Goal: Task Accomplishment & Management: Use online tool/utility

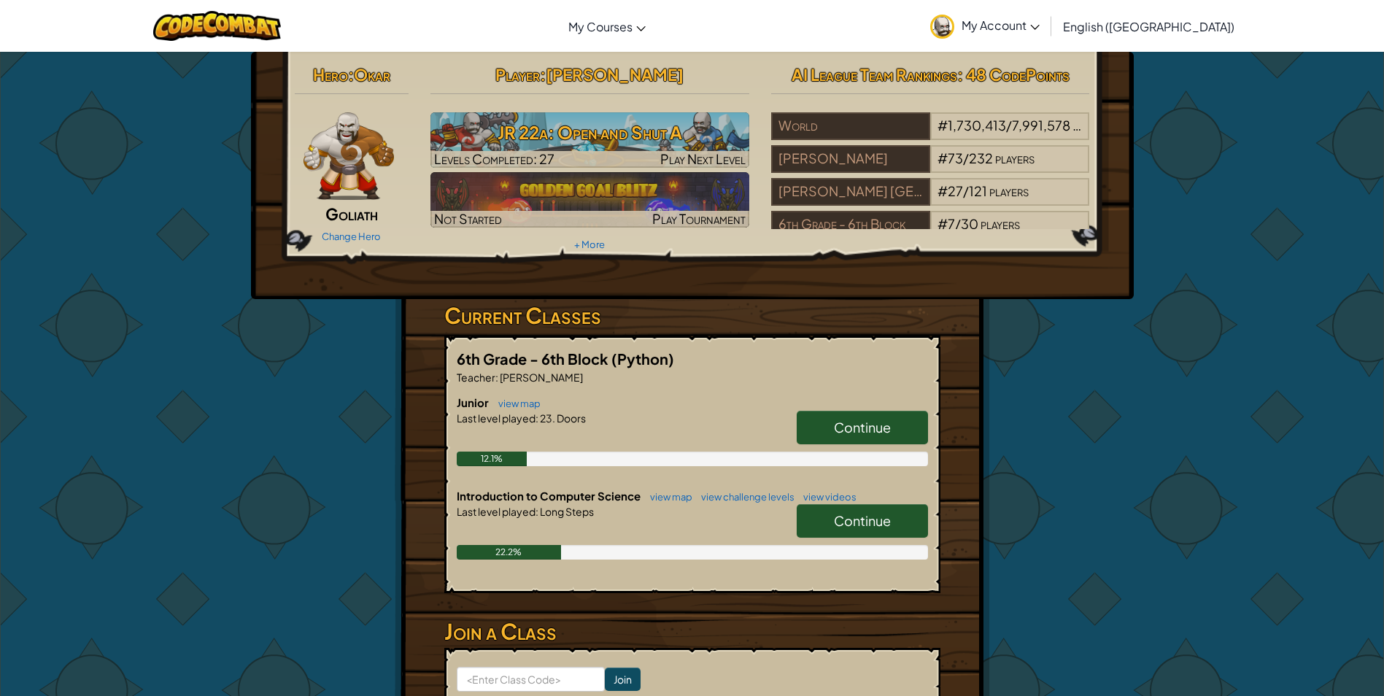
click at [843, 436] on link "Continue" at bounding box center [862, 428] width 131 height 34
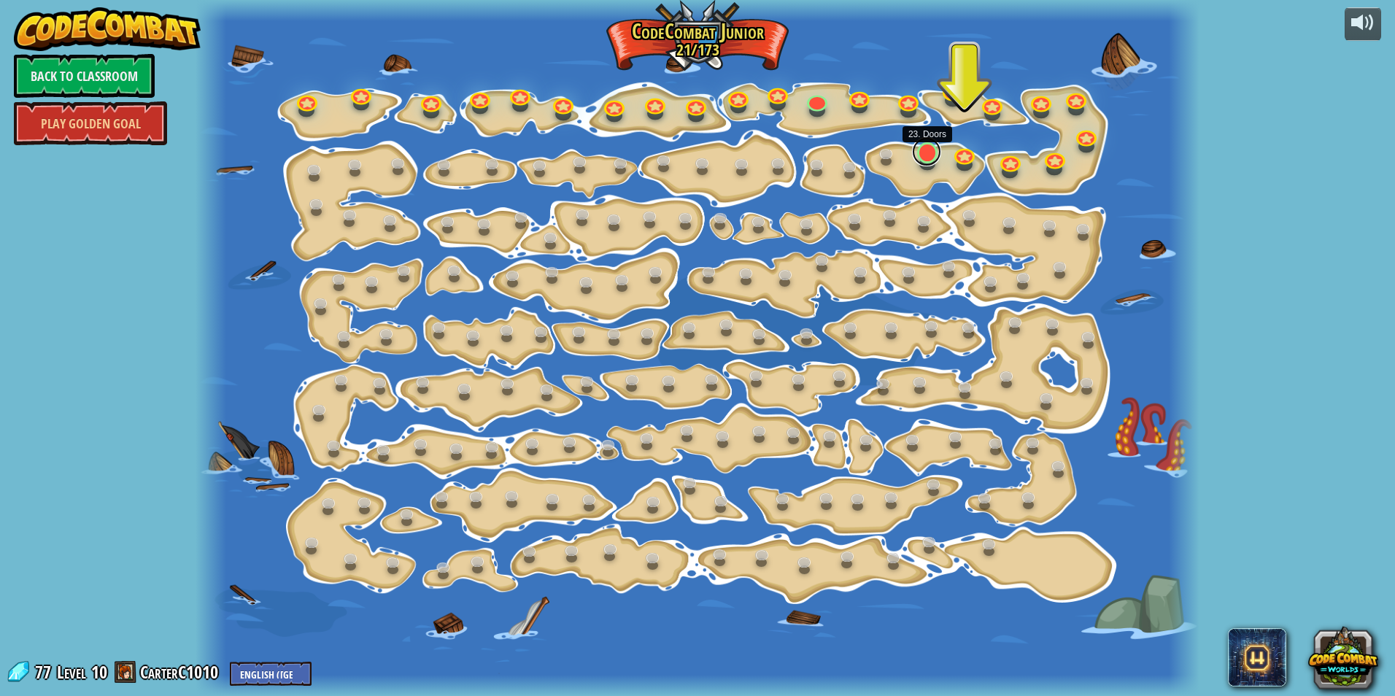
click at [919, 160] on link at bounding box center [926, 151] width 29 height 29
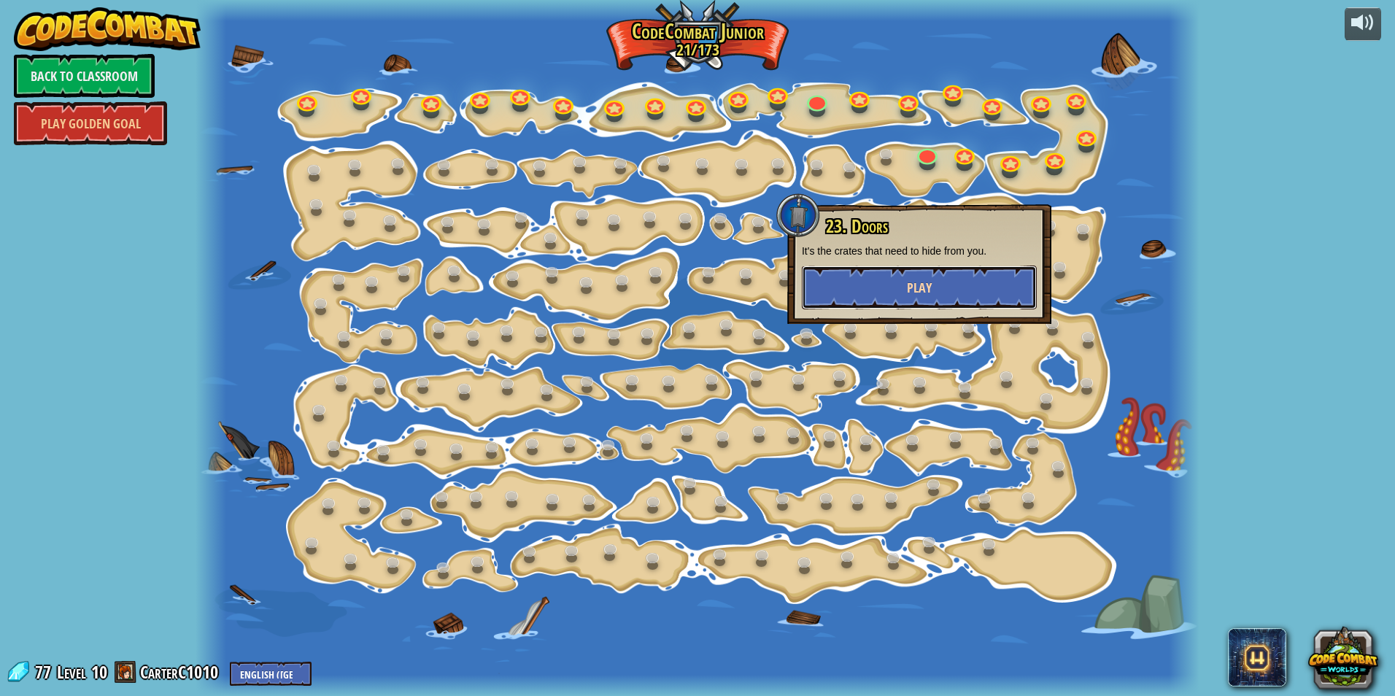
click at [945, 292] on button "Play" at bounding box center [919, 288] width 235 height 44
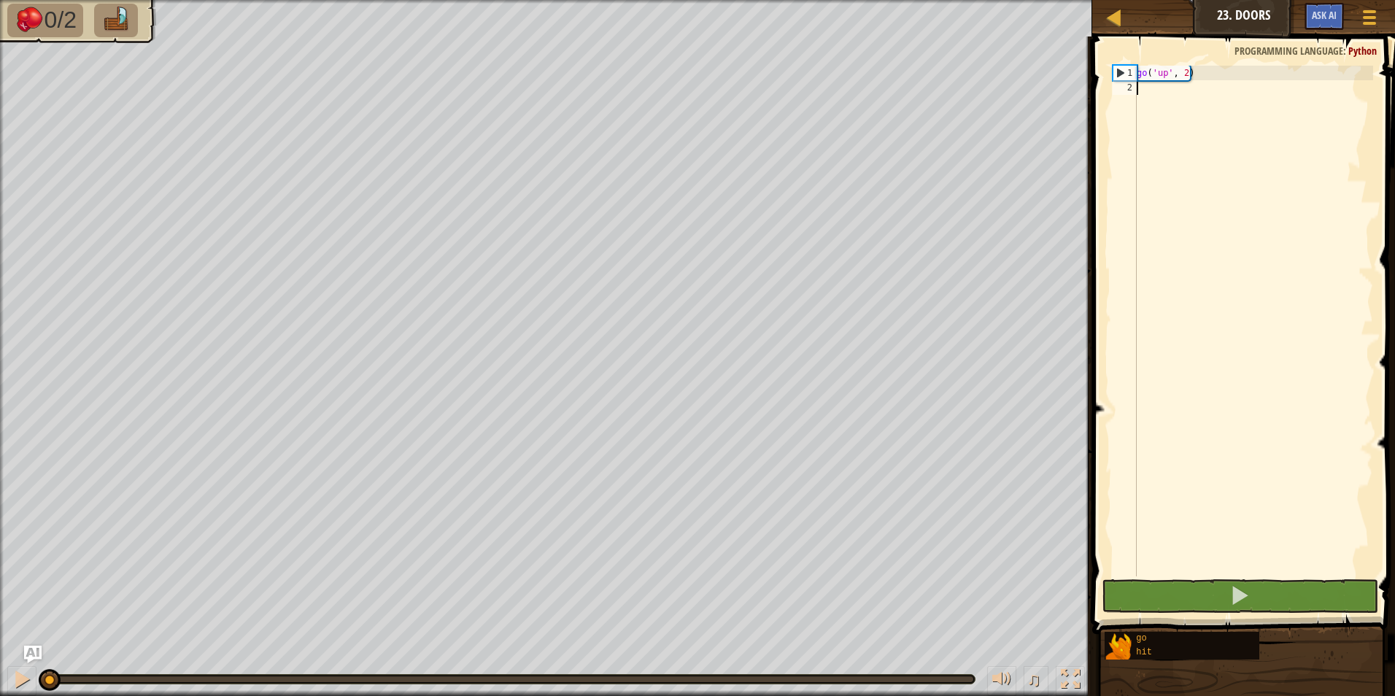
type textarea "p"
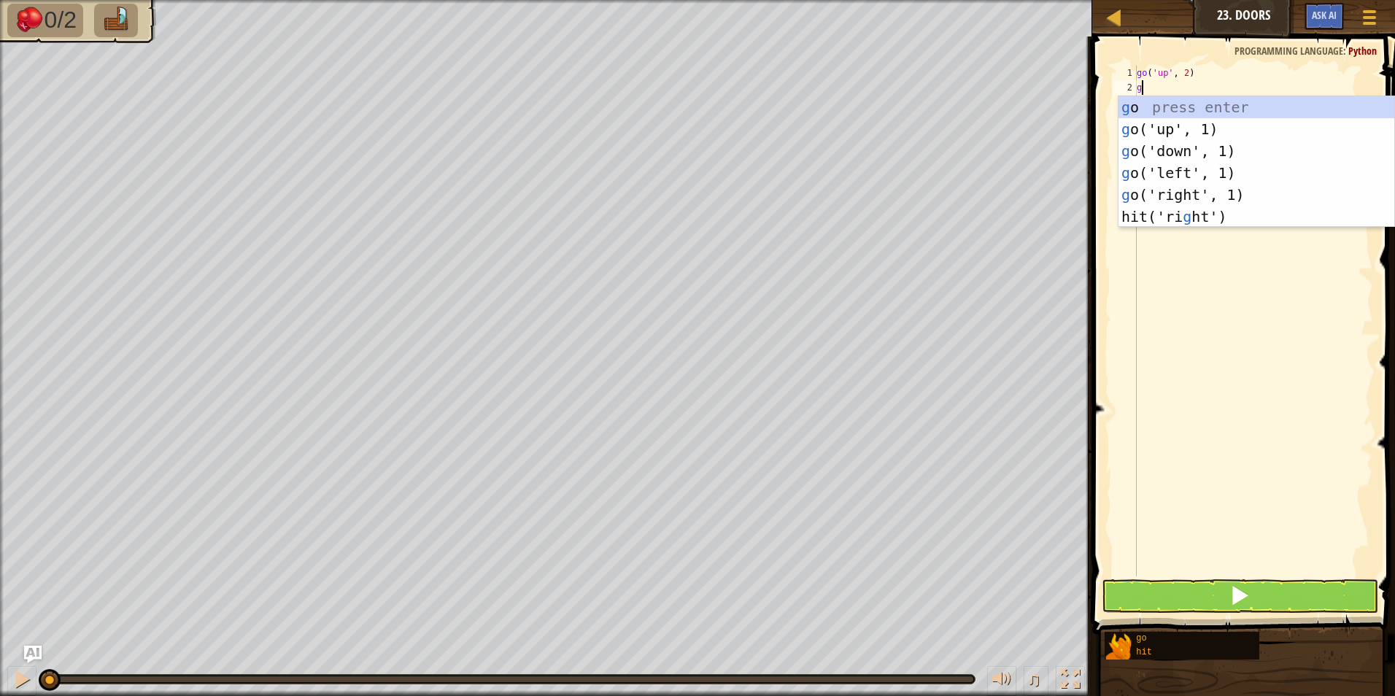
type textarea "g"
click at [1156, 212] on div "g o press enter g o('up', 1) press enter g o('down', 1) press enter g o('left',…" at bounding box center [1256, 183] width 276 height 175
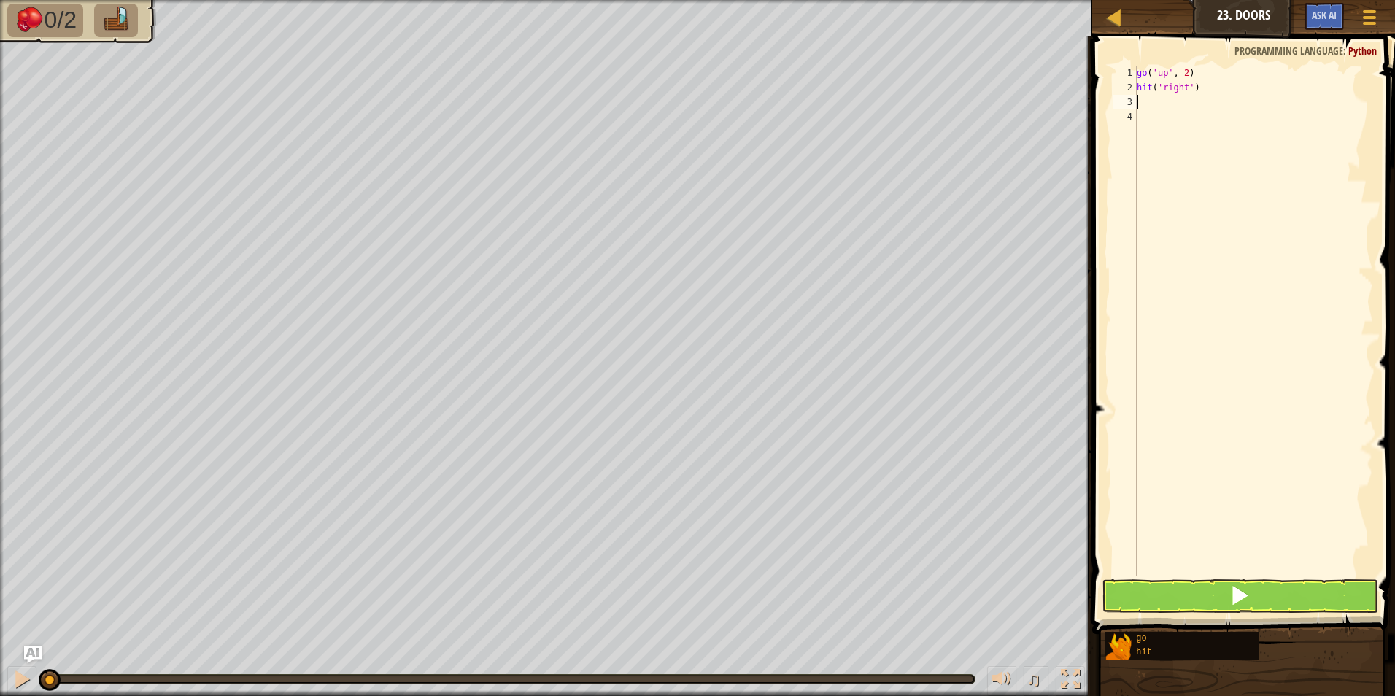
type textarea "r"
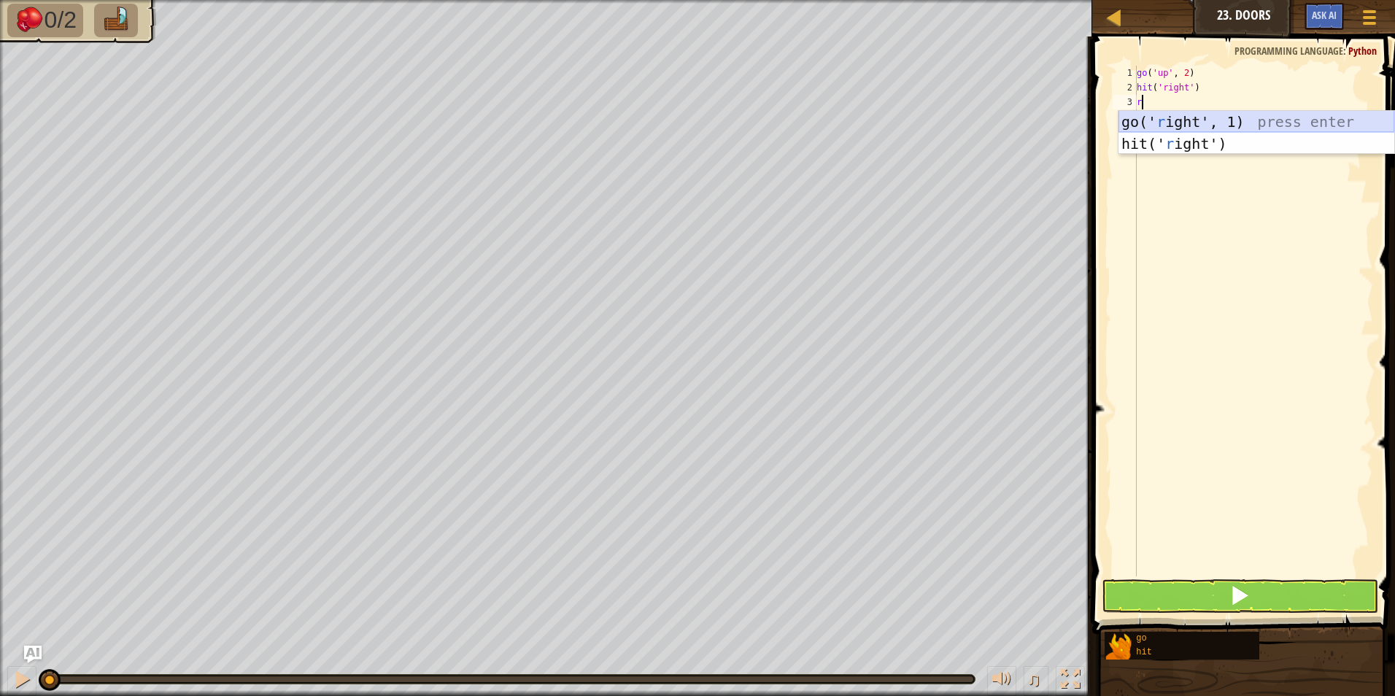
click at [1190, 111] on div "go(' r ight', 1) press enter hit(' r ight') press enter" at bounding box center [1256, 155] width 276 height 88
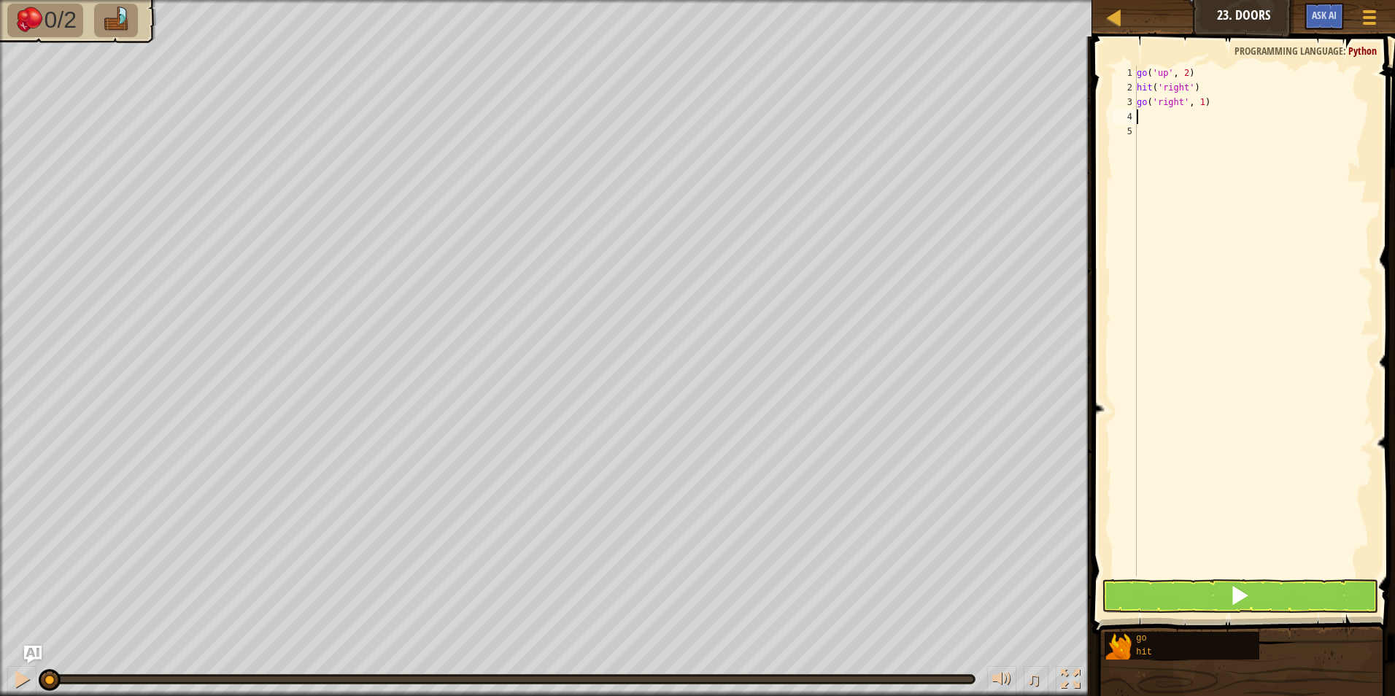
type textarea "g"
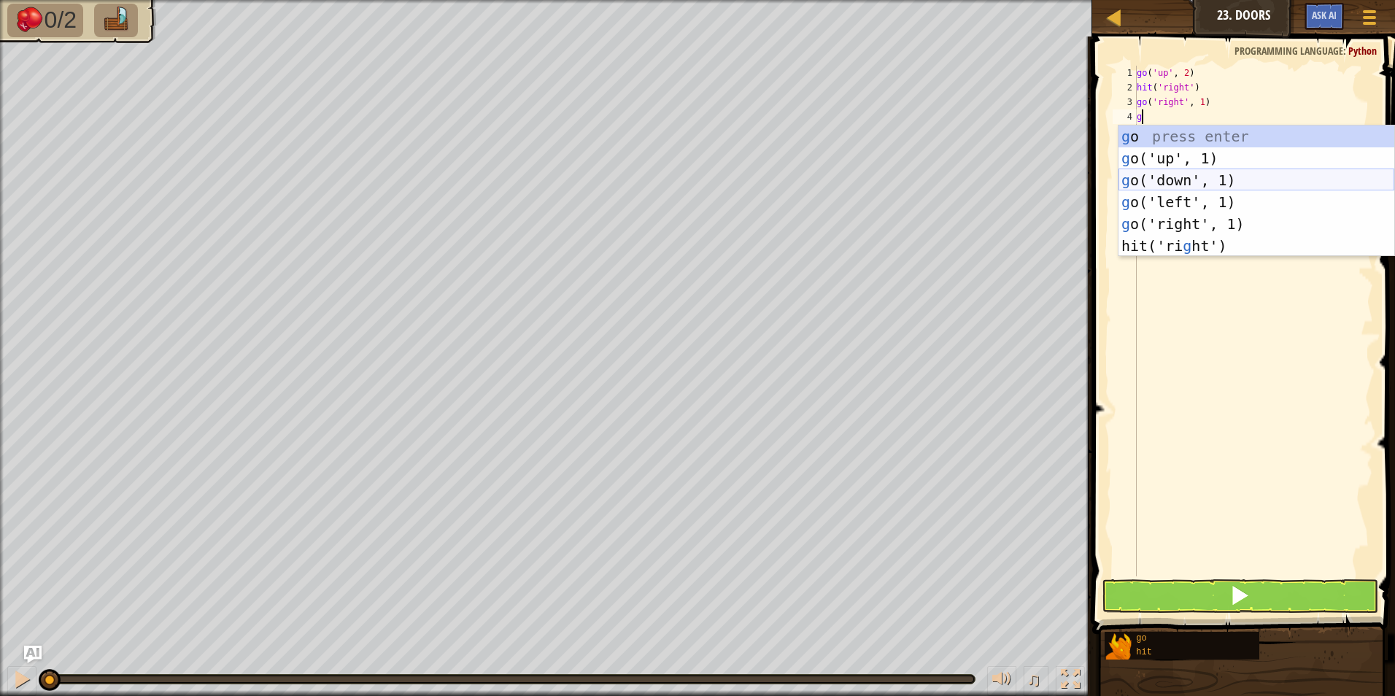
click at [1163, 179] on div "g o press enter g o('up', 1) press enter g o('down', 1) press enter g o('left',…" at bounding box center [1256, 212] width 276 height 175
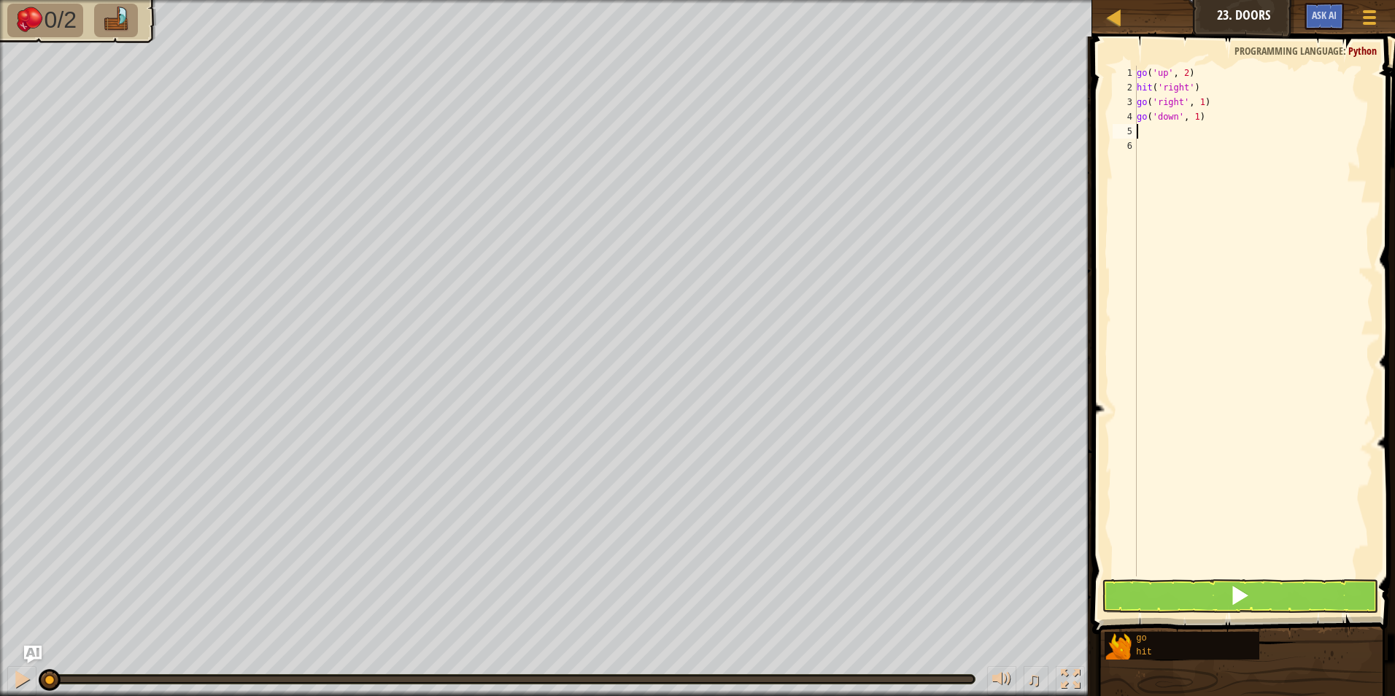
type textarea "h"
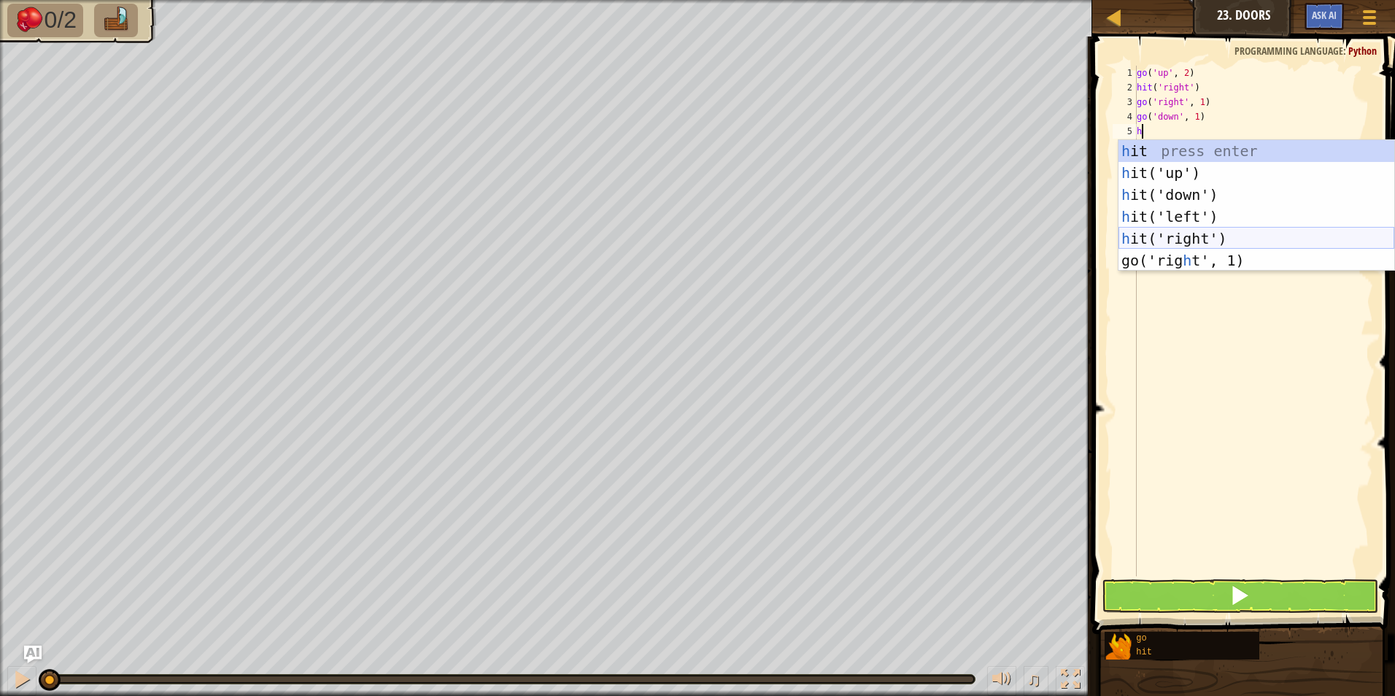
click at [1192, 237] on div "h it press enter h it('up') press enter h it('down') press enter h it('left') p…" at bounding box center [1256, 227] width 276 height 175
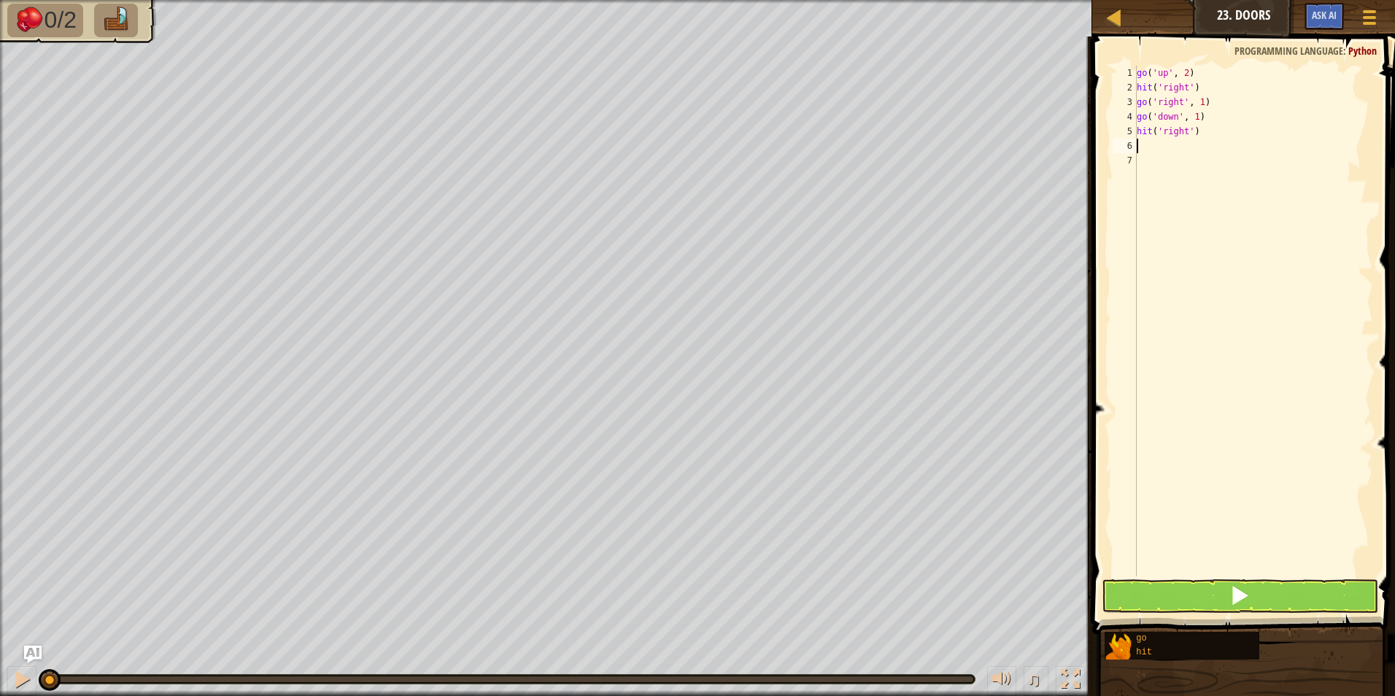
type textarea "g"
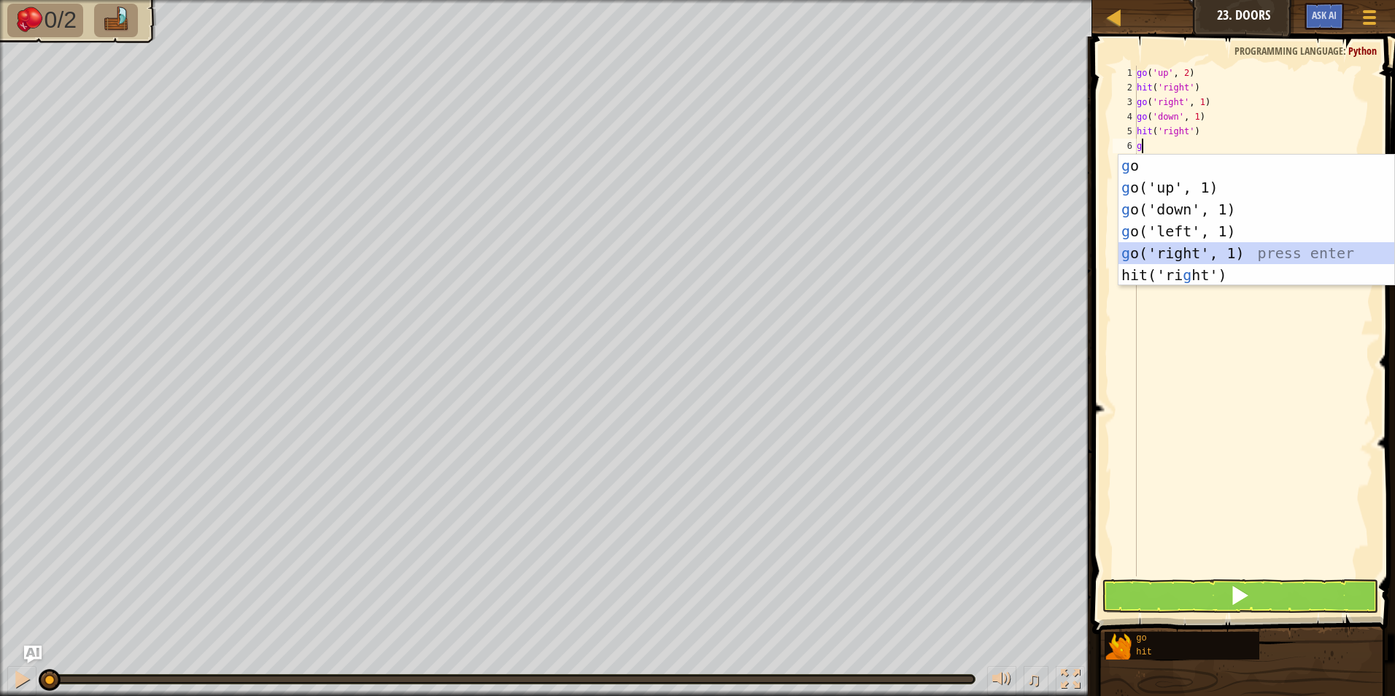
click at [1150, 253] on div "g o press enter g o('up', 1) press enter g o('down', 1) press enter g o('left',…" at bounding box center [1256, 242] width 276 height 175
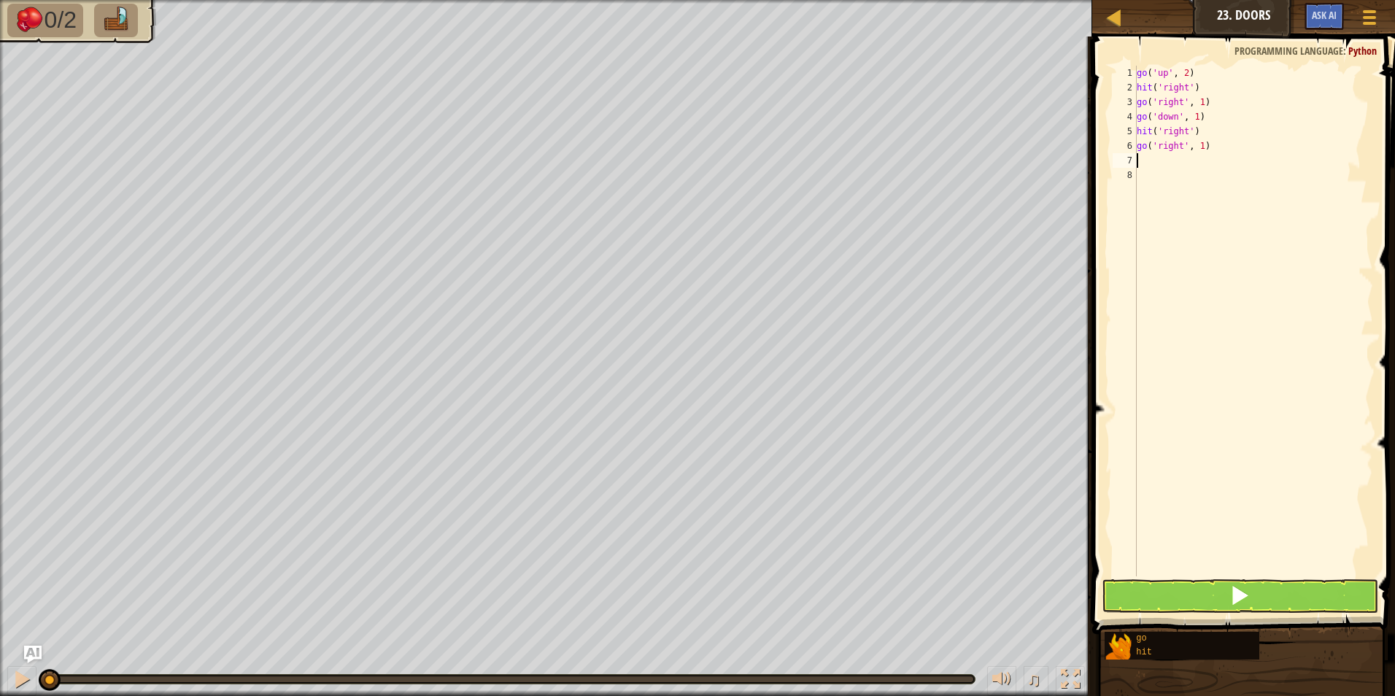
type textarea "g"
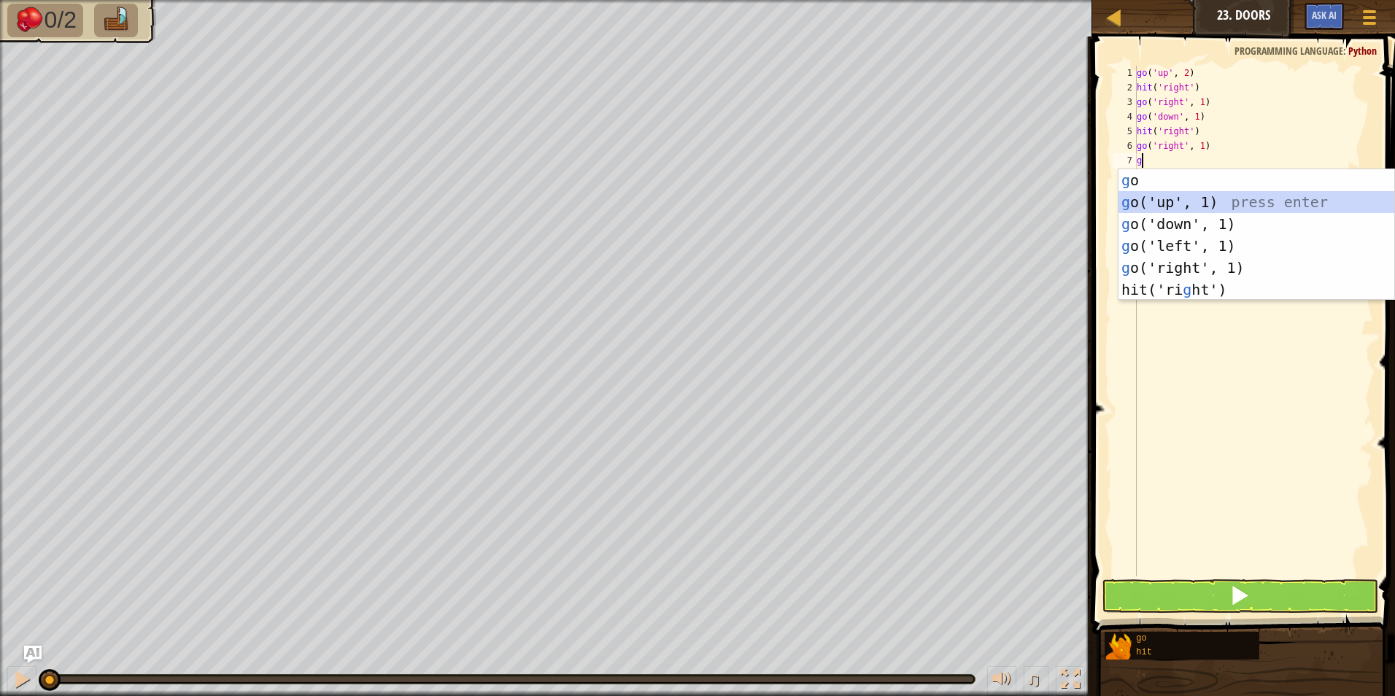
click at [1137, 201] on div "g o press enter g o('up', 1) press enter g o('down', 1) press enter g o('left',…" at bounding box center [1256, 256] width 276 height 175
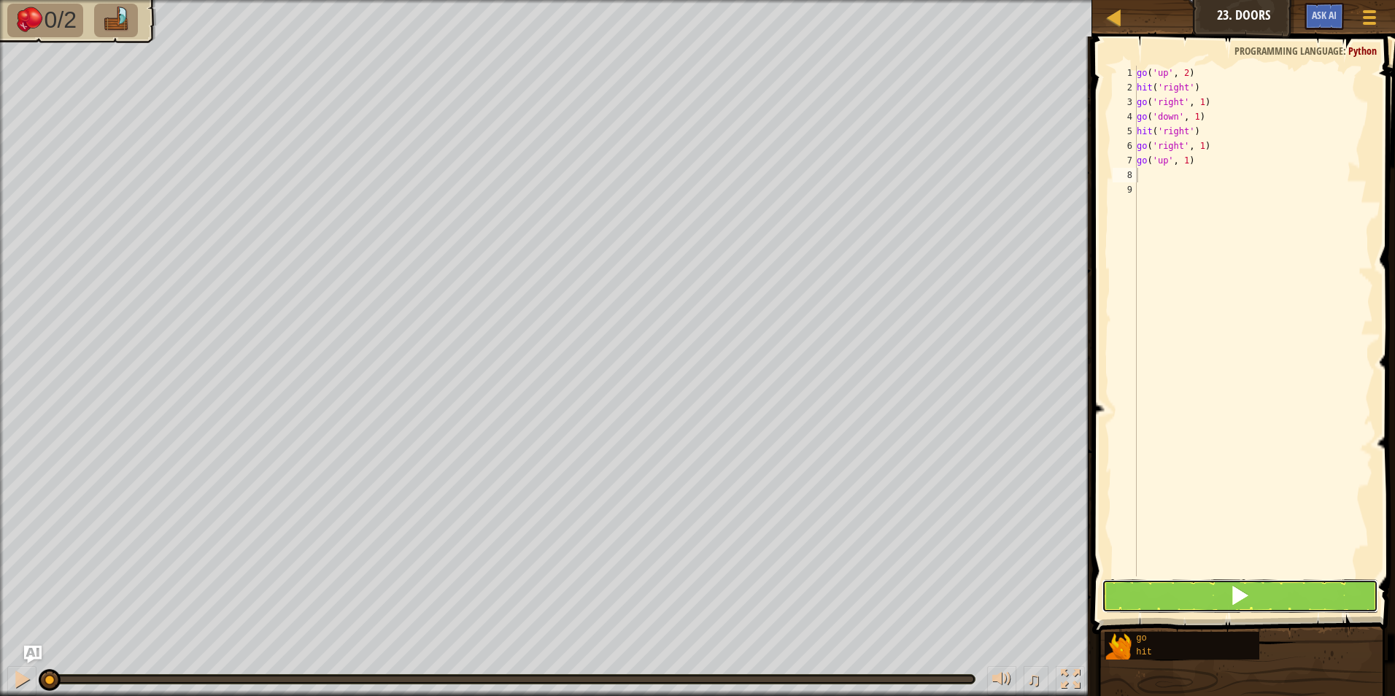
click at [1166, 600] on button at bounding box center [1240, 596] width 277 height 34
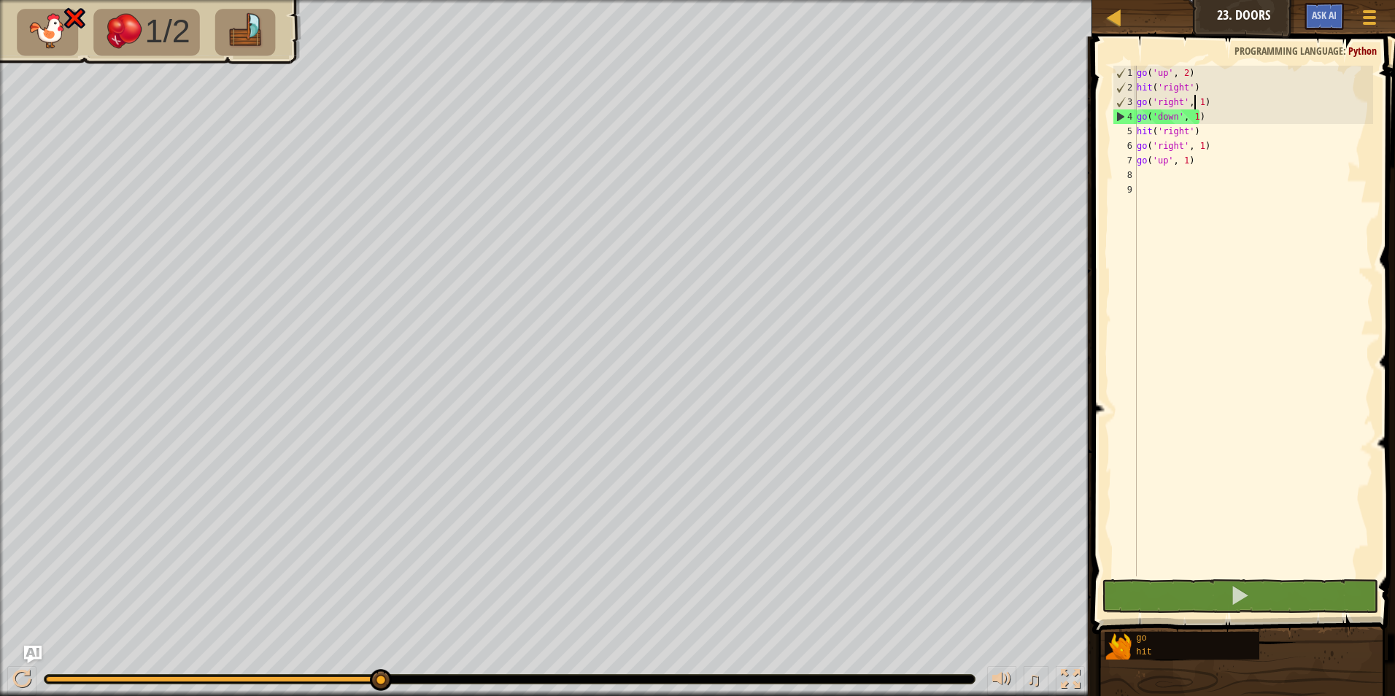
click at [1196, 106] on div "go ( 'up' , 2 ) hit ( 'right' ) go ( 'right' , 1 ) go ( 'down' , 1 ) hit ( 'rig…" at bounding box center [1253, 336] width 239 height 540
click at [1199, 104] on div "go ( 'up' , 2 ) hit ( 'right' ) go ( 'right' , 1 ) go ( 'down' , 1 ) hit ( 'rig…" at bounding box center [1253, 336] width 239 height 540
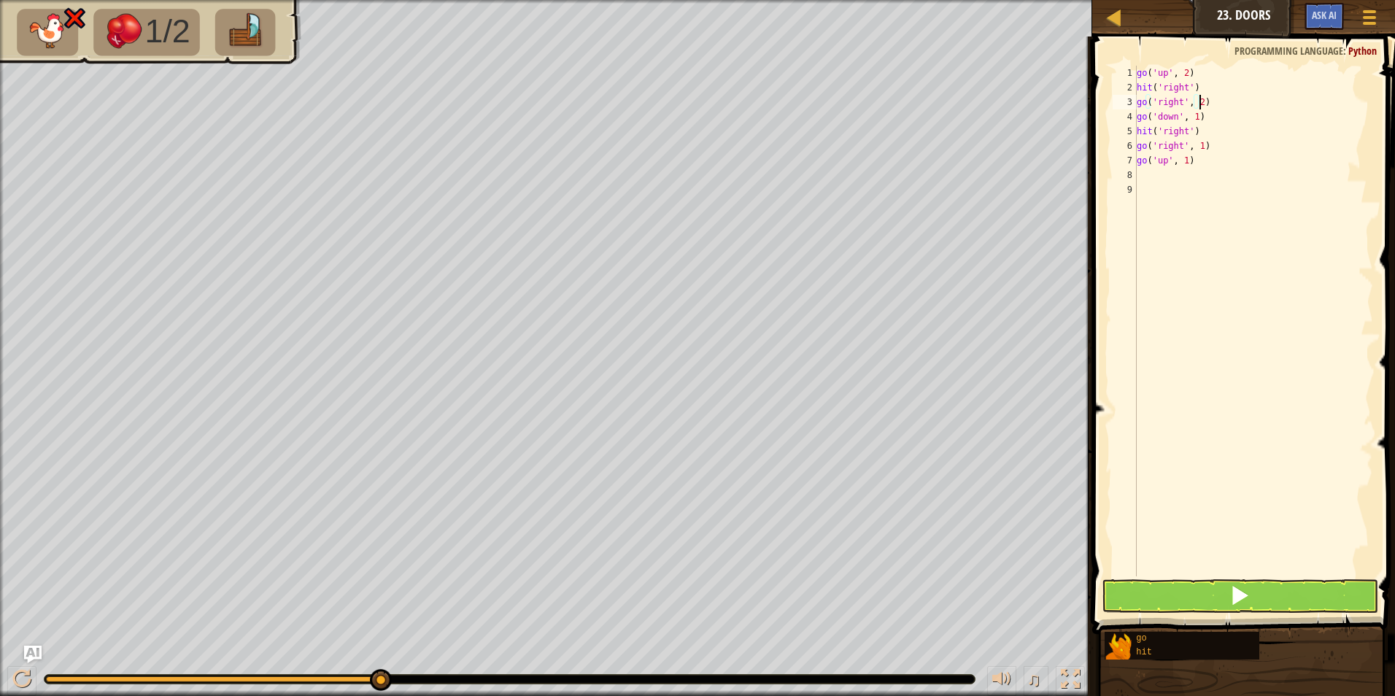
scroll to position [7, 4]
click at [1153, 597] on button at bounding box center [1240, 596] width 277 height 34
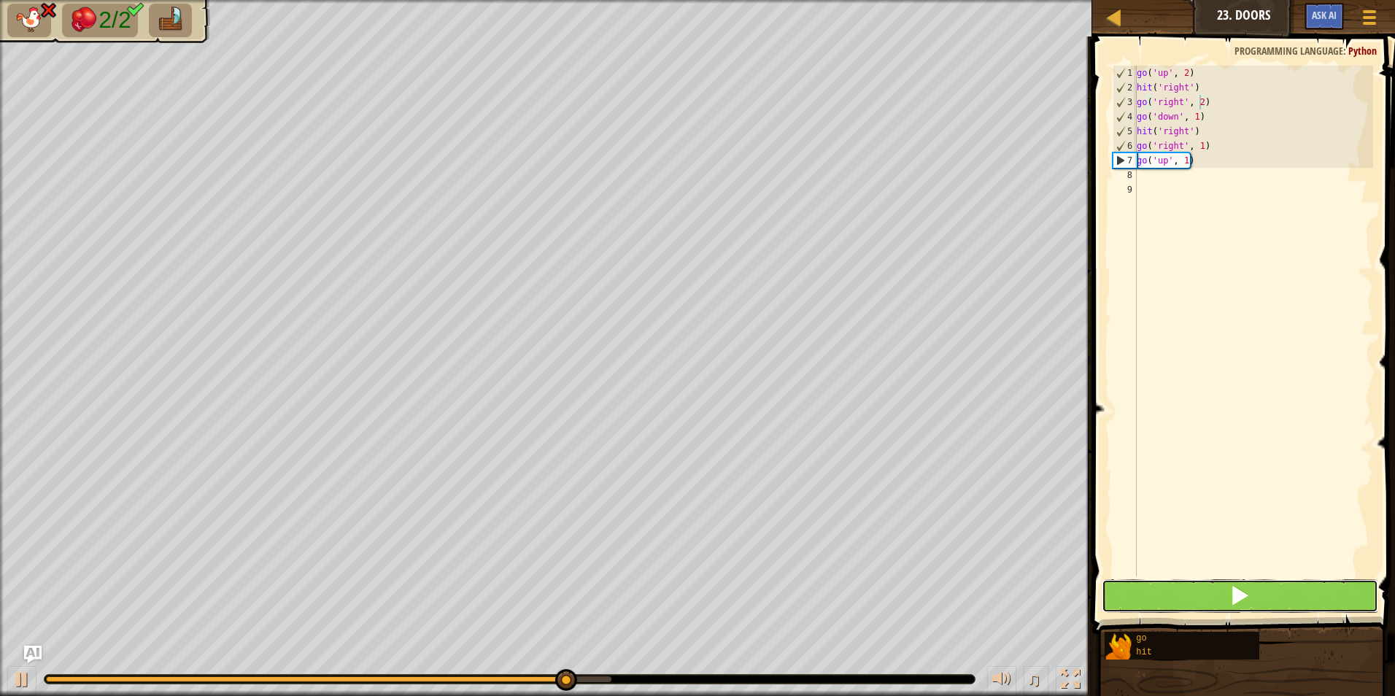
click at [1282, 608] on button at bounding box center [1240, 596] width 277 height 34
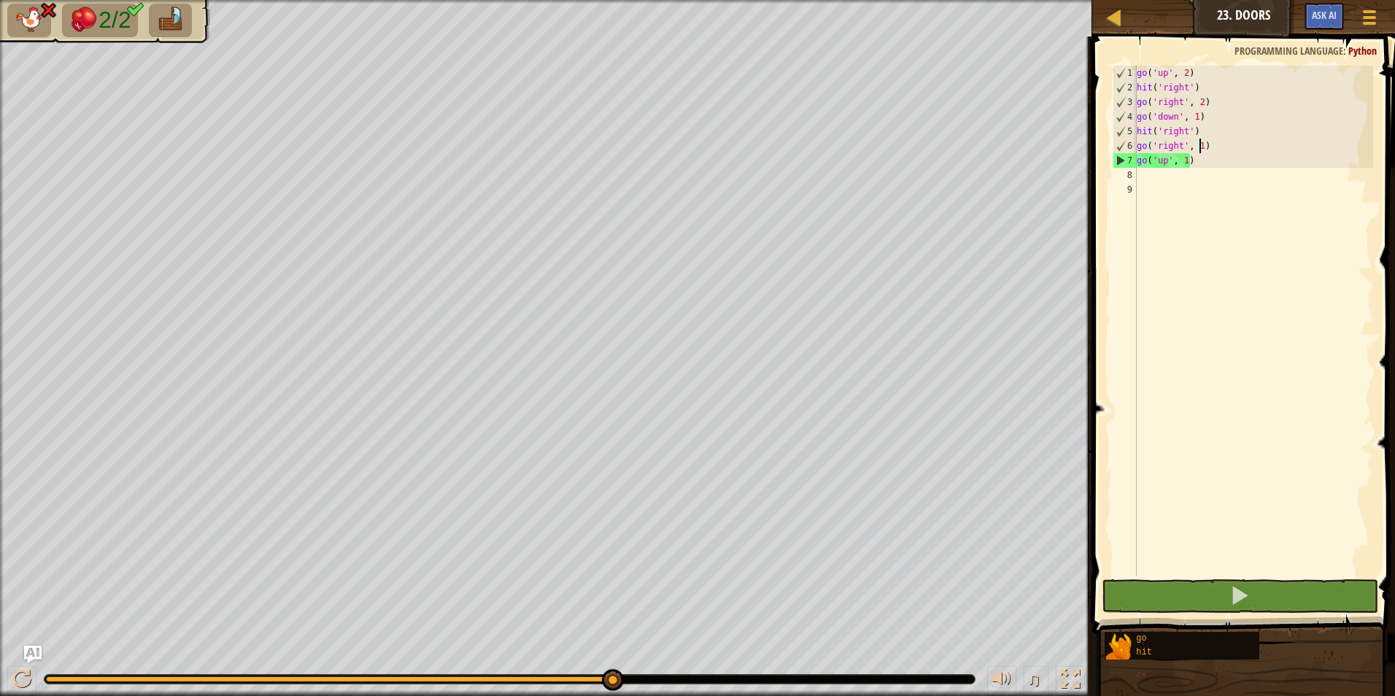
click at [1197, 144] on div "go ( 'up' , 2 ) hit ( 'right' ) go ( 'right' , 2 ) go ( 'down' , 1 ) hit ( 'rig…" at bounding box center [1253, 336] width 239 height 540
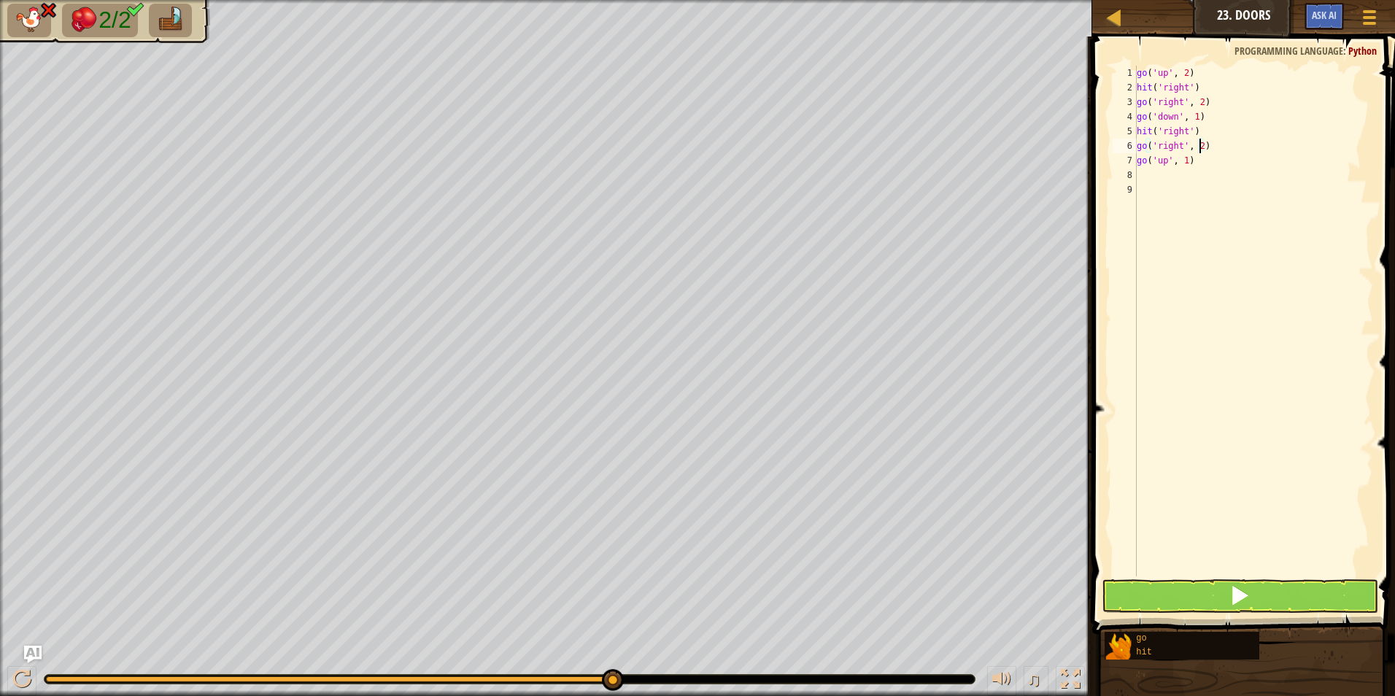
type textarea "go('right', 2)"
click at [1180, 600] on button at bounding box center [1240, 596] width 277 height 34
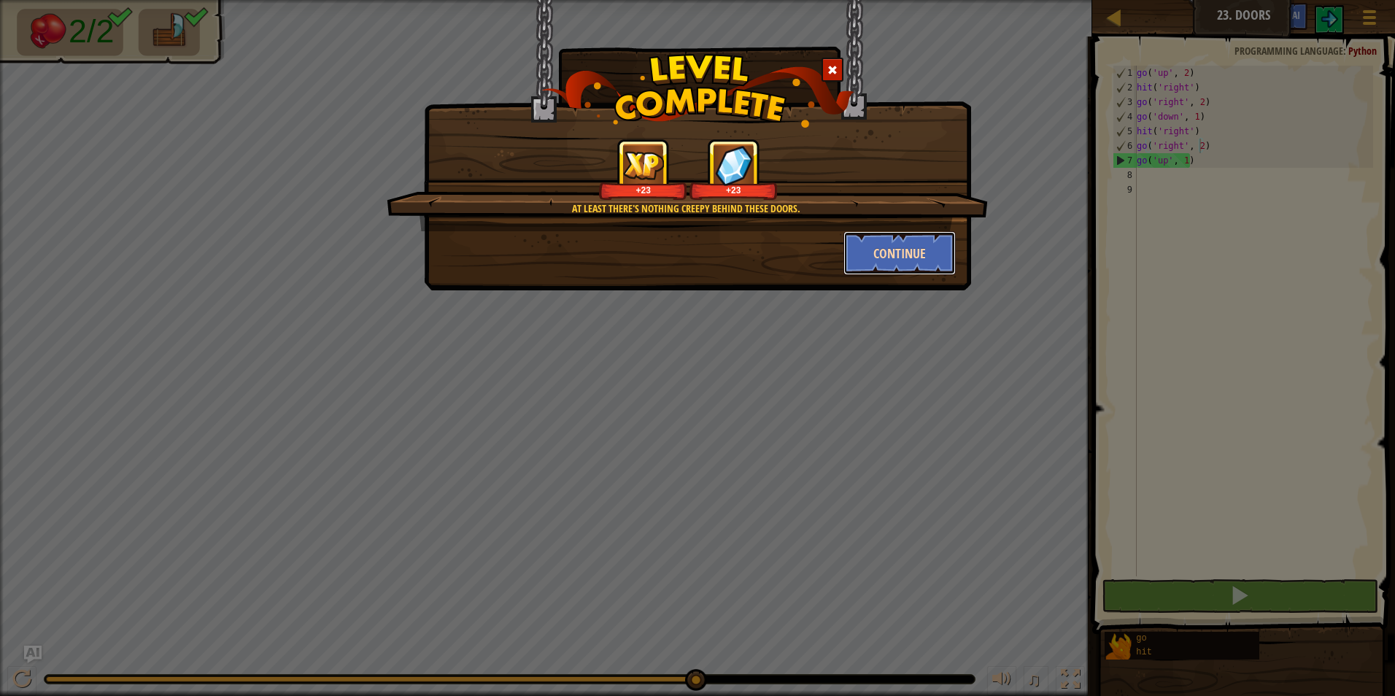
click at [847, 255] on button "Continue" at bounding box center [899, 253] width 113 height 44
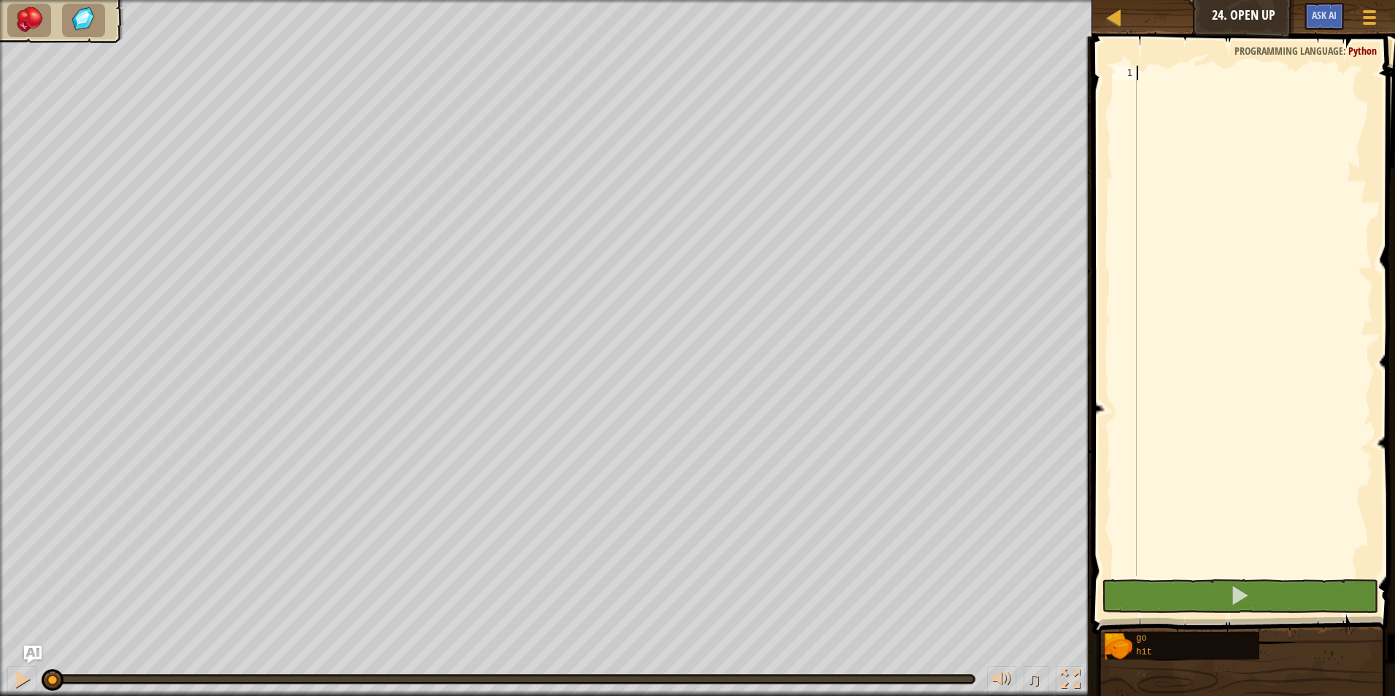
type textarea "h"
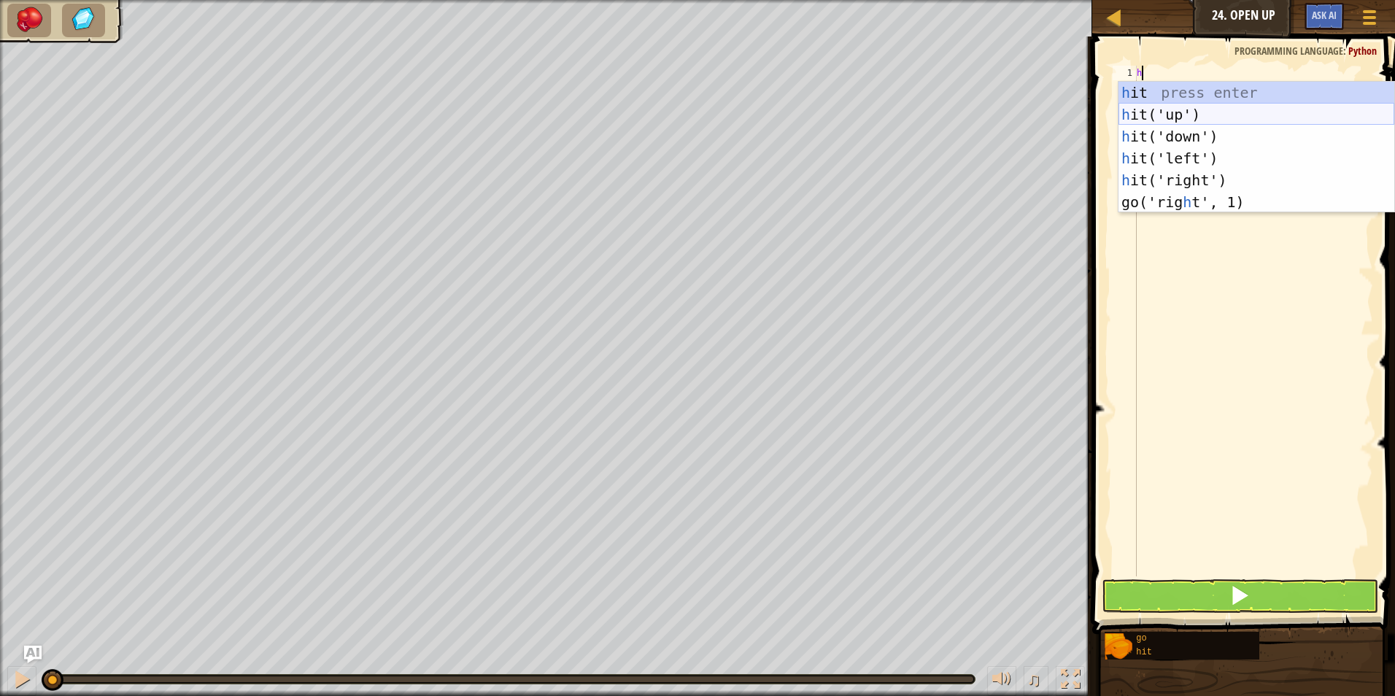
click at [1135, 108] on div "h it press enter h it('up') press enter h it('down') press enter h it('left') p…" at bounding box center [1256, 169] width 276 height 175
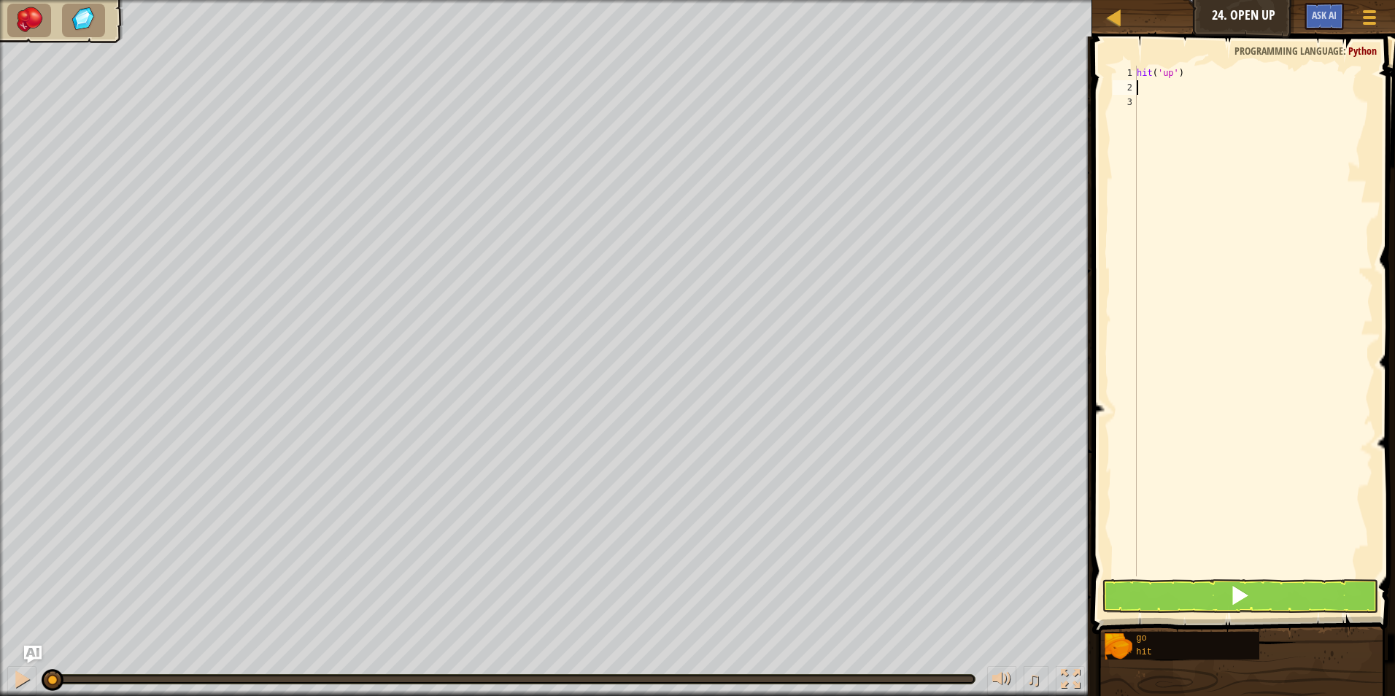
type textarea "g"
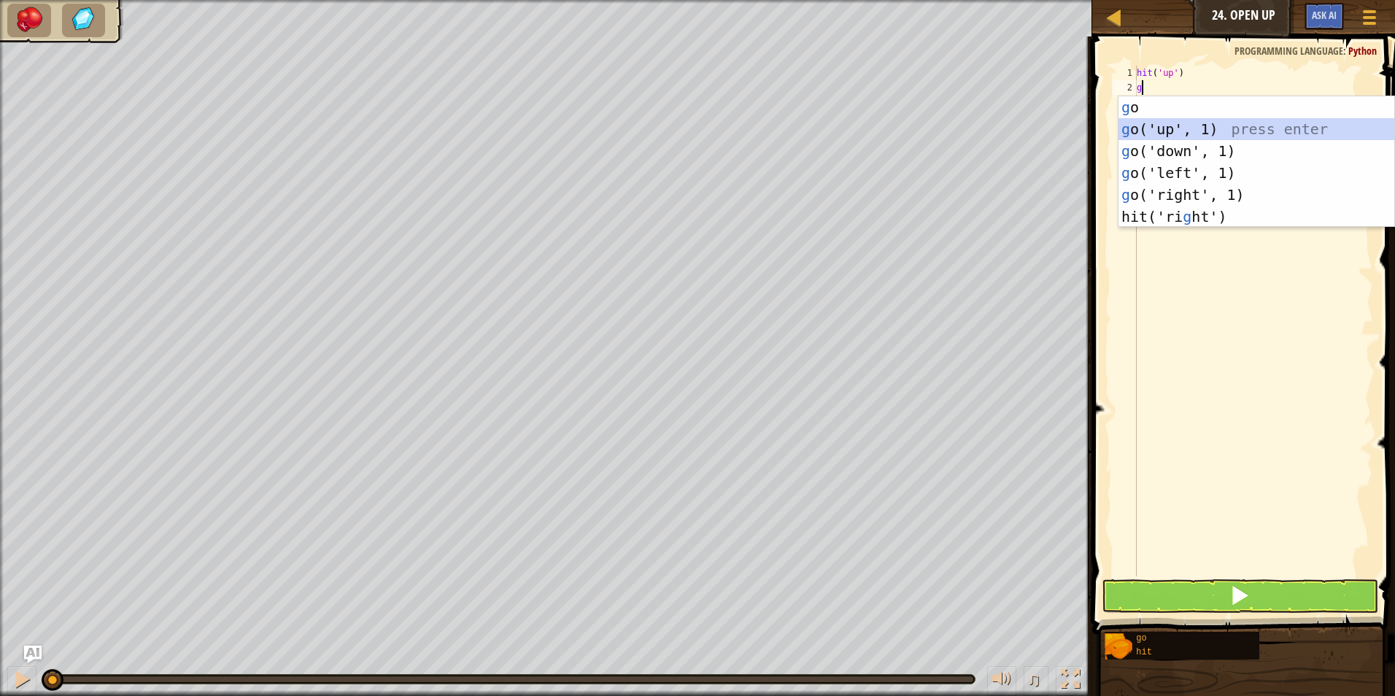
click at [1185, 128] on div "g o press enter g o('up', 1) press enter g o('down', 1) press enter g o('left',…" at bounding box center [1256, 183] width 276 height 175
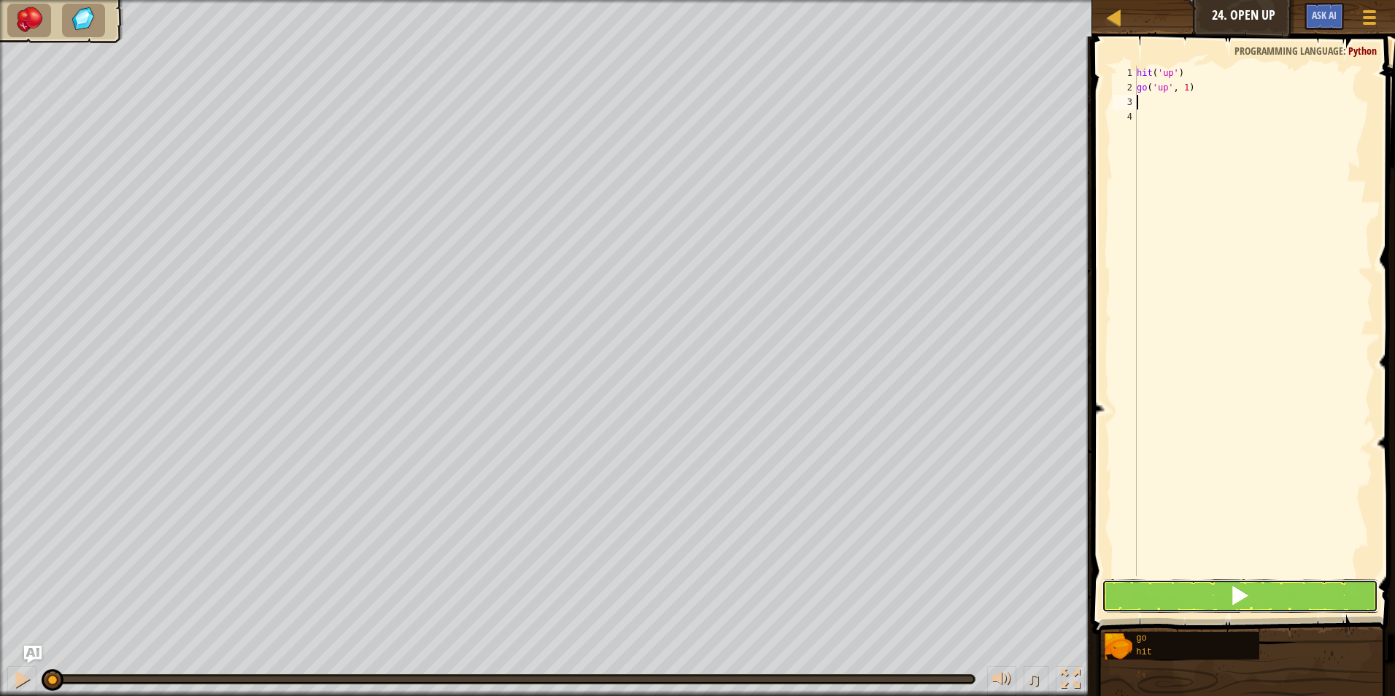
click at [1191, 582] on button at bounding box center [1240, 596] width 277 height 34
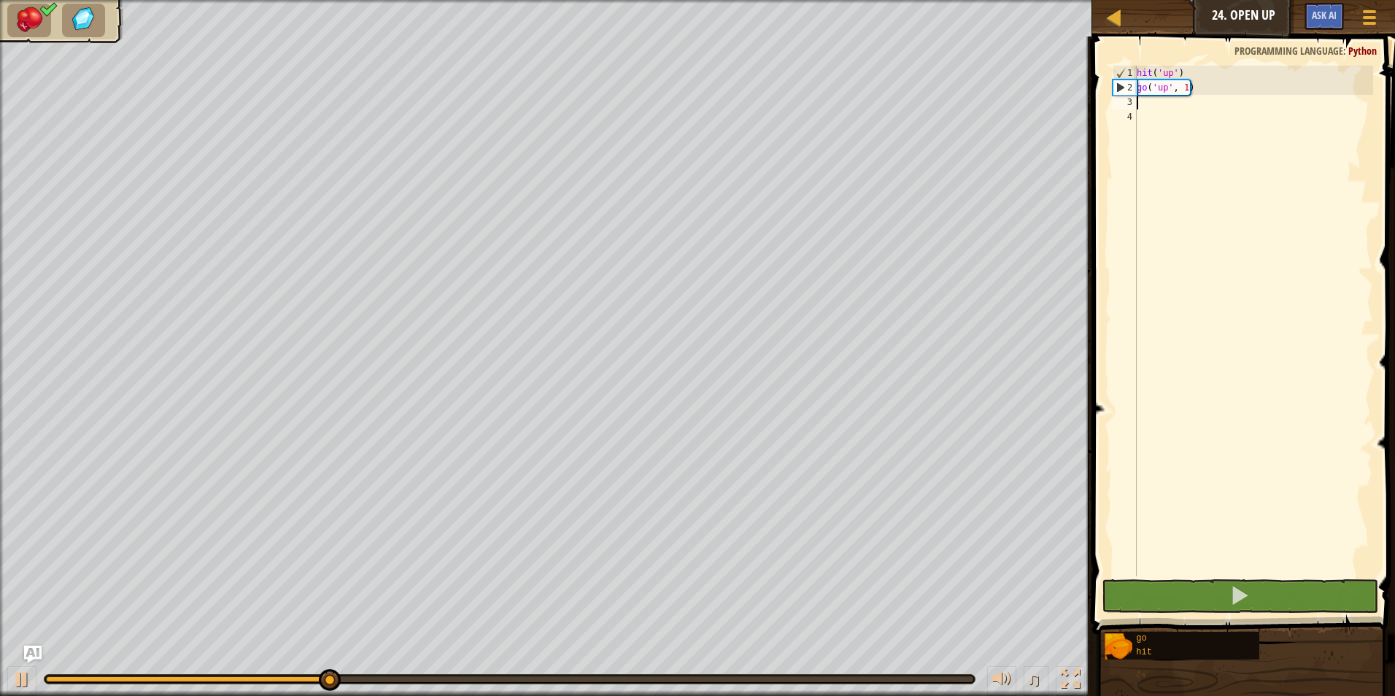
type textarea "g"
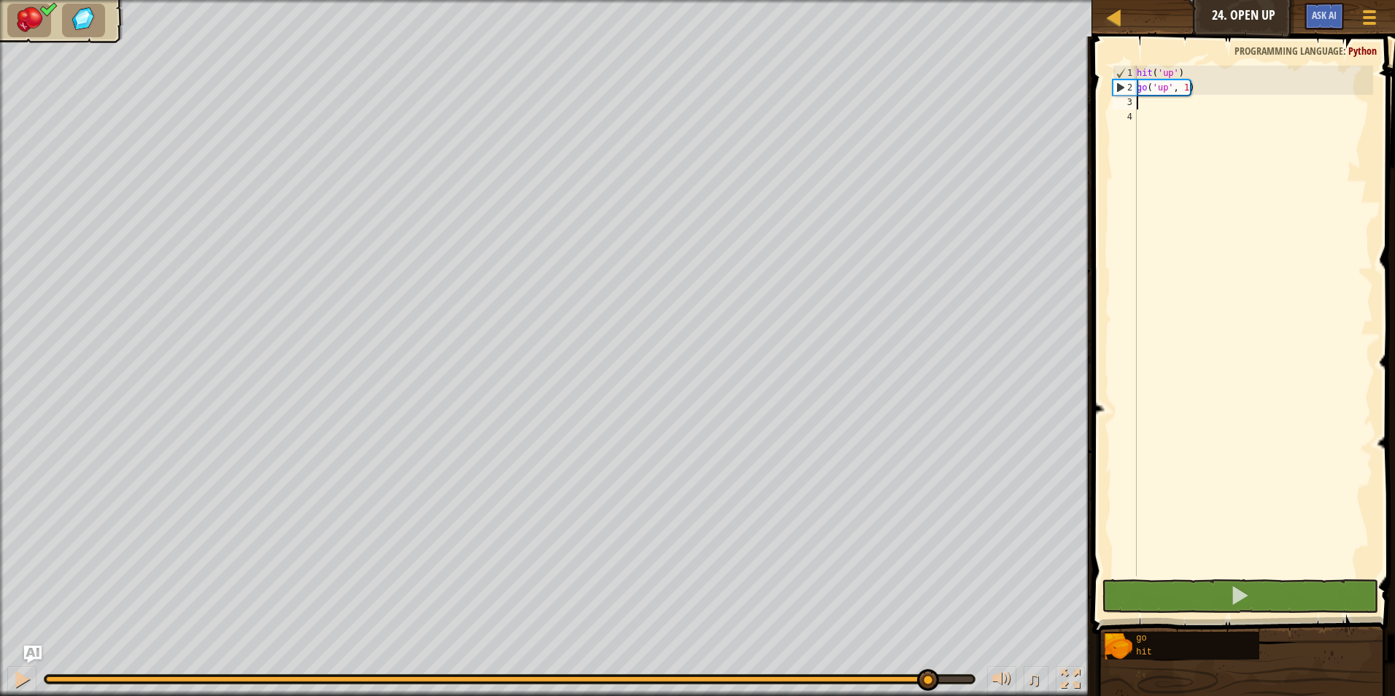
click at [1181, 83] on div "hit ( 'up' ) go ( 'up' , 1 )" at bounding box center [1253, 336] width 239 height 540
click at [1183, 90] on div "hit ( 'up' ) go ( 'up' , 1 )" at bounding box center [1253, 336] width 239 height 540
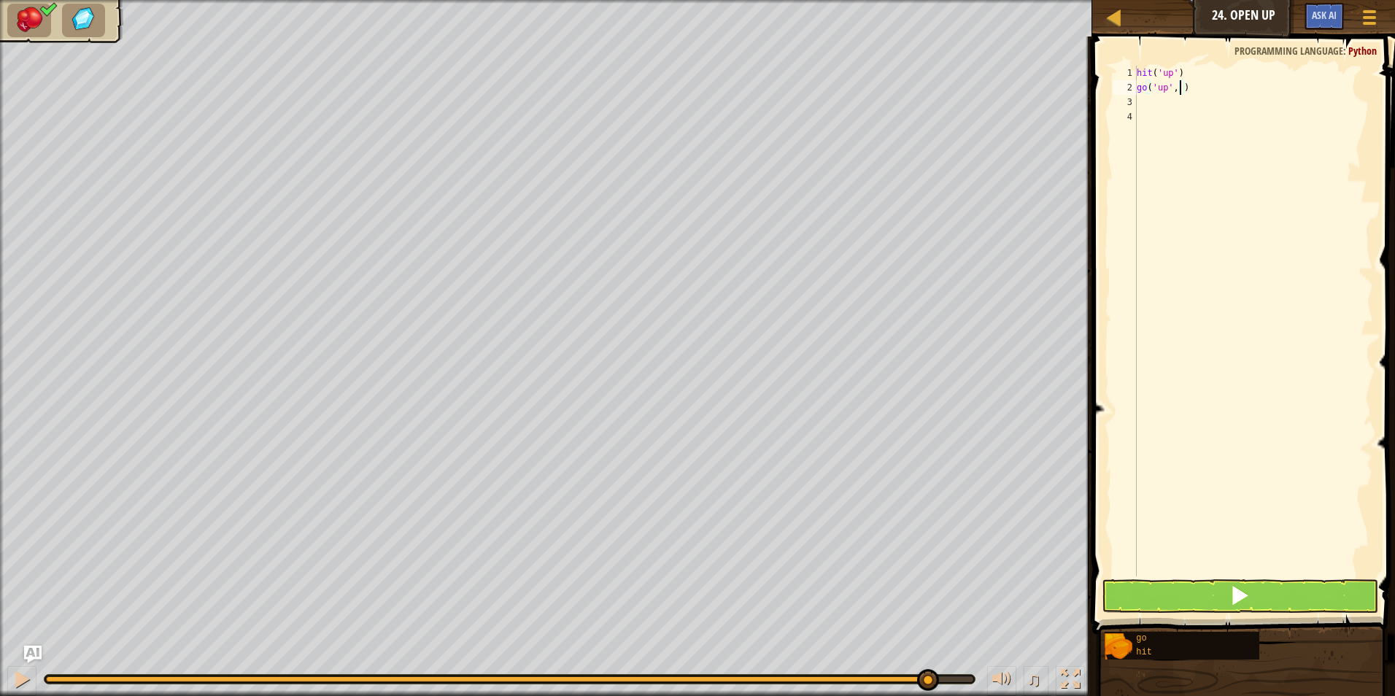
type textarea "go('up', 2)"
click at [1150, 111] on div "hit ( 'up' ) go ( 'up' , 2 )" at bounding box center [1253, 336] width 239 height 540
type textarea "go('up', 2)"
click at [1153, 103] on div "hit ( 'up' ) go ( 'up' , 2 )" at bounding box center [1253, 336] width 239 height 540
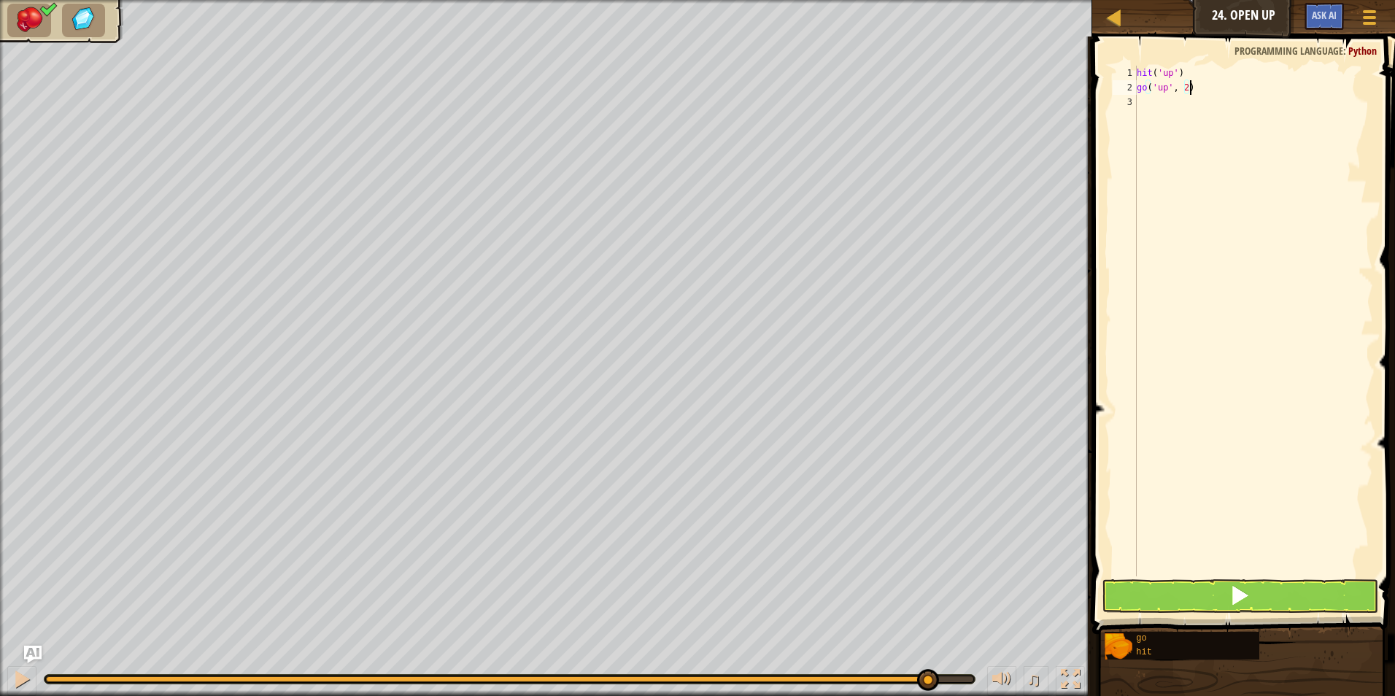
type textarea "go('up', 2)"
click at [1250, 592] on button at bounding box center [1240, 596] width 277 height 34
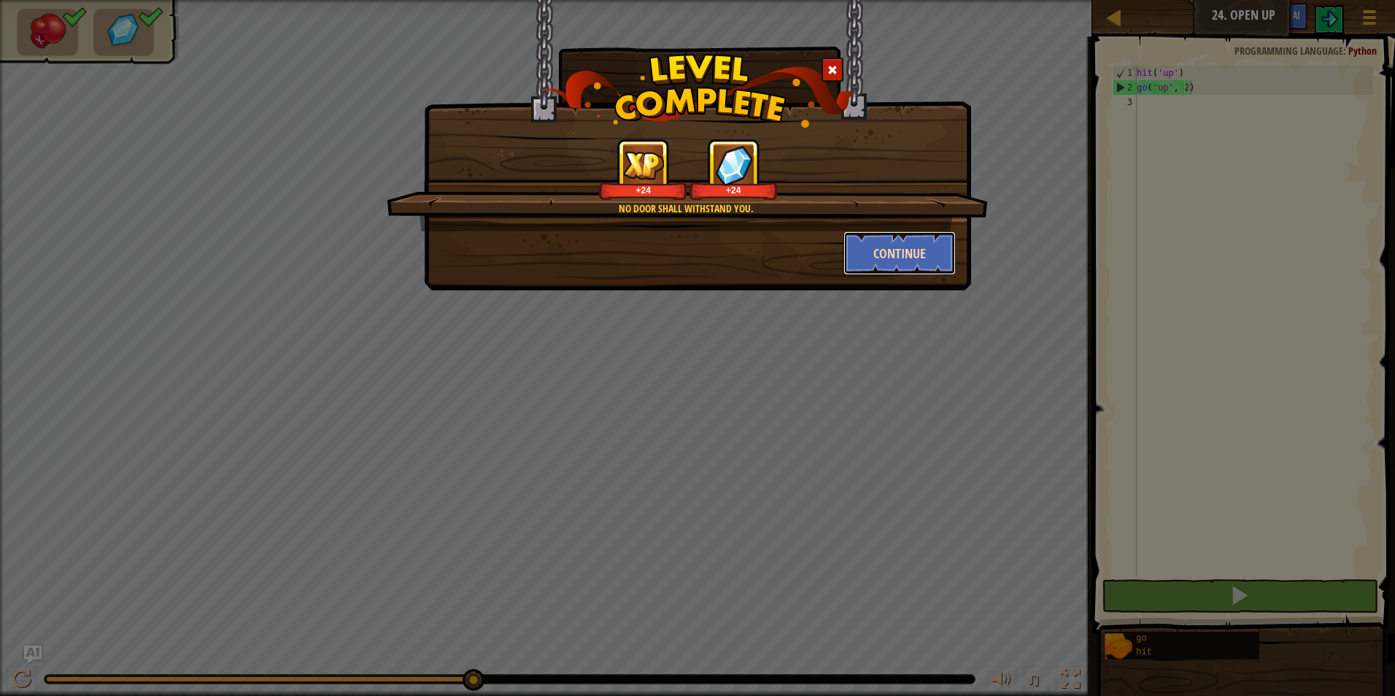
click at [866, 263] on button "Continue" at bounding box center [899, 253] width 113 height 44
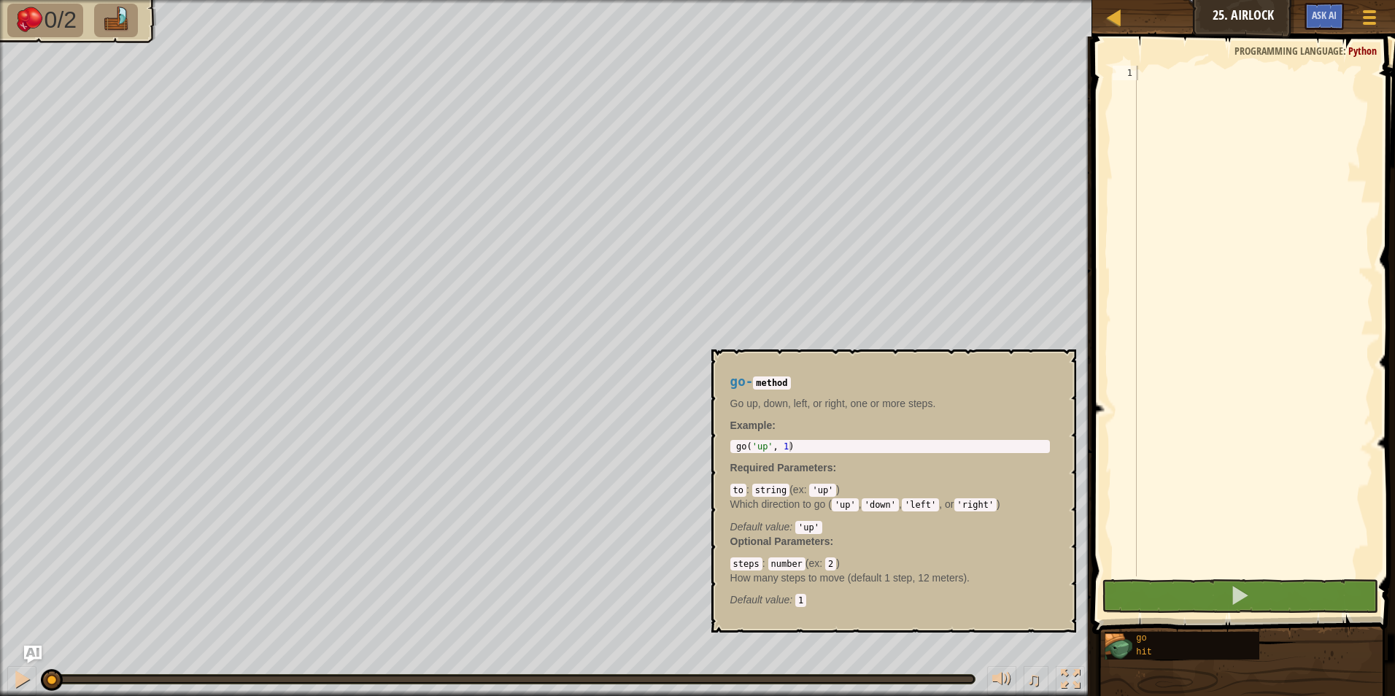
click at [1121, 652] on img at bounding box center [1118, 647] width 28 height 28
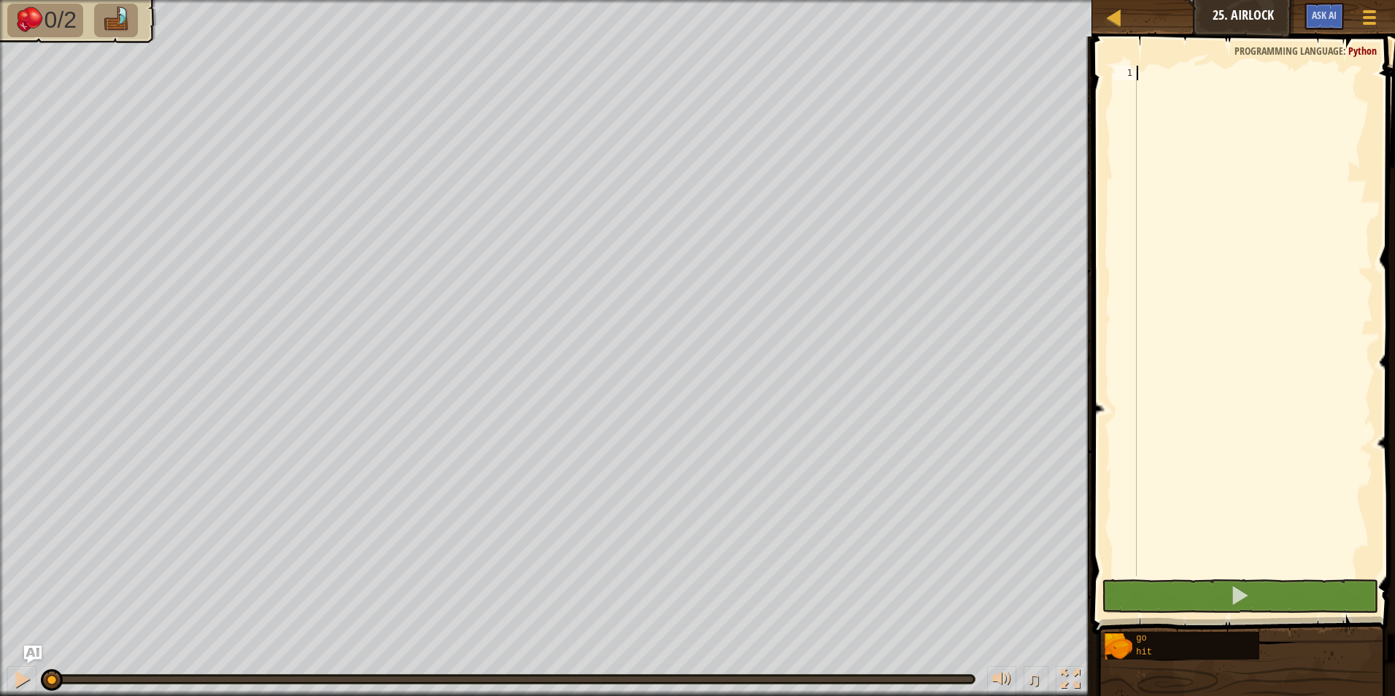
type textarea "h"
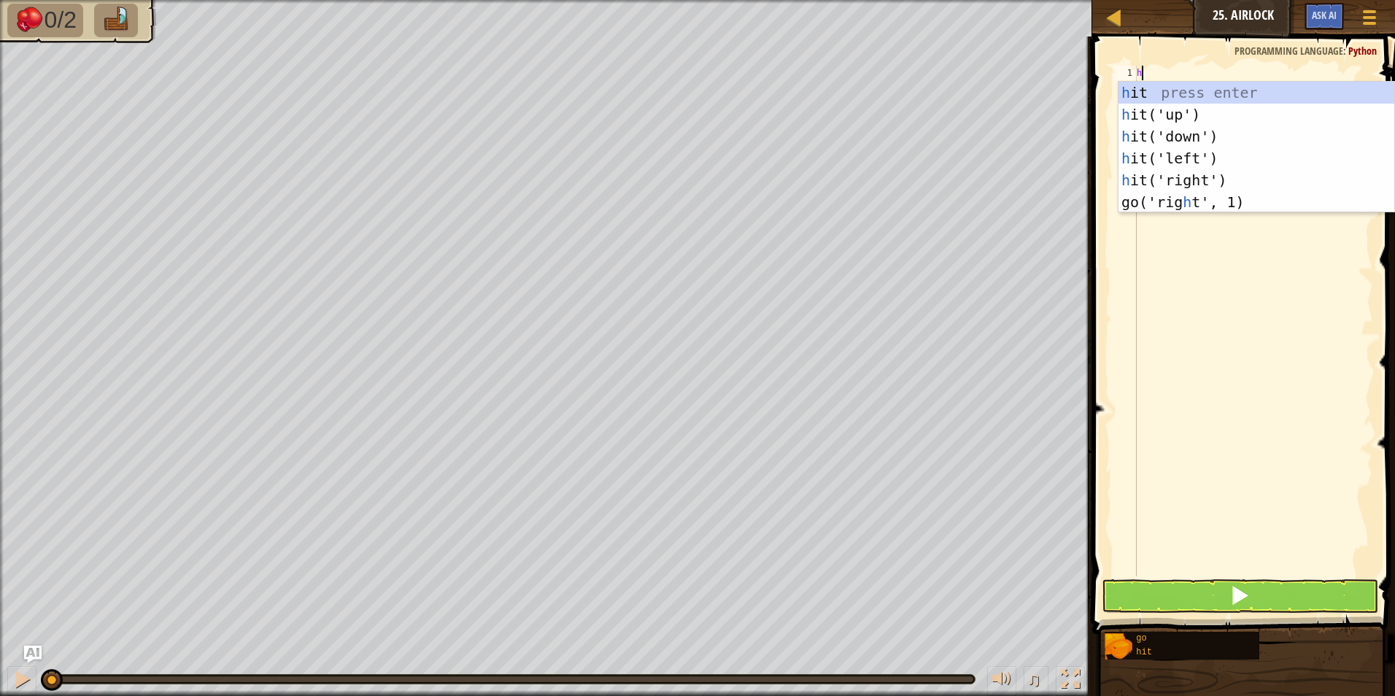
scroll to position [7, 0]
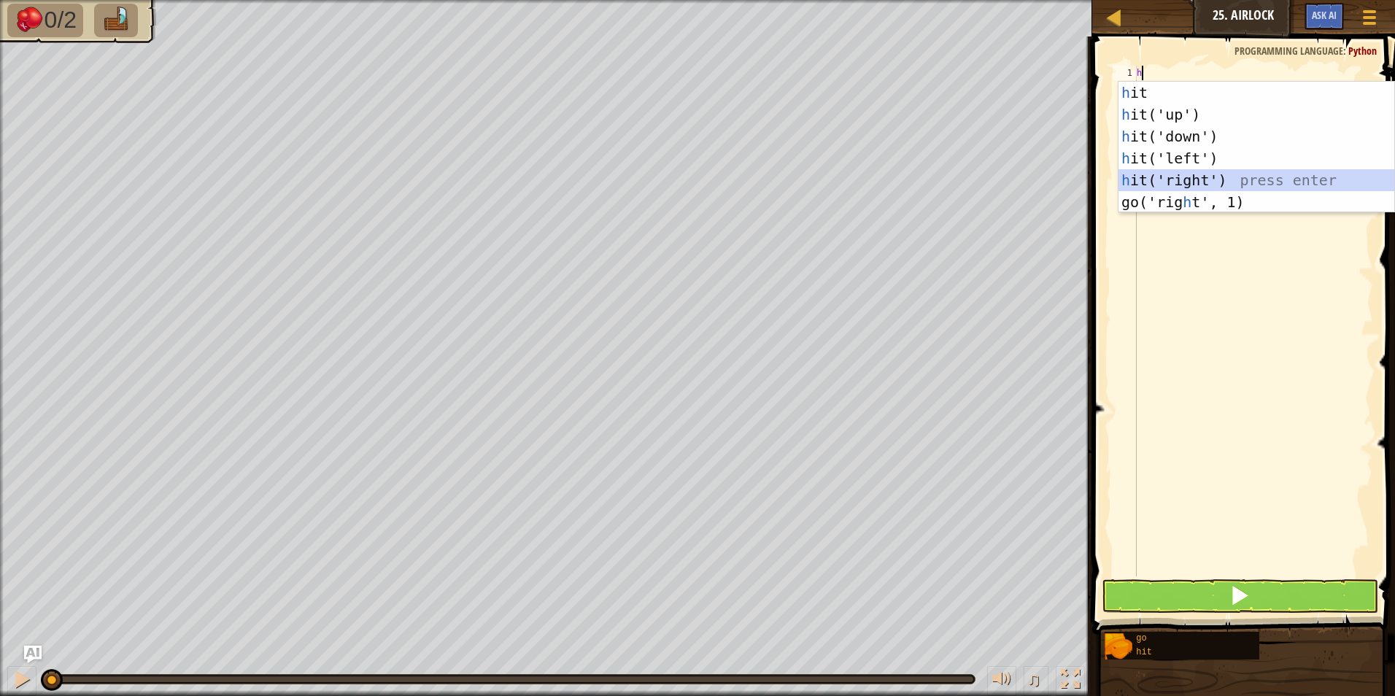
click at [1198, 177] on div "h it press enter h it('up') press enter h it('down') press enter h it('left') p…" at bounding box center [1256, 169] width 276 height 175
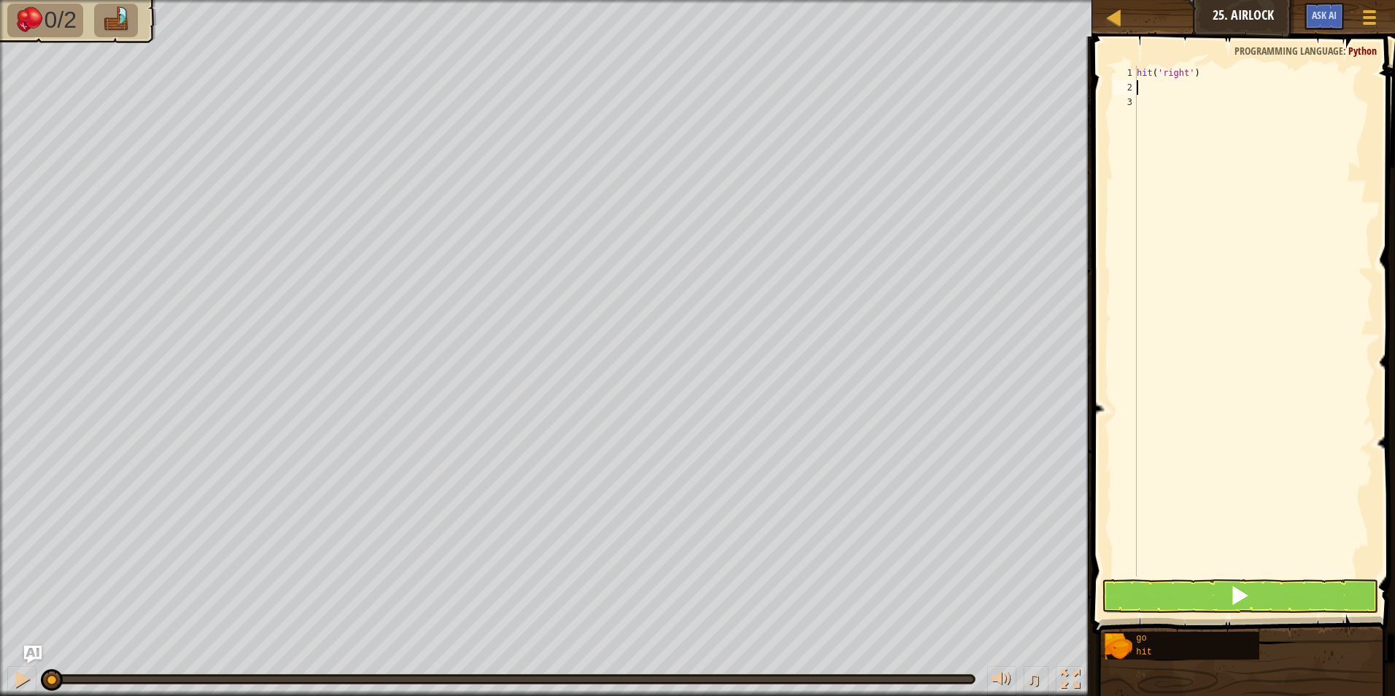
type textarea "g"
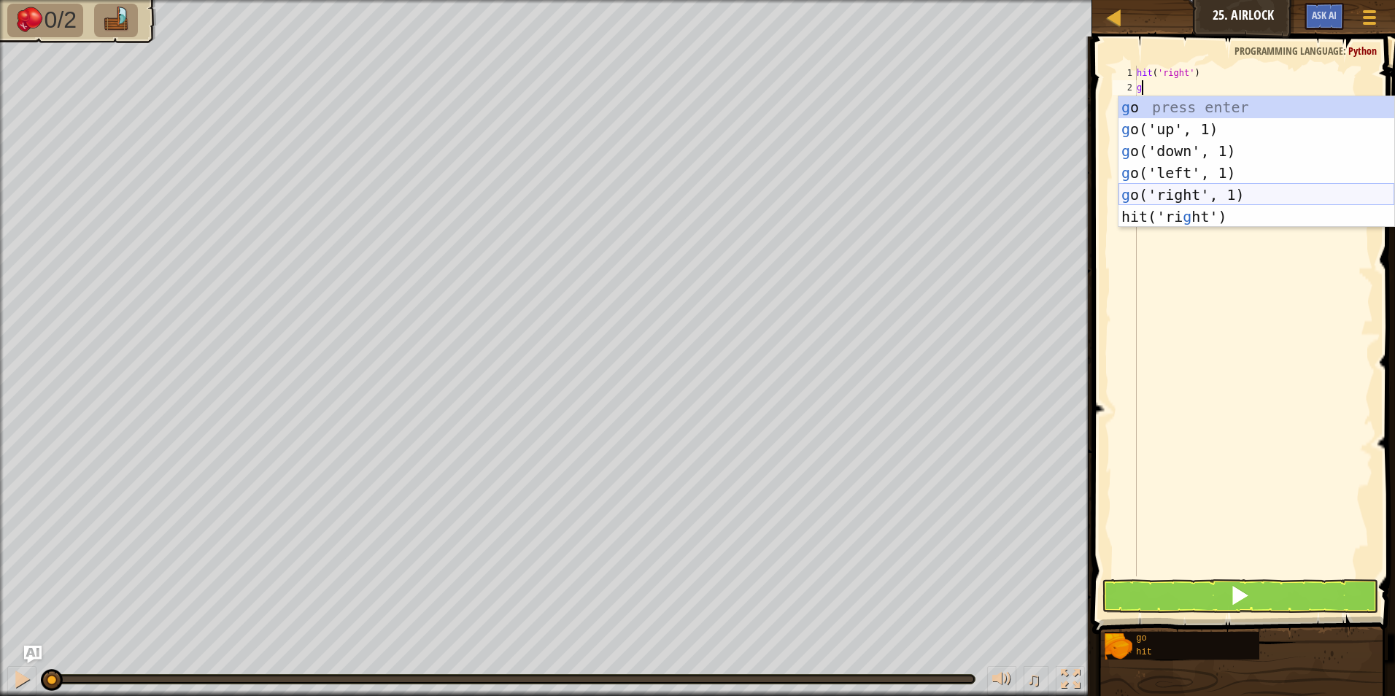
click at [1158, 188] on div "g o press enter g o('up', 1) press enter g o('down', 1) press enter g o('left',…" at bounding box center [1256, 183] width 276 height 175
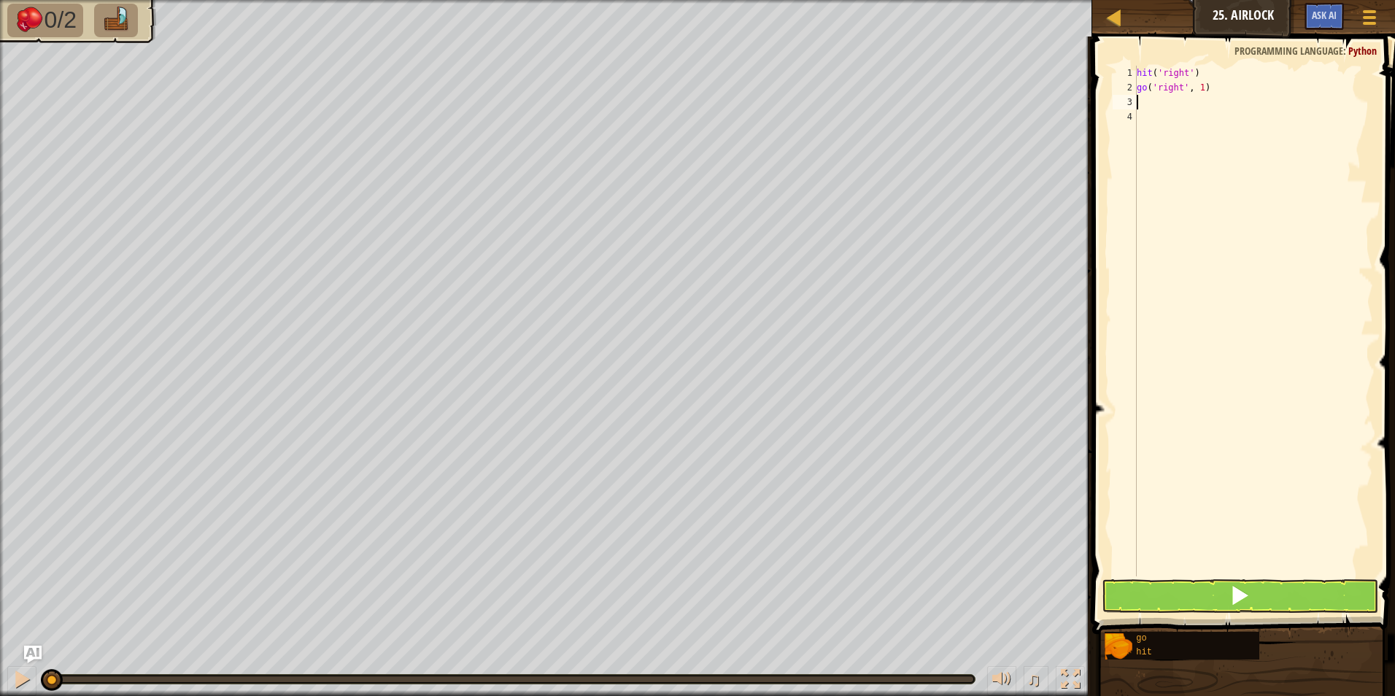
click at [1202, 94] on div "hit ( 'right' ) go ( 'right' , 1 )" at bounding box center [1253, 336] width 239 height 540
type textarea "go('right', 1)"
click at [1193, 102] on div "hit ( 'right' ) go ( 'right' , 1 )" at bounding box center [1253, 336] width 239 height 540
click at [1200, 88] on div "hit ( 'right' ) go ( 'right' , 1 )" at bounding box center [1253, 336] width 239 height 540
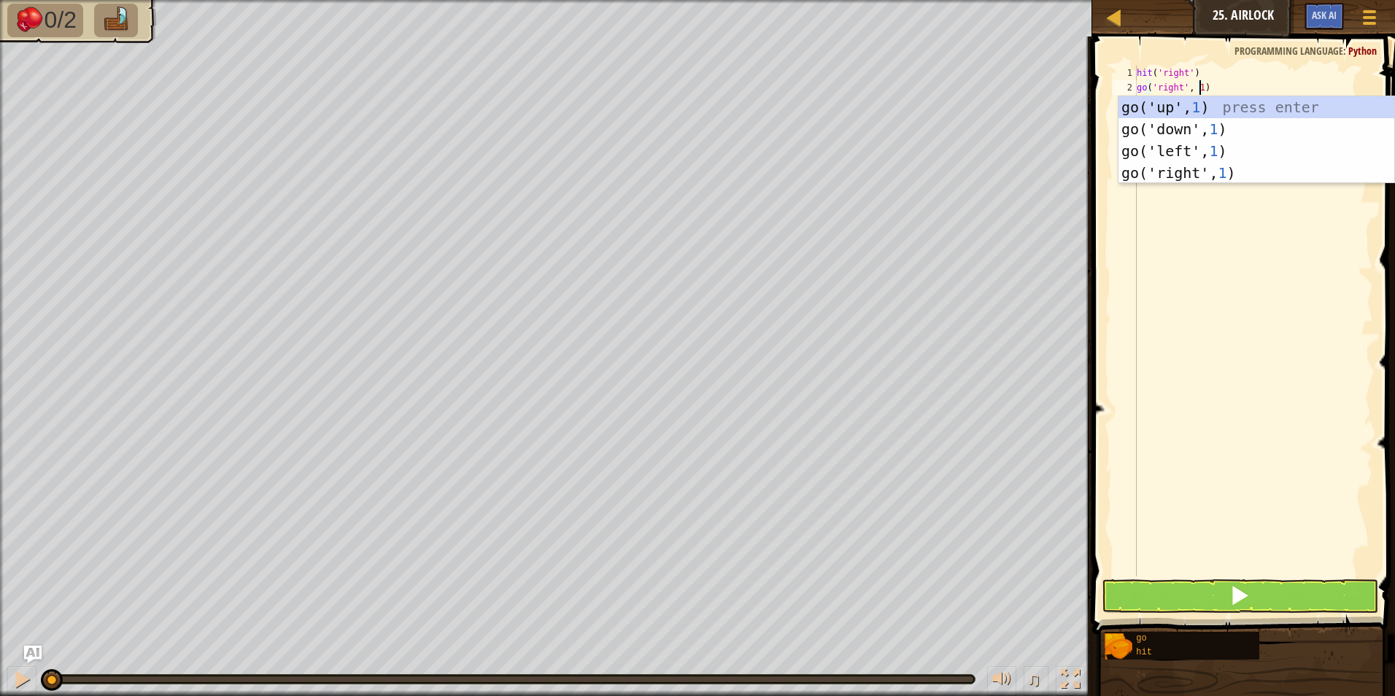
type textarea "go('right', 1)"
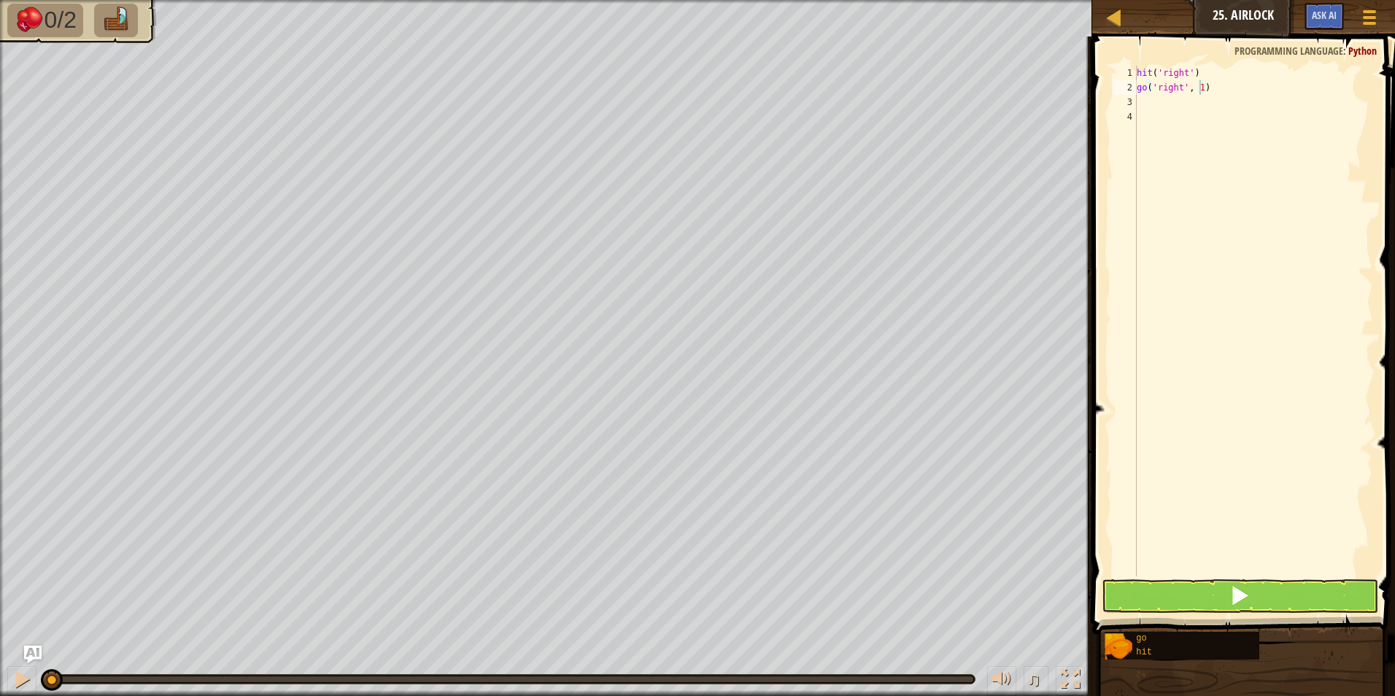
click at [1089, 170] on span at bounding box center [1245, 314] width 314 height 640
click at [1147, 99] on div "hit ( 'right' ) go ( 'right' , 1 )" at bounding box center [1253, 336] width 239 height 540
type textarea "h"
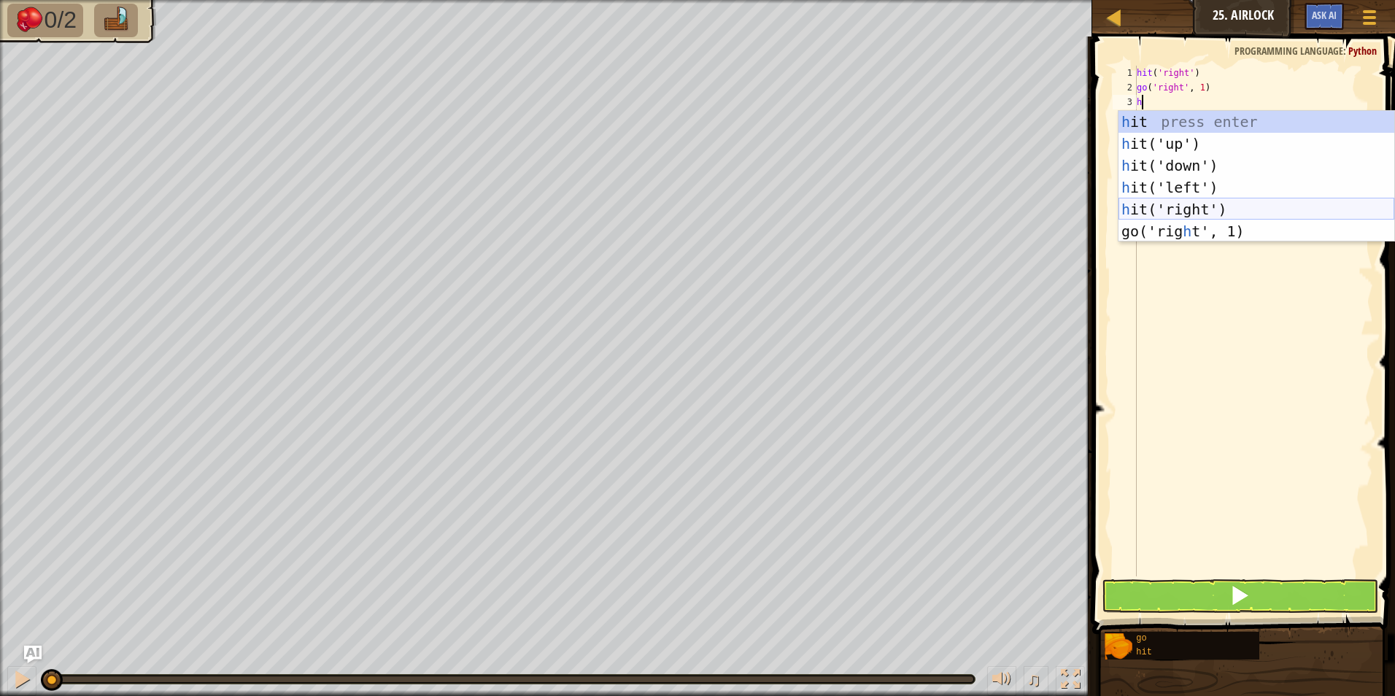
click at [1201, 206] on div "h it press enter h it('up') press enter h it('down') press enter h it('left') p…" at bounding box center [1256, 198] width 276 height 175
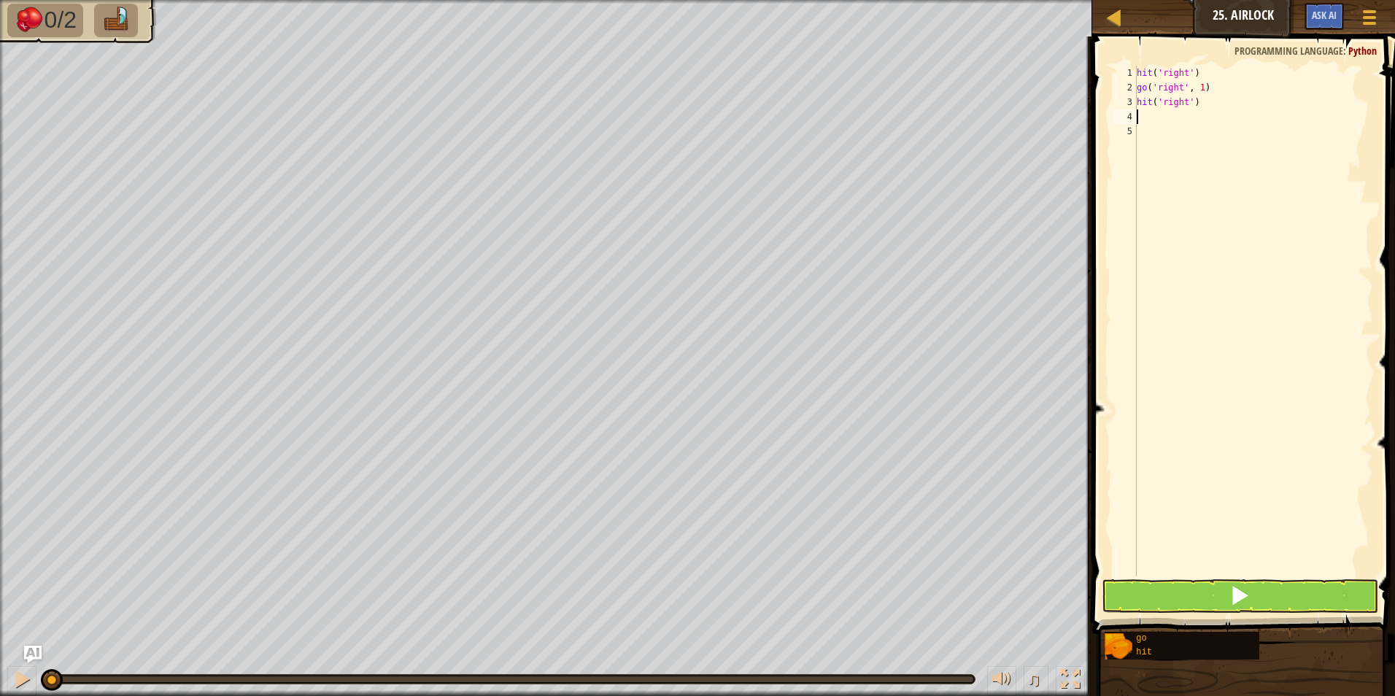
type textarea "g"
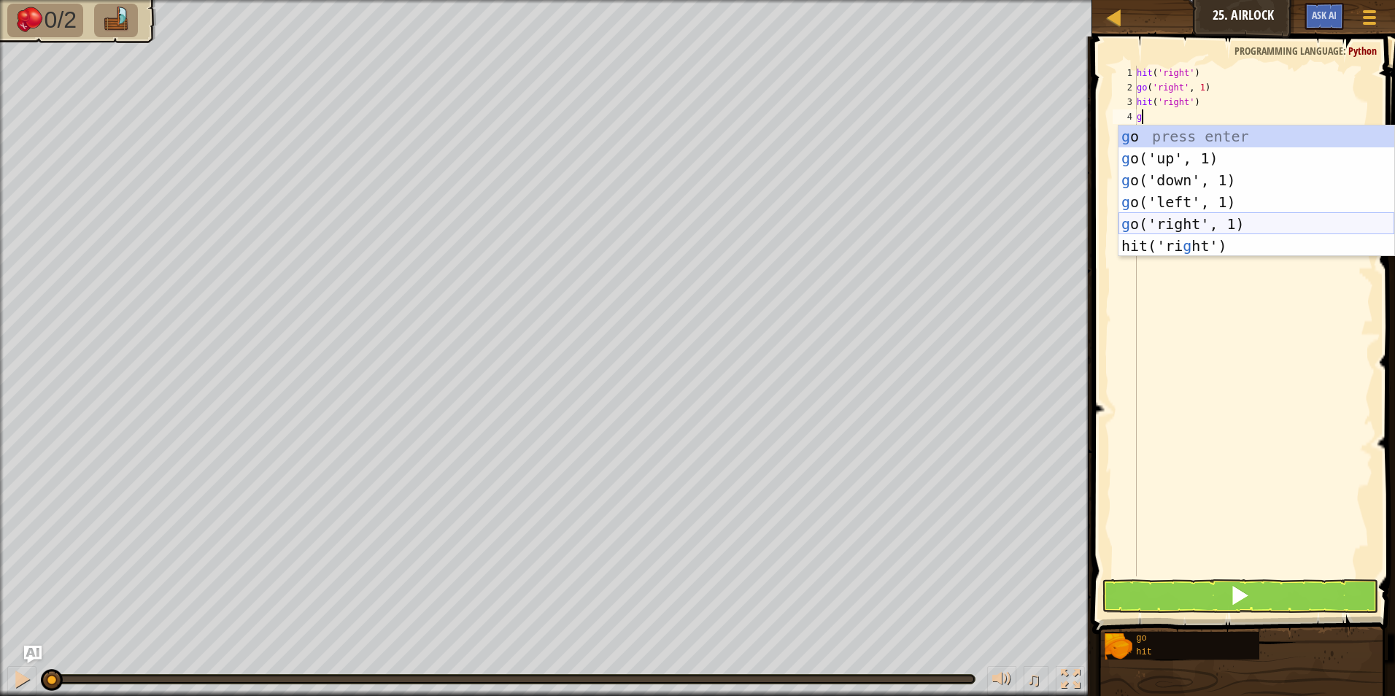
click at [1191, 218] on div "g o press enter g o('up', 1) press enter g o('down', 1) press enter g o('left',…" at bounding box center [1256, 212] width 276 height 175
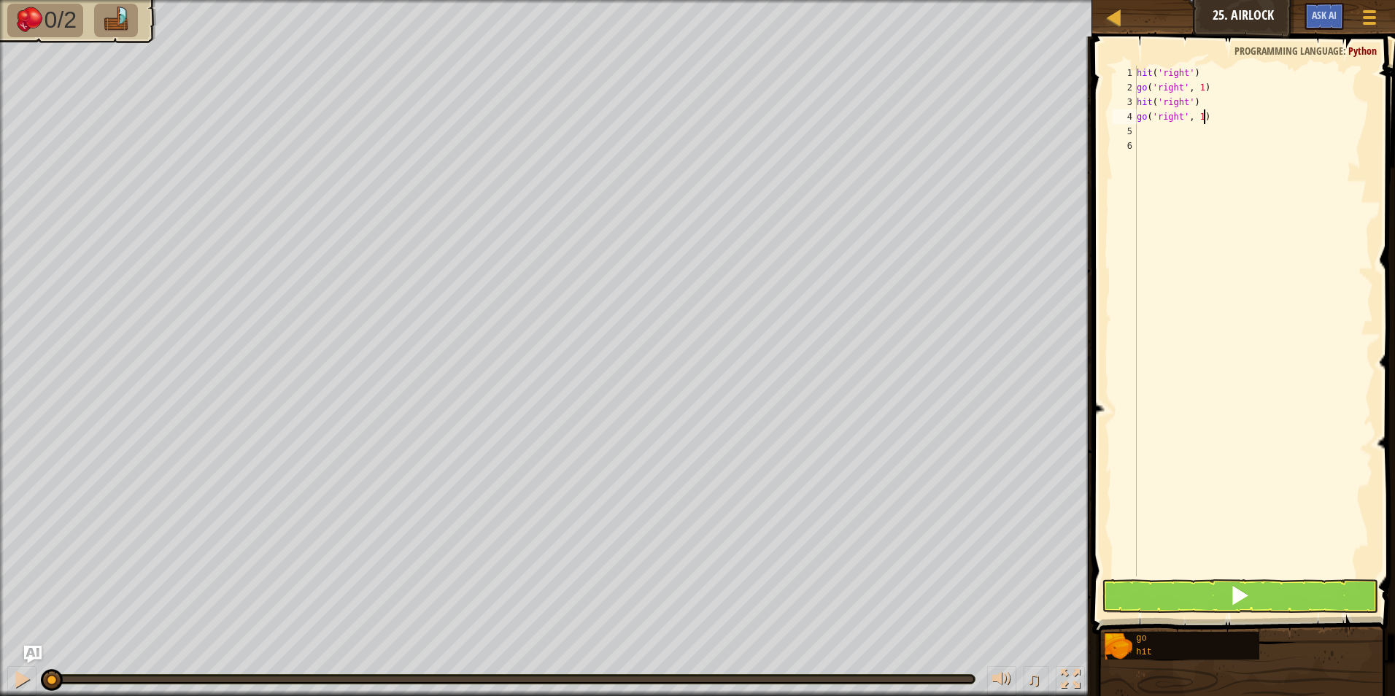
click at [1204, 122] on div "hit ( 'right' ) go ( 'right' , 1 ) hit ( 'right' ) go ( 'right' , 1 )" at bounding box center [1253, 336] width 239 height 540
click at [1199, 116] on div "hit ( 'right' ) go ( 'right' , 1 ) hit ( 'right' ) go ( 'right' , 1 )" at bounding box center [1253, 336] width 239 height 540
type textarea "go('right', 2)"
click at [1149, 152] on div "hit ( 'right' ) go ( 'right' , 1 ) hit ( 'right' ) go ( 'right' , 2 )" at bounding box center [1253, 336] width 239 height 540
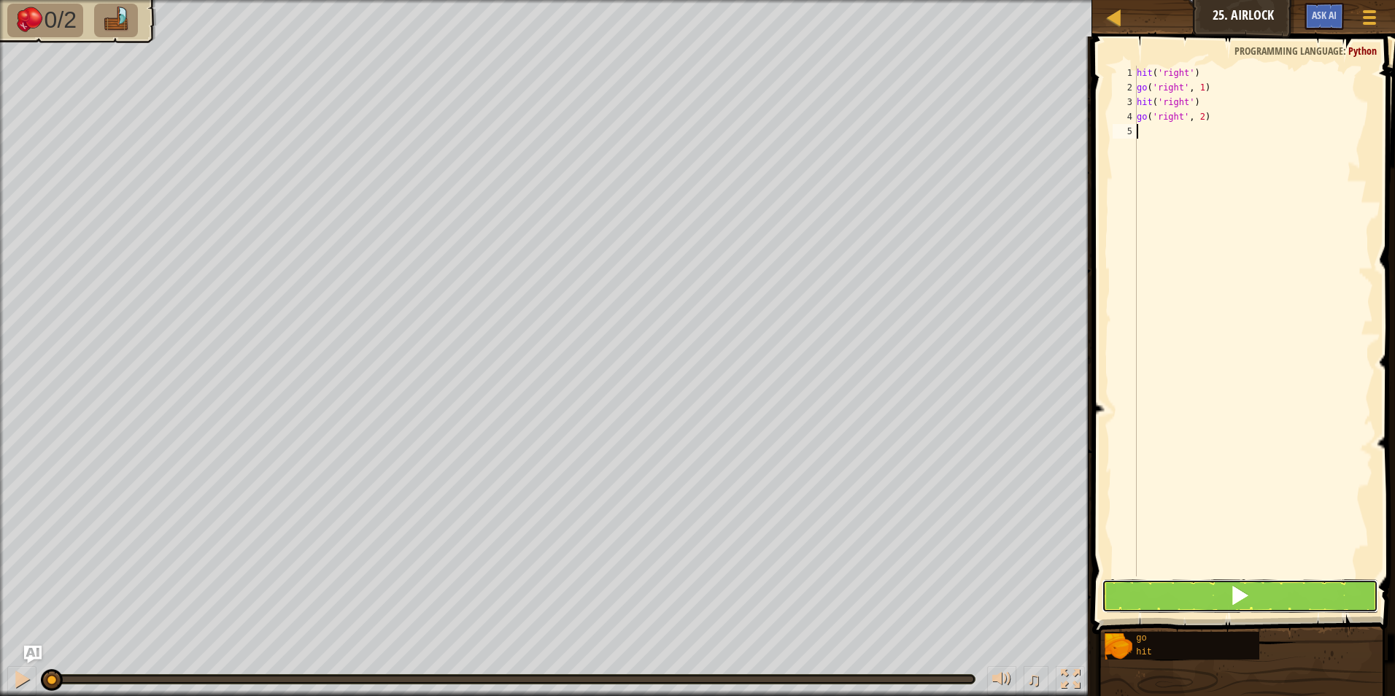
click at [1245, 603] on span at bounding box center [1239, 595] width 20 height 20
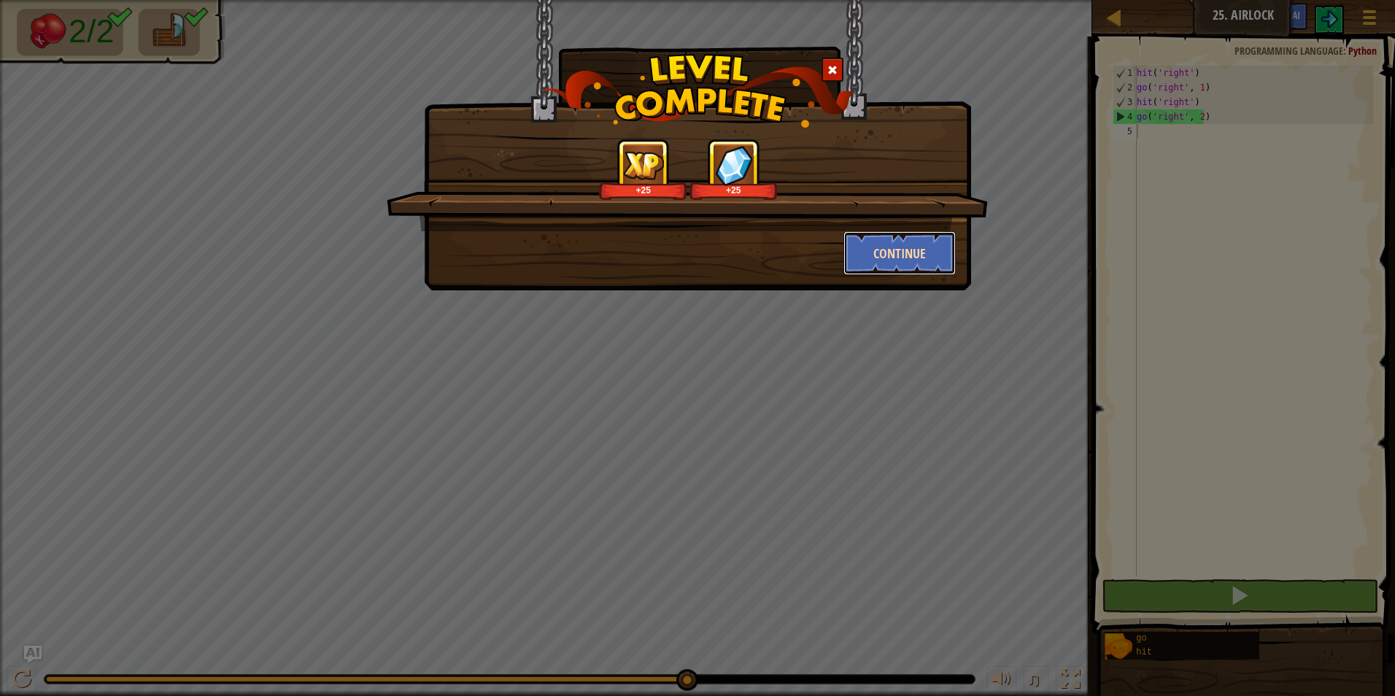
click at [907, 249] on button "Continue" at bounding box center [899, 253] width 113 height 44
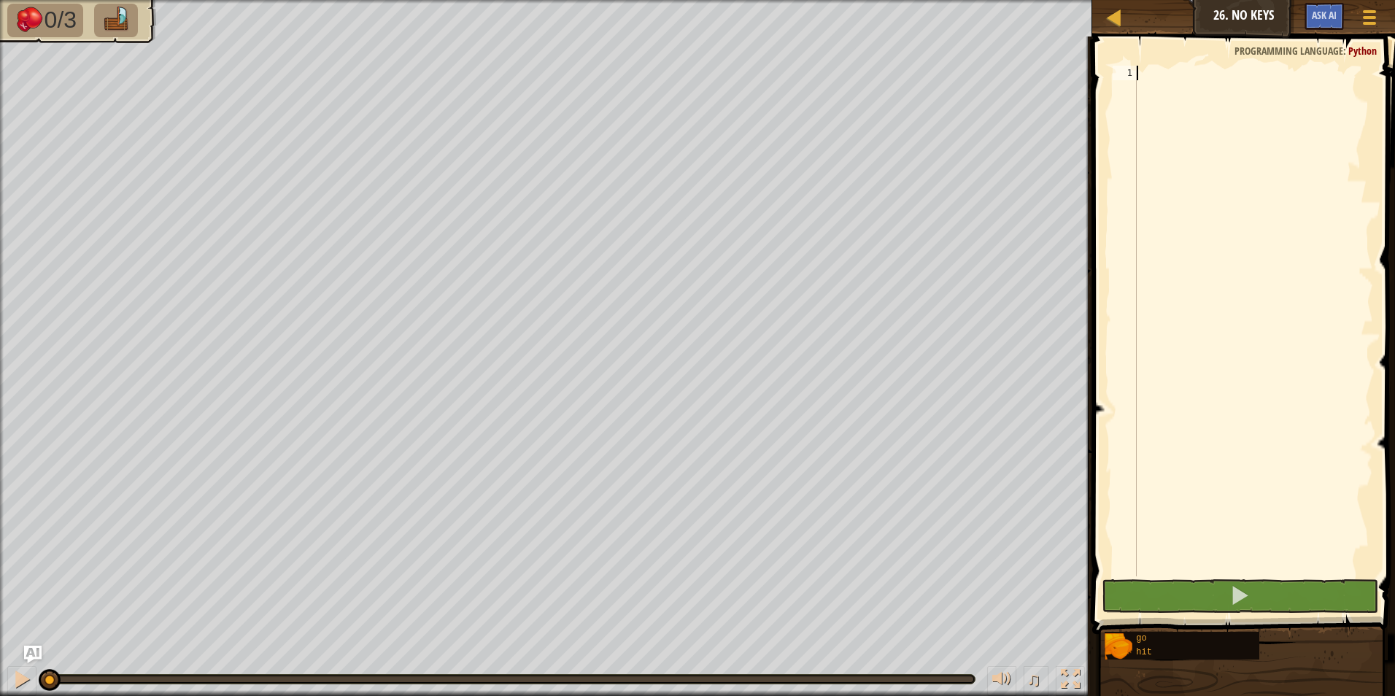
type textarea "h"
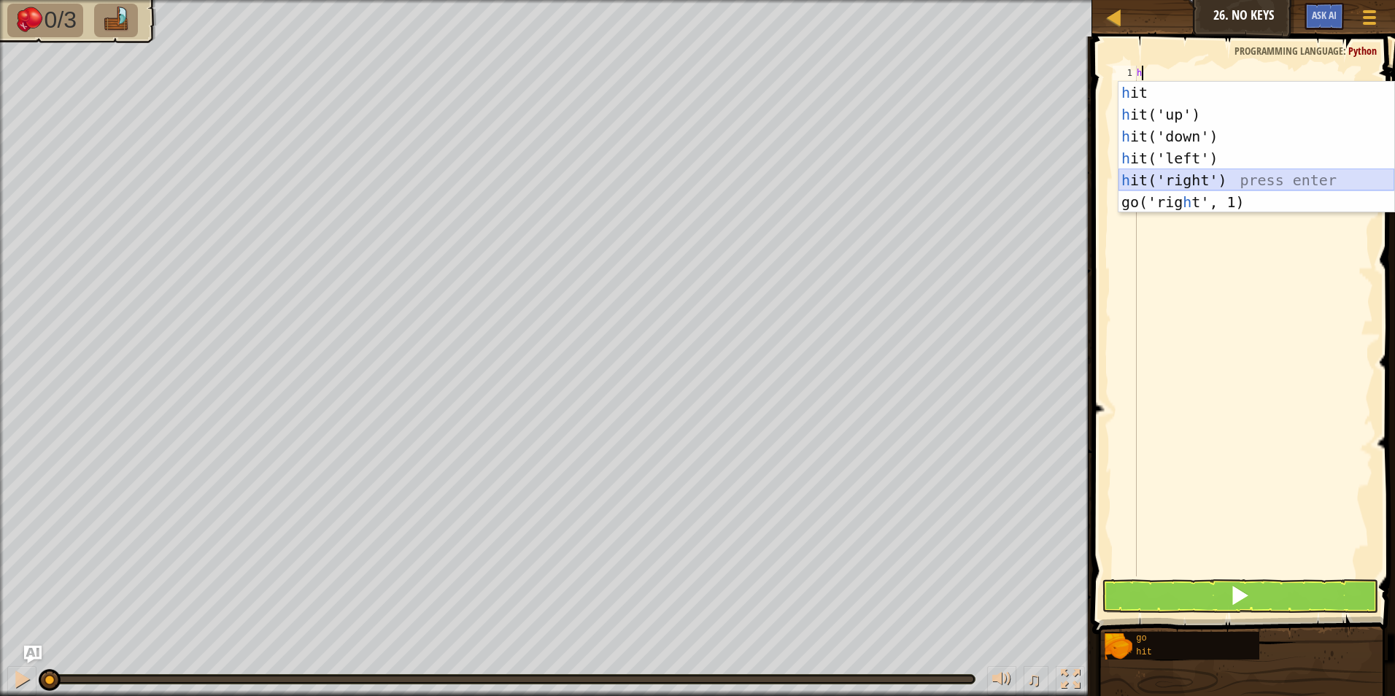
click at [1204, 177] on div "h it press enter h it('up') press enter h it('down') press enter h it('left') p…" at bounding box center [1256, 169] width 276 height 175
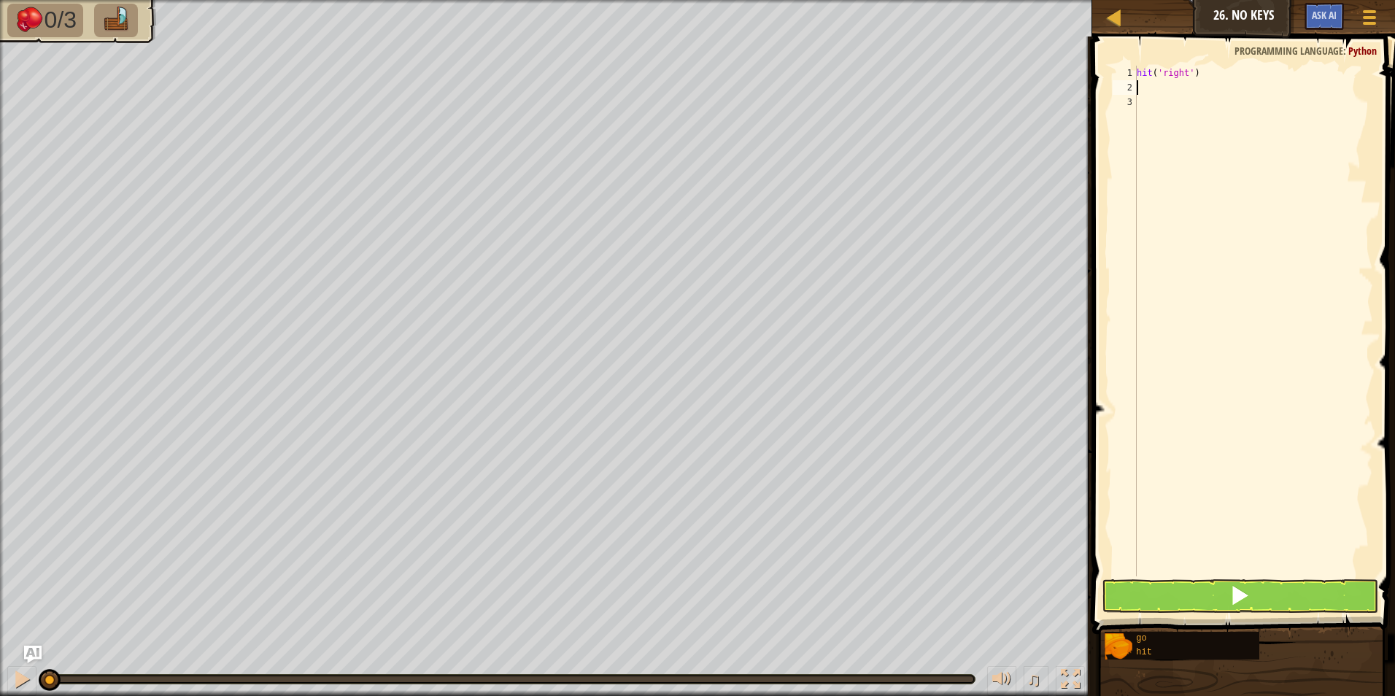
type textarea "g"
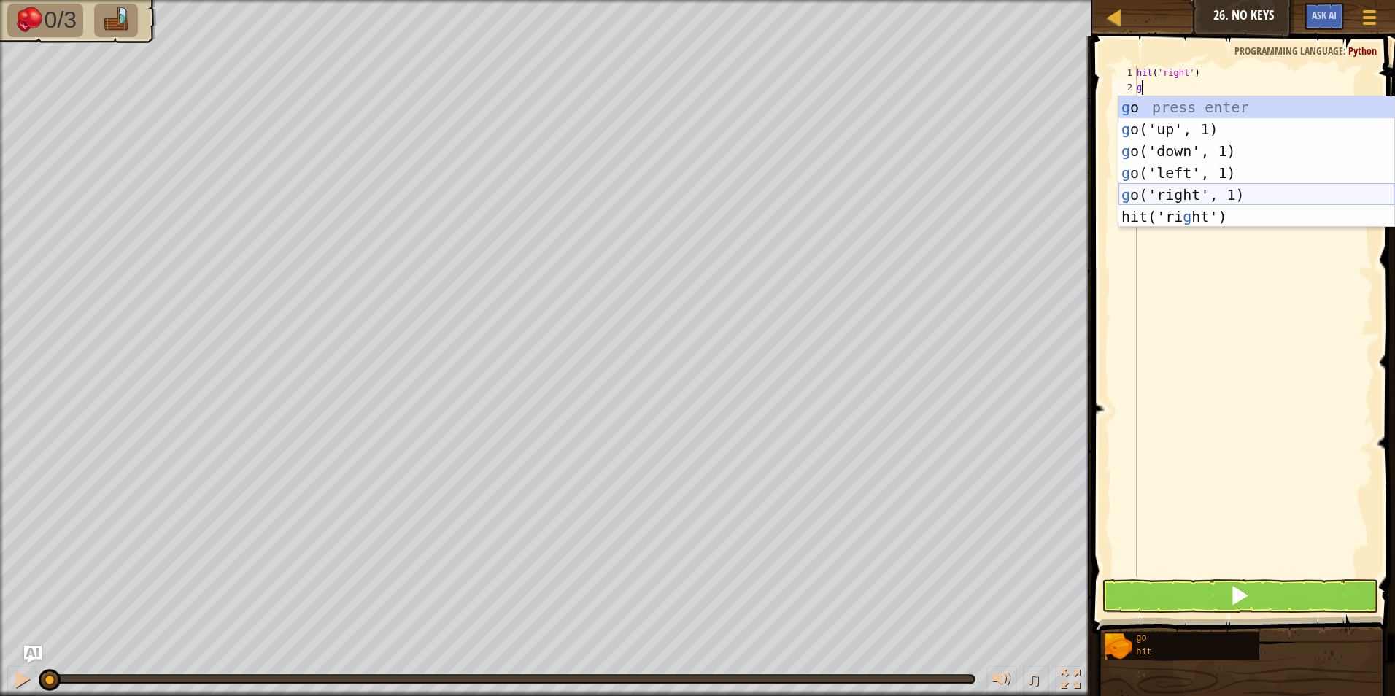
click at [1201, 192] on div "g o press enter g o('up', 1) press enter g o('down', 1) press enter g o('left',…" at bounding box center [1256, 183] width 276 height 175
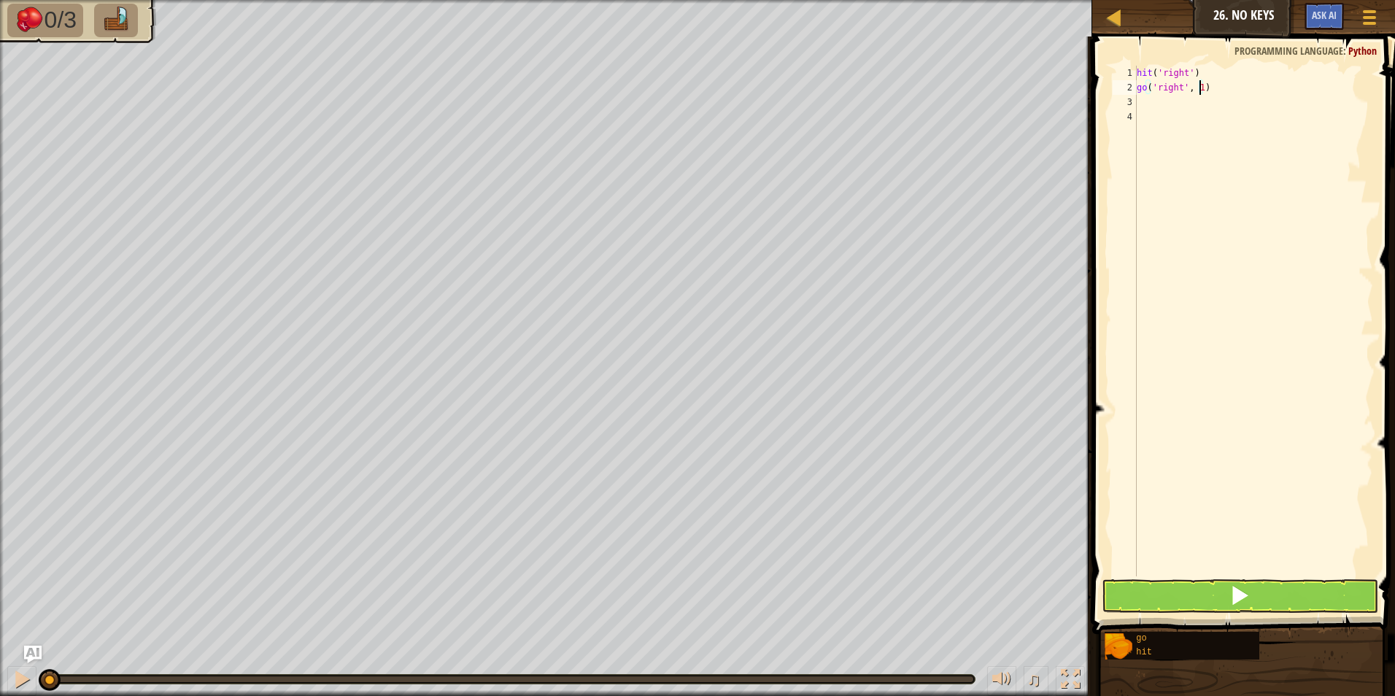
click at [1199, 88] on div "hit ( 'right' ) go ( 'right' , 1 )" at bounding box center [1253, 336] width 239 height 540
type textarea "go('right', 2)"
click at [1151, 103] on div "hit ( 'right' ) go ( 'right' , 2 )" at bounding box center [1253, 336] width 239 height 540
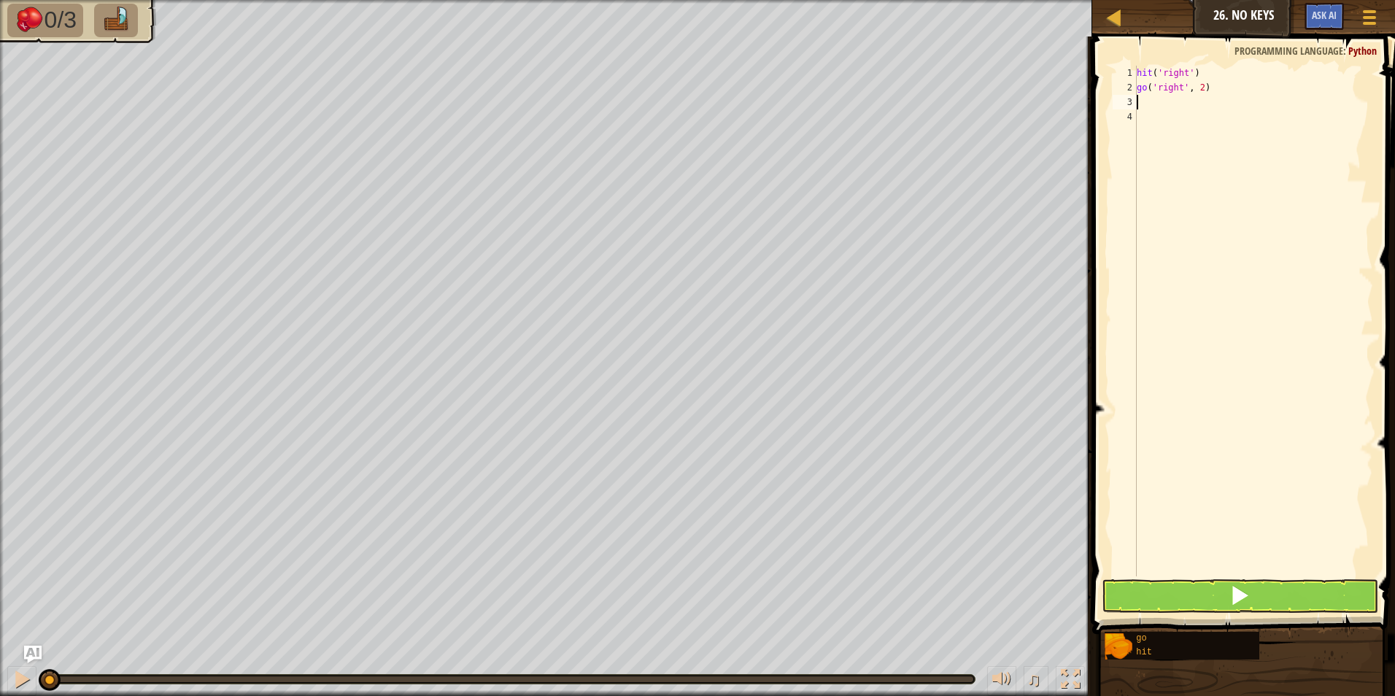
type textarea "h"
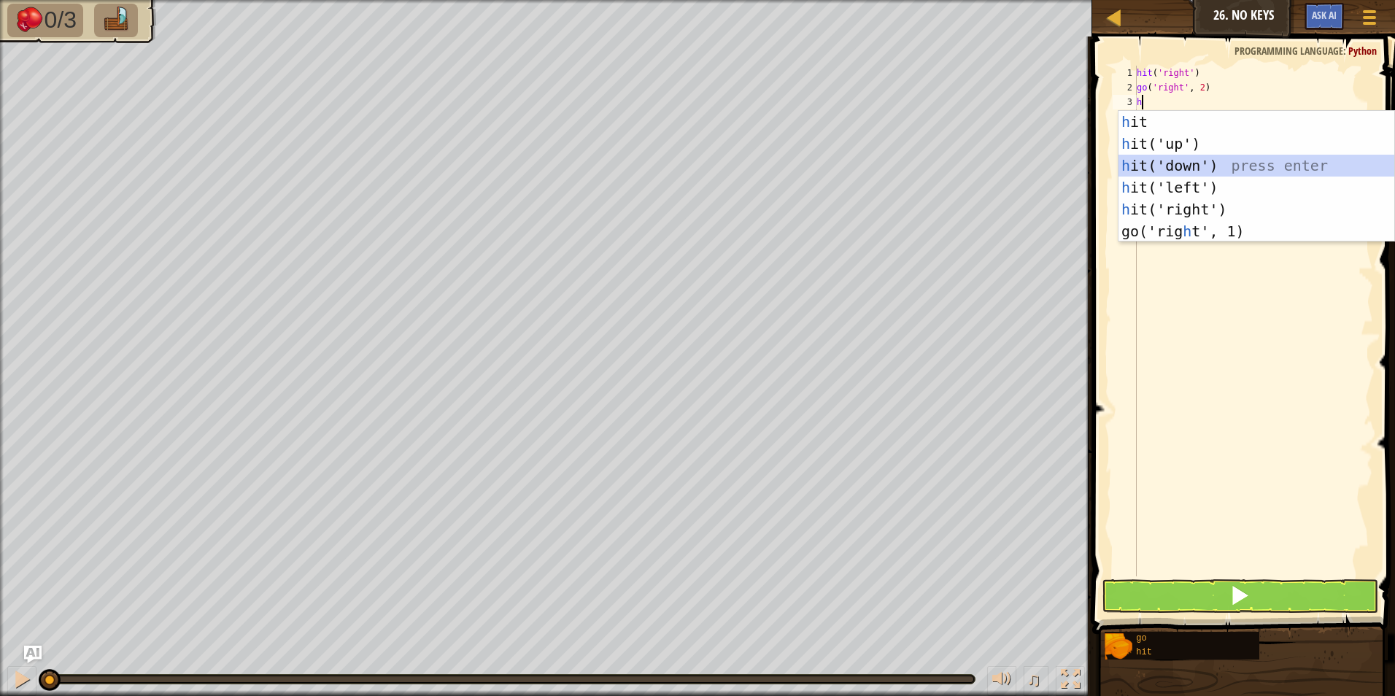
click at [1183, 160] on div "h it press enter h it('up') press enter h it('down') press enter h it('left') p…" at bounding box center [1256, 198] width 276 height 175
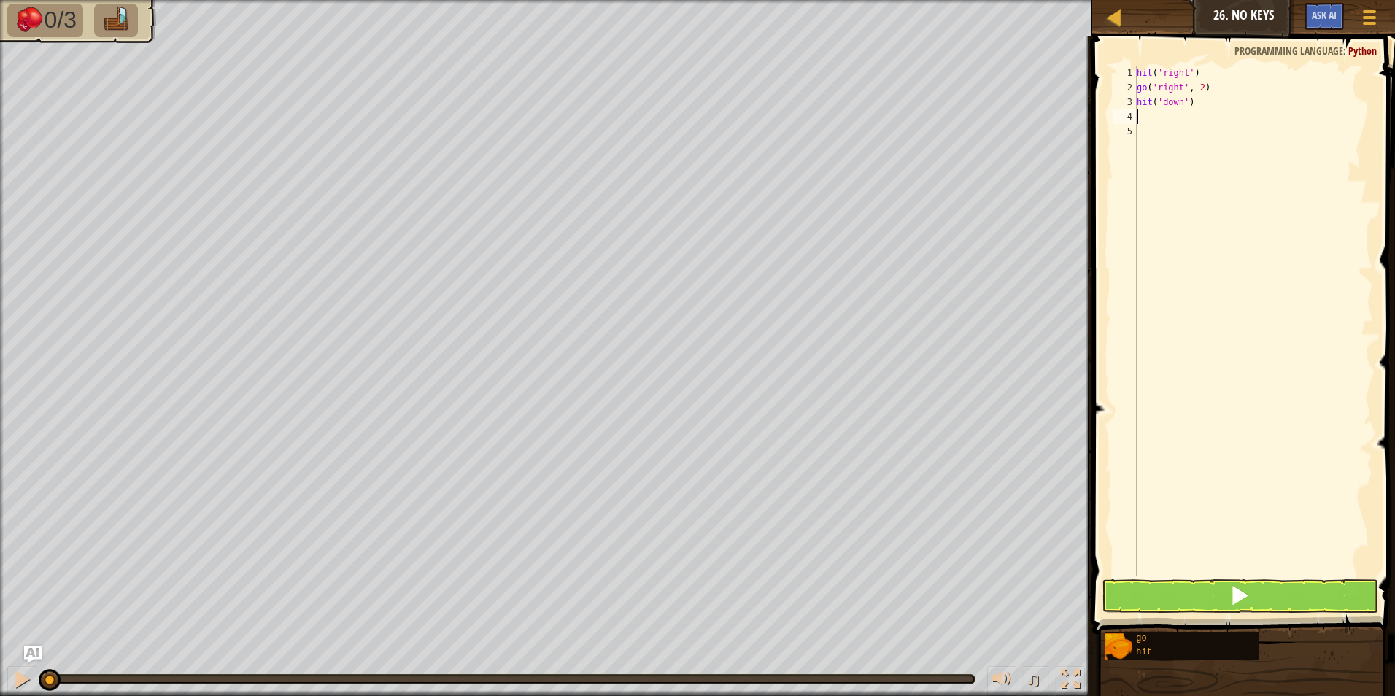
type textarea "g"
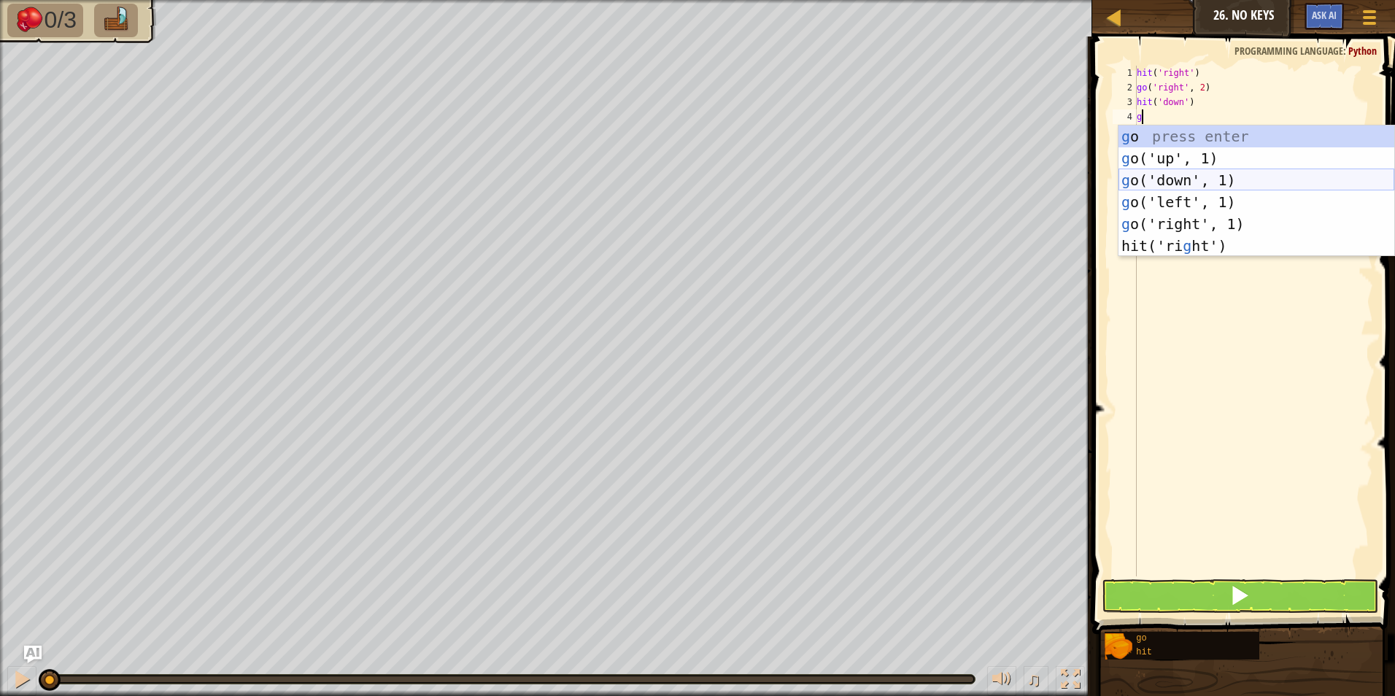
click at [1172, 185] on div "g o press enter g o('up', 1) press enter g o('down', 1) press enter g o('left',…" at bounding box center [1256, 212] width 276 height 175
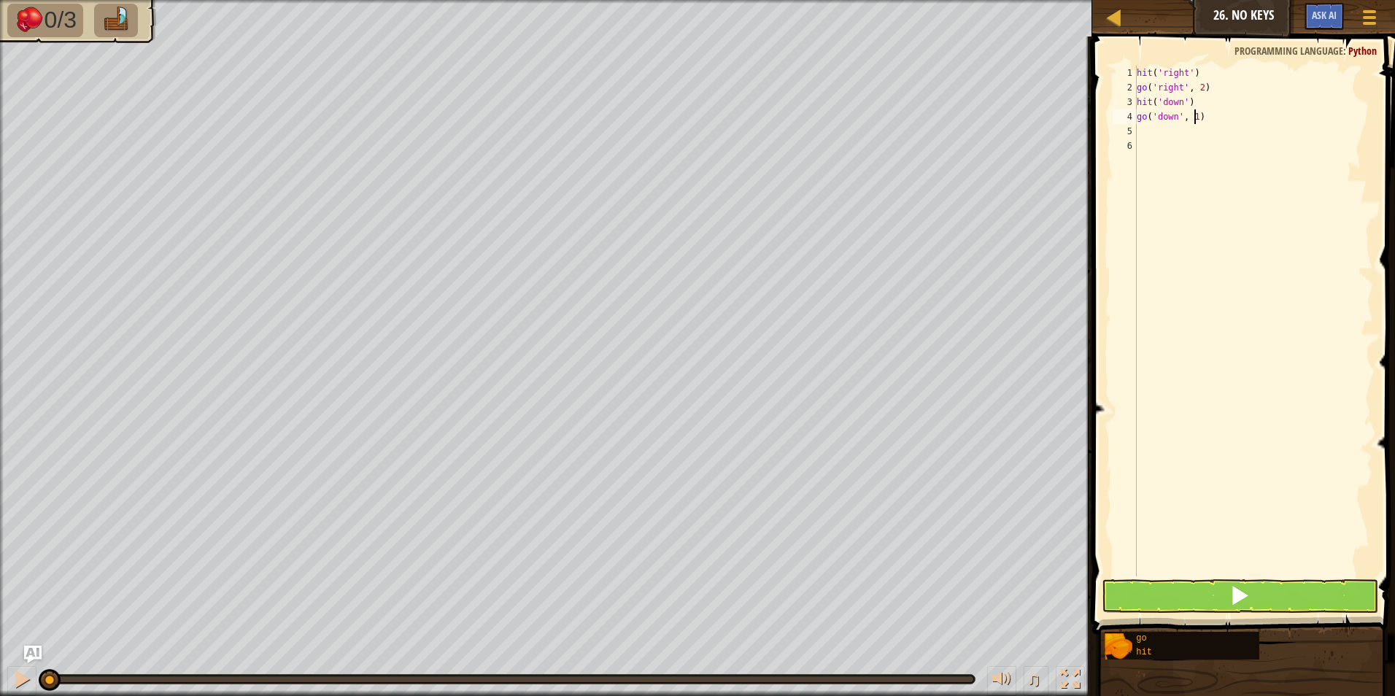
click at [1193, 120] on div "hit ( 'right' ) go ( 'right' , 2 ) hit ( 'down' ) go ( 'down' , 1 )" at bounding box center [1253, 336] width 239 height 540
type textarea "go('down', 2)"
click at [1147, 133] on div "hit ( 'right' ) go ( 'right' , 2 ) hit ( 'down' ) go ( 'down' , 2 )" at bounding box center [1253, 336] width 239 height 540
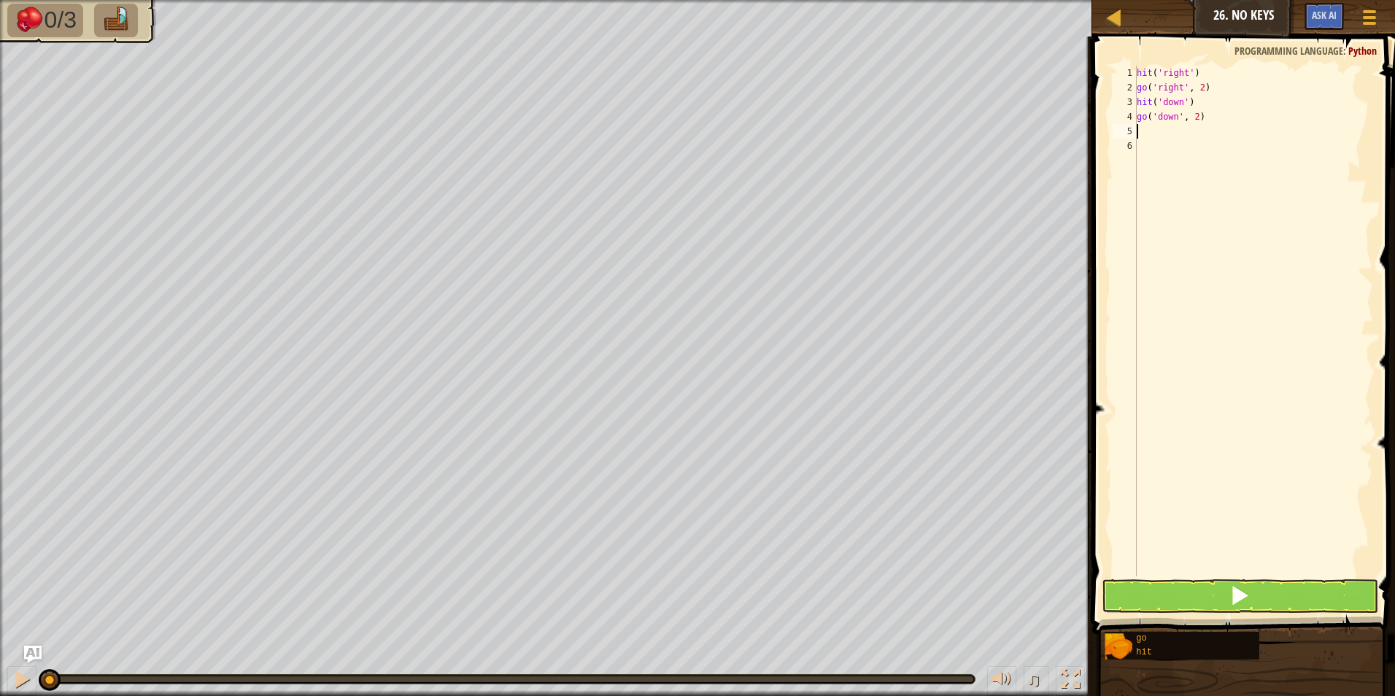
type textarea "h"
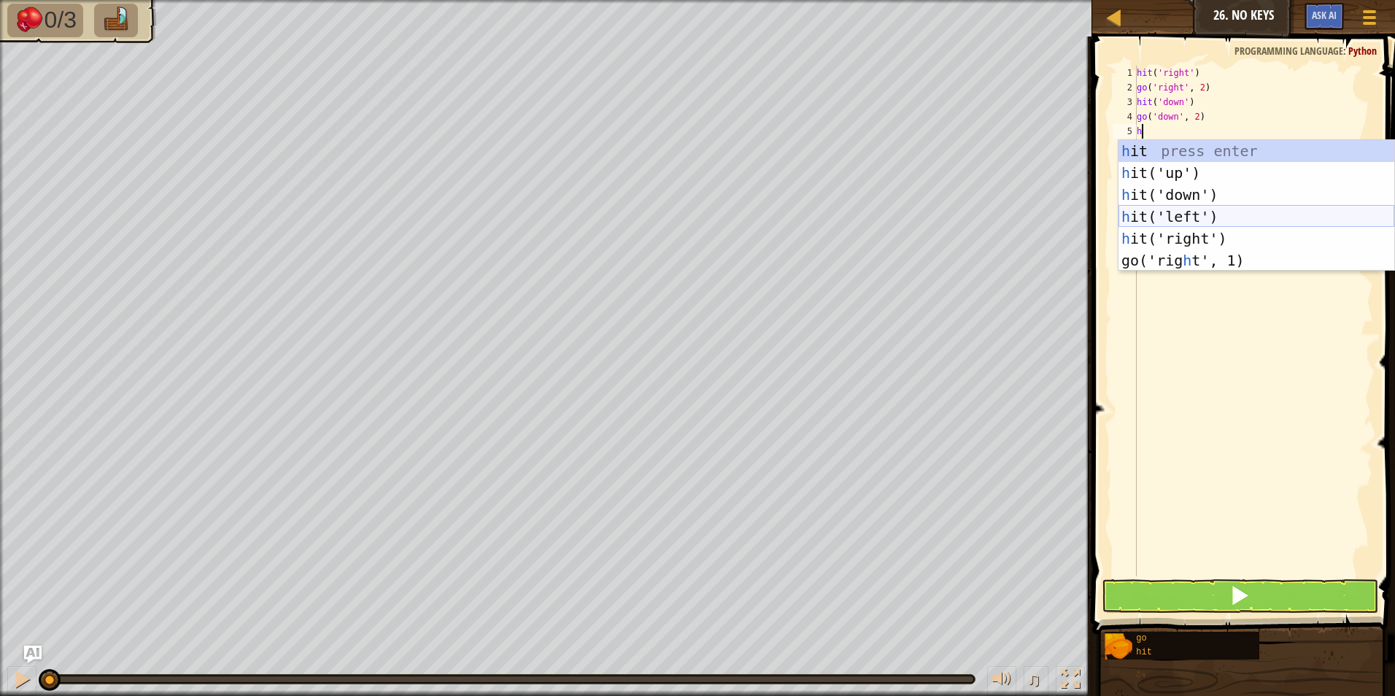
click at [1185, 213] on div "h it press enter h it('up') press enter h it('down') press enter h it('left') p…" at bounding box center [1256, 227] width 276 height 175
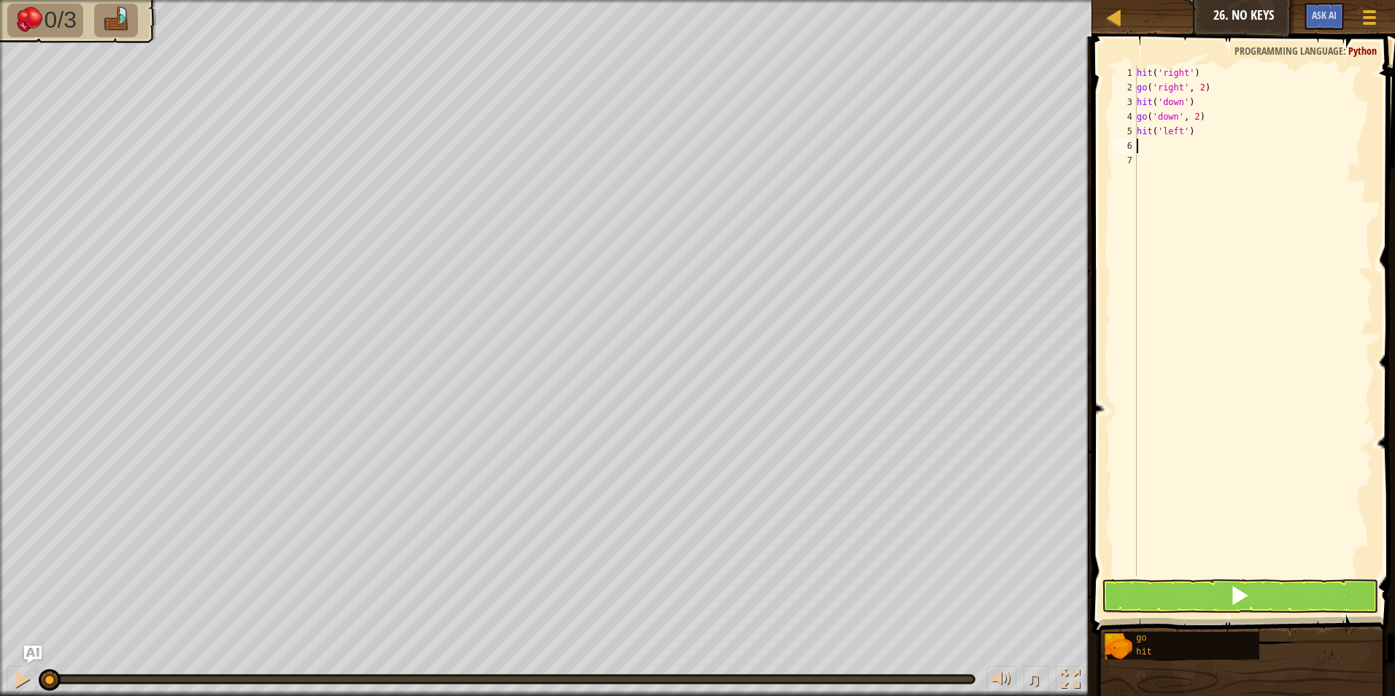
type textarea "g"
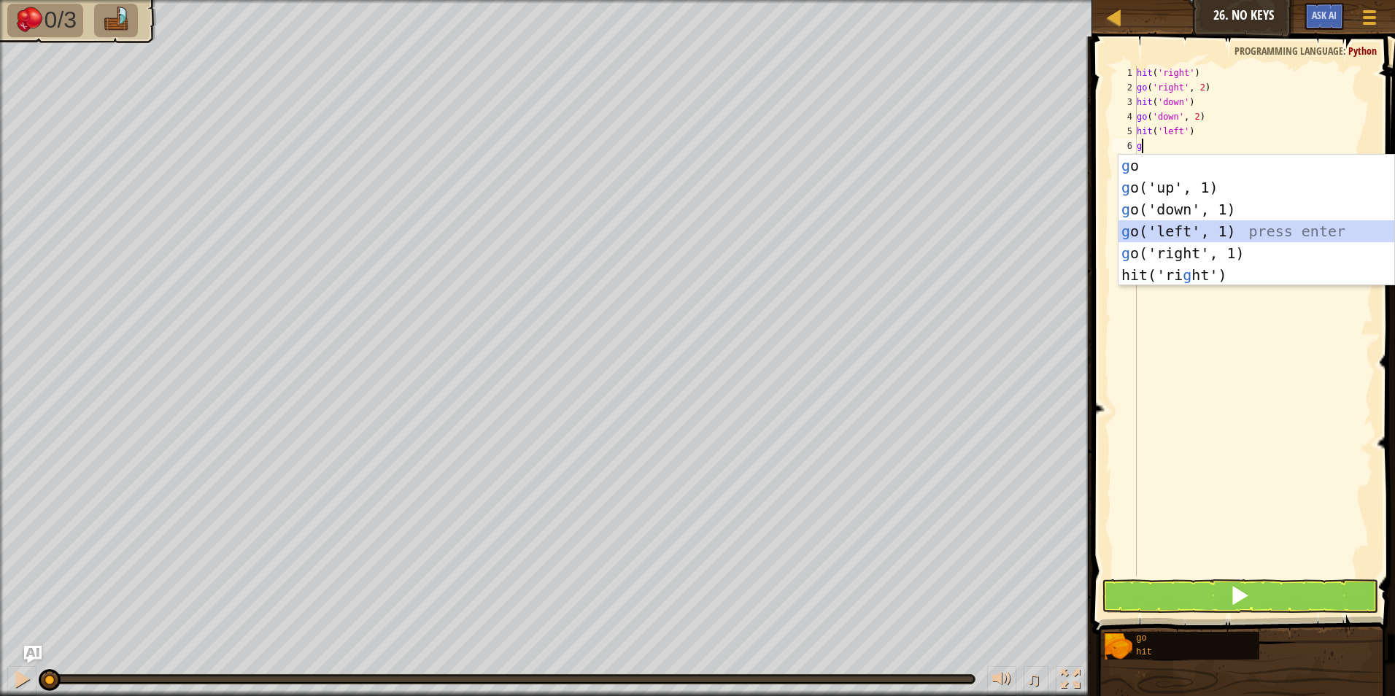
click at [1183, 229] on div "g o press enter g o('up', 1) press enter g o('down', 1) press enter g o('left',…" at bounding box center [1256, 242] width 276 height 175
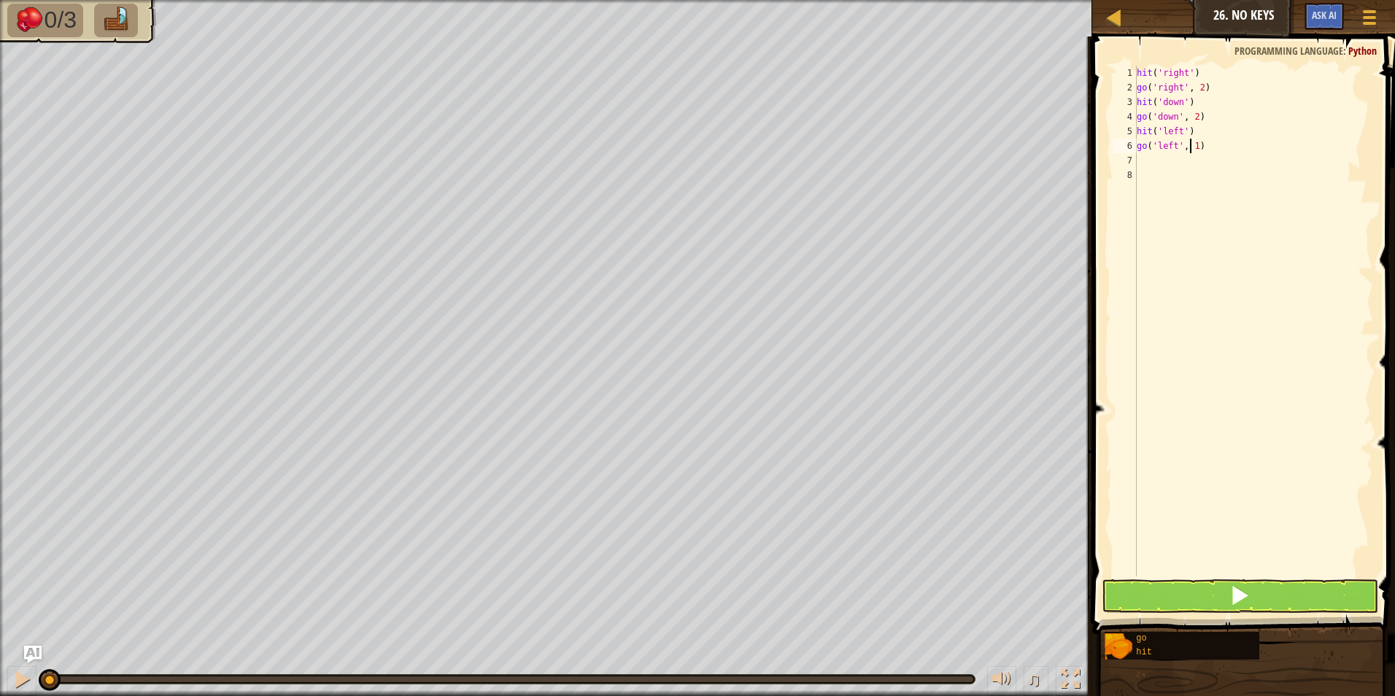
click at [1191, 147] on div "hit ( 'right' ) go ( 'right' , 2 ) hit ( 'down' ) go ( 'down' , 2 ) hit ( 'left…" at bounding box center [1253, 336] width 239 height 540
click at [1195, 150] on div "hit ( 'right' ) go ( 'right' , 2 ) hit ( 'down' ) go ( 'down' , 2 ) hit ( 'left…" at bounding box center [1253, 336] width 239 height 540
type textarea "go('left', 2)"
click at [1140, 581] on button at bounding box center [1240, 596] width 277 height 34
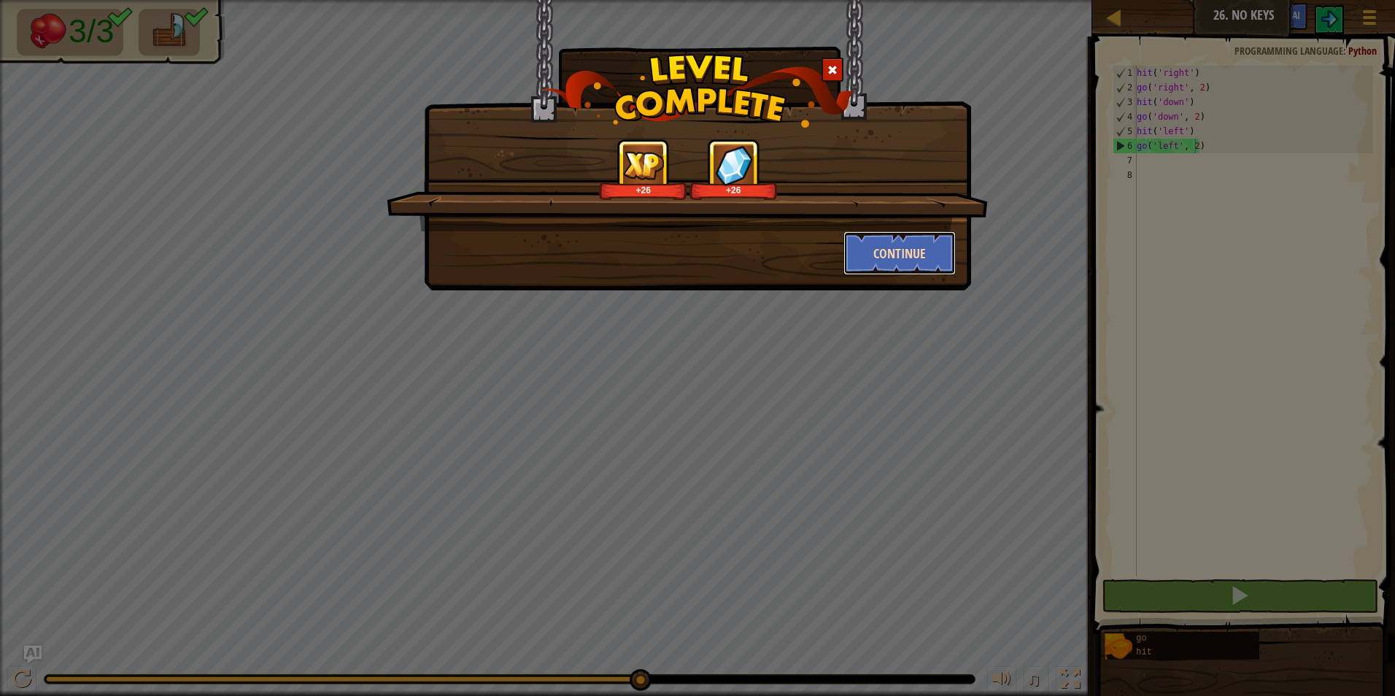
click at [886, 255] on button "Continue" at bounding box center [899, 253] width 113 height 44
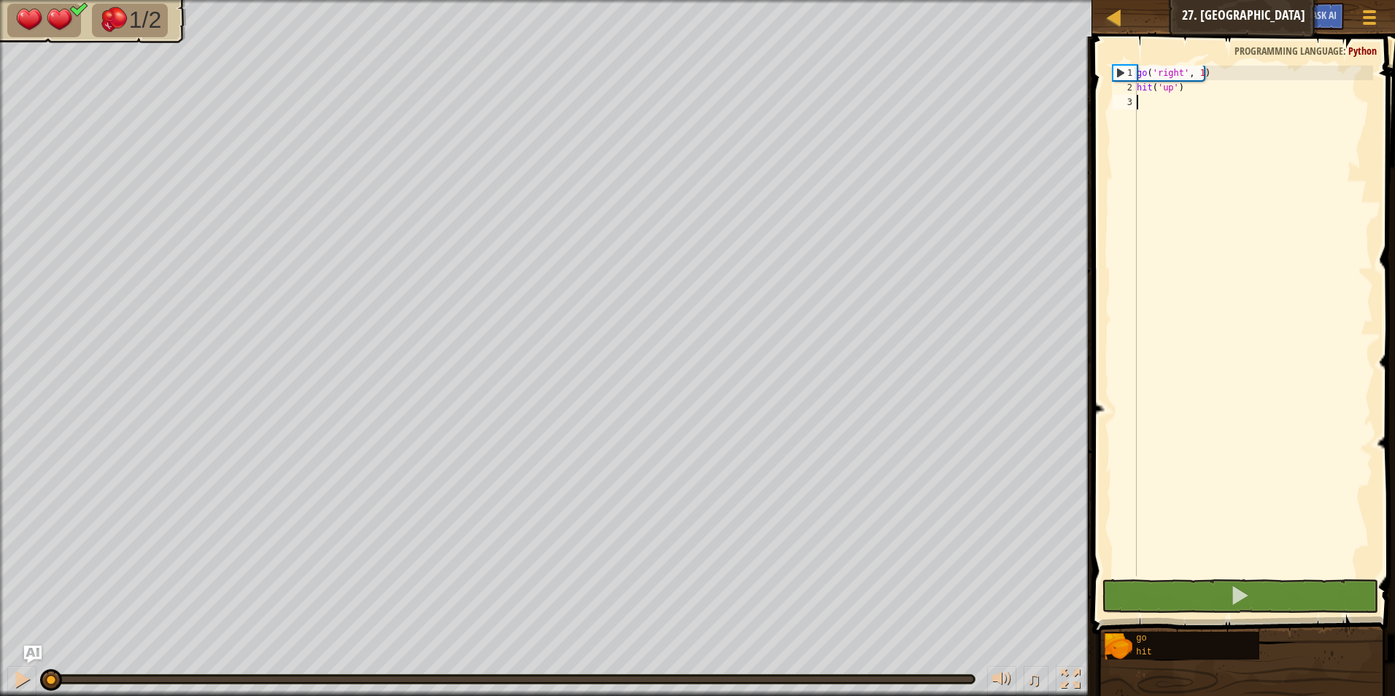
type textarea "g"
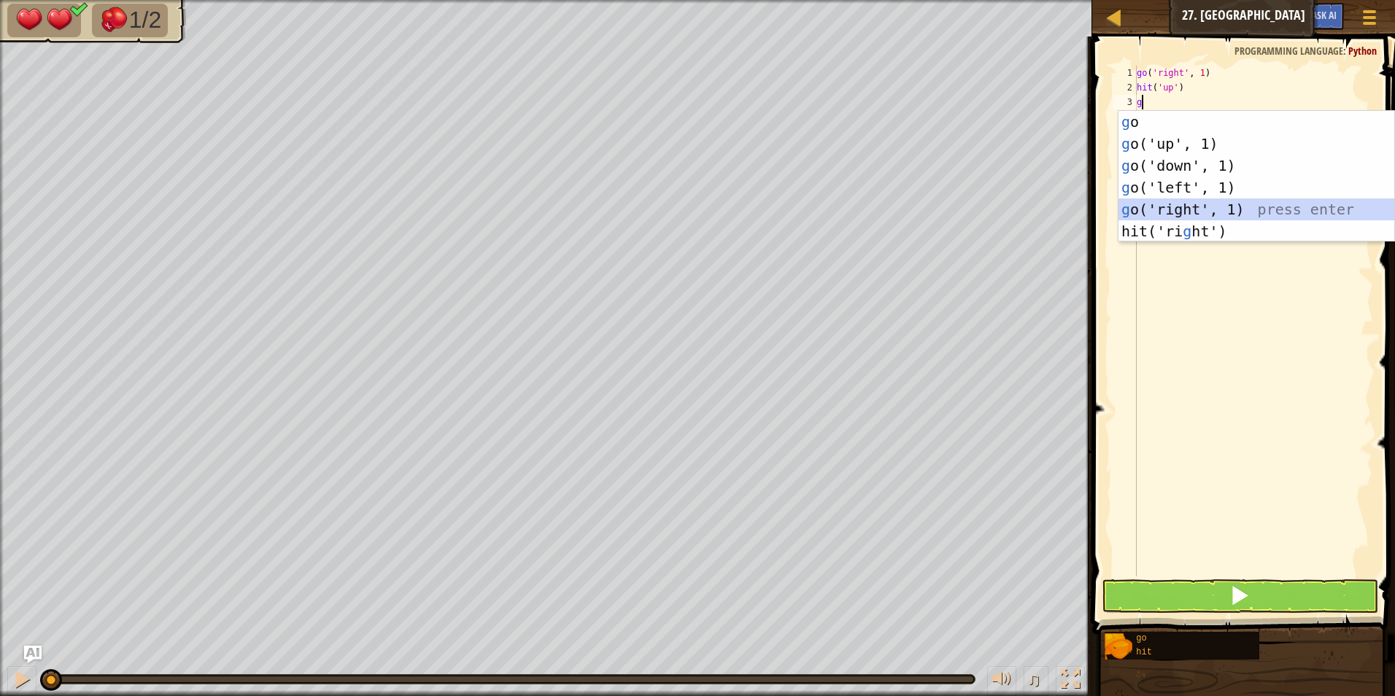
click at [1185, 209] on div "g o press enter g o('up', 1) press enter g o('down', 1) press enter g o('left',…" at bounding box center [1256, 198] width 276 height 175
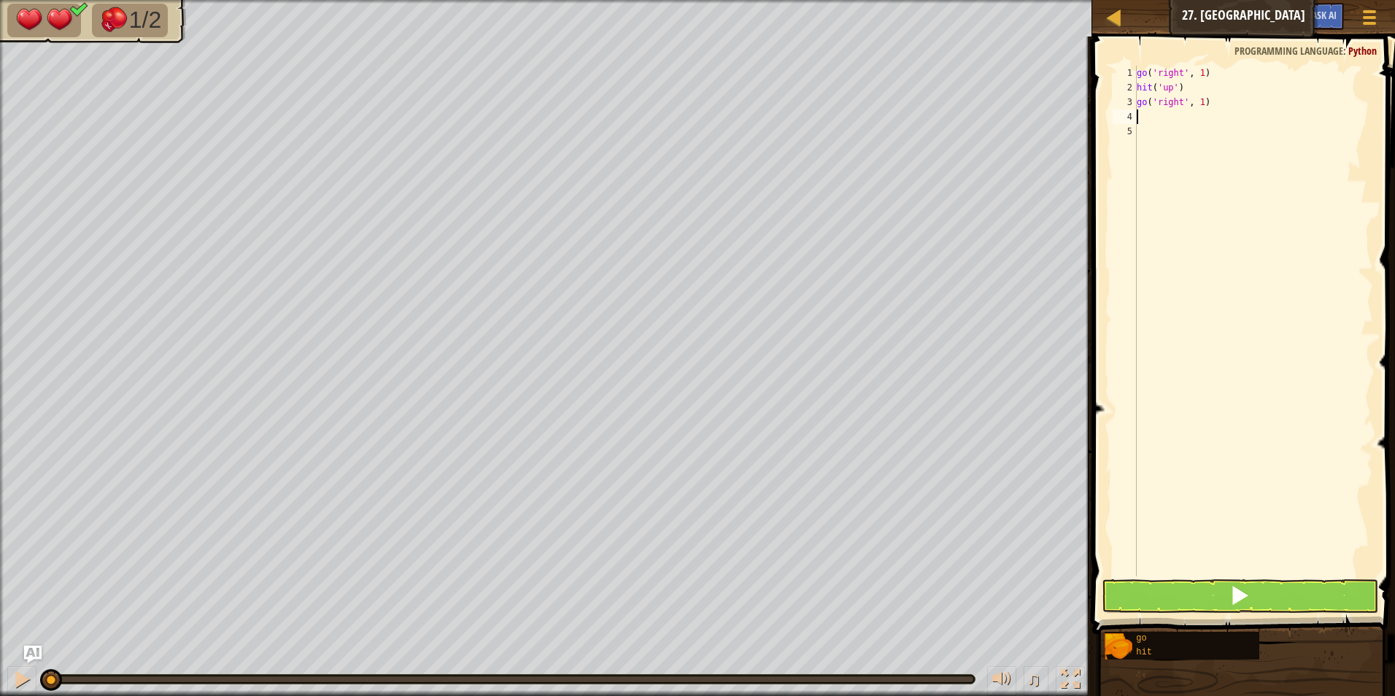
click at [1201, 109] on div "go ( 'right' , 1 ) hit ( 'up' ) go ( 'right' , 1 )" at bounding box center [1253, 336] width 239 height 540
click at [1199, 105] on div "go ( 'right' , 1 ) hit ( 'up' ) go ( 'right' , 1 )" at bounding box center [1253, 336] width 239 height 540
type textarea "go('right', 2)"
click at [1149, 126] on div "go ( 'right' , 1 ) hit ( 'up' ) go ( 'right' , 2 )" at bounding box center [1253, 336] width 239 height 540
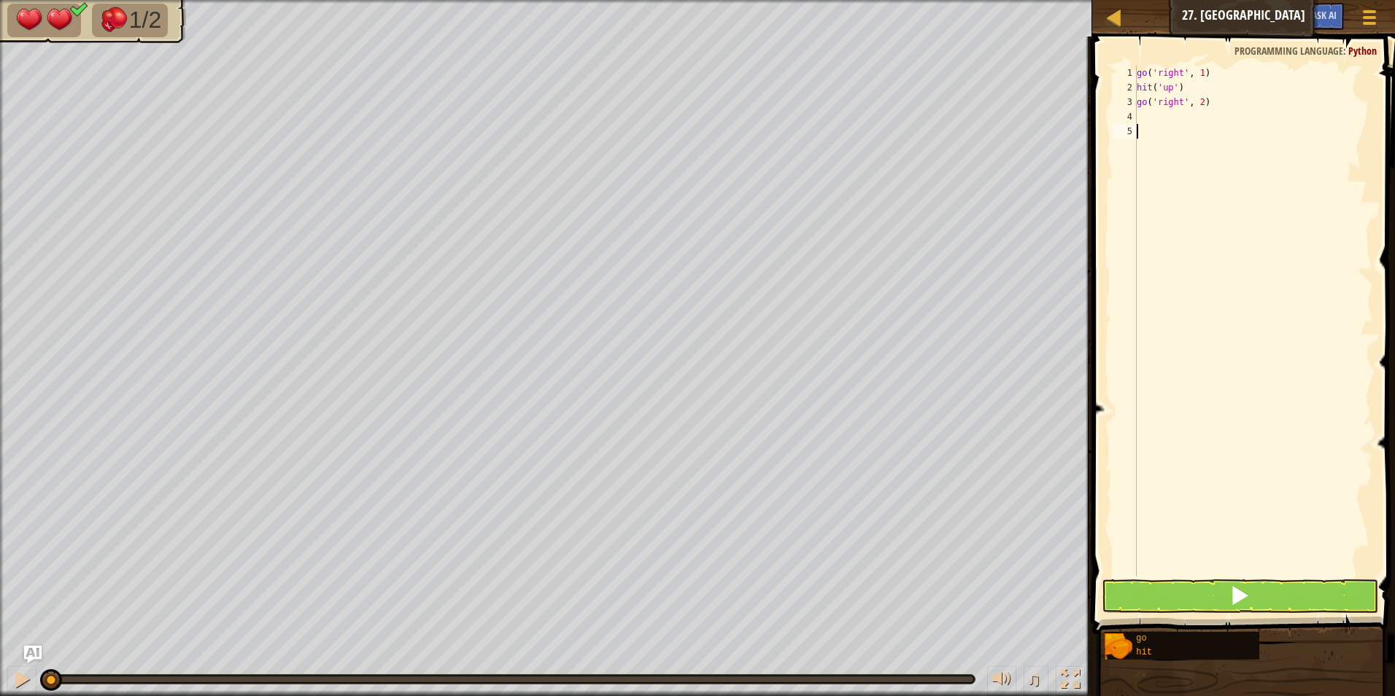
scroll to position [7, 0]
click at [1153, 106] on div "go ( 'right' , 1 ) hit ( 'up' ) go ( 'right' , 2 )" at bounding box center [1253, 336] width 239 height 540
type textarea "go('right', 2)"
click at [1151, 123] on div "go ( 'right' , 1 ) hit ( 'up' ) go ( 'right' , 2 )" at bounding box center [1253, 336] width 239 height 540
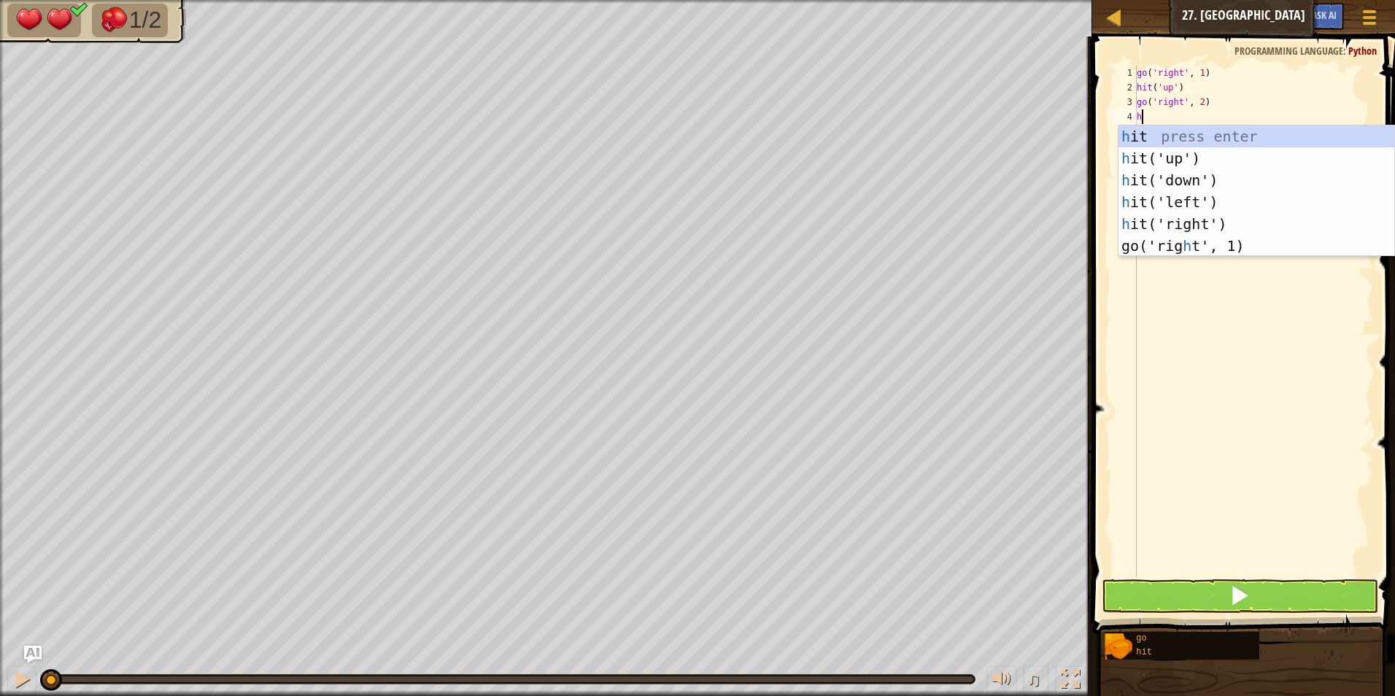
type textarea "h"
click at [1194, 155] on div "h it press enter h it('up') press enter h it('down') press enter h it('left') p…" at bounding box center [1256, 212] width 276 height 175
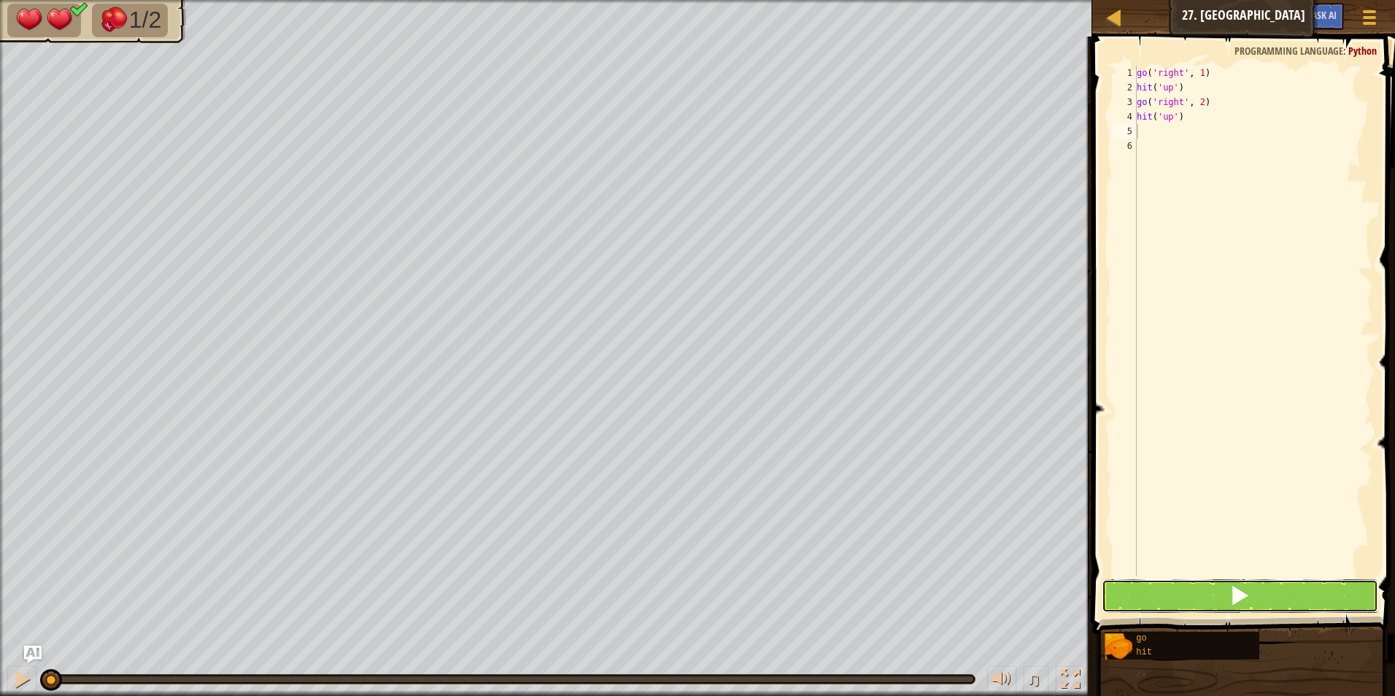
click at [1164, 595] on button at bounding box center [1240, 596] width 277 height 34
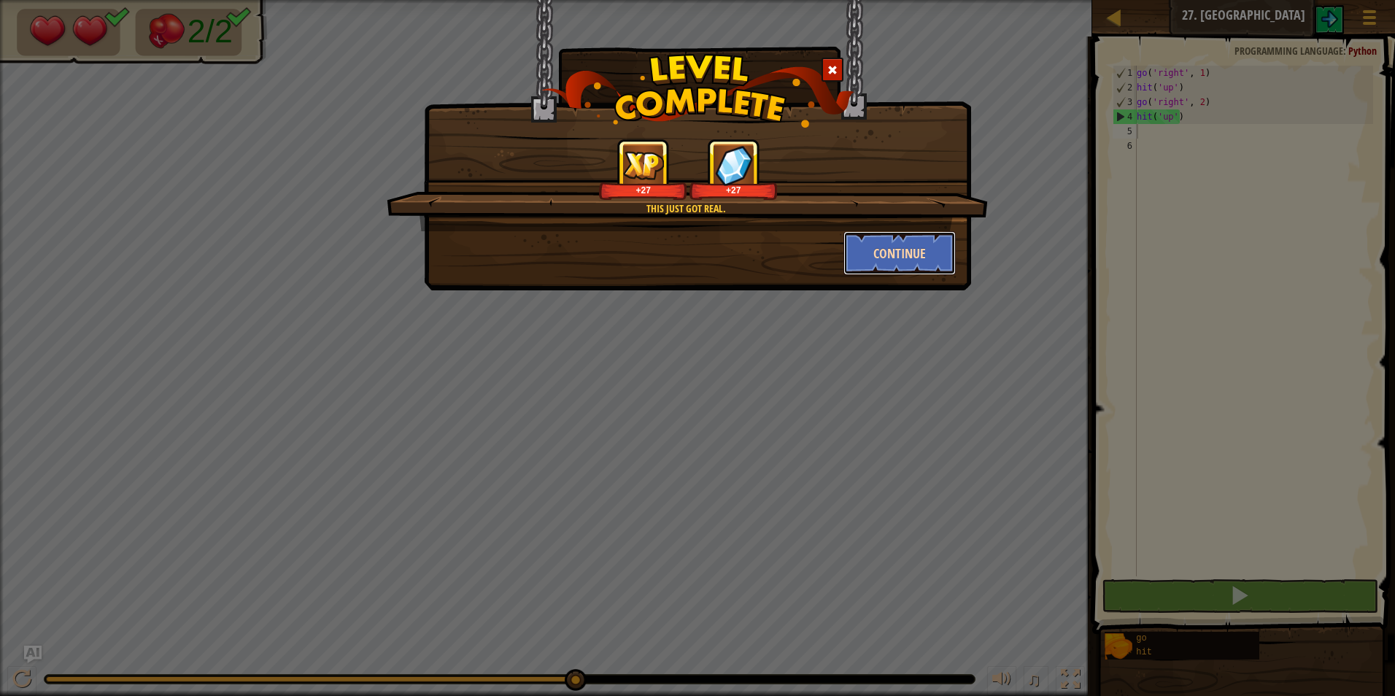
click at [864, 253] on button "Continue" at bounding box center [899, 253] width 113 height 44
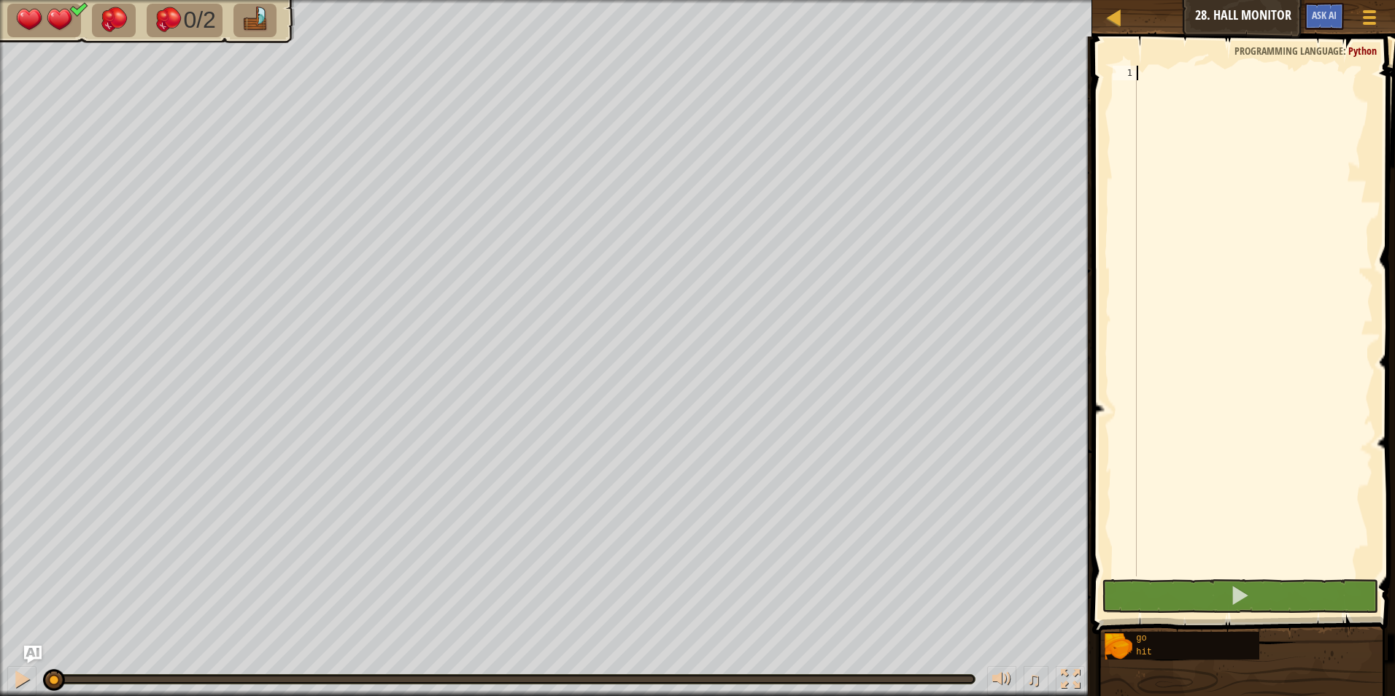
type textarea "h"
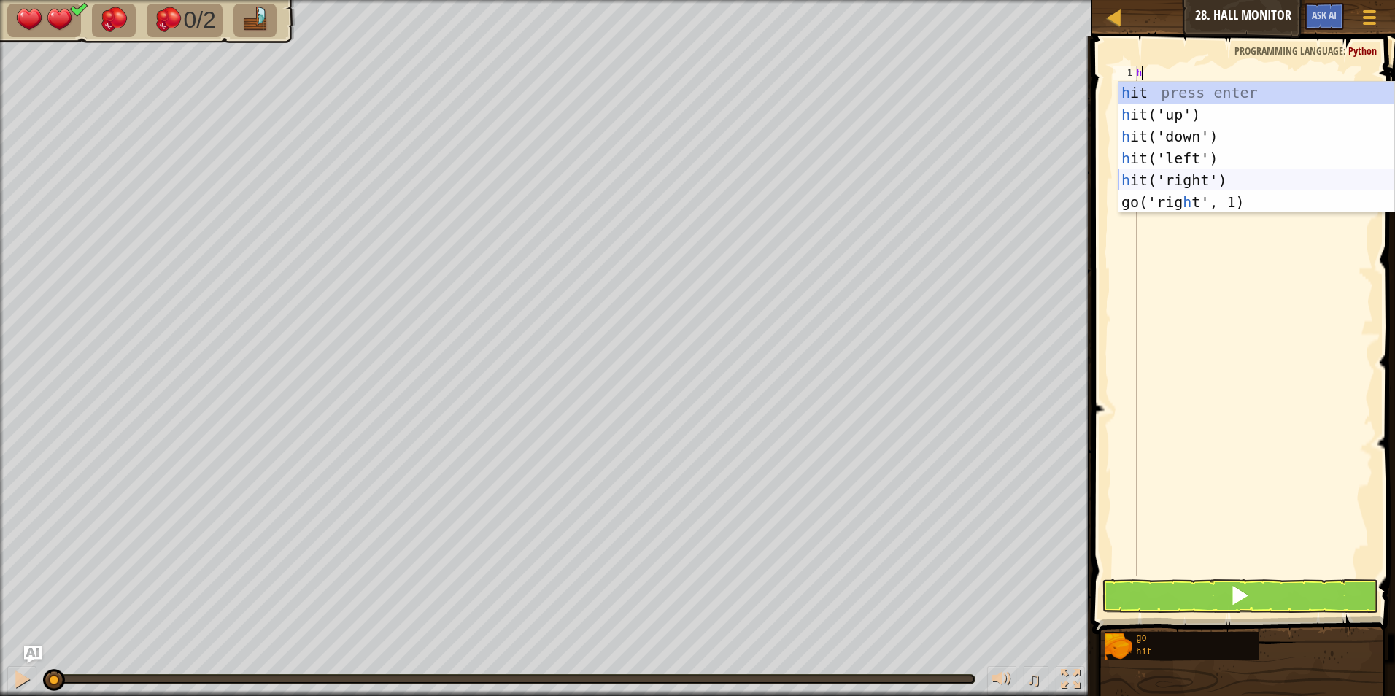
click at [1190, 170] on div "h it press enter h it('up') press enter h it('down') press enter h it('left') p…" at bounding box center [1256, 169] width 276 height 175
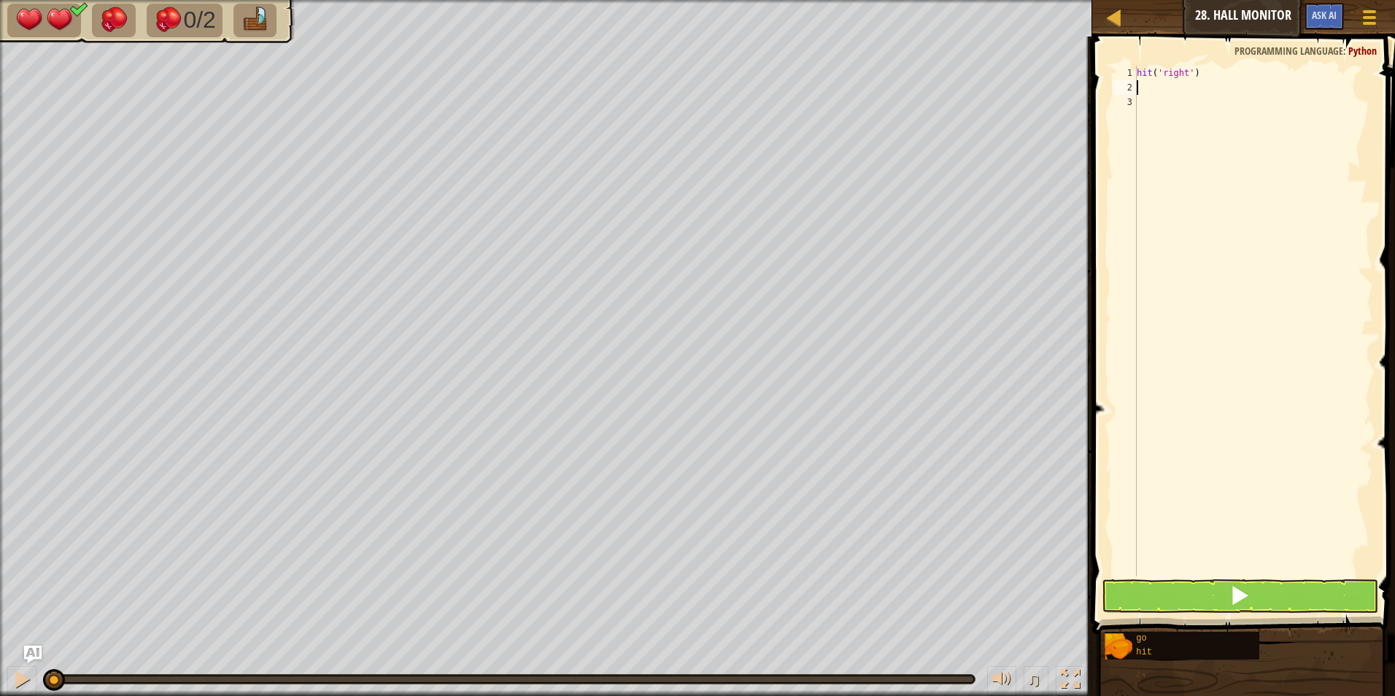
type textarea "g"
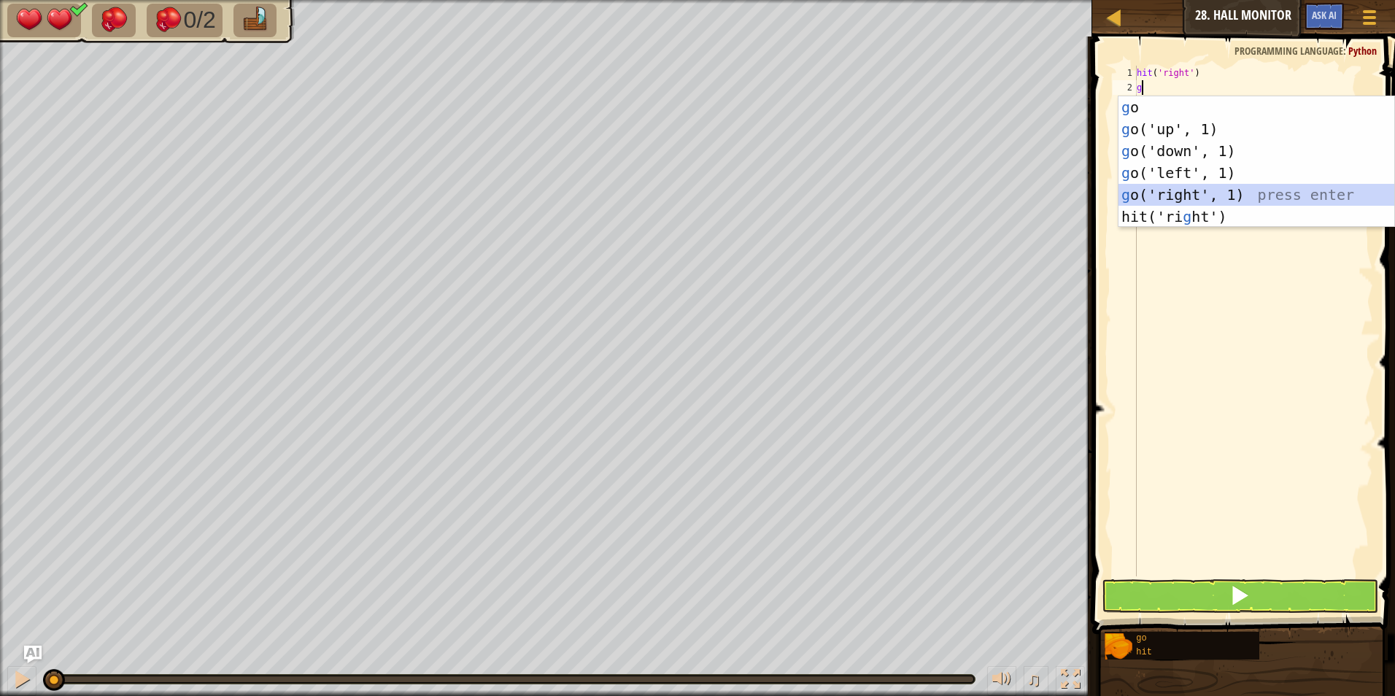
click at [1169, 196] on div "g o press enter g o('up', 1) press enter g o('down', 1) press enter g o('left',…" at bounding box center [1256, 183] width 276 height 175
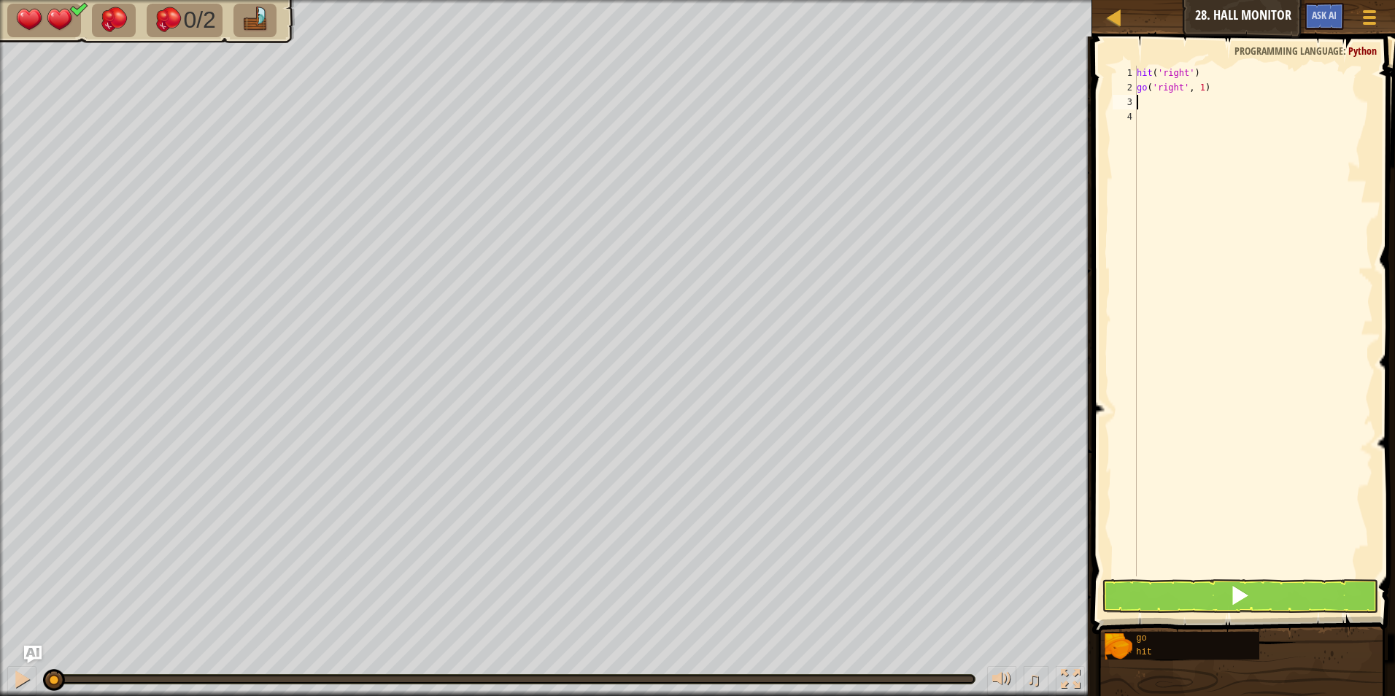
type textarea "h"
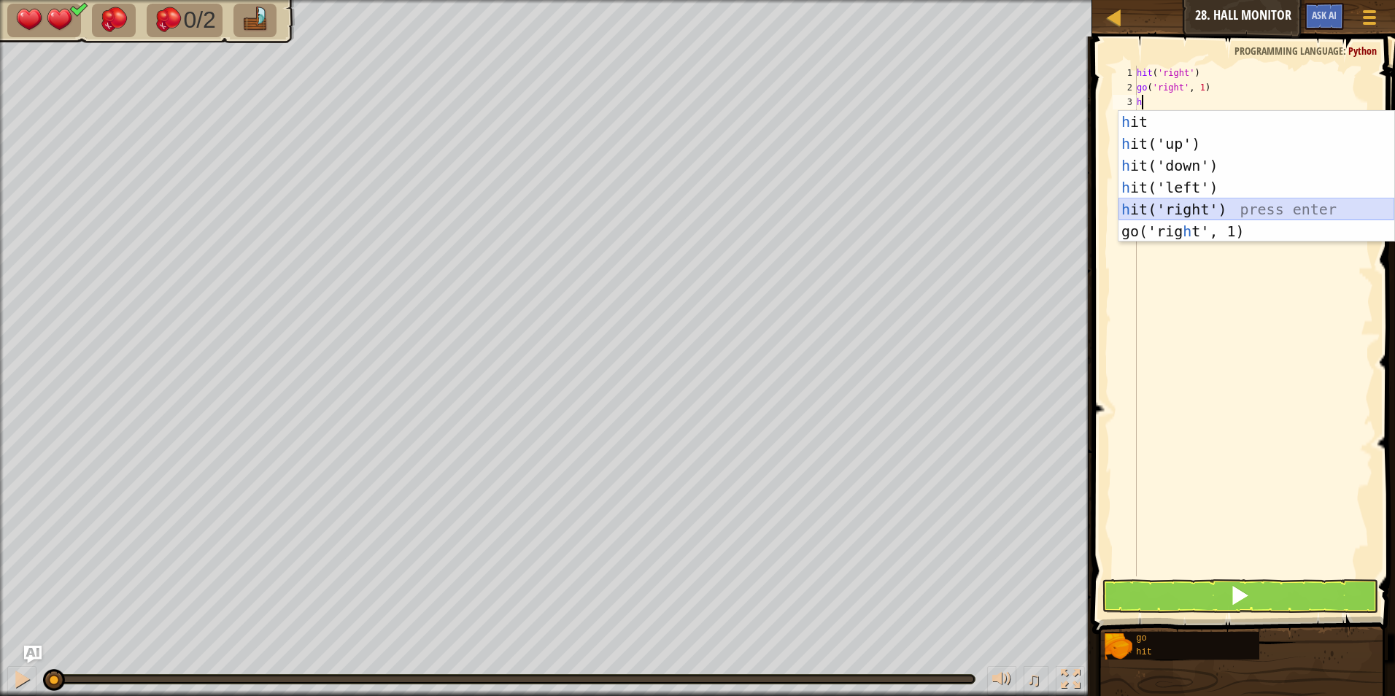
click at [1180, 203] on div "h it press enter h it('up') press enter h it('down') press enter h it('left') p…" at bounding box center [1256, 198] width 276 height 175
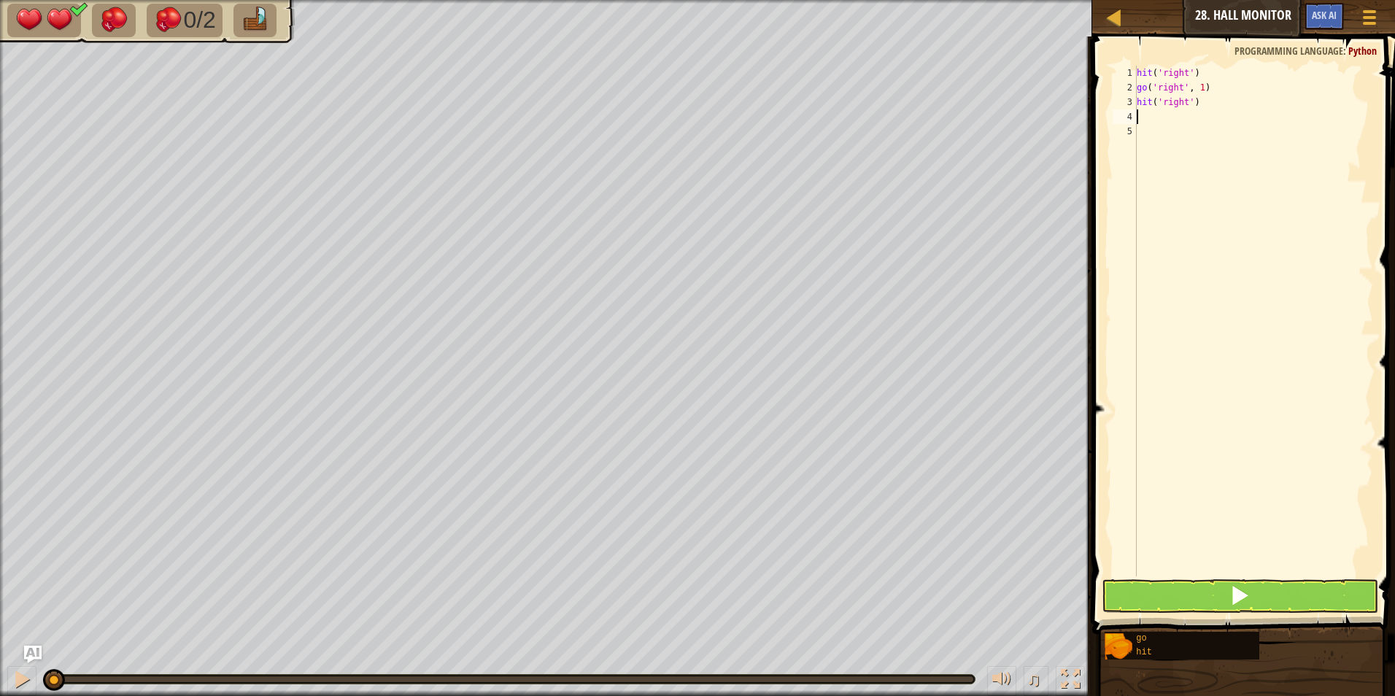
type textarea "g"
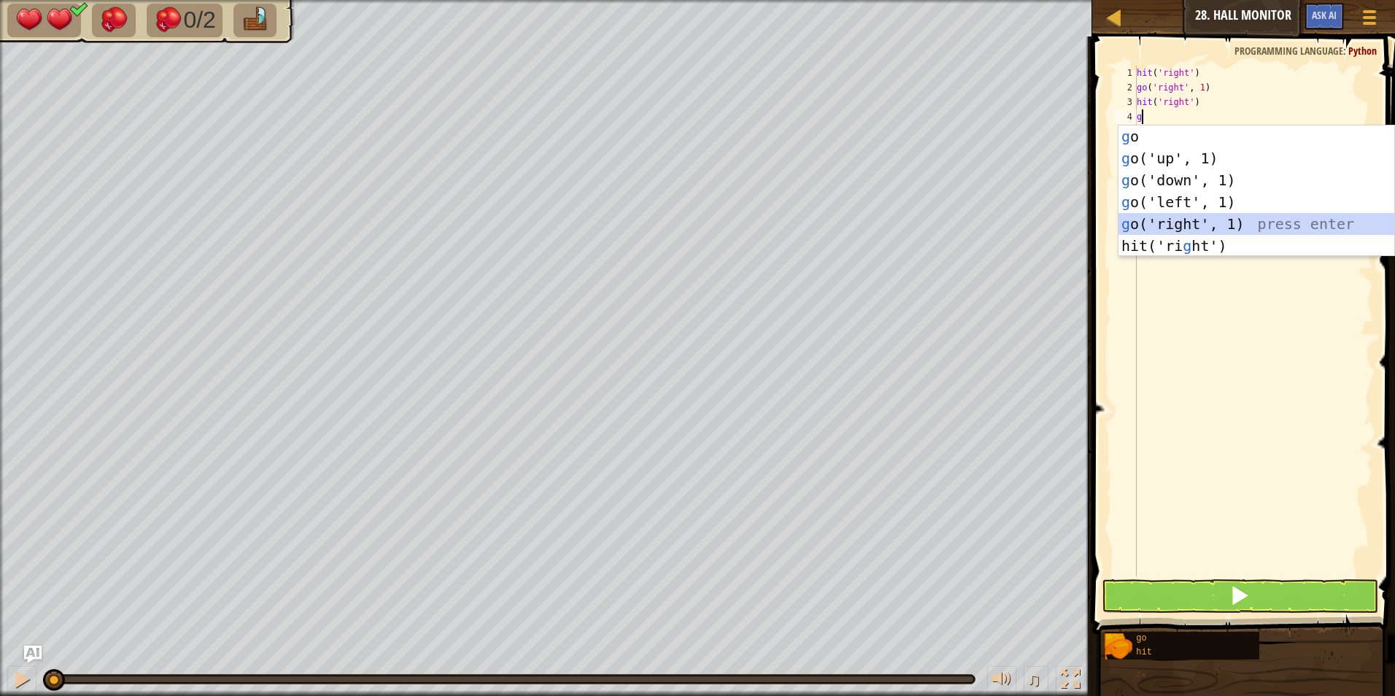
click at [1193, 221] on div "g o press enter g o('up', 1) press enter g o('down', 1) press enter g o('left',…" at bounding box center [1256, 212] width 276 height 175
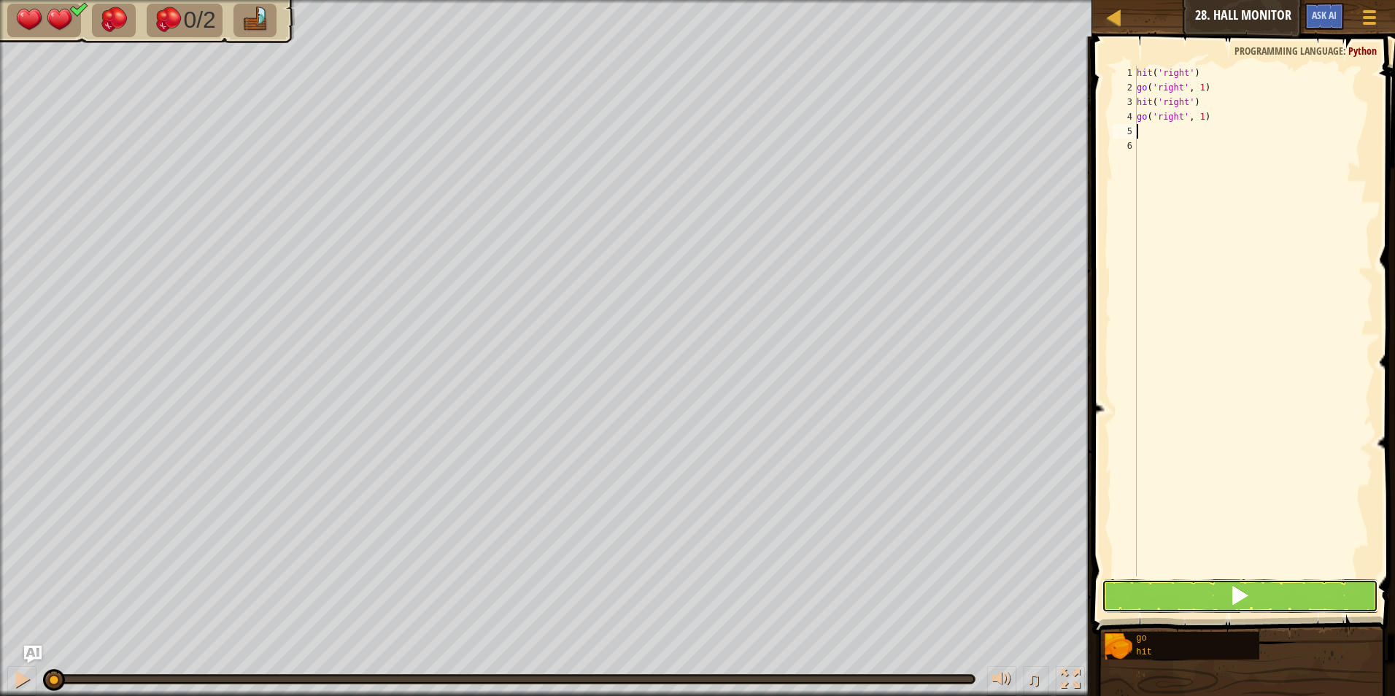
click at [1131, 598] on button at bounding box center [1240, 596] width 277 height 34
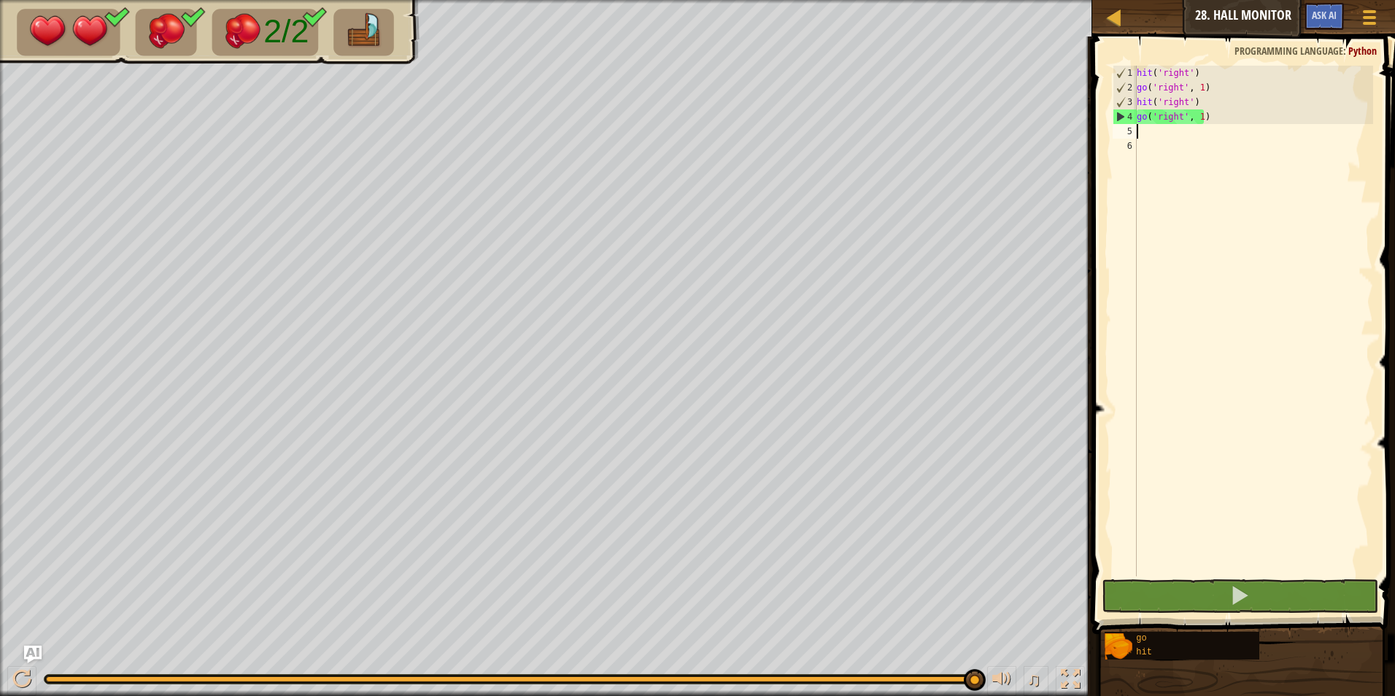
click at [1199, 116] on div "hit ( 'right' ) go ( 'right' , 1 ) hit ( 'right' ) go ( 'right' , 1 )" at bounding box center [1253, 336] width 239 height 540
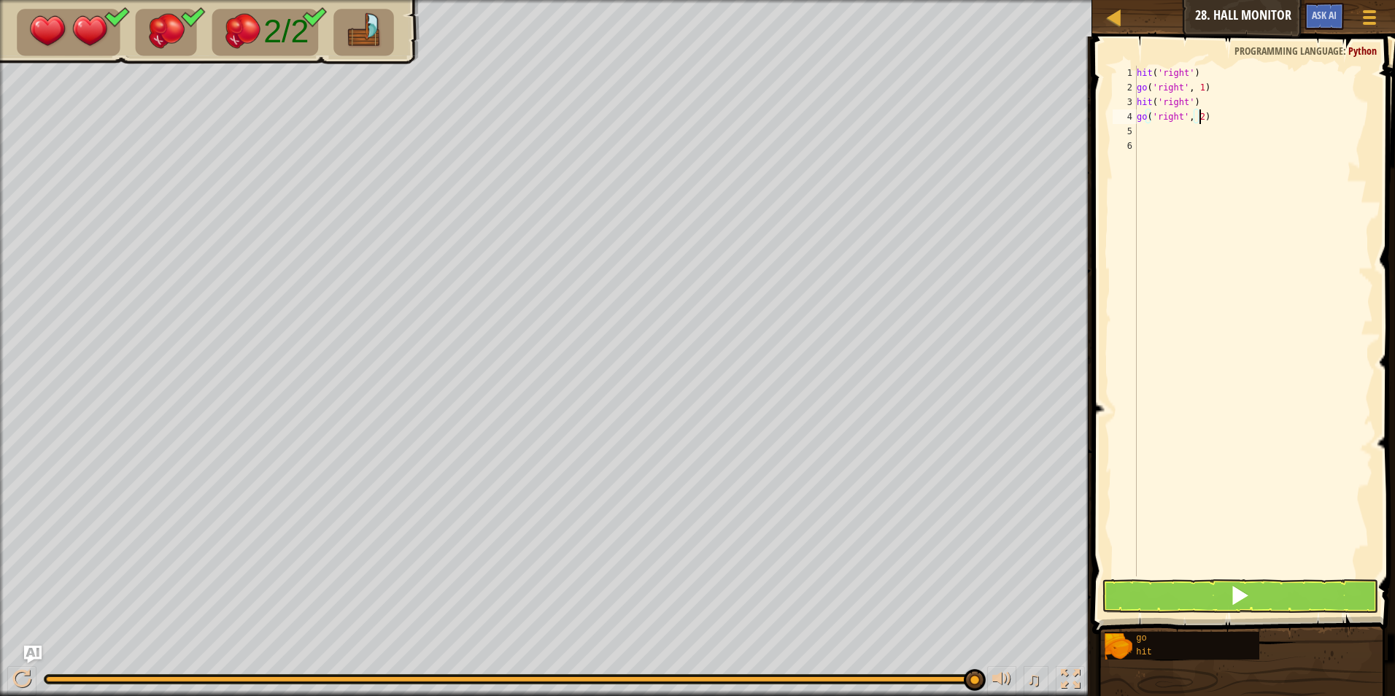
scroll to position [7, 4]
type textarea "go('right', 2)"
click at [1216, 583] on button at bounding box center [1240, 596] width 277 height 34
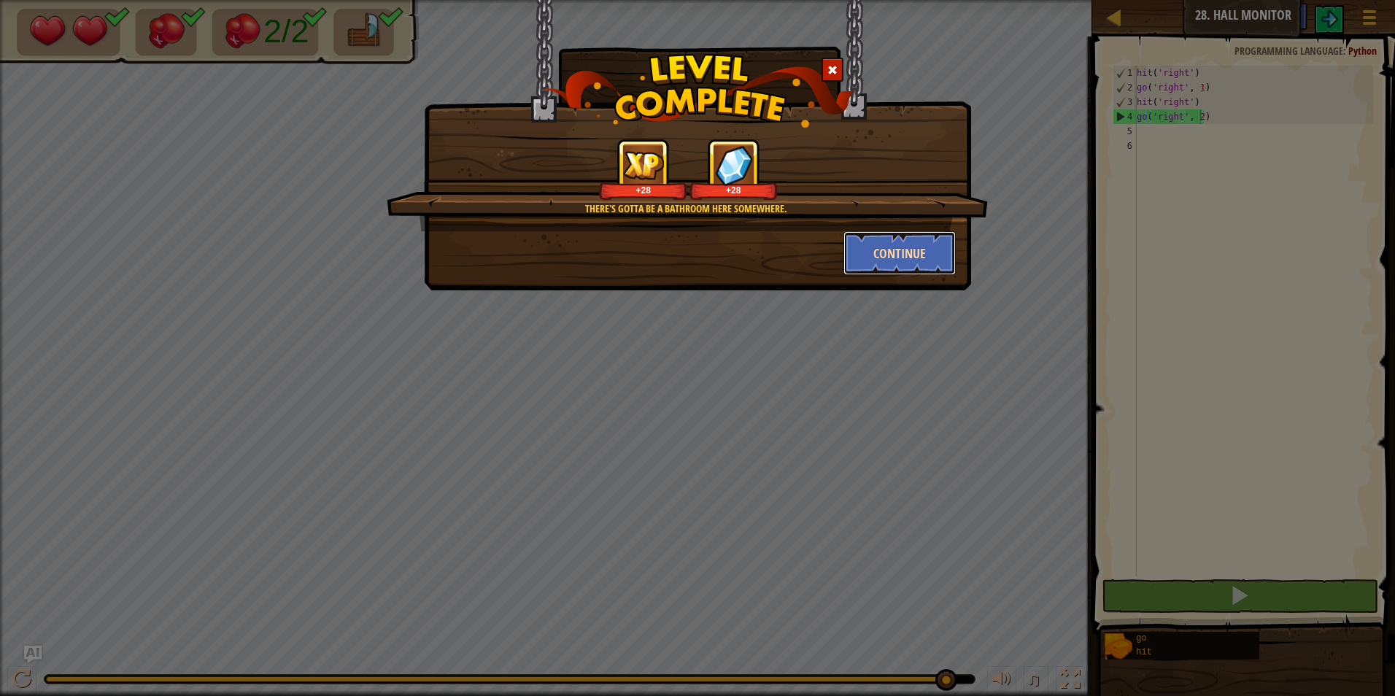
click at [889, 241] on button "Continue" at bounding box center [899, 253] width 113 height 44
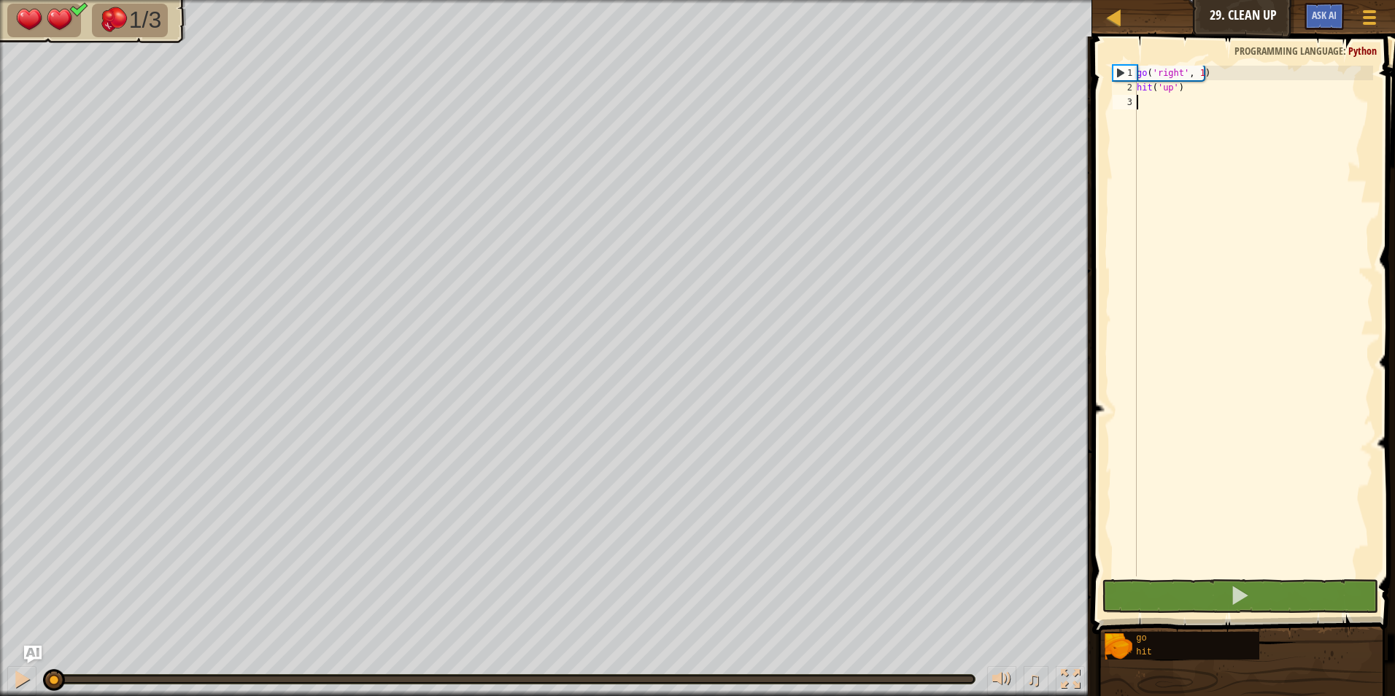
type textarea "g"
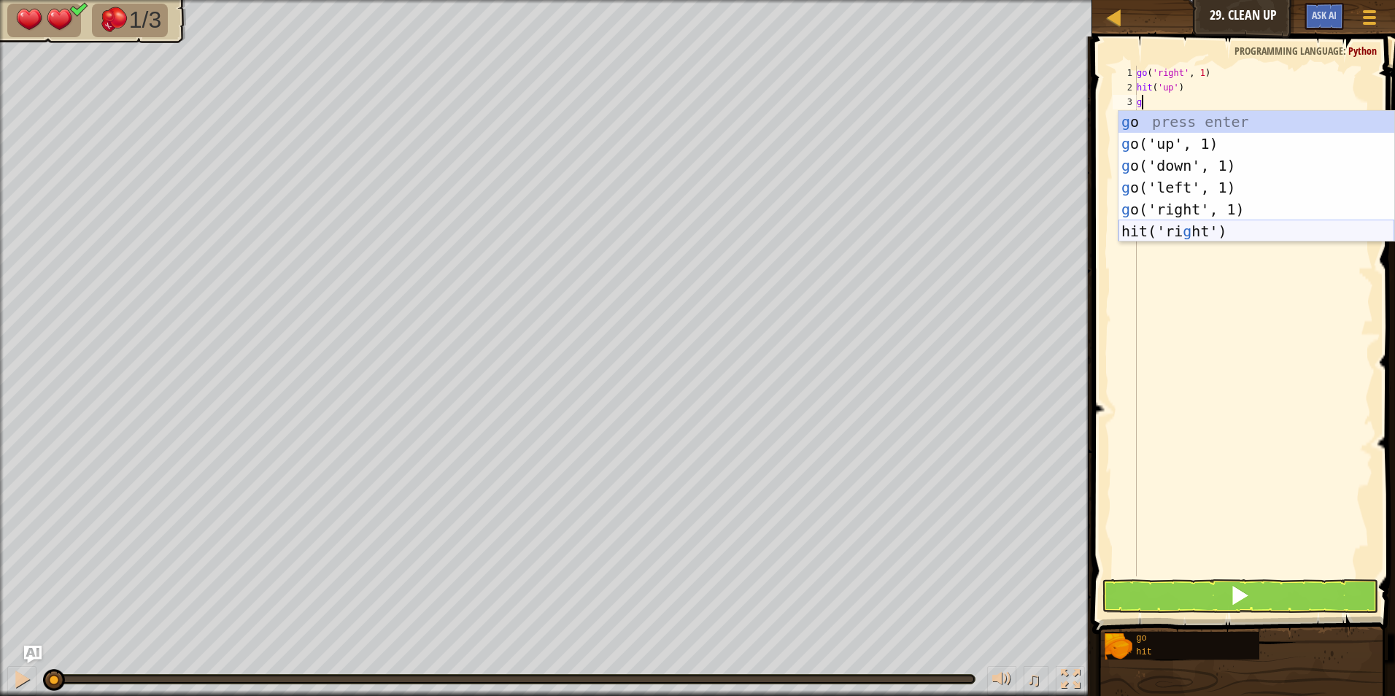
click at [1190, 227] on div "g o press enter g o('up', 1) press enter g o('down', 1) press enter g o('left',…" at bounding box center [1256, 198] width 276 height 175
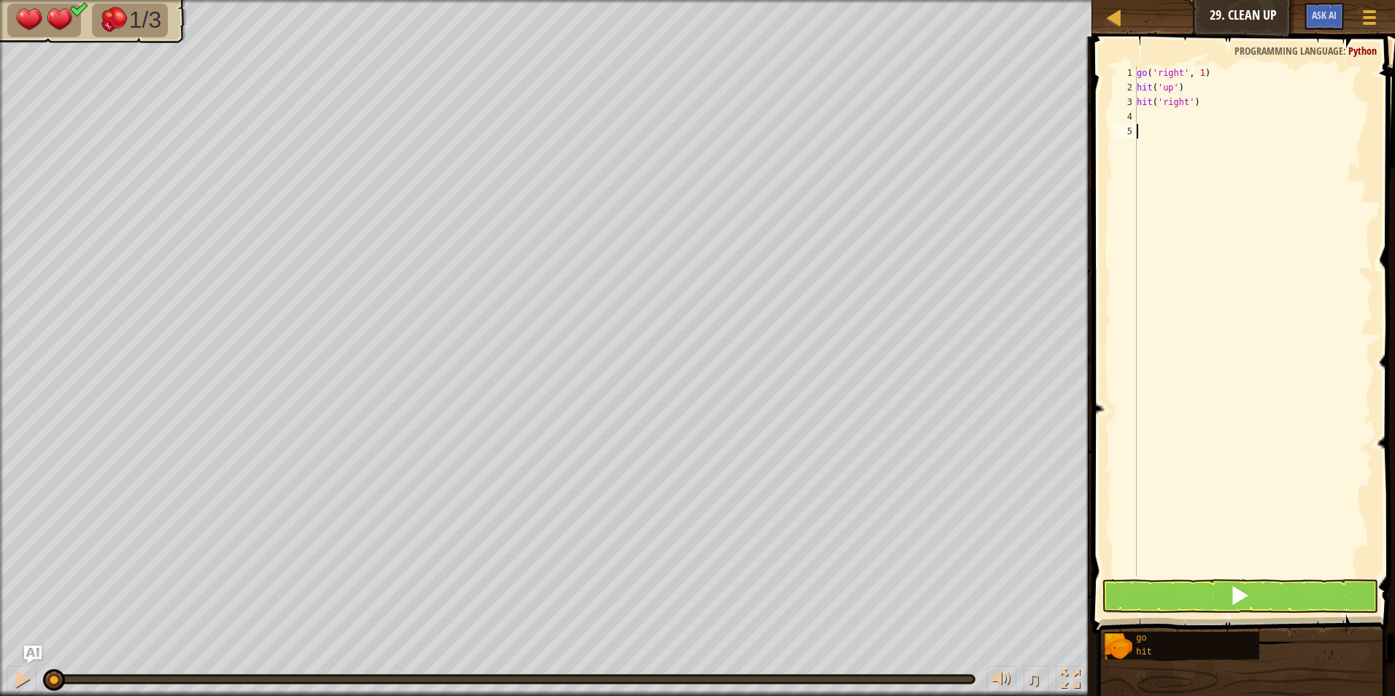
click at [1191, 227] on div "go ( 'right' , 1 ) hit ( 'up' ) hit ( 'right' )" at bounding box center [1253, 336] width 239 height 540
click at [1215, 94] on div "go ( 'right' , 1 ) hit ( 'up' ) hit ( 'right' )" at bounding box center [1253, 336] width 239 height 540
click at [1211, 101] on div "go ( 'right' , 1 ) hit ( 'up' ) hit ( 'right' )" at bounding box center [1253, 336] width 239 height 540
type textarea "h"
type textarea "g"
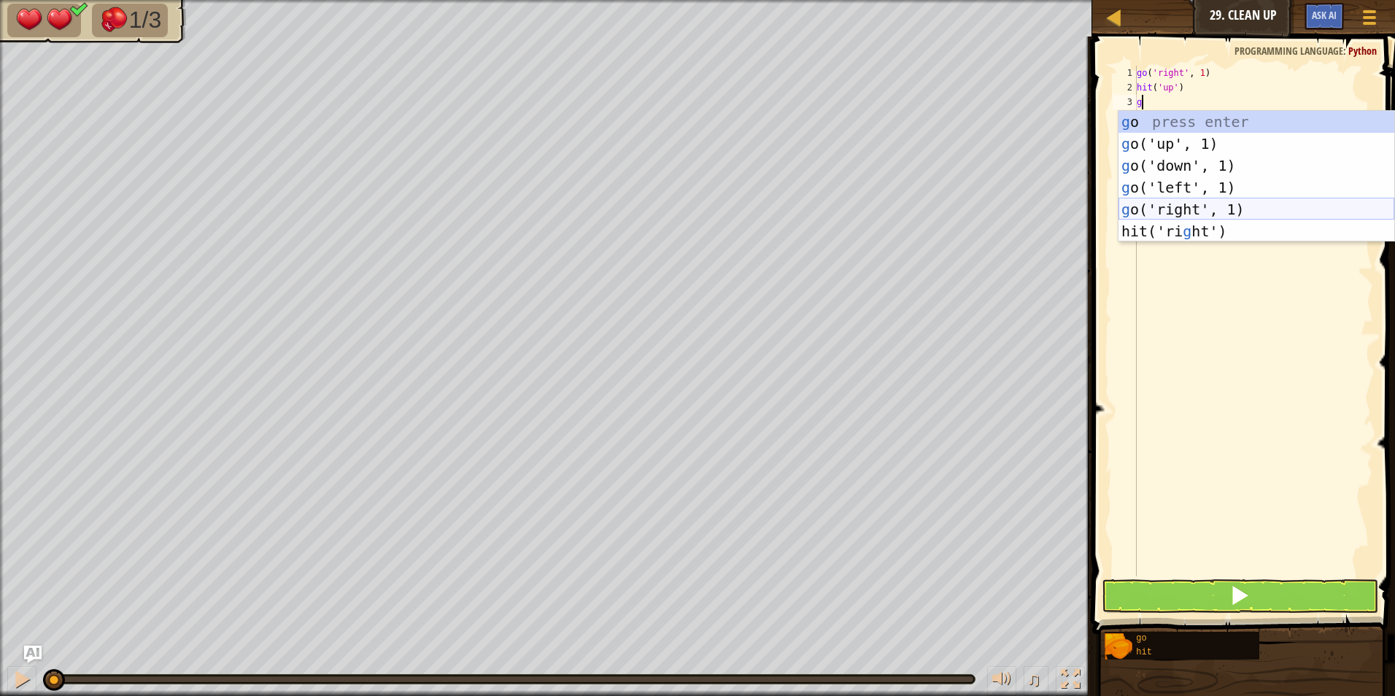
click at [1172, 200] on div "g o press enter g o('up', 1) press enter g o('down', 1) press enter g o('left',…" at bounding box center [1256, 198] width 276 height 175
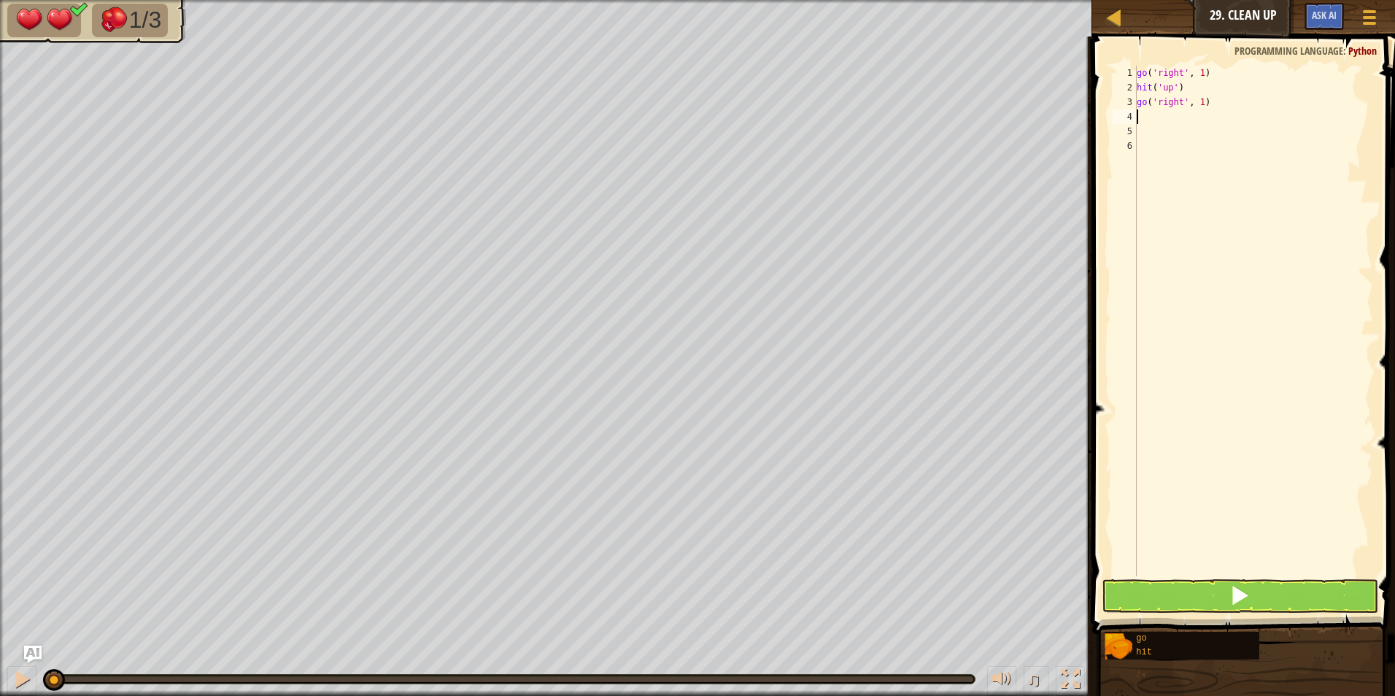
type textarea "h"
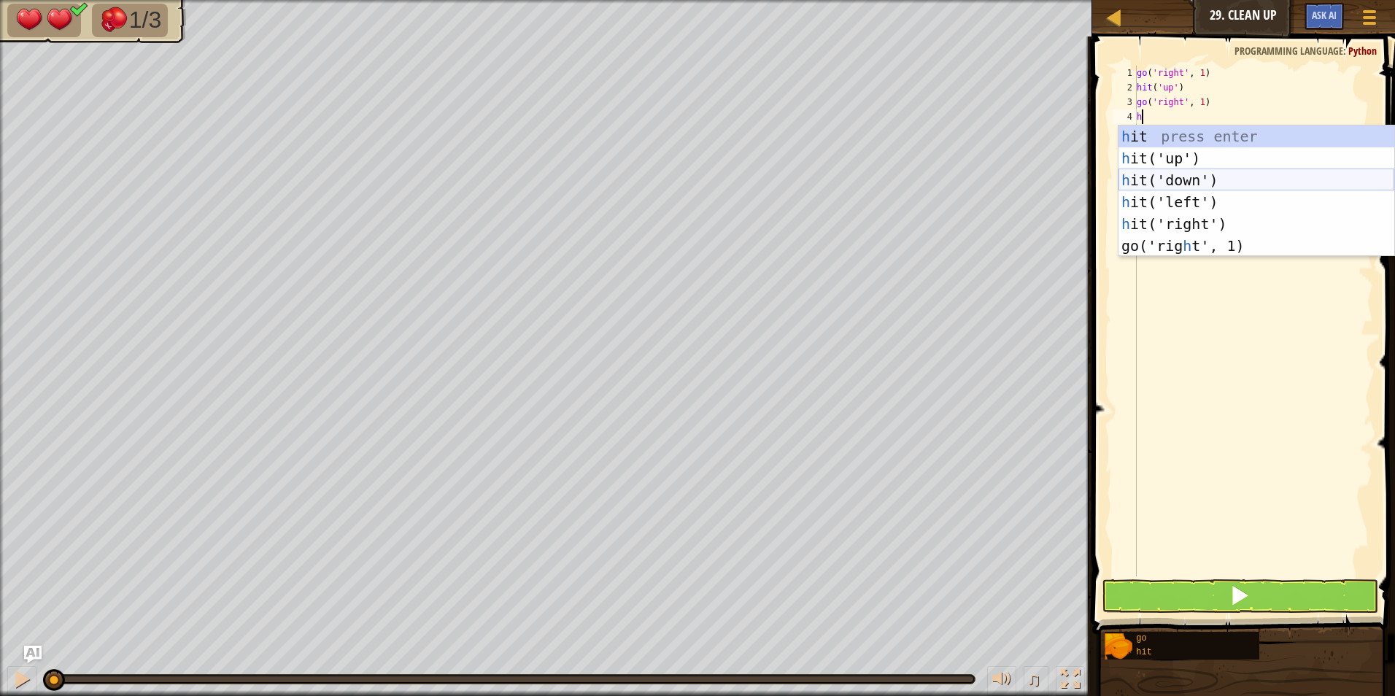
click at [1173, 181] on div "h it press enter h it('up') press enter h it('down') press enter h it('left') p…" at bounding box center [1256, 212] width 276 height 175
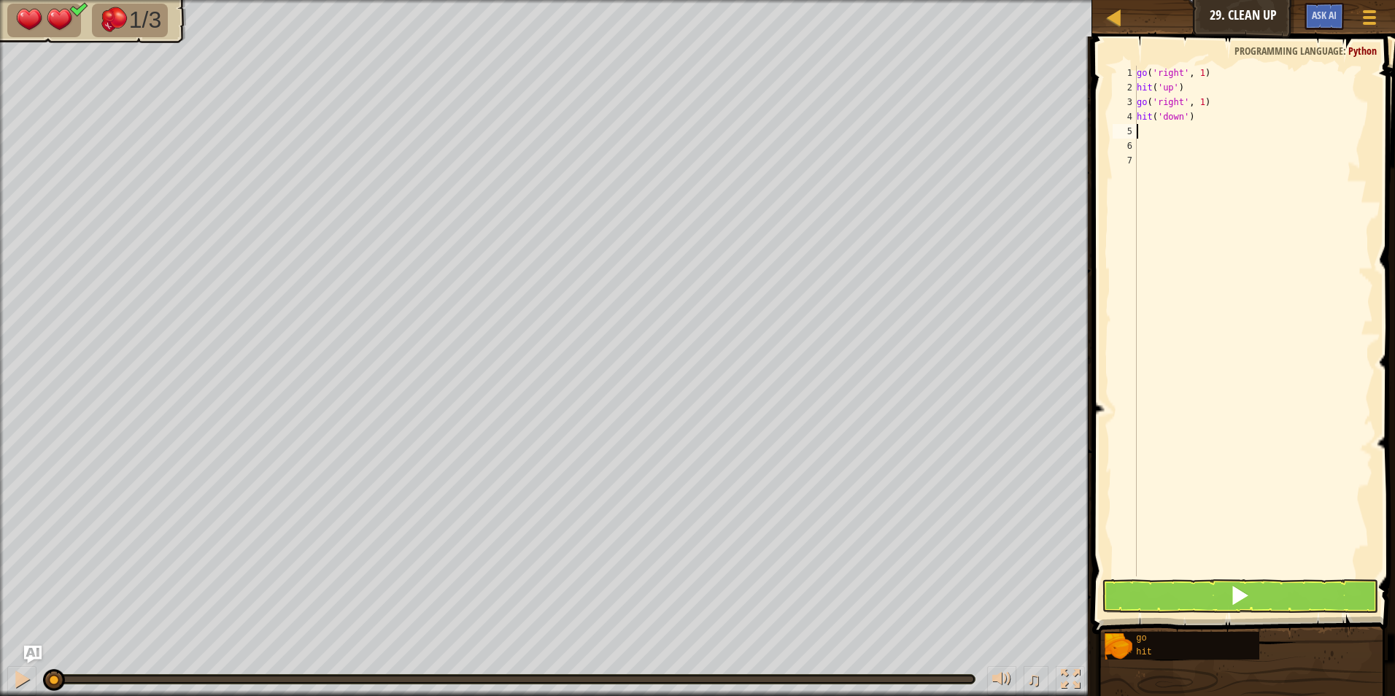
type textarea "g"
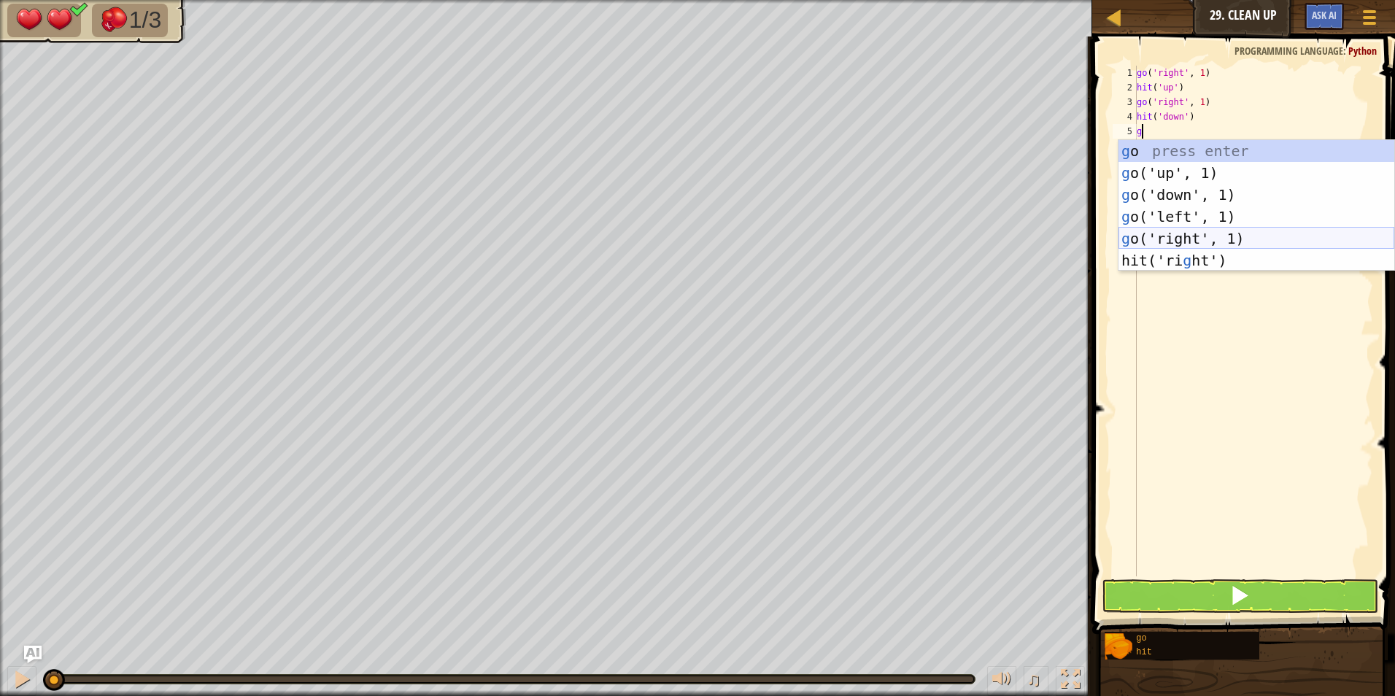
click at [1191, 233] on div "g o press enter g o('up', 1) press enter g o('down', 1) press enter g o('left',…" at bounding box center [1256, 227] width 276 height 175
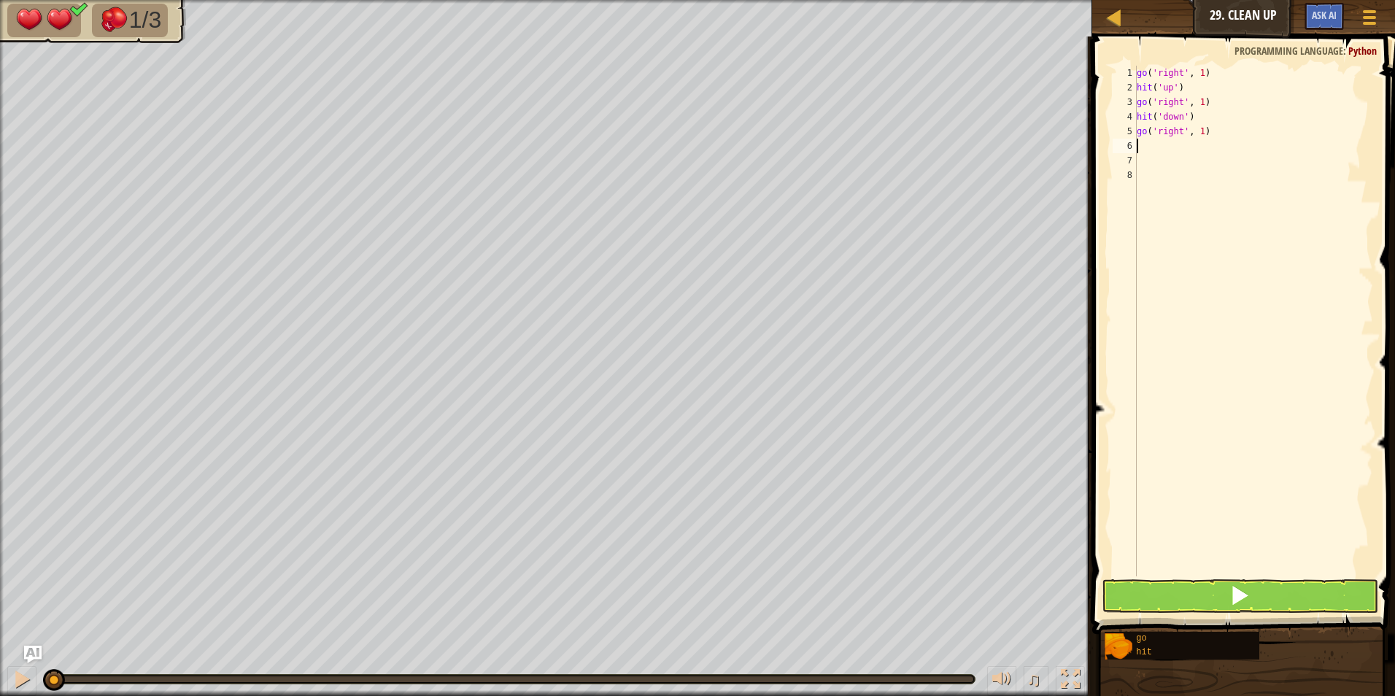
type textarea "h"
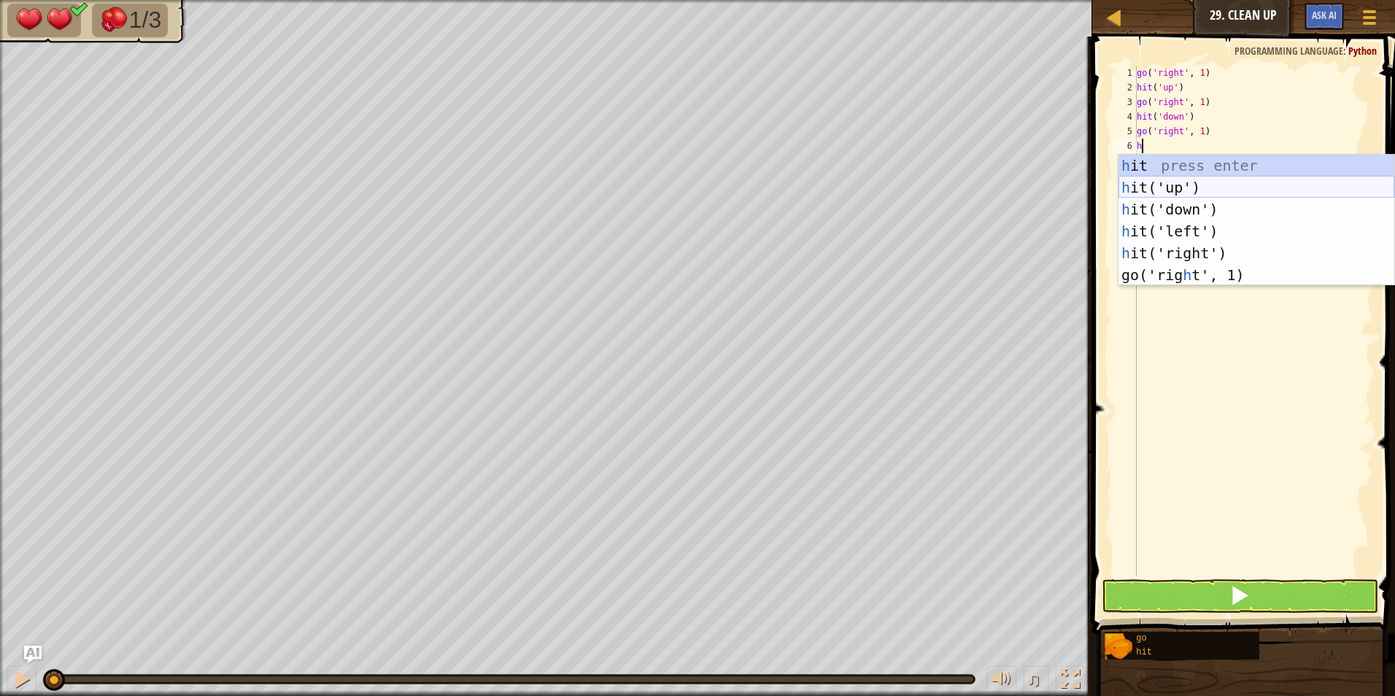
click at [1172, 179] on div "h it press enter h it('up') press enter h it('down') press enter h it('left') p…" at bounding box center [1256, 242] width 276 height 175
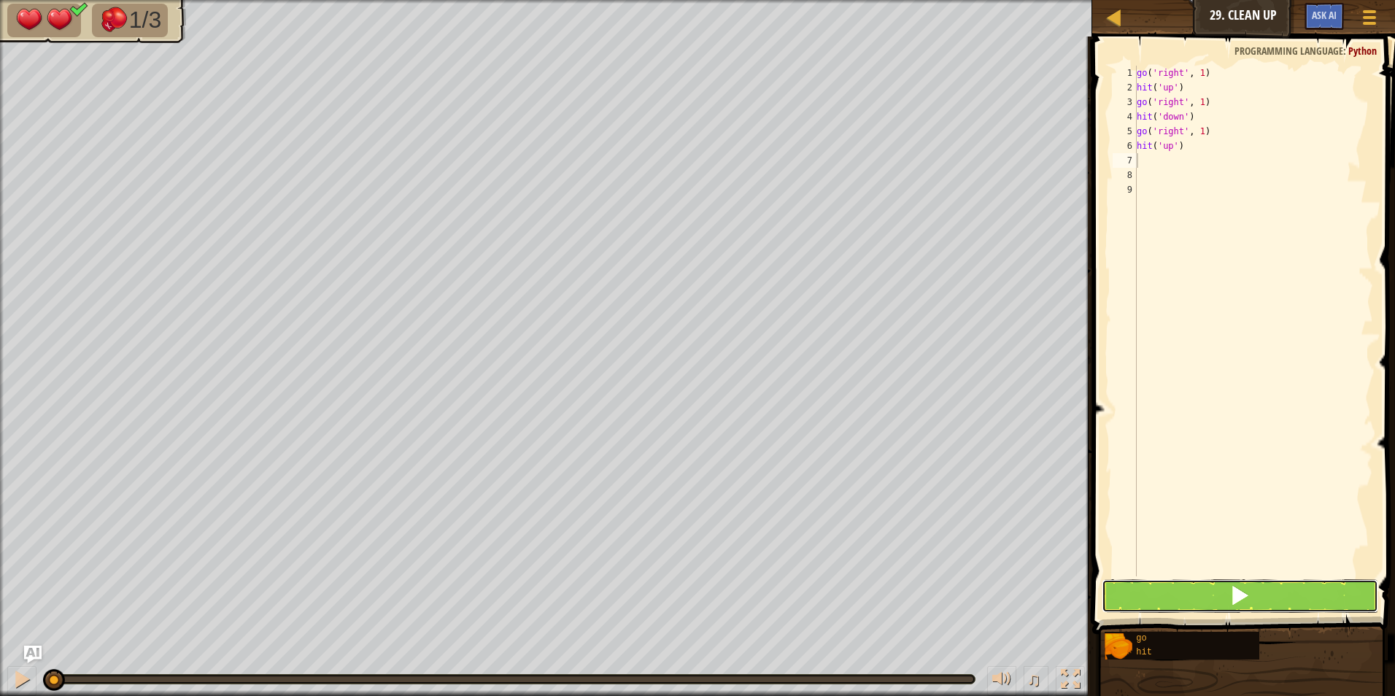
click at [1128, 607] on button at bounding box center [1240, 596] width 277 height 34
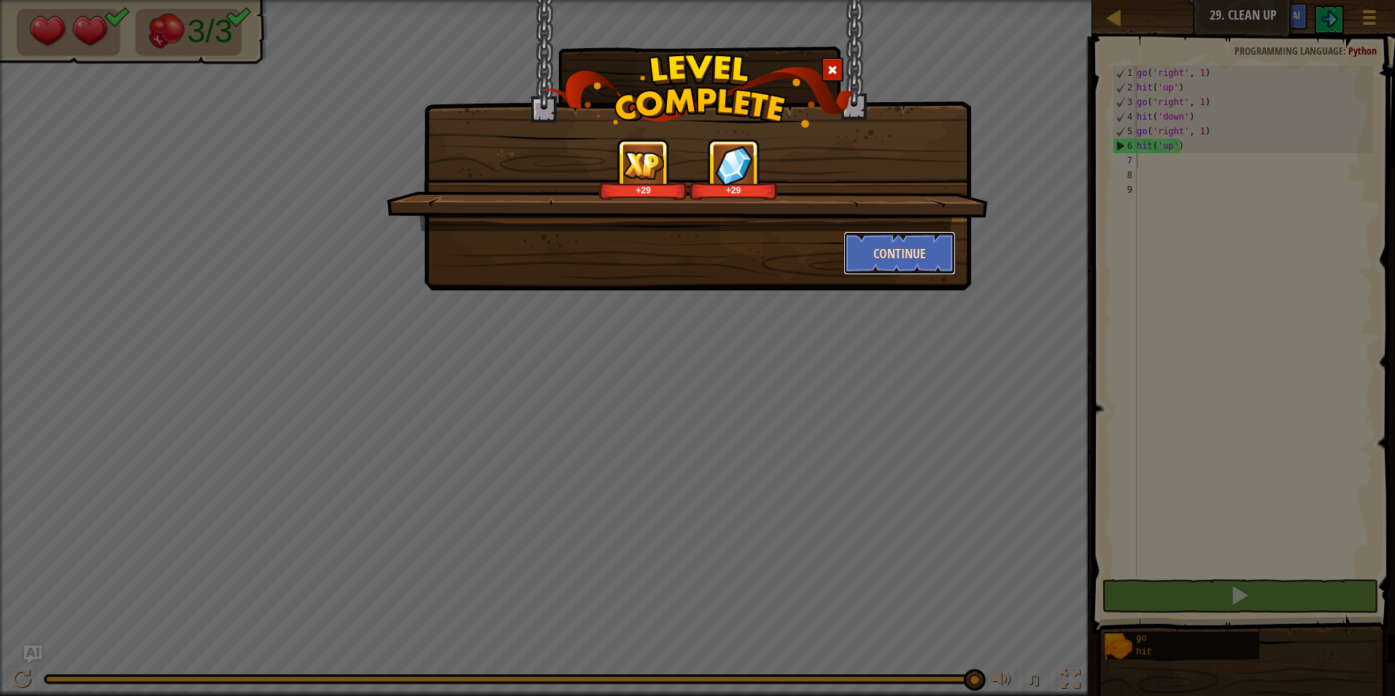
click at [864, 242] on button "Continue" at bounding box center [899, 253] width 113 height 44
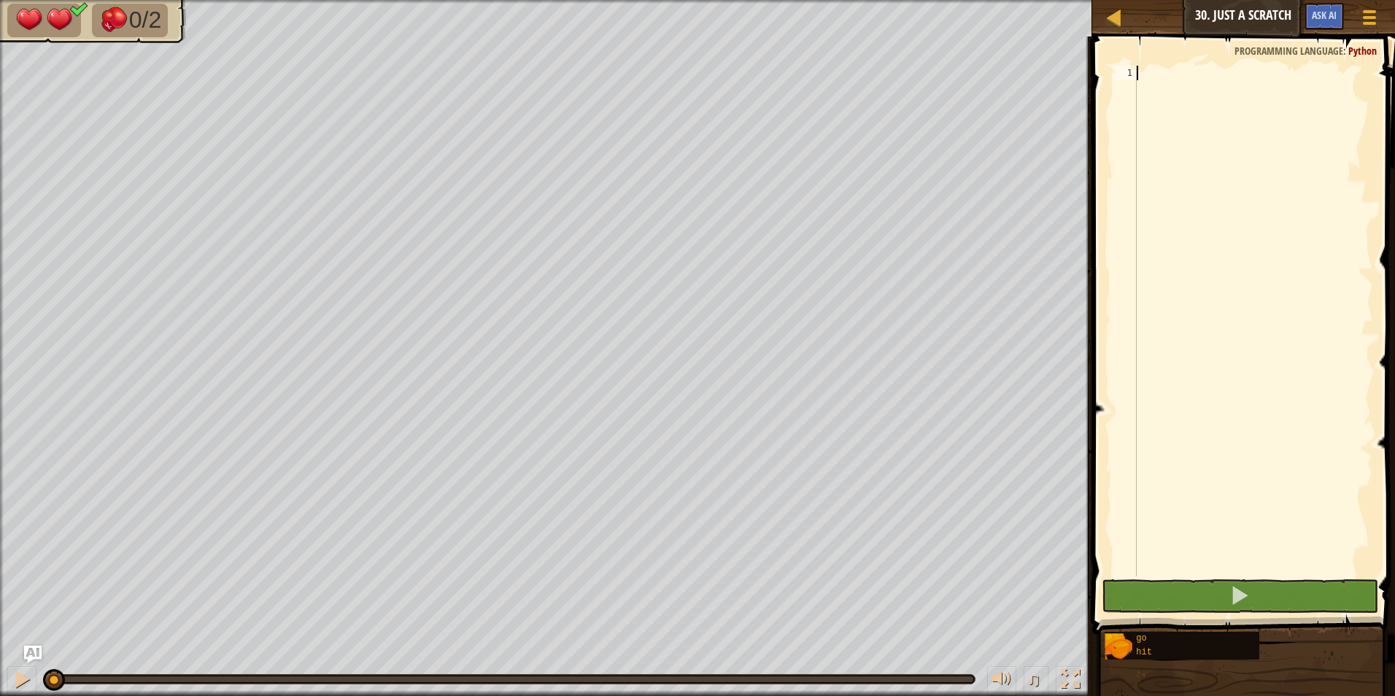
type textarea "g"
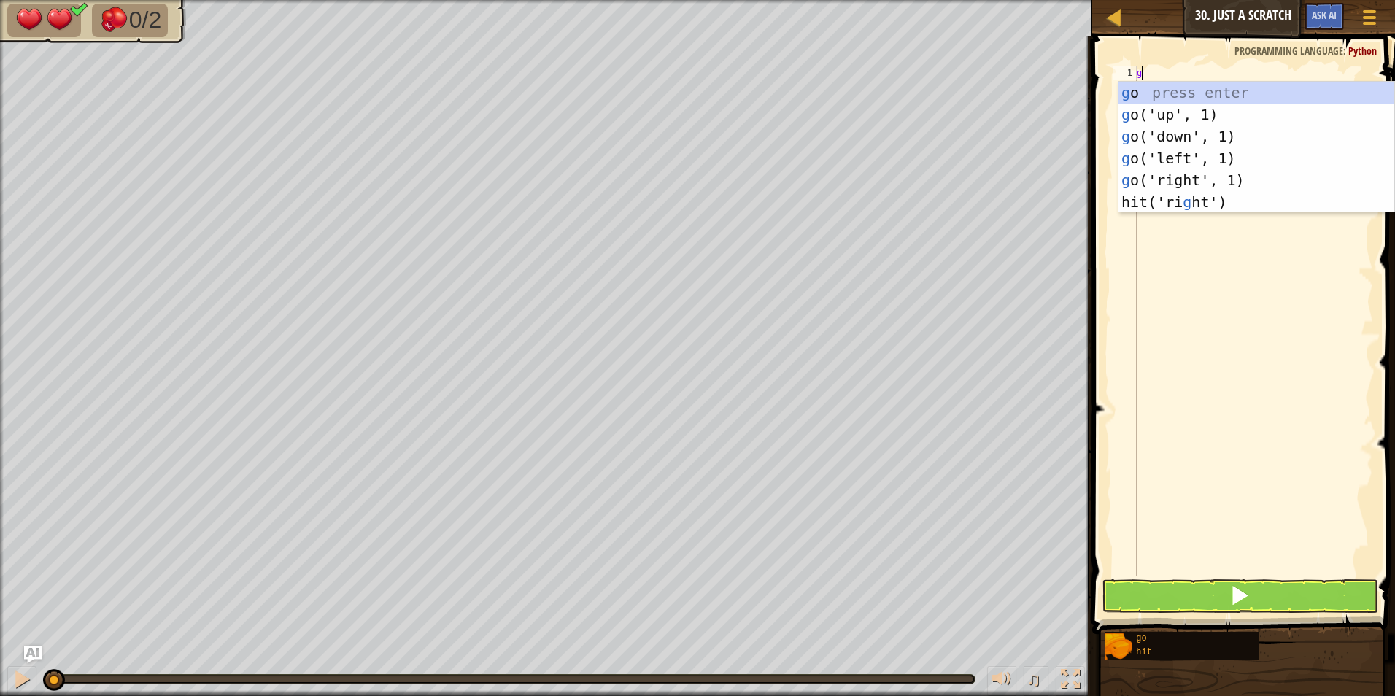
scroll to position [7, 0]
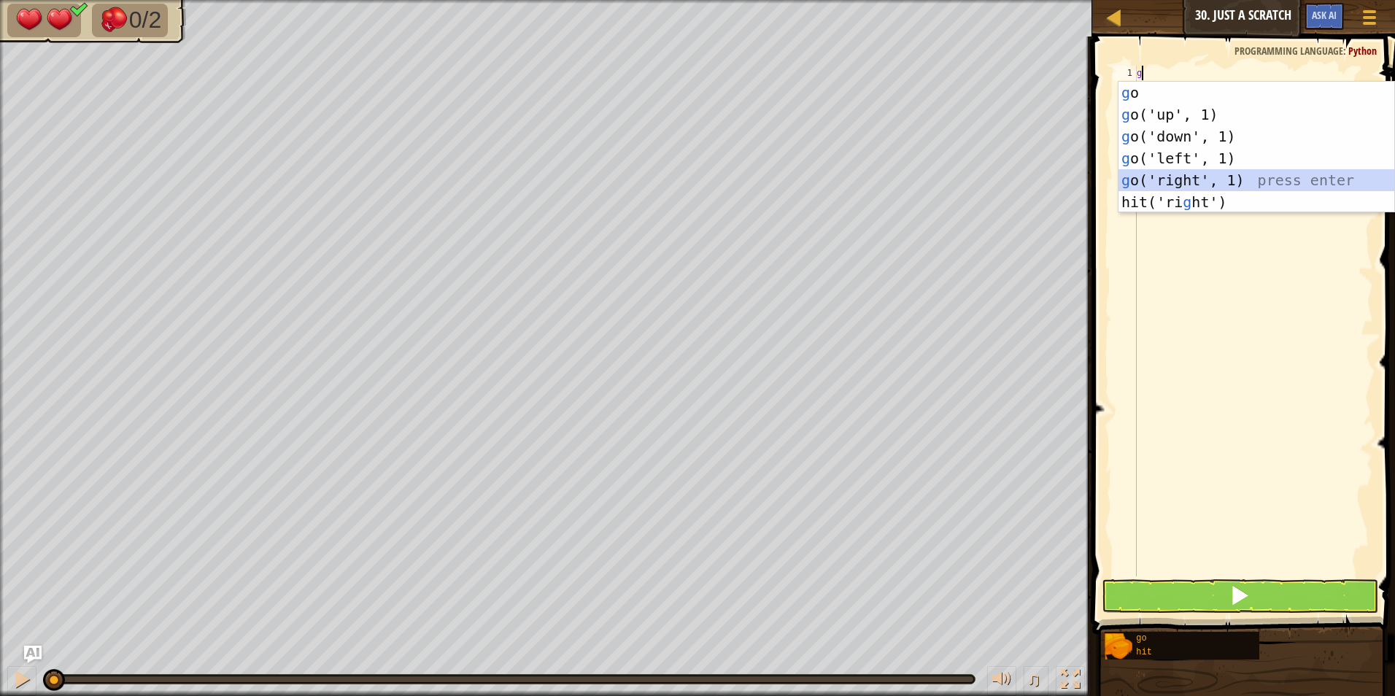
click at [1177, 175] on div "g o press enter g o('up', 1) press enter g o('down', 1) press enter g o('left',…" at bounding box center [1256, 169] width 276 height 175
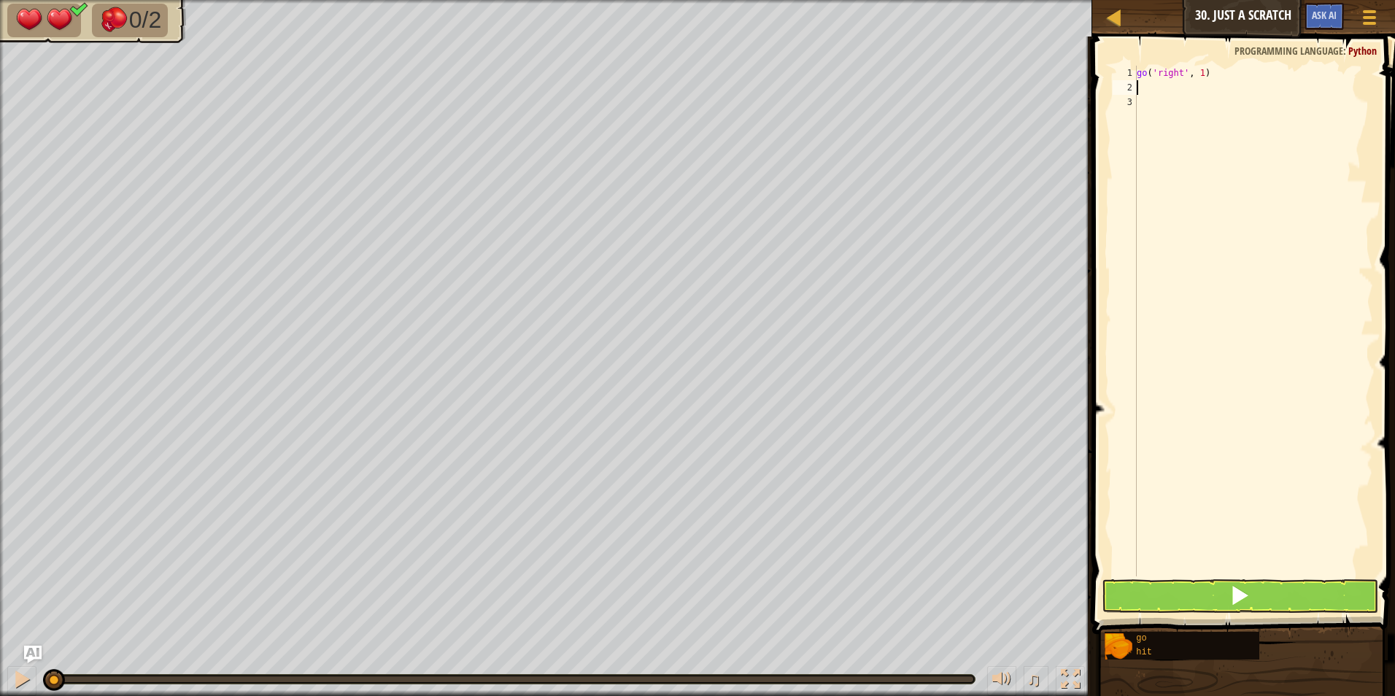
type textarea "h"
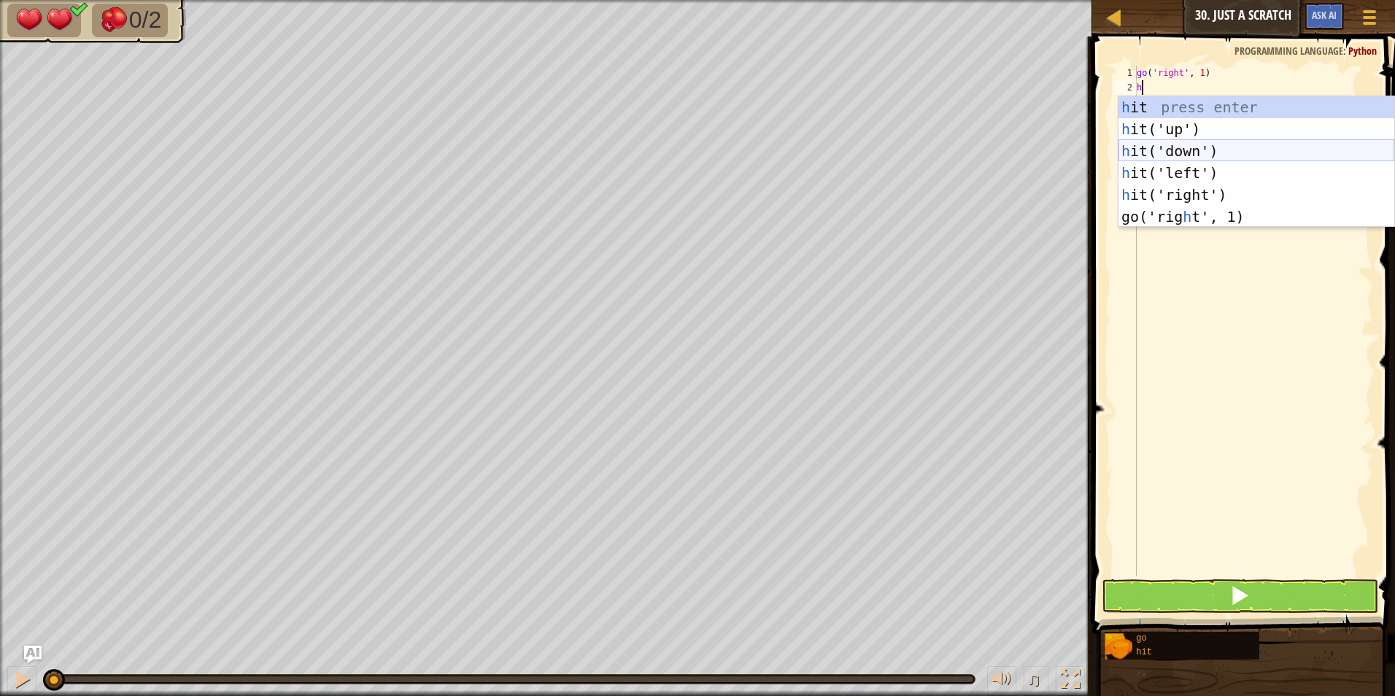
click at [1185, 145] on div "h it press enter h it('up') press enter h it('down') press enter h it('left') p…" at bounding box center [1256, 183] width 276 height 175
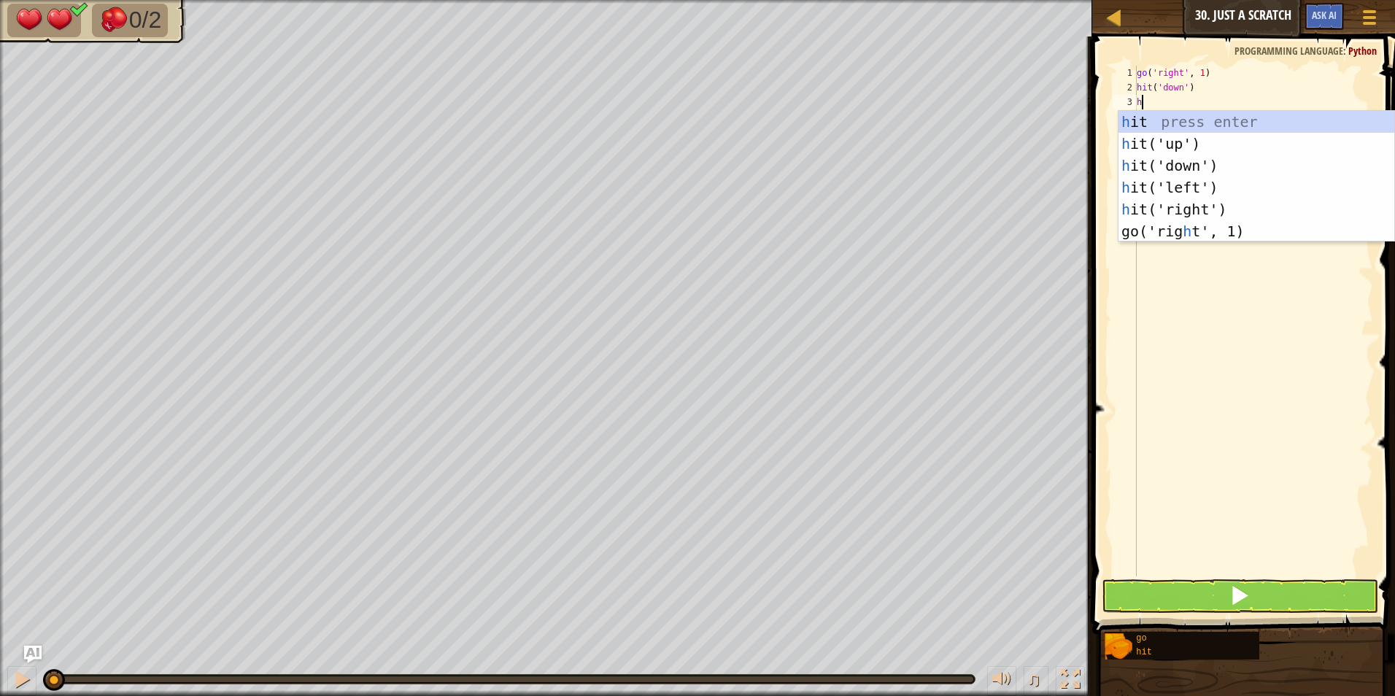
type textarea "h"
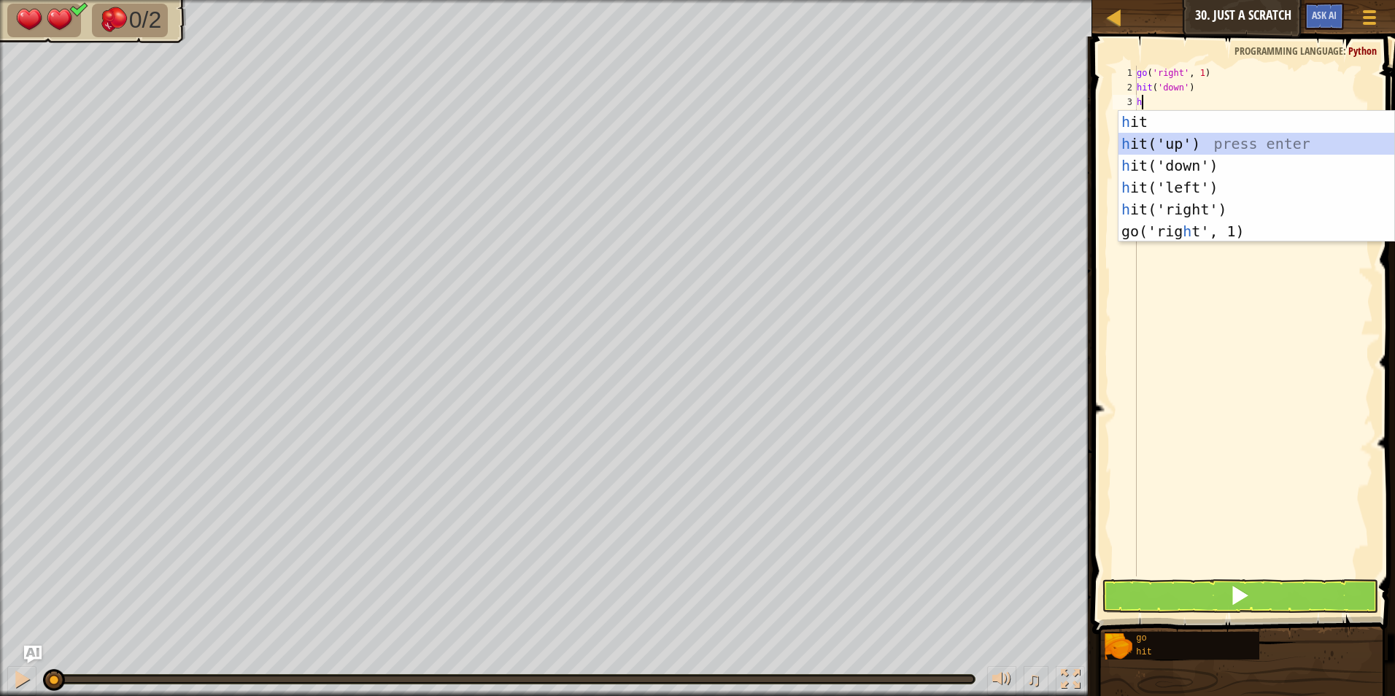
click at [1183, 136] on div "h it press enter h it('up') press enter h it('down') press enter h it('left') p…" at bounding box center [1256, 198] width 276 height 175
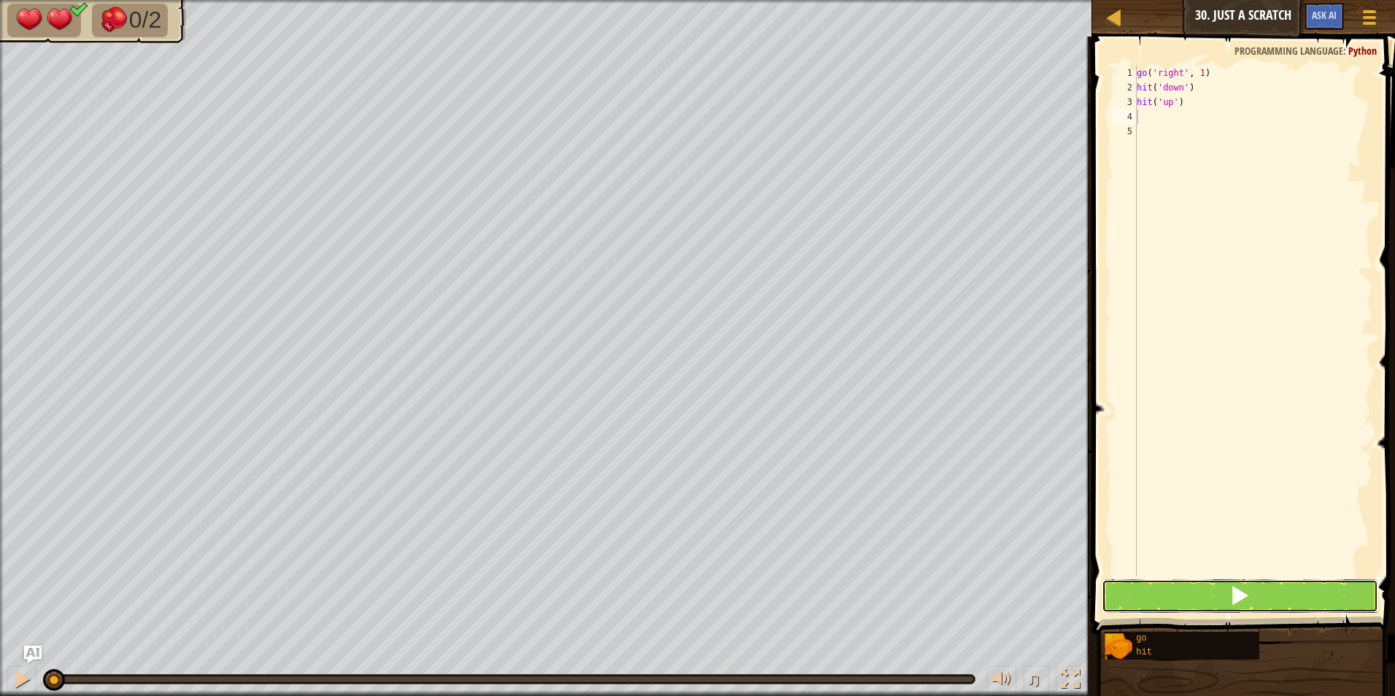
click at [1164, 596] on button at bounding box center [1240, 596] width 277 height 34
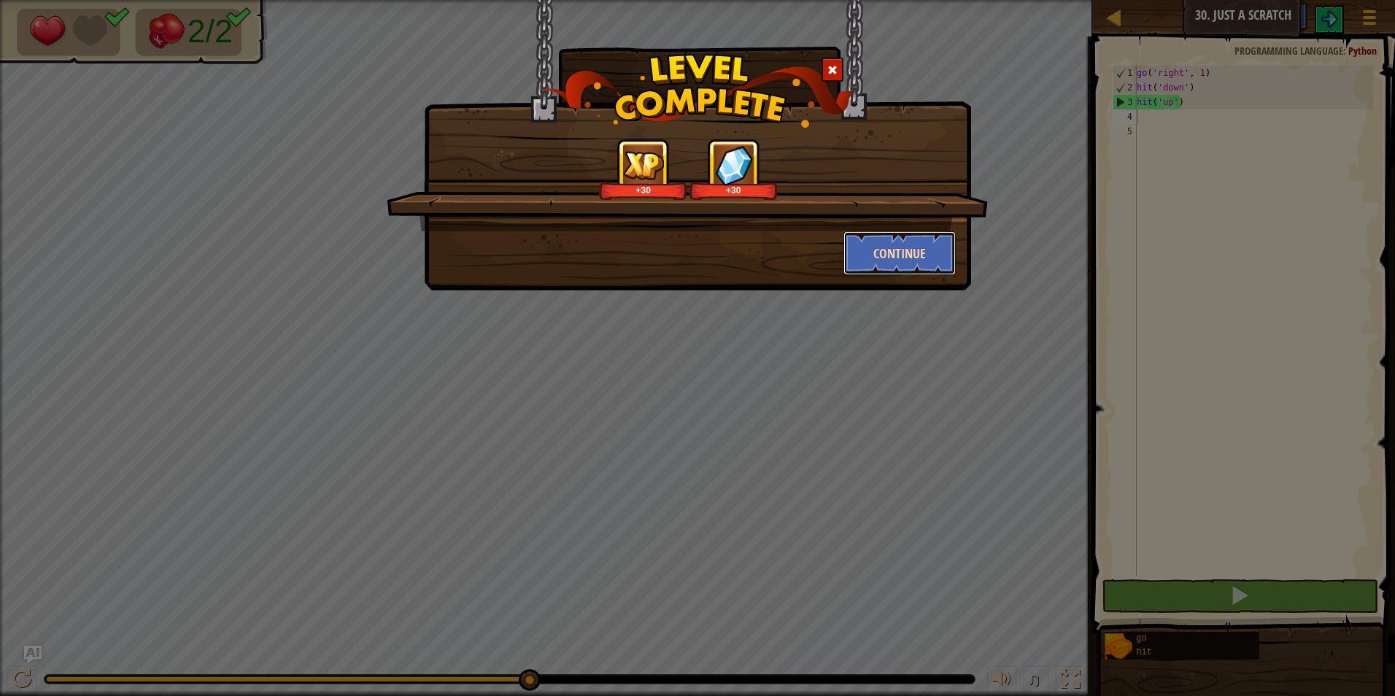
click at [890, 252] on button "Continue" at bounding box center [899, 253] width 113 height 44
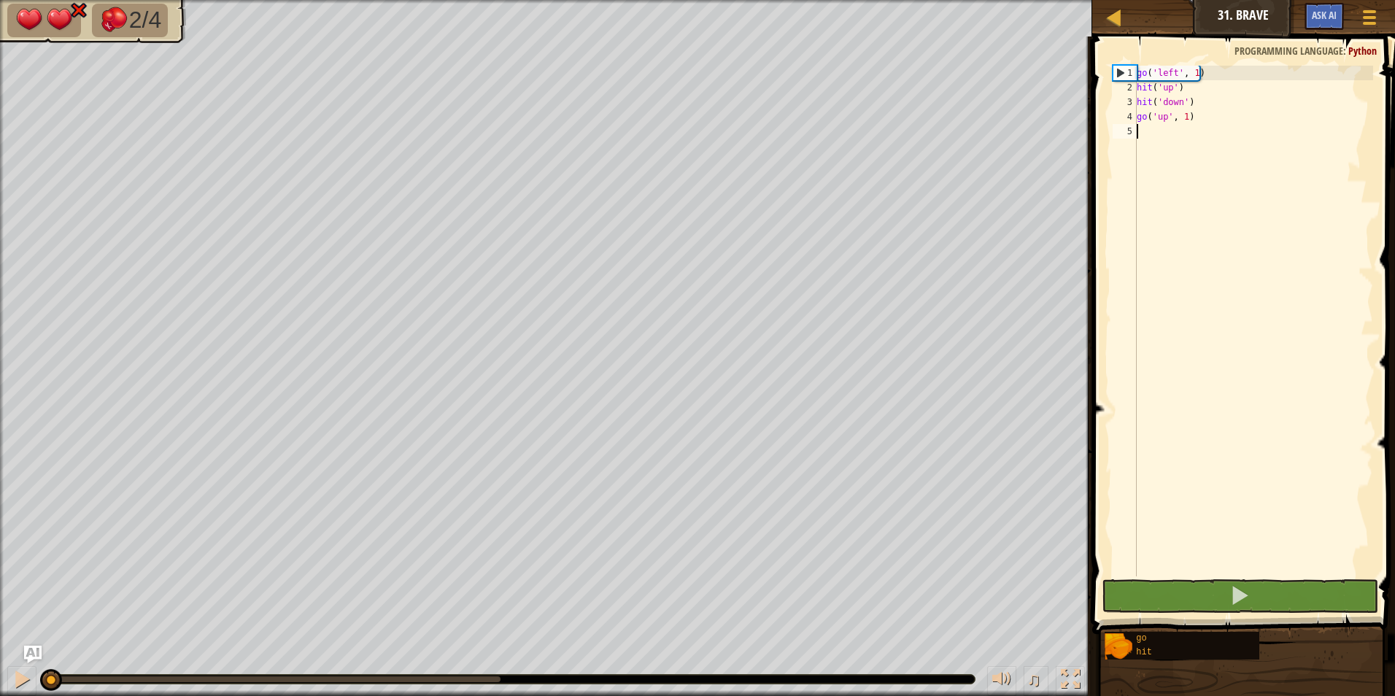
type textarea "h"
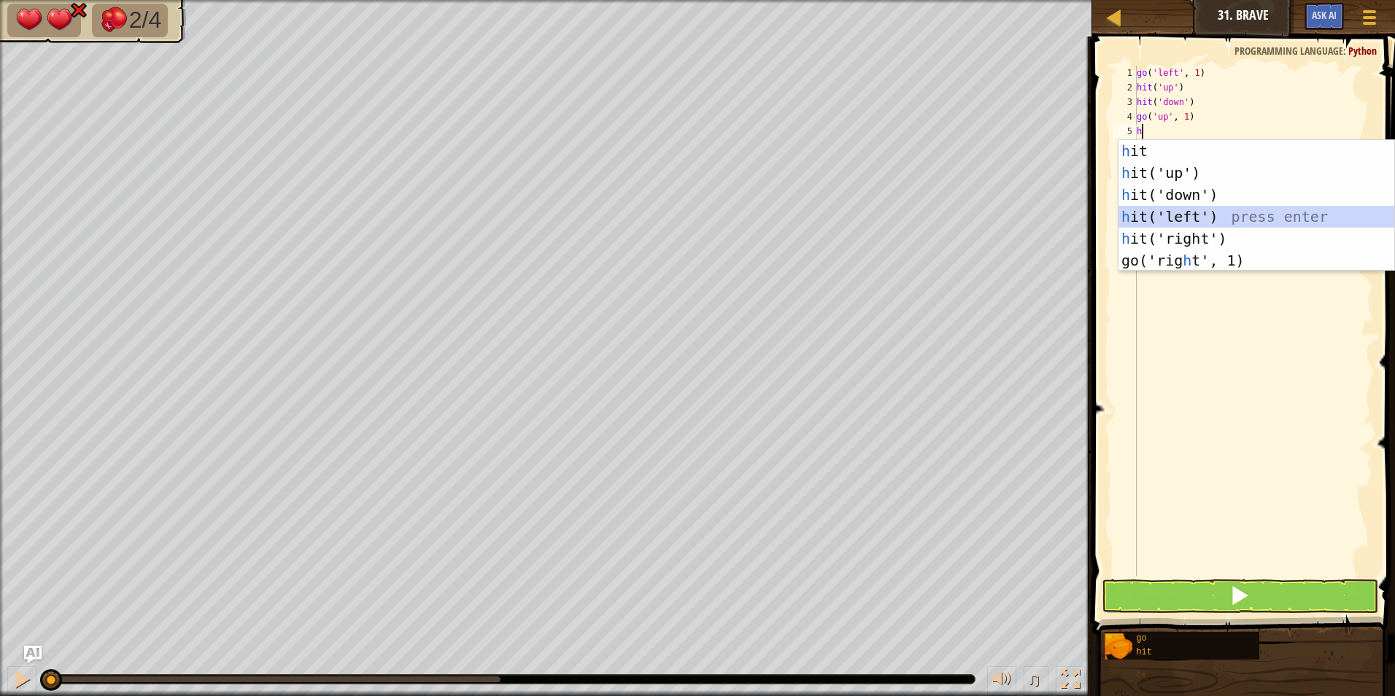
click at [1182, 214] on div "h it press enter h it('up') press enter h it('down') press enter h it('left') p…" at bounding box center [1256, 227] width 276 height 175
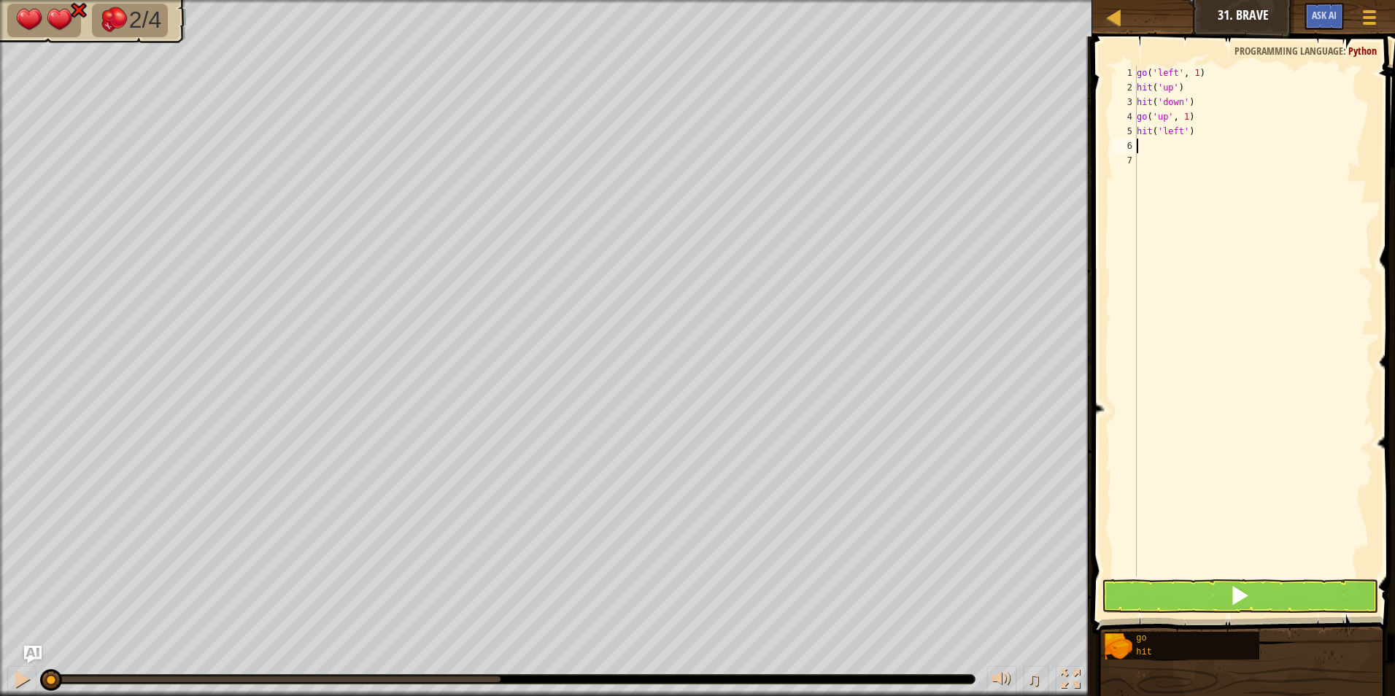
type textarea "g"
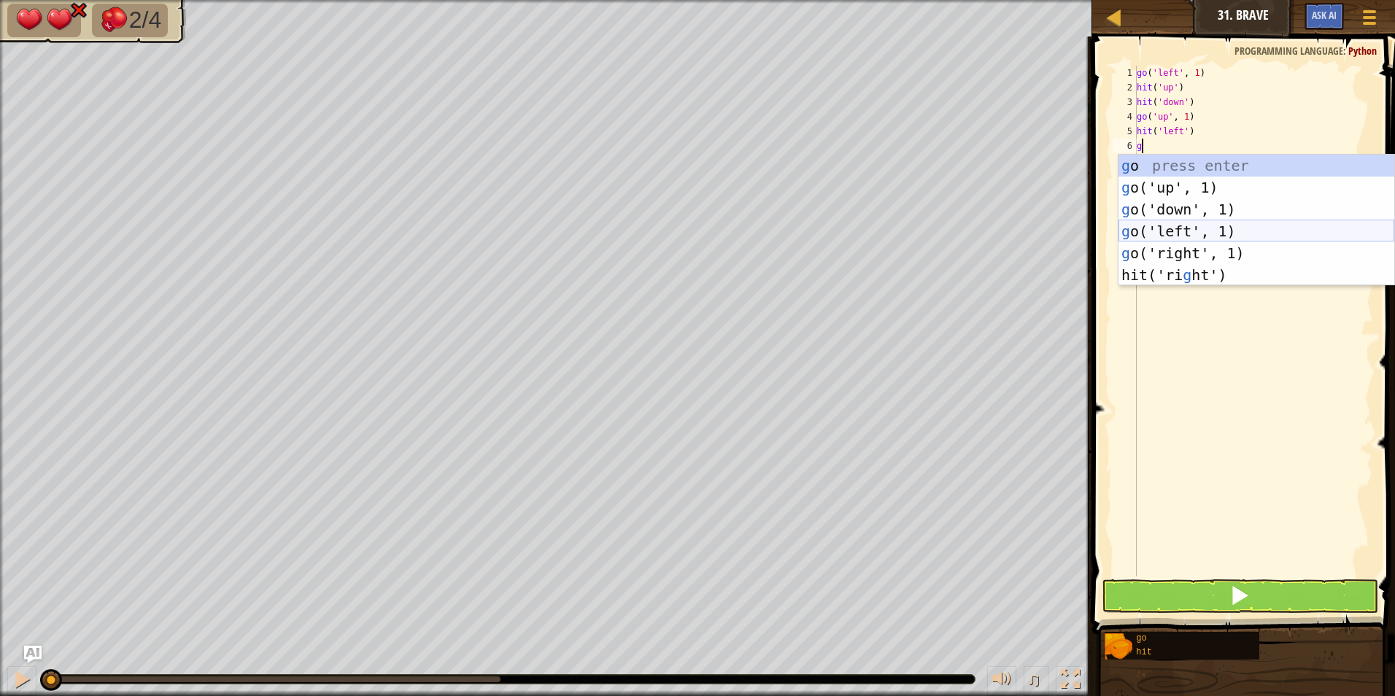
click at [1171, 228] on div "g o press enter g o('up', 1) press enter g o('down', 1) press enter g o('left',…" at bounding box center [1256, 242] width 276 height 175
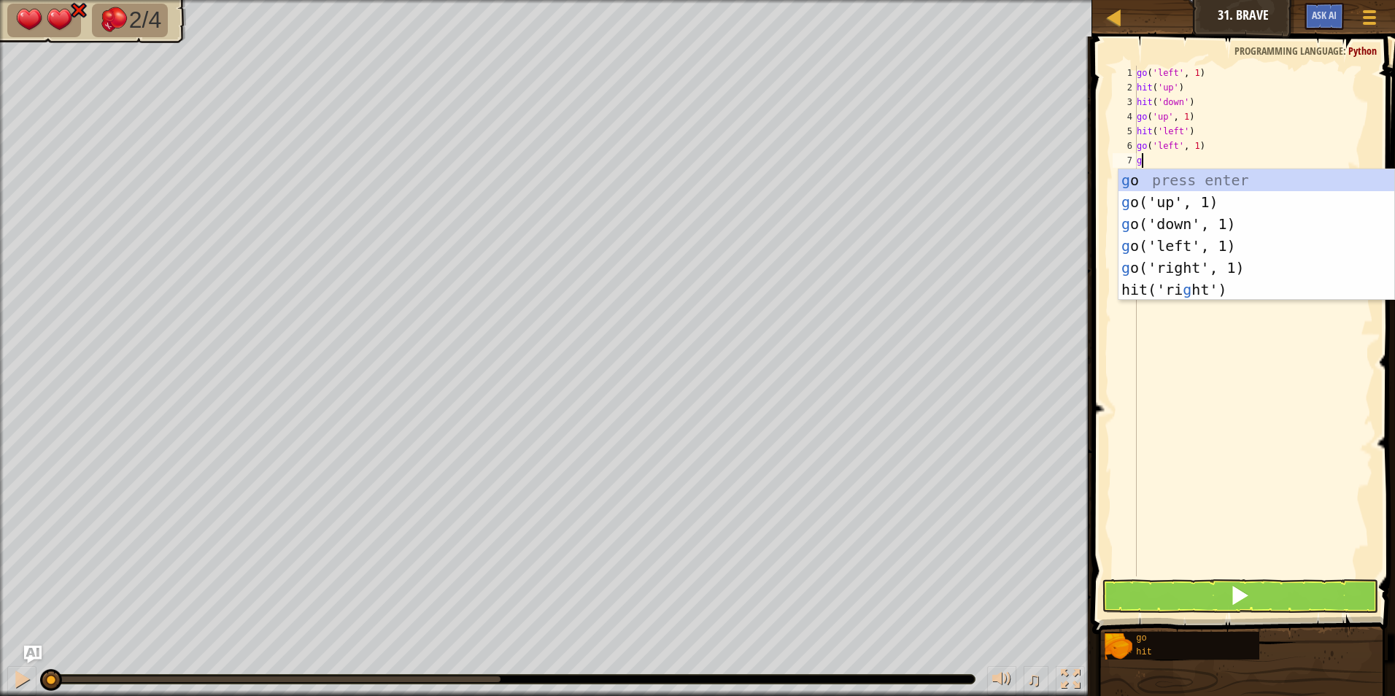
type textarea "g"
click at [1189, 221] on div "g o press enter g o('up', 1) press enter g o('down', 1) press enter g o('left',…" at bounding box center [1256, 256] width 276 height 175
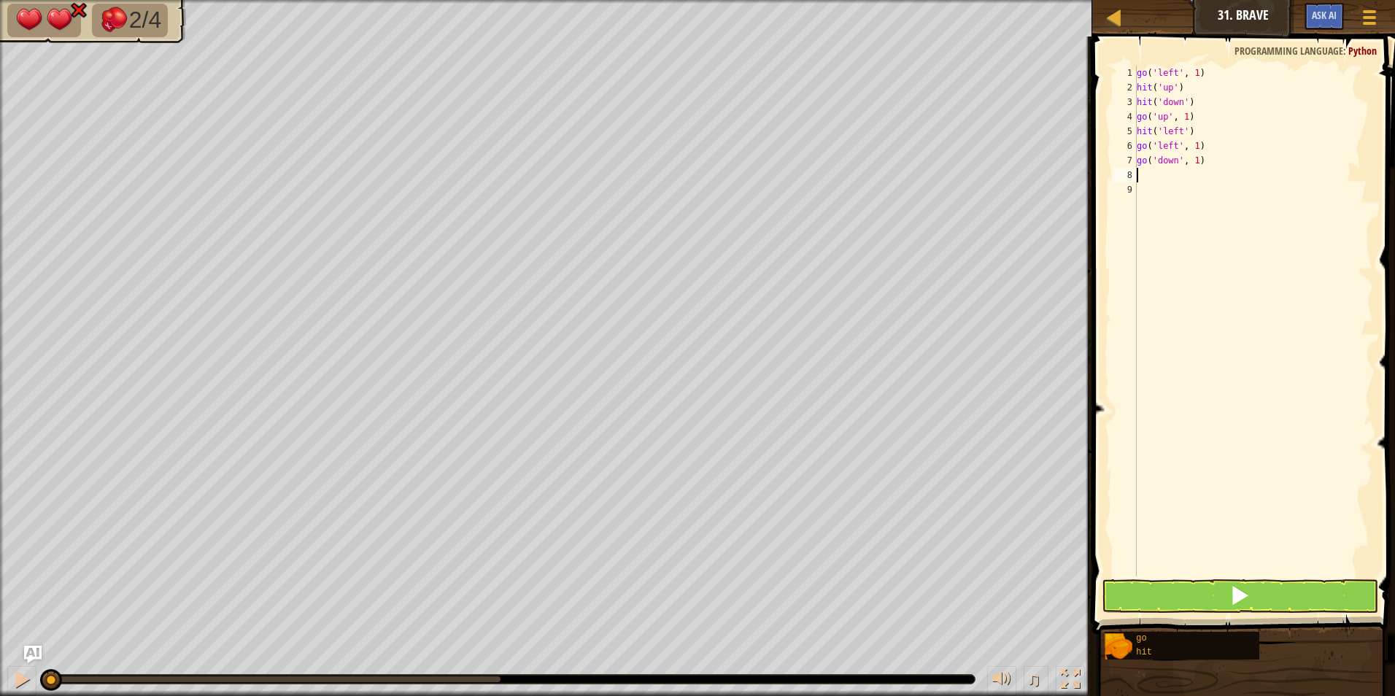
type textarea "h"
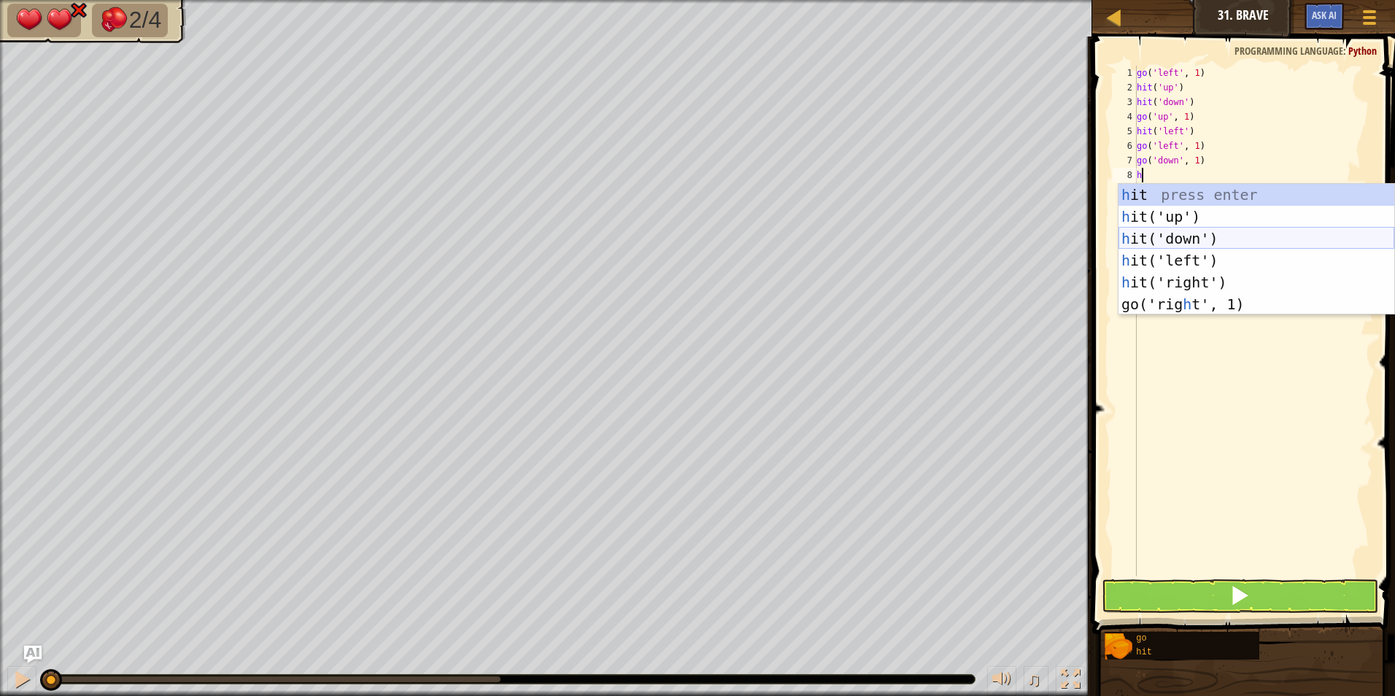
click at [1188, 241] on div "h it press enter h it('up') press enter h it('down') press enter h it('left') p…" at bounding box center [1256, 271] width 276 height 175
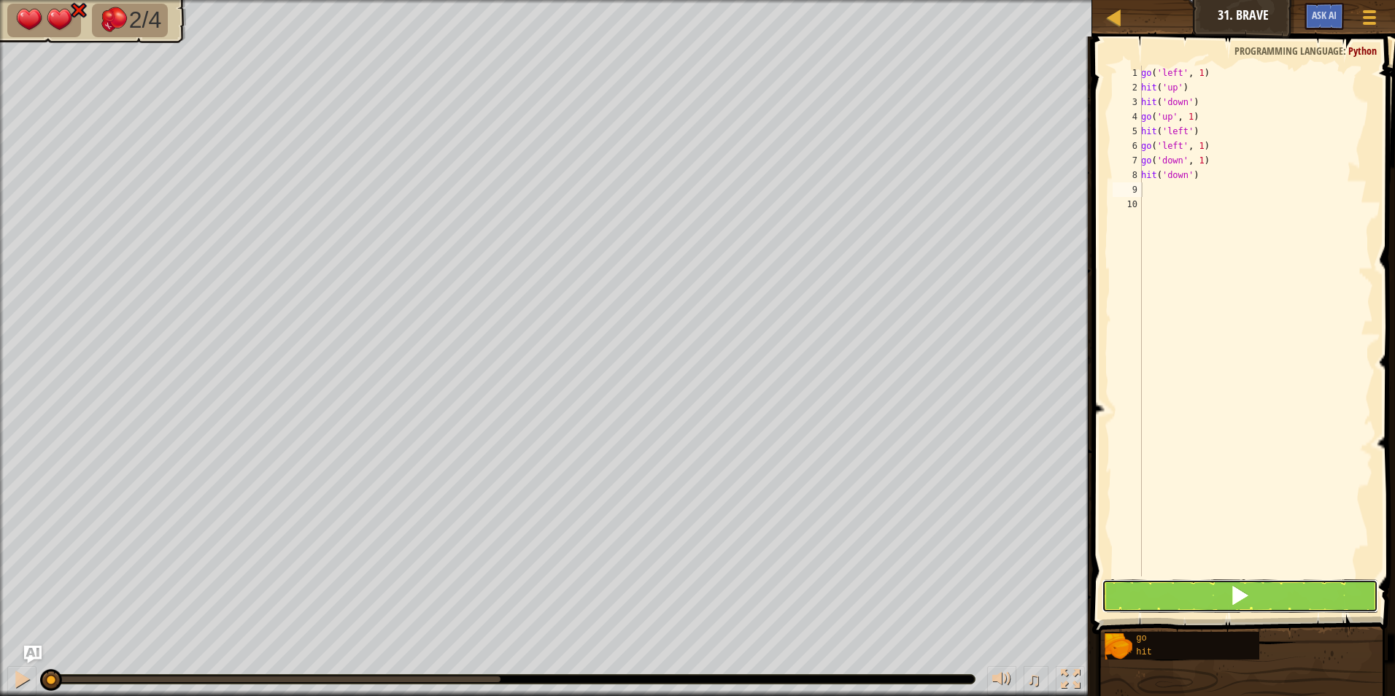
click at [1167, 597] on button at bounding box center [1240, 596] width 277 height 34
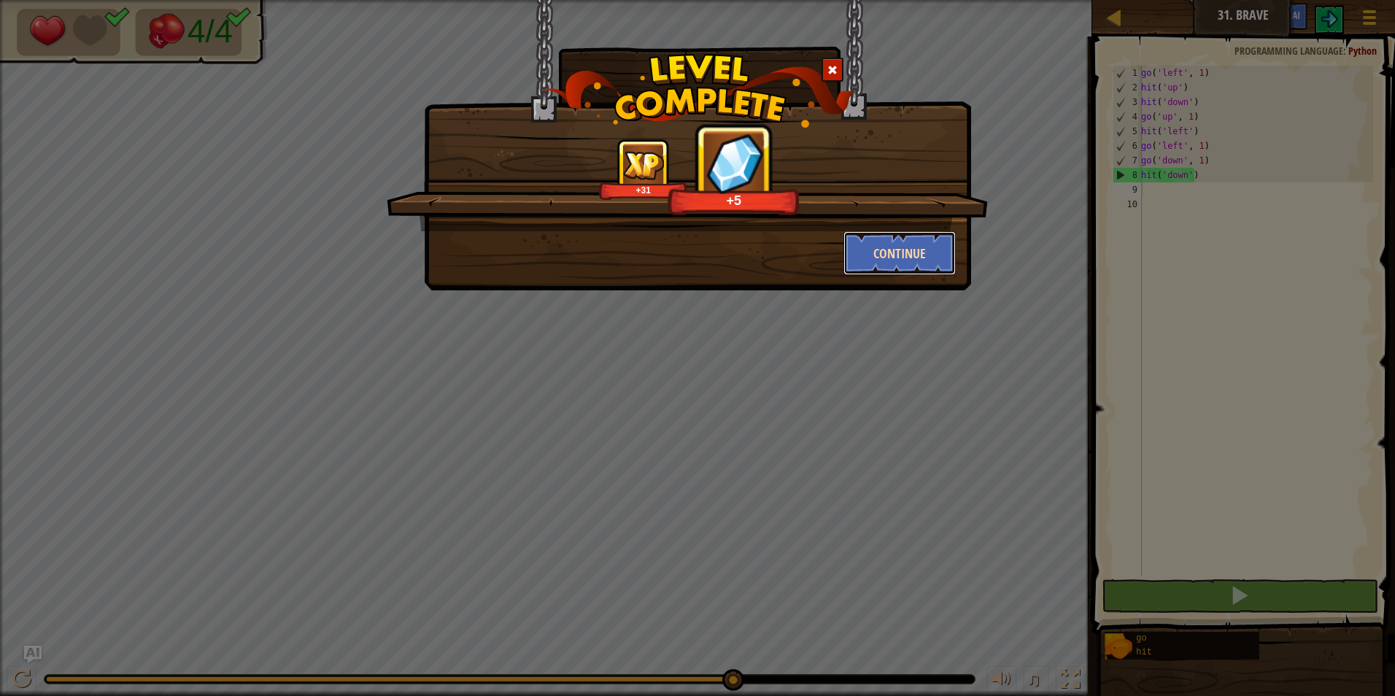
click at [878, 249] on button "Continue" at bounding box center [899, 253] width 113 height 44
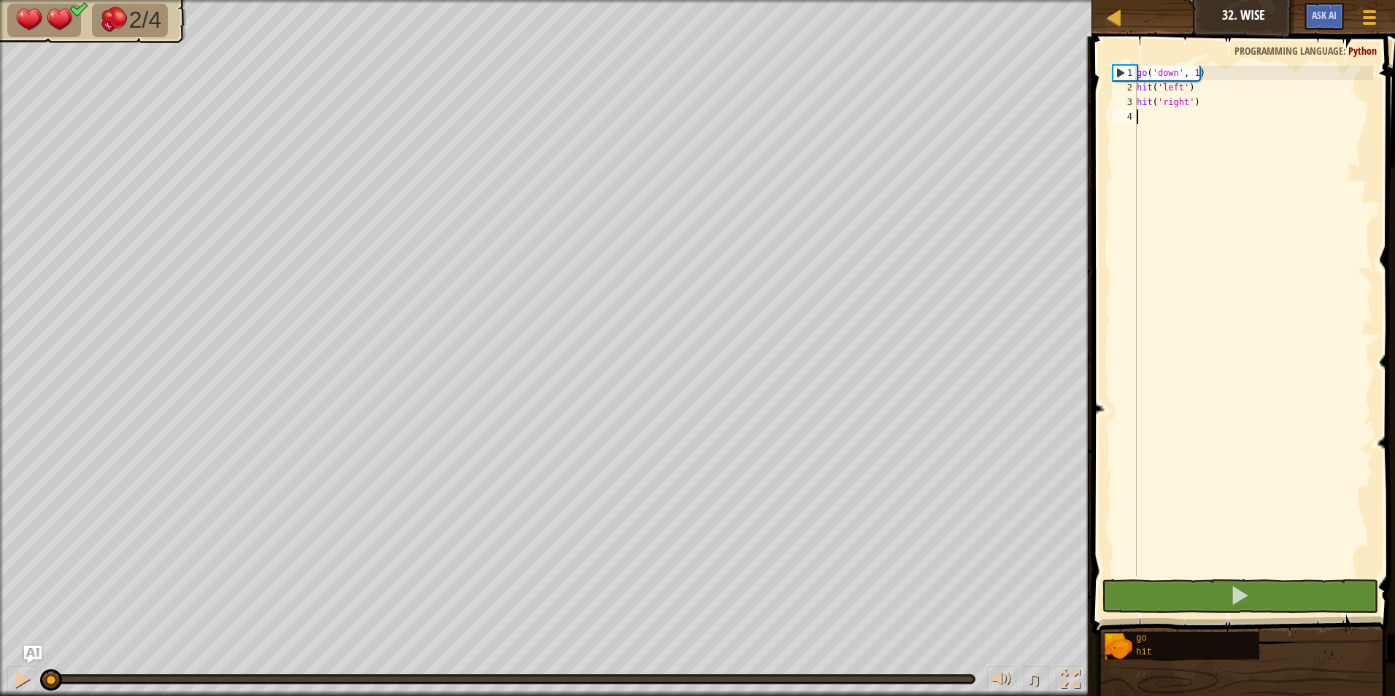
type textarea "g"
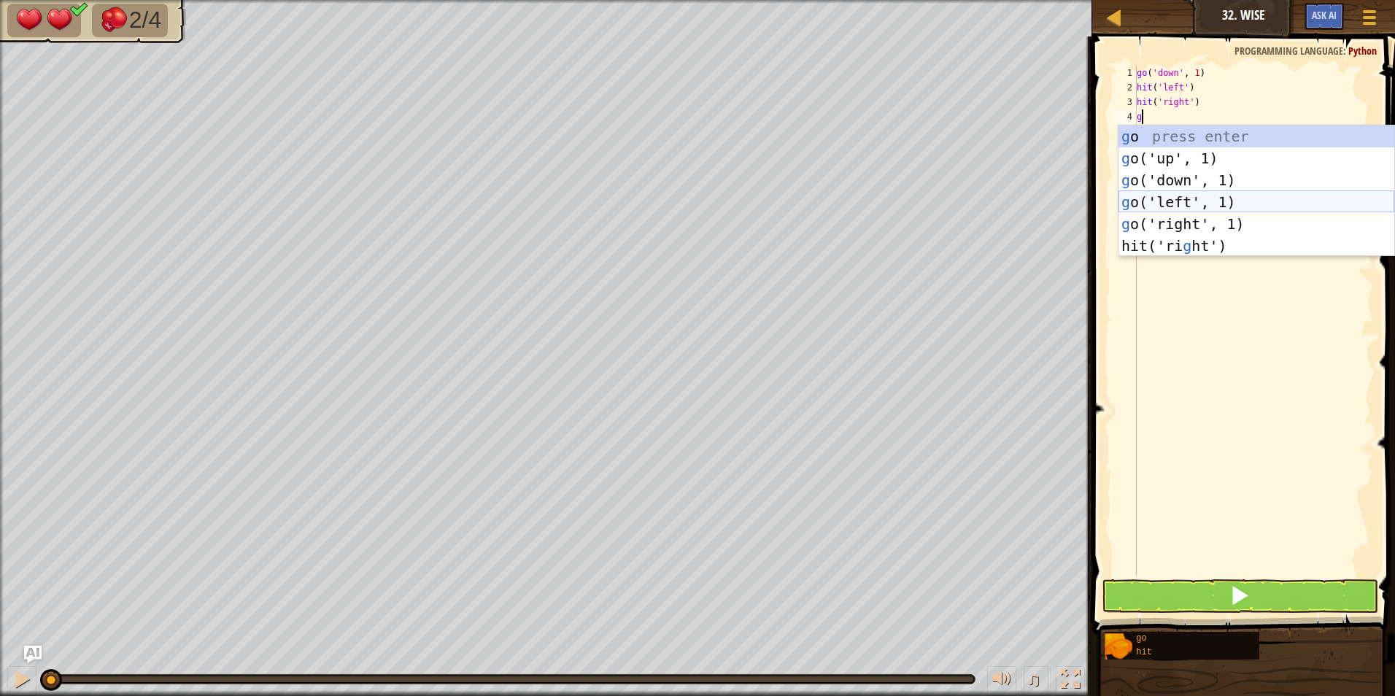
click at [1186, 203] on div "g o press enter g o('up', 1) press enter g o('down', 1) press enter g o('left',…" at bounding box center [1256, 212] width 276 height 175
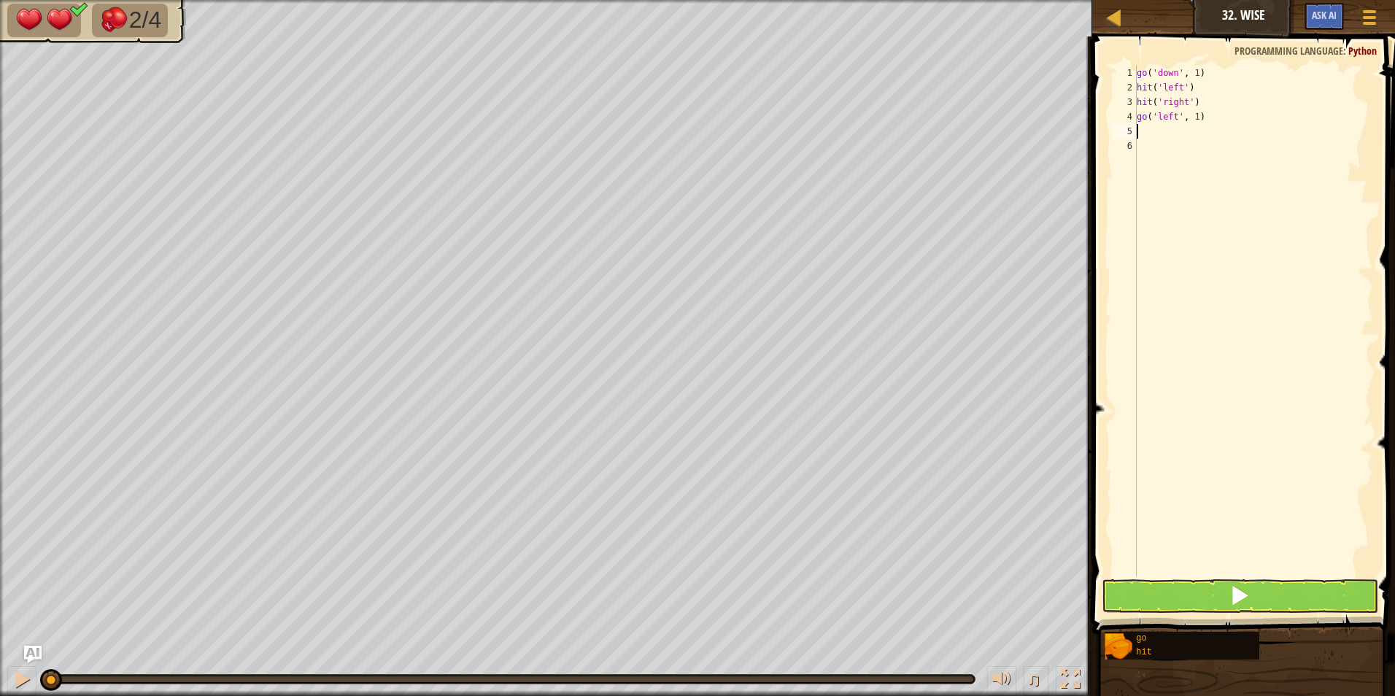
type textarea "h"
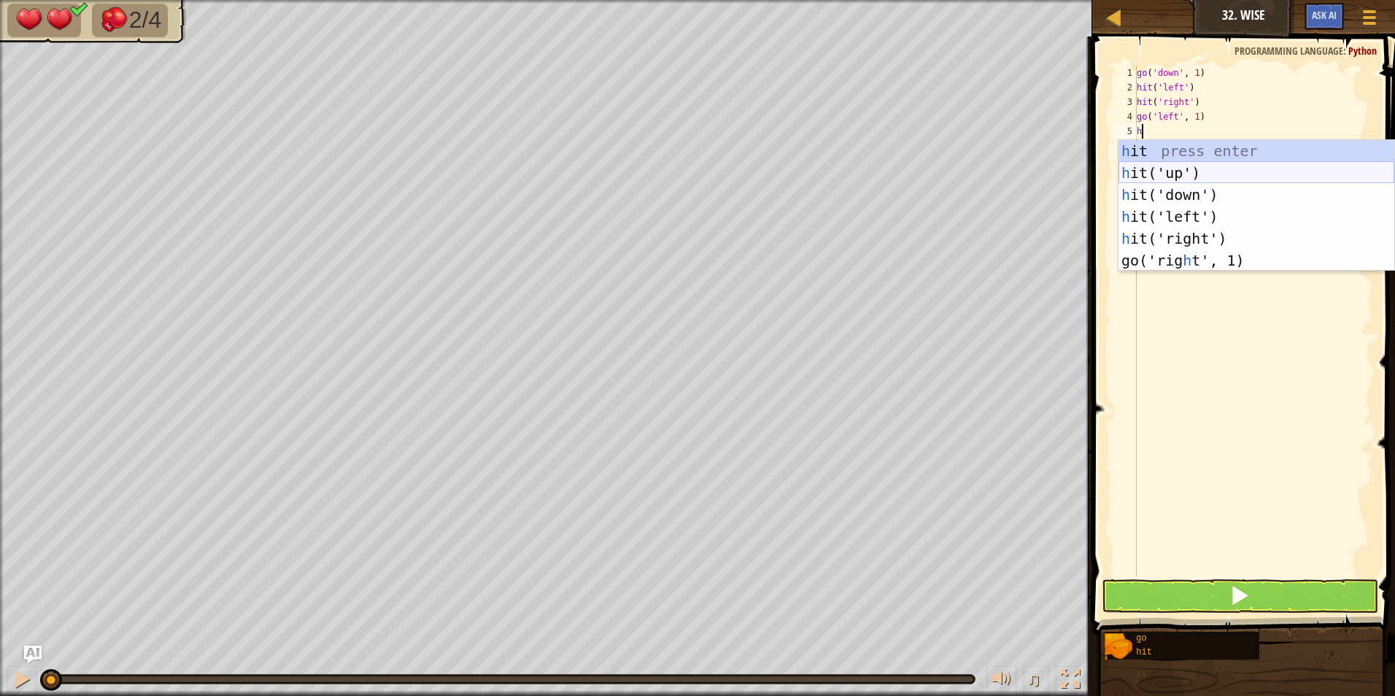
click at [1180, 166] on div "h it press enter h it('up') press enter h it('down') press enter h it('left') p…" at bounding box center [1256, 227] width 276 height 175
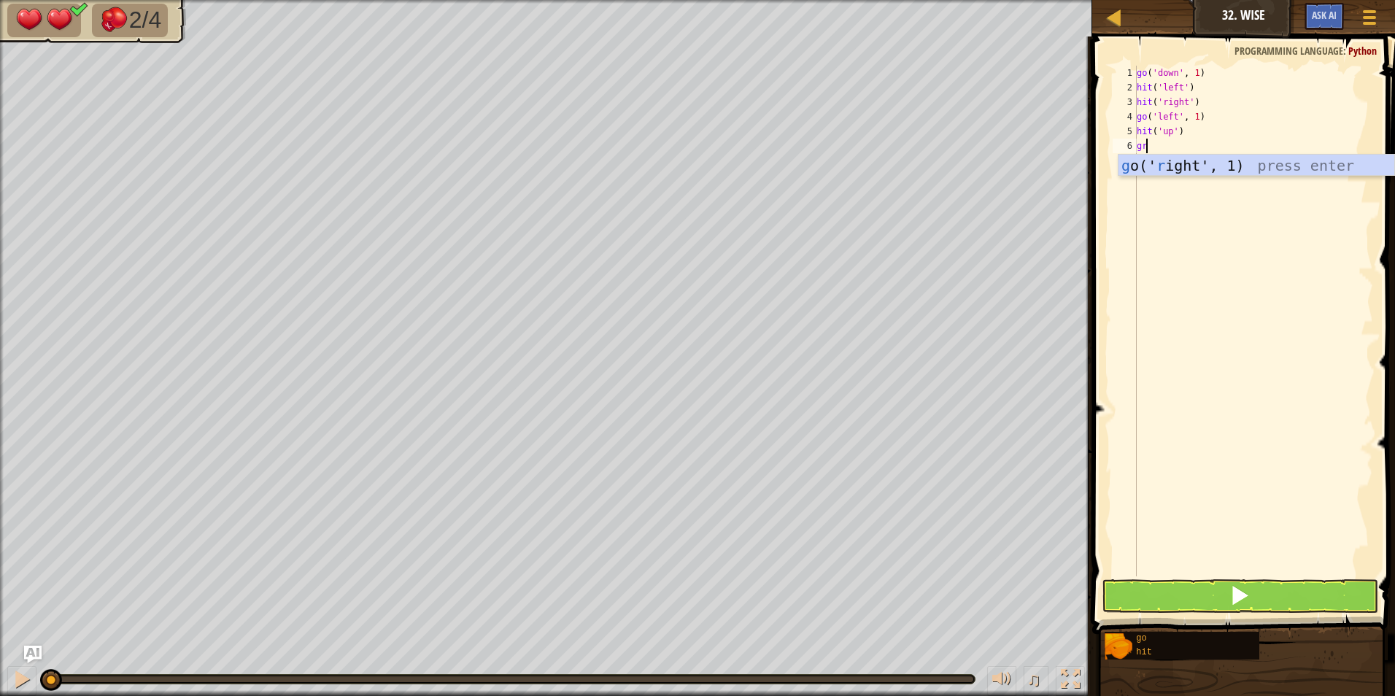
type textarea "g"
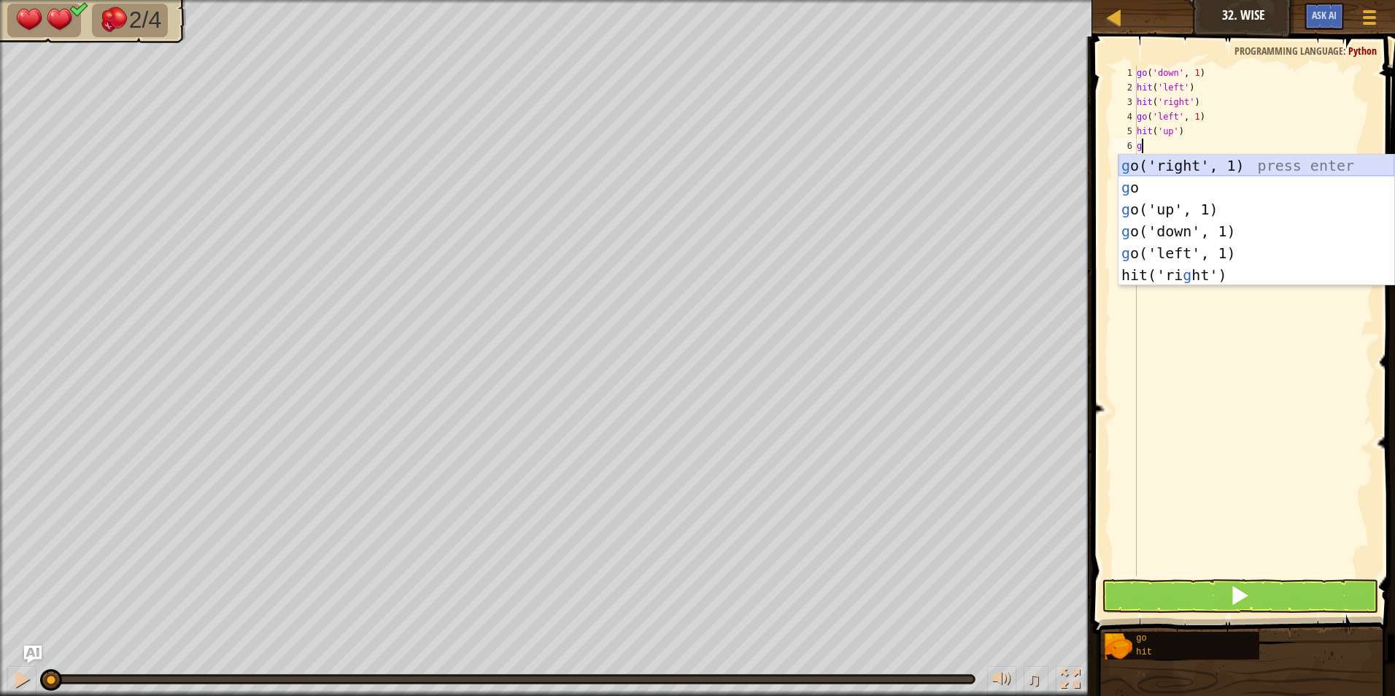
click at [1166, 166] on div "g o('right', 1) press enter g o press enter g o('up', 1) press enter g o('down'…" at bounding box center [1256, 242] width 276 height 175
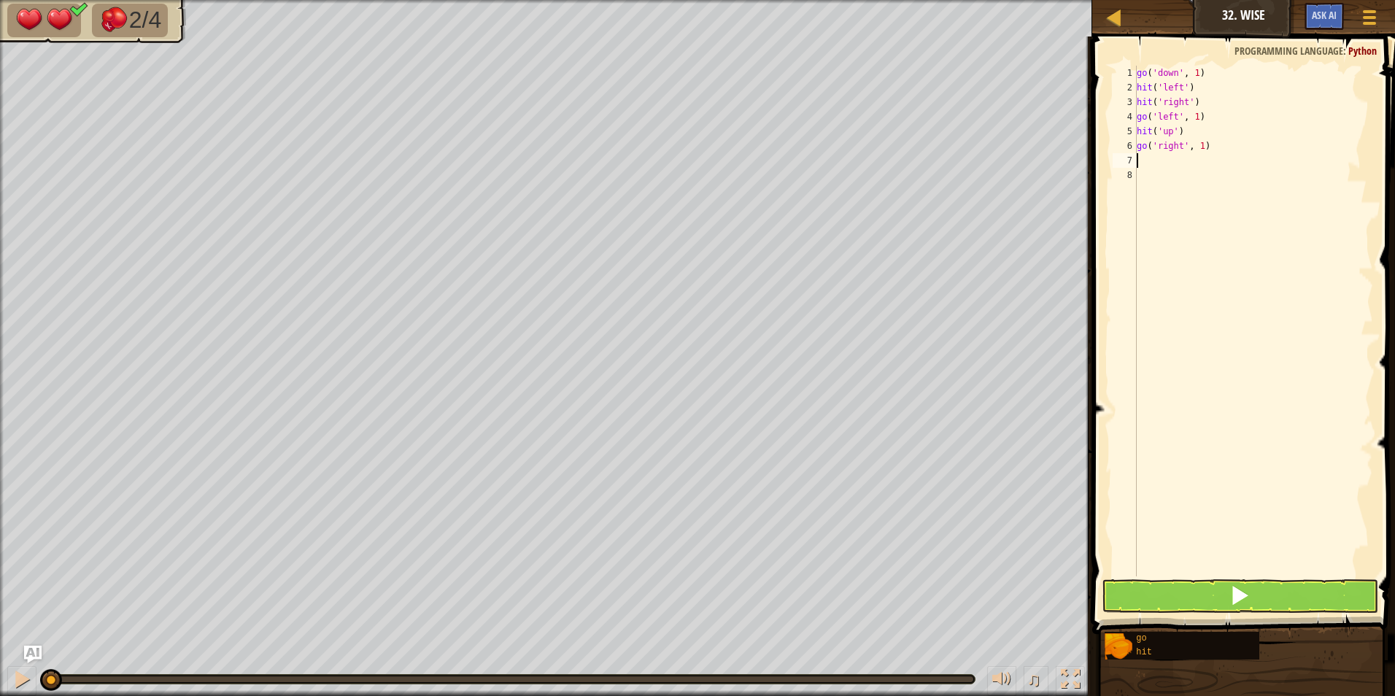
type textarea "h"
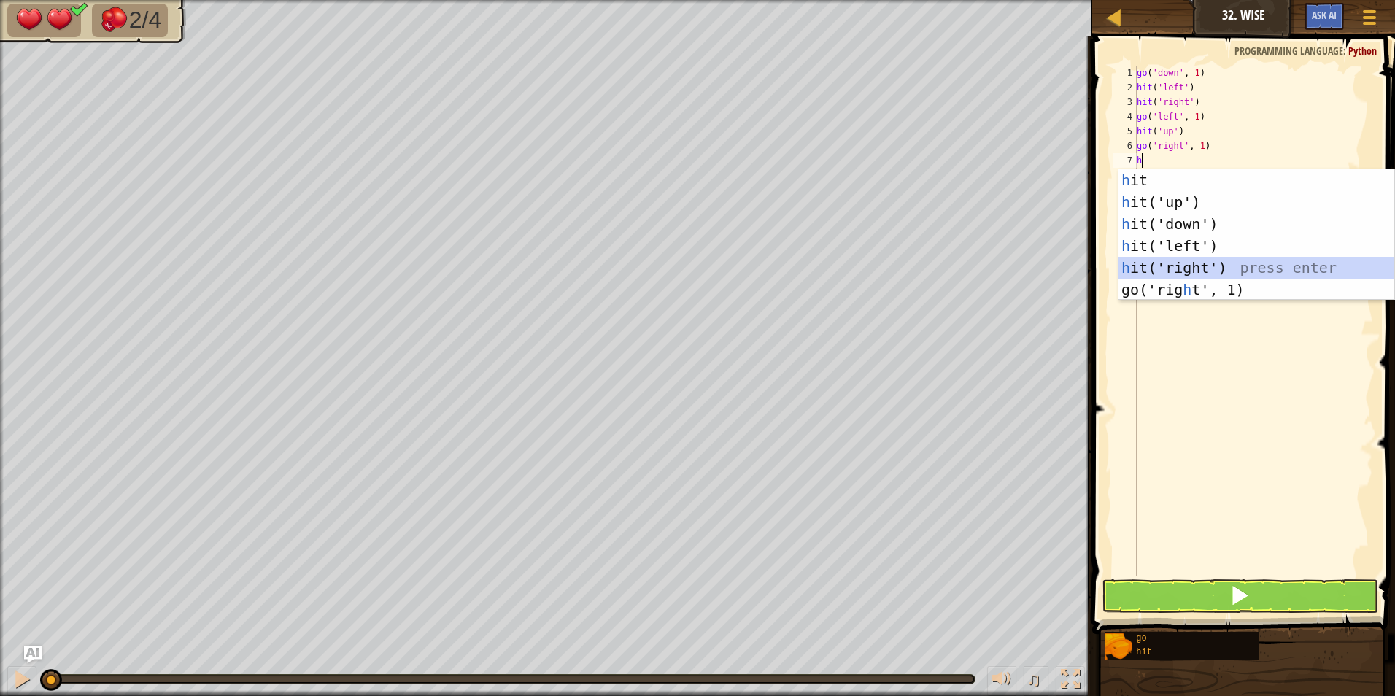
click at [1188, 267] on div "h it press enter h it('up') press enter h it('down') press enter h it('left') p…" at bounding box center [1256, 256] width 276 height 175
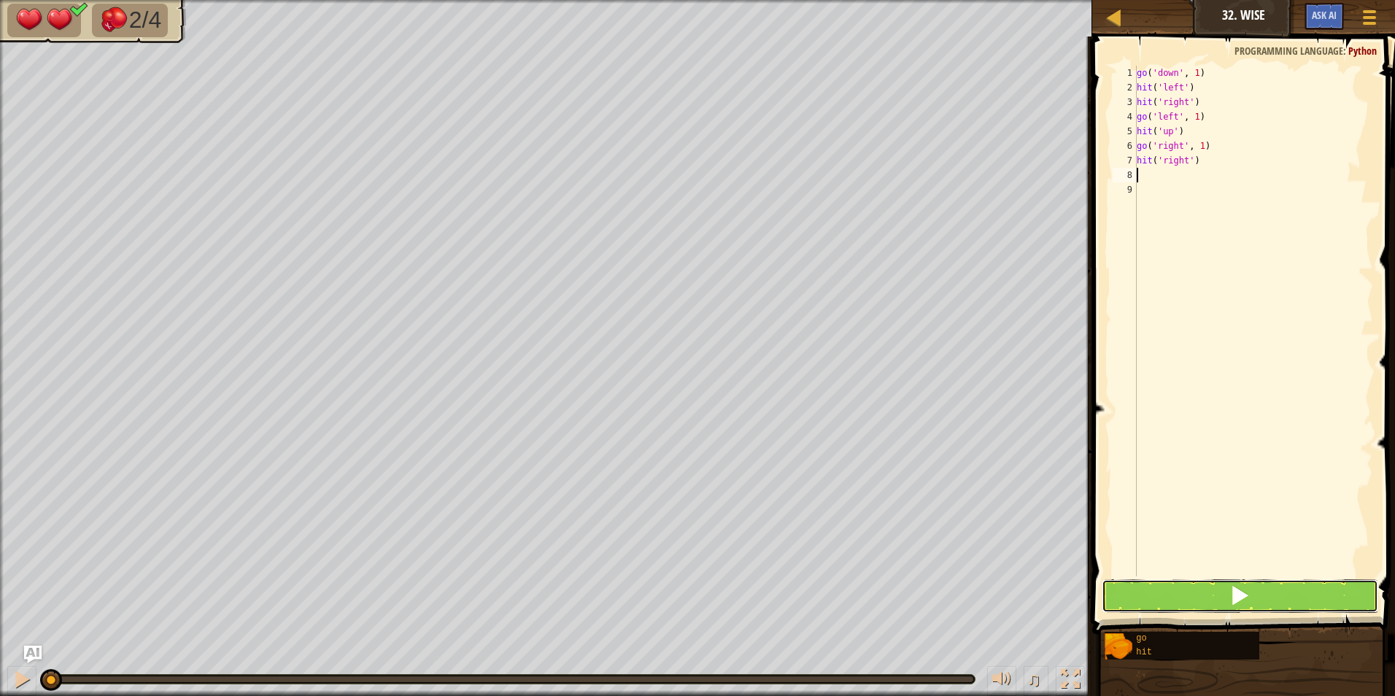
drag, startPoint x: 1125, startPoint y: 587, endPoint x: 1111, endPoint y: 581, distance: 15.3
click at [1125, 588] on button at bounding box center [1240, 596] width 277 height 34
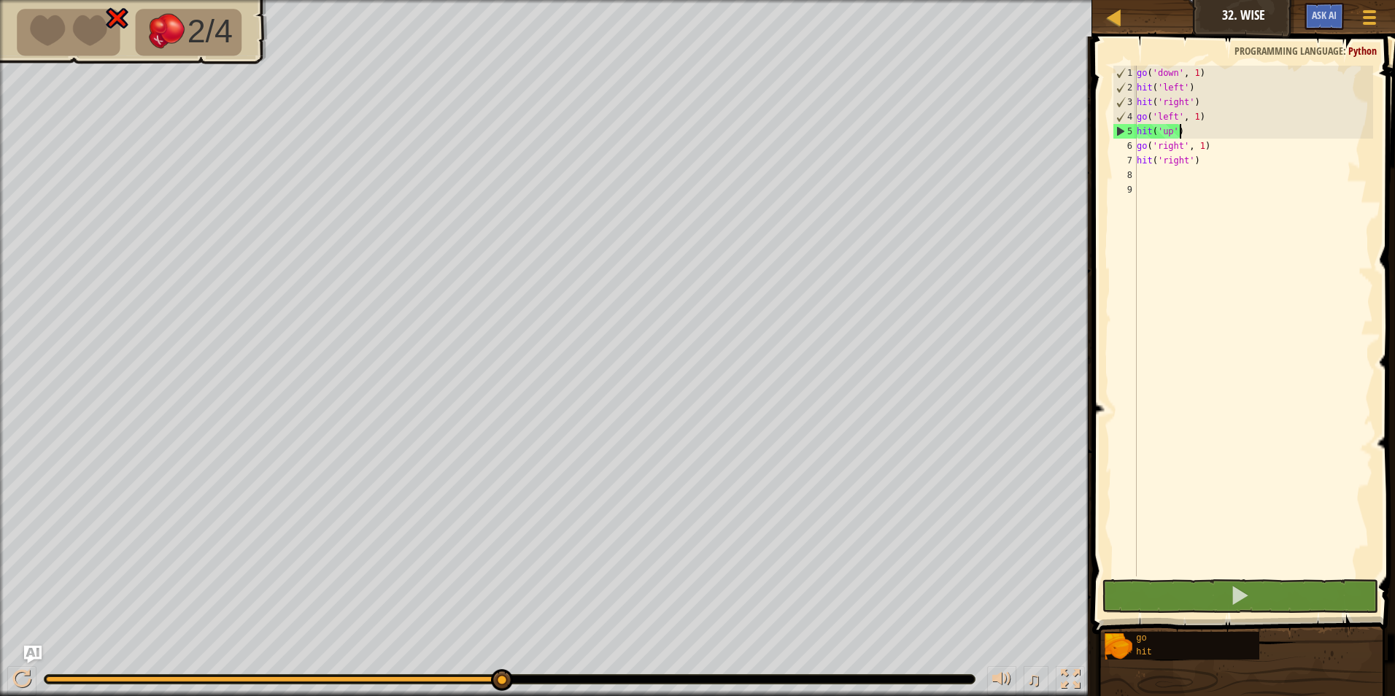
click at [1192, 136] on div "go ( 'down' , 1 ) hit ( 'left' ) hit ( 'right' ) go ( 'left' , 1 ) hit ( 'up' )…" at bounding box center [1253, 336] width 239 height 540
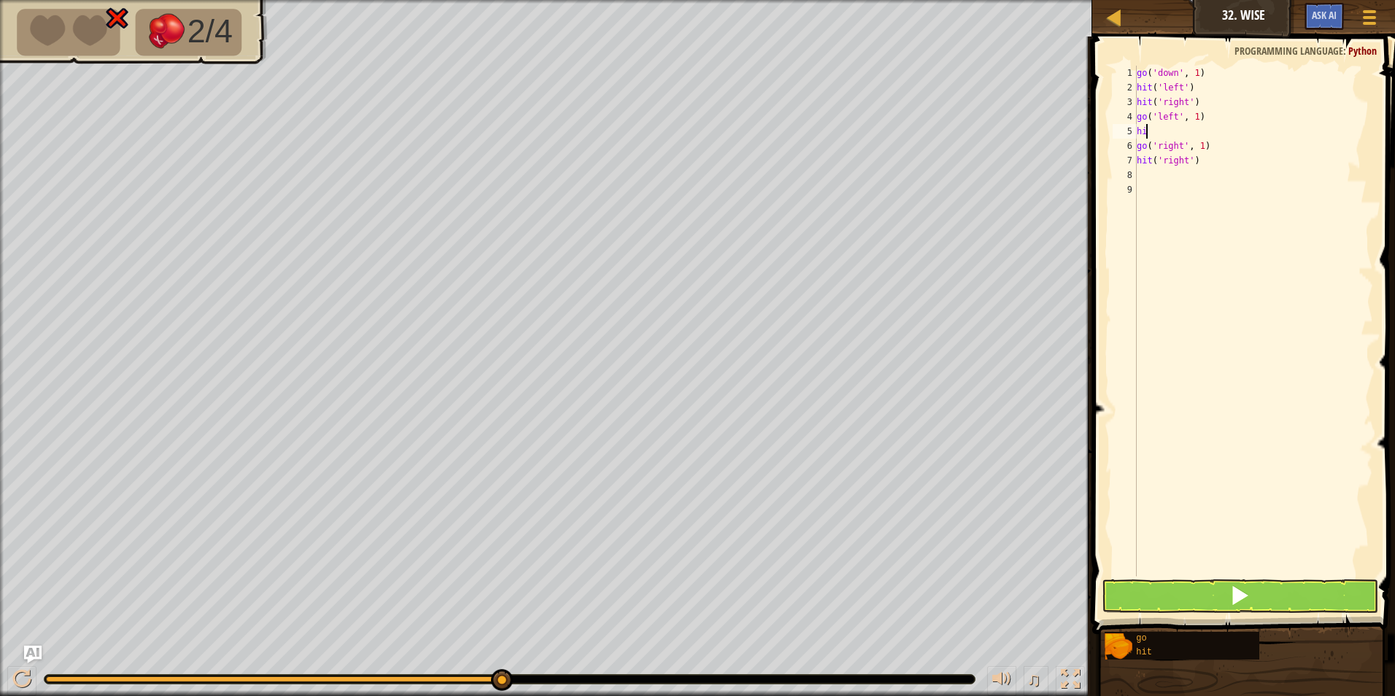
type textarea "h"
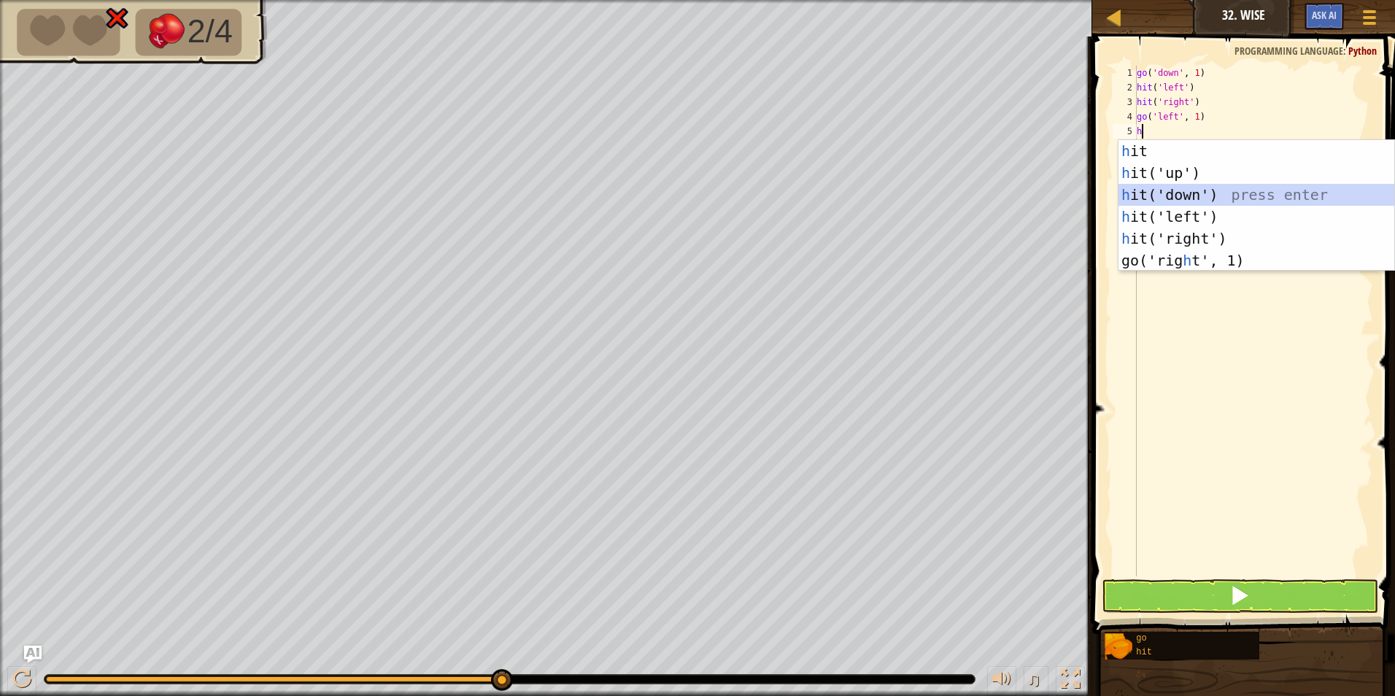
click at [1169, 193] on div "h it press enter h it('up') press enter h it('down') press enter h it('left') p…" at bounding box center [1256, 227] width 276 height 175
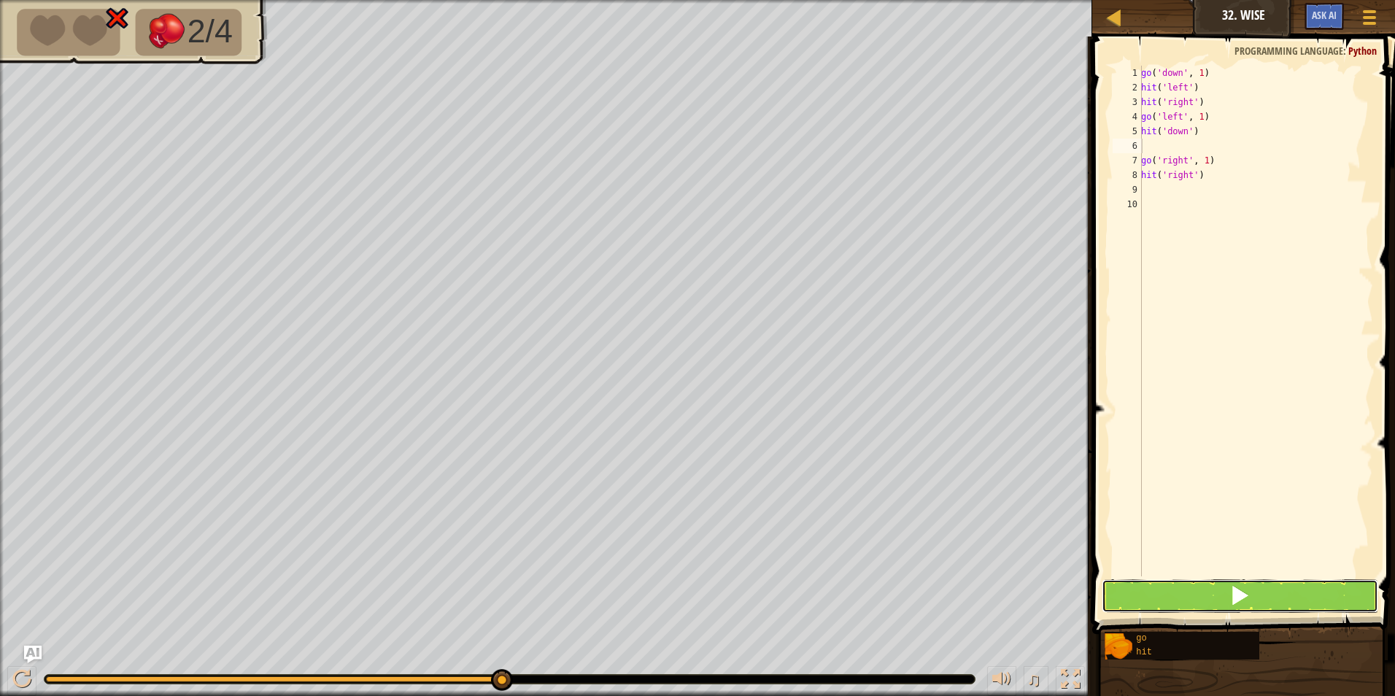
click at [1172, 591] on button at bounding box center [1240, 596] width 277 height 34
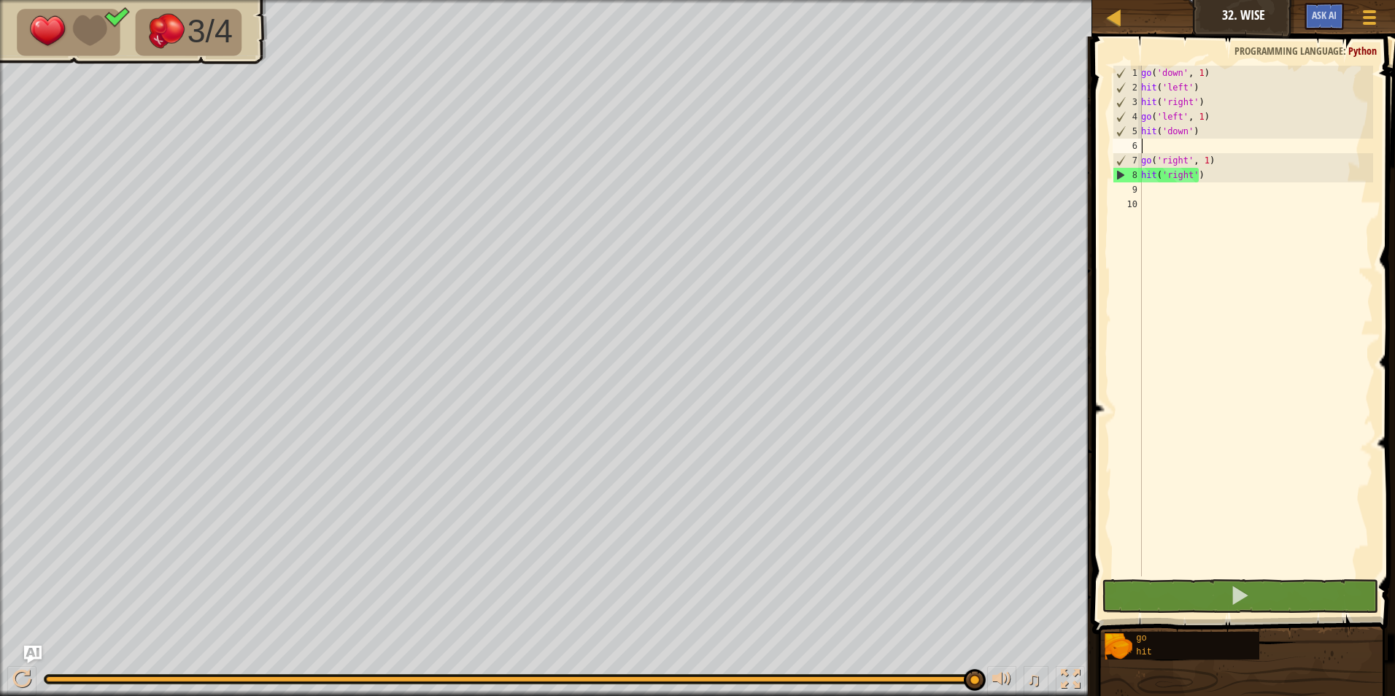
type textarea "g"
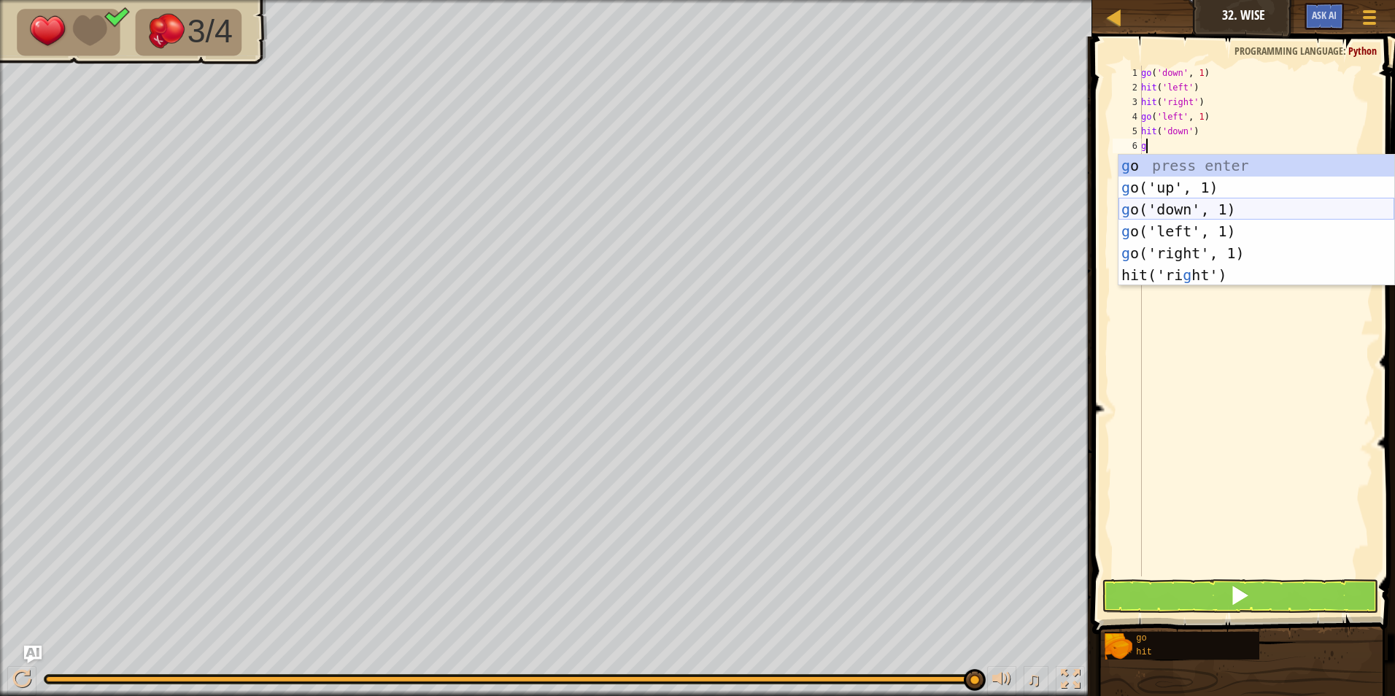
click at [1174, 201] on div "g o press enter g o('up', 1) press enter g o('down', 1) press enter g o('left',…" at bounding box center [1256, 242] width 276 height 175
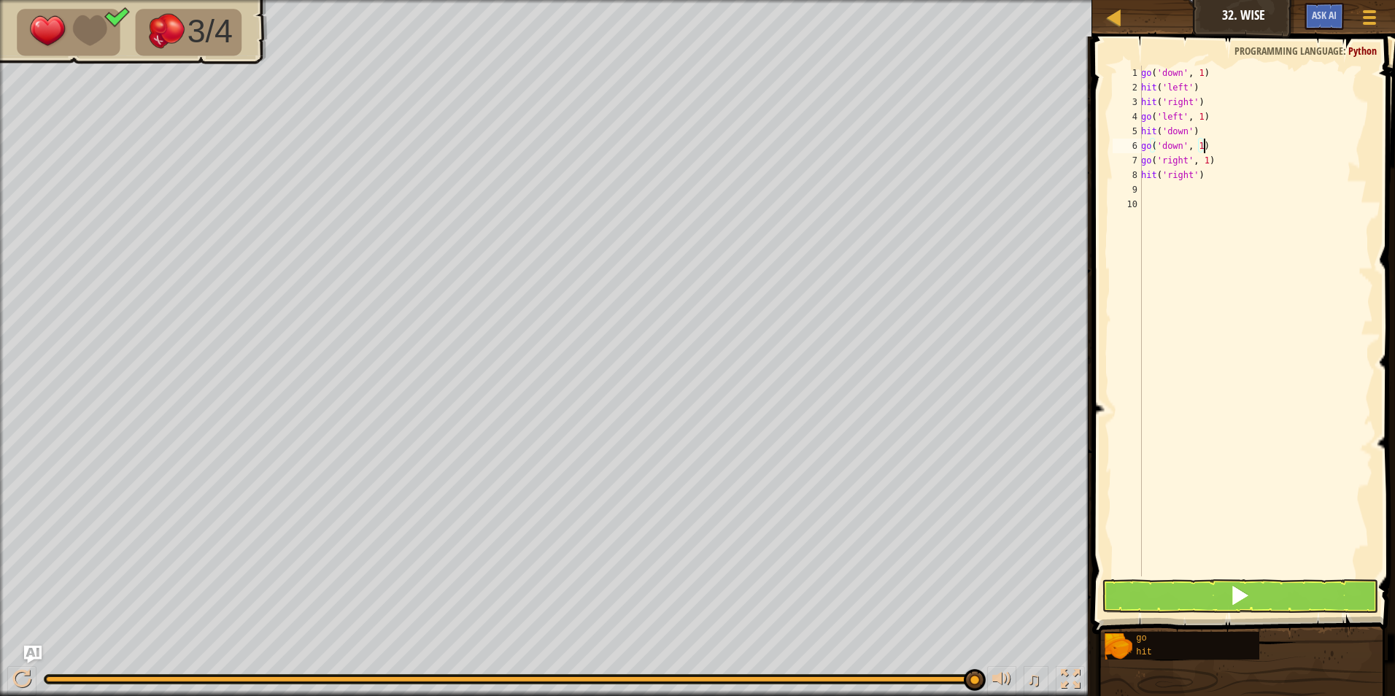
type textarea "go('down', 1)"
click at [1210, 599] on button at bounding box center [1240, 596] width 277 height 34
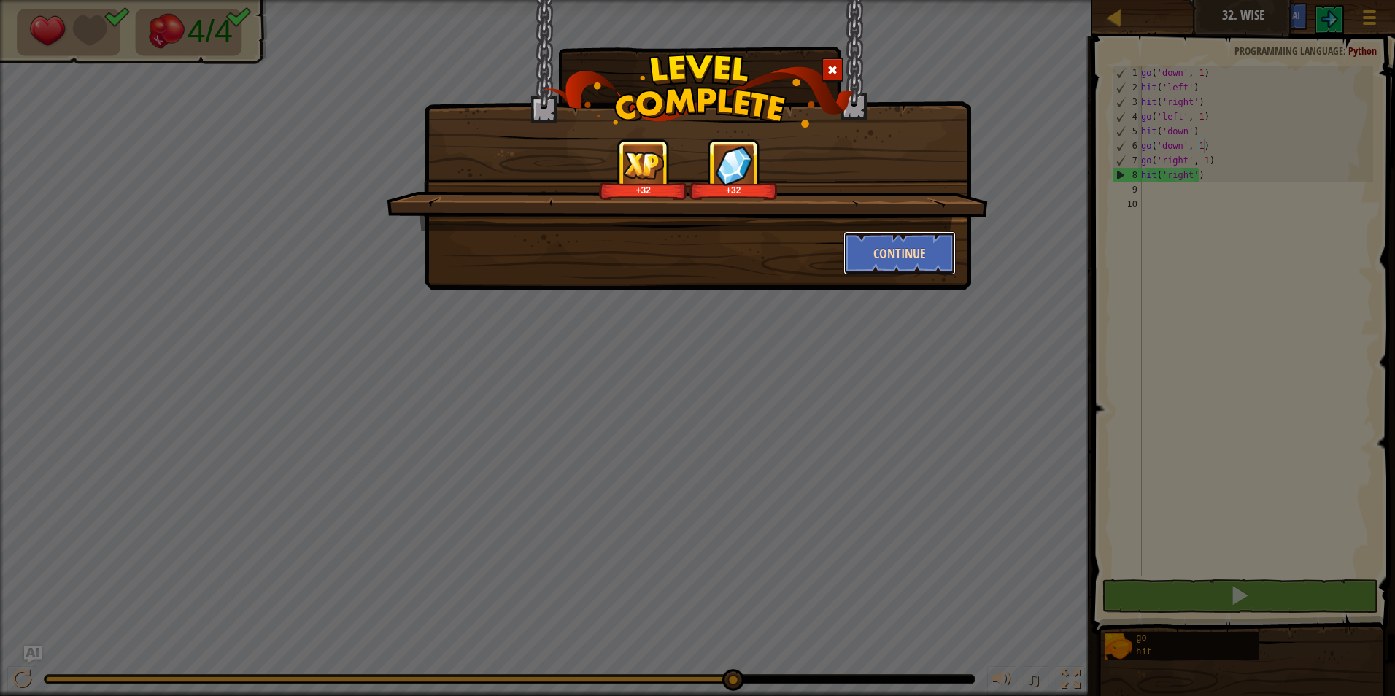
click at [877, 235] on button "Continue" at bounding box center [899, 253] width 113 height 44
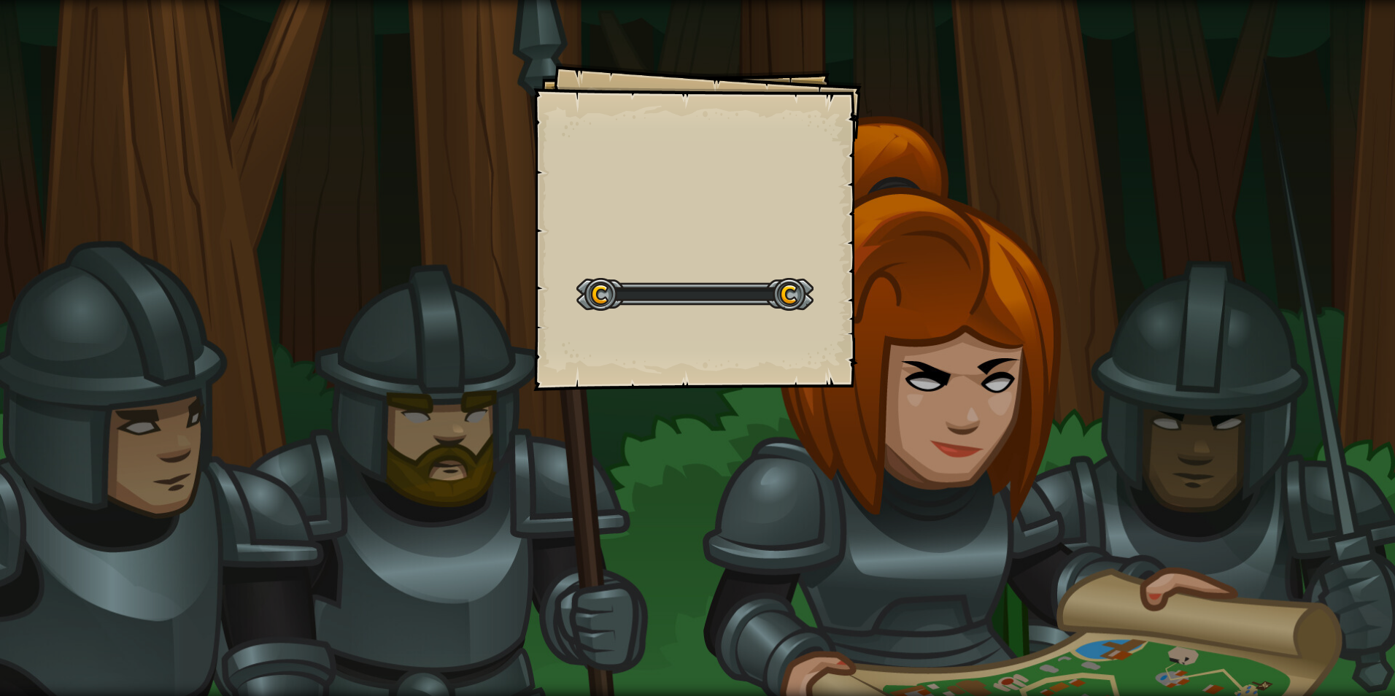
click at [876, 236] on div "Goals Start Level Error loading from server. Try refreshing the page. You'll ne…" at bounding box center [697, 348] width 1395 height 696
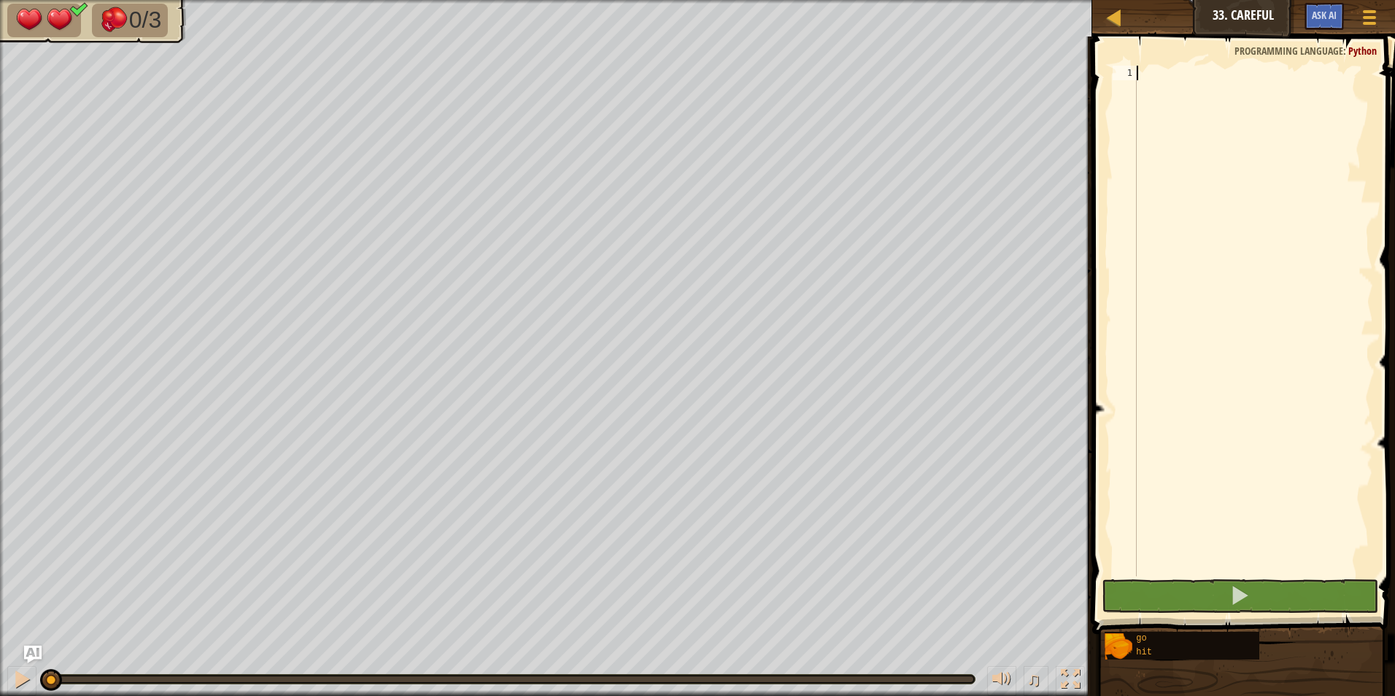
type textarea "g"
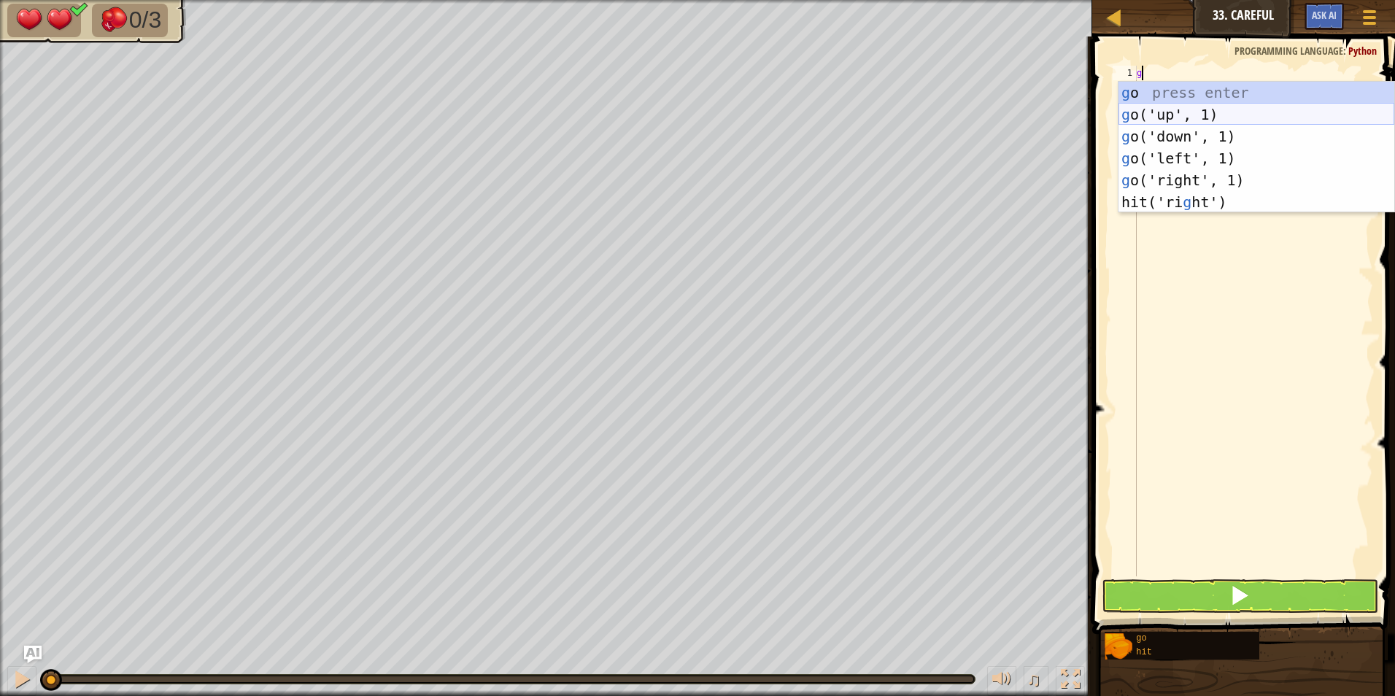
click at [1162, 112] on div "g o press enter g o('up', 1) press enter g o('down', 1) press enter g o('left',…" at bounding box center [1256, 169] width 276 height 175
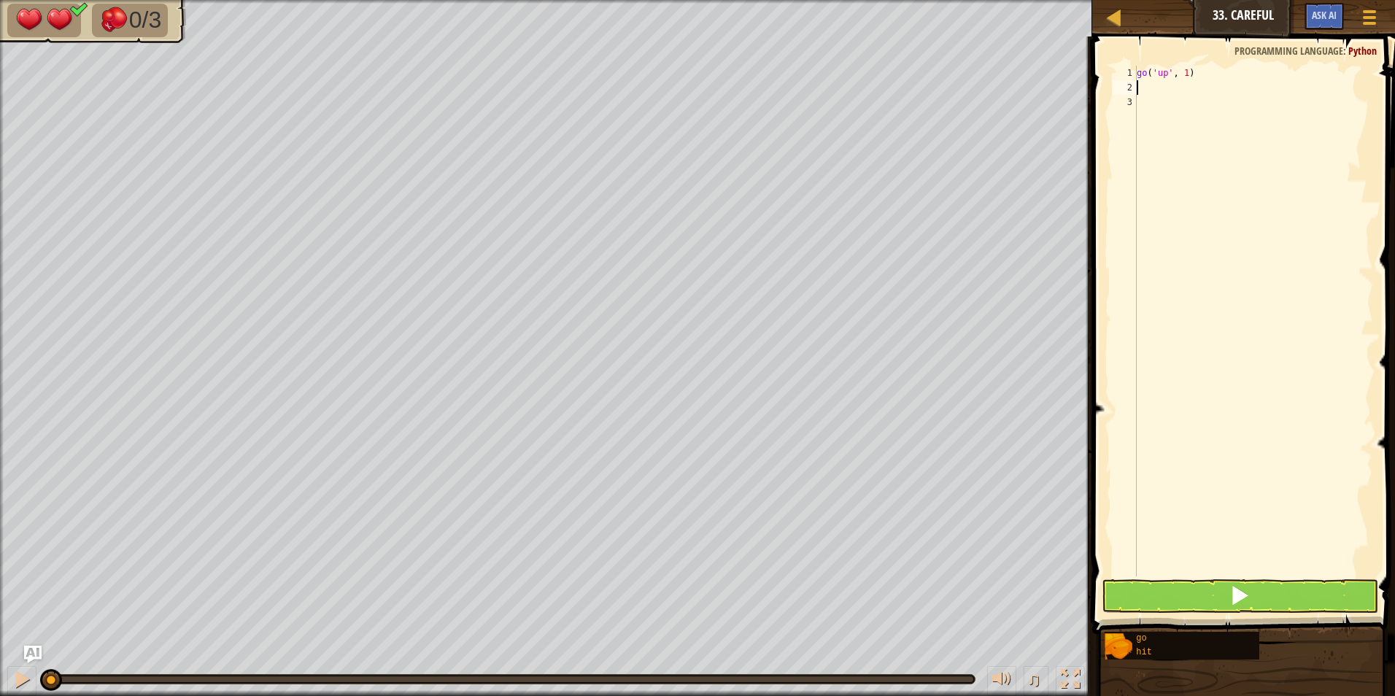
type textarea "h"
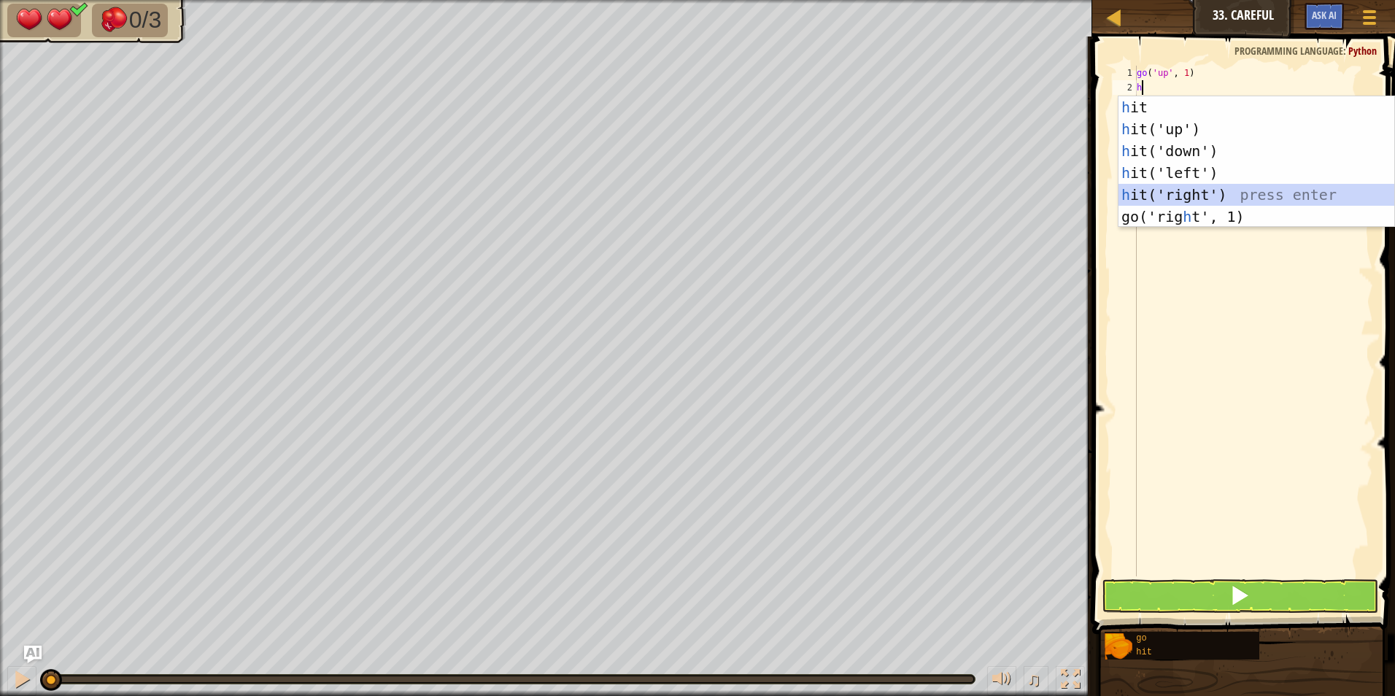
click at [1201, 185] on div "h it press enter h it('up') press enter h it('down') press enter h it('left') p…" at bounding box center [1256, 183] width 276 height 175
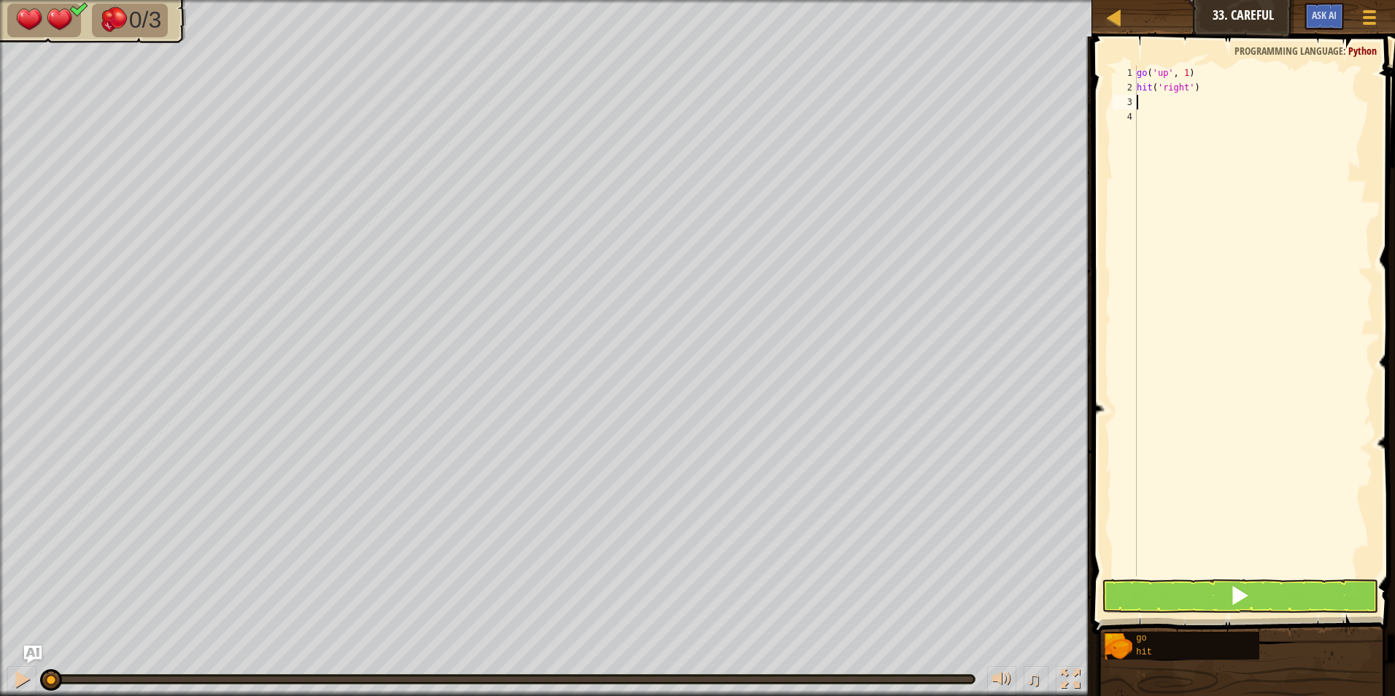
type textarea "g"
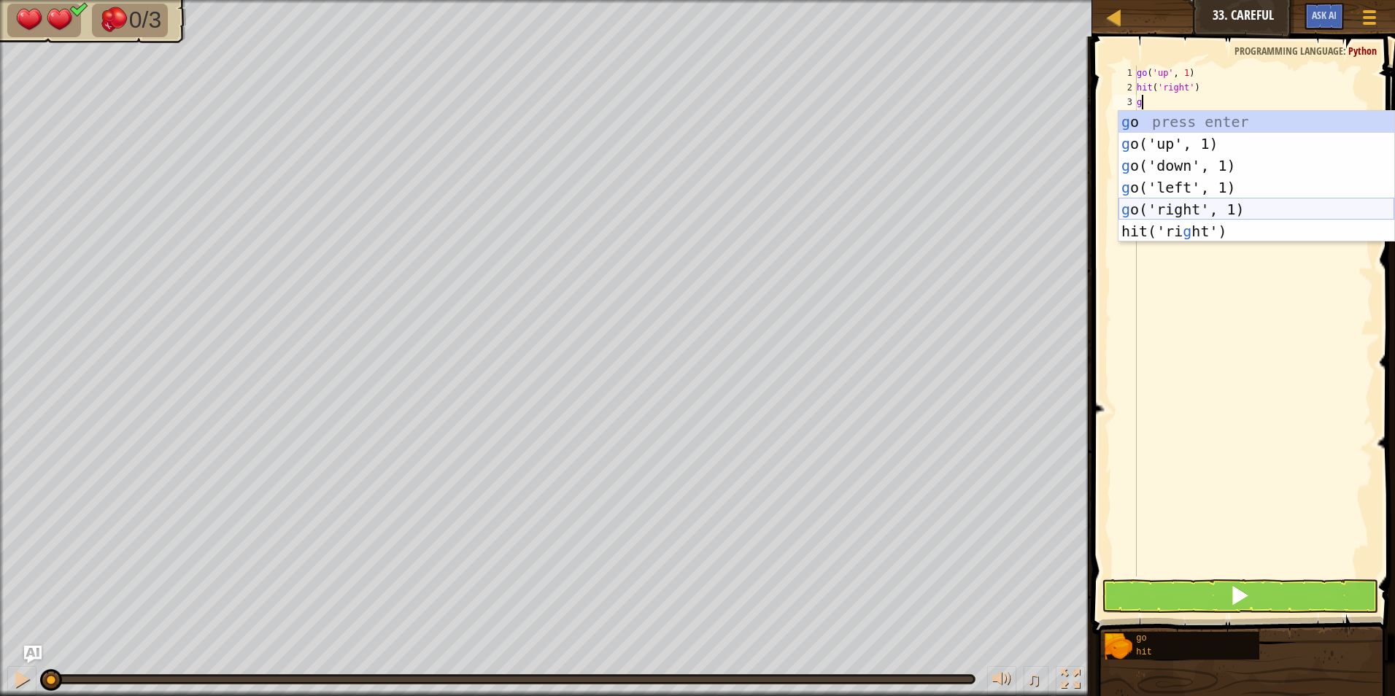
click at [1199, 202] on div "g o press enter g o('up', 1) press enter g o('down', 1) press enter g o('left',…" at bounding box center [1256, 198] width 276 height 175
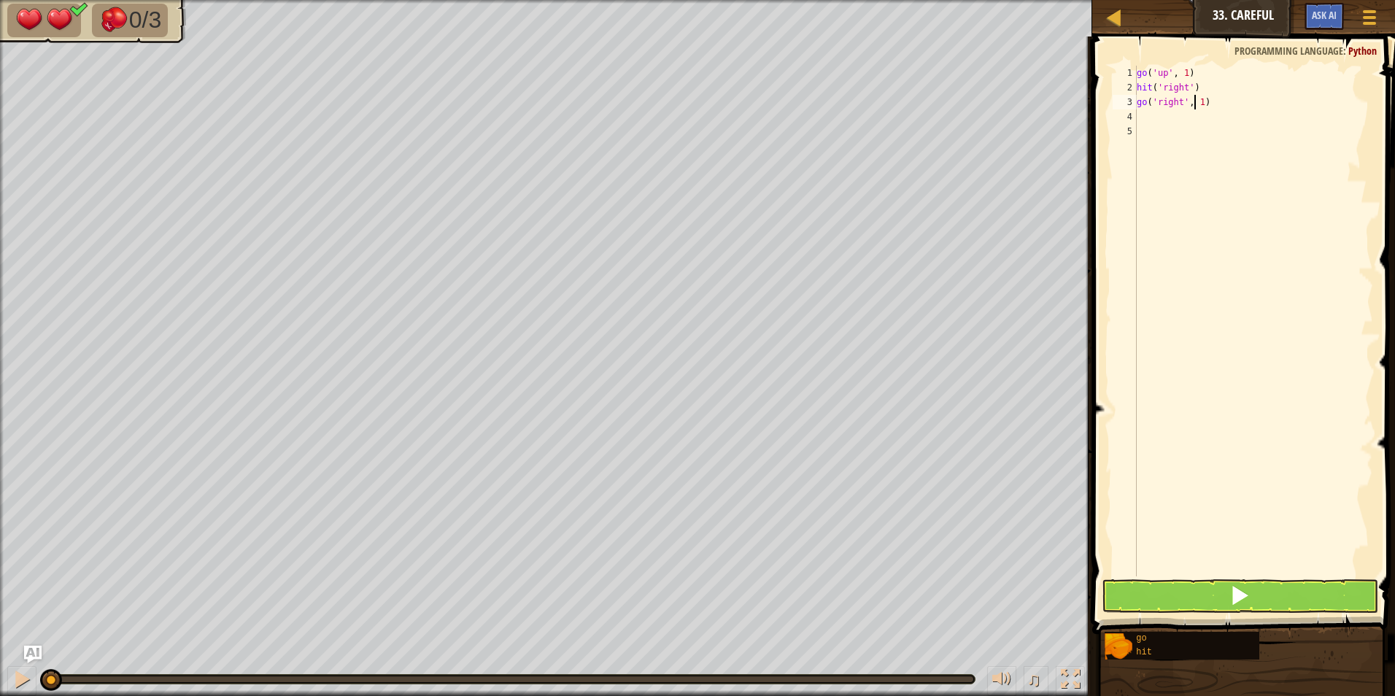
click at [1196, 101] on div "go ( 'up' , 1 ) hit ( 'right' ) go ( 'right' , 1 )" at bounding box center [1253, 336] width 239 height 540
click at [1197, 107] on div "go ( 'up' , 1 ) hit ( 'right' ) go ( 'right' , 1 )" at bounding box center [1253, 336] width 239 height 540
type textarea "go('right', 2)"
click at [1147, 125] on div "go ( 'up' , 1 ) hit ( 'right' ) go ( 'right' , 2 )" at bounding box center [1253, 336] width 239 height 540
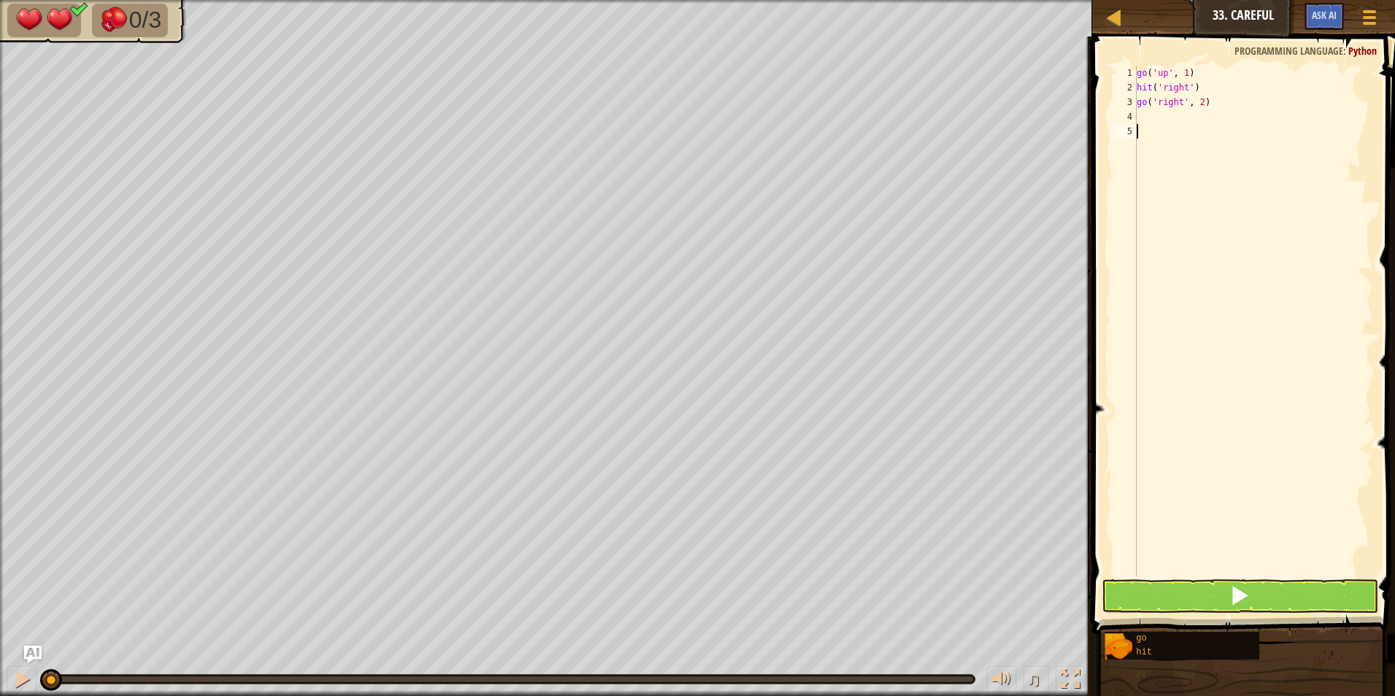
scroll to position [7, 0]
click at [1139, 114] on div "go ( 'up' , 1 ) hit ( 'right' ) go ( 'right' , 2 )" at bounding box center [1253, 336] width 239 height 540
type textarea "h"
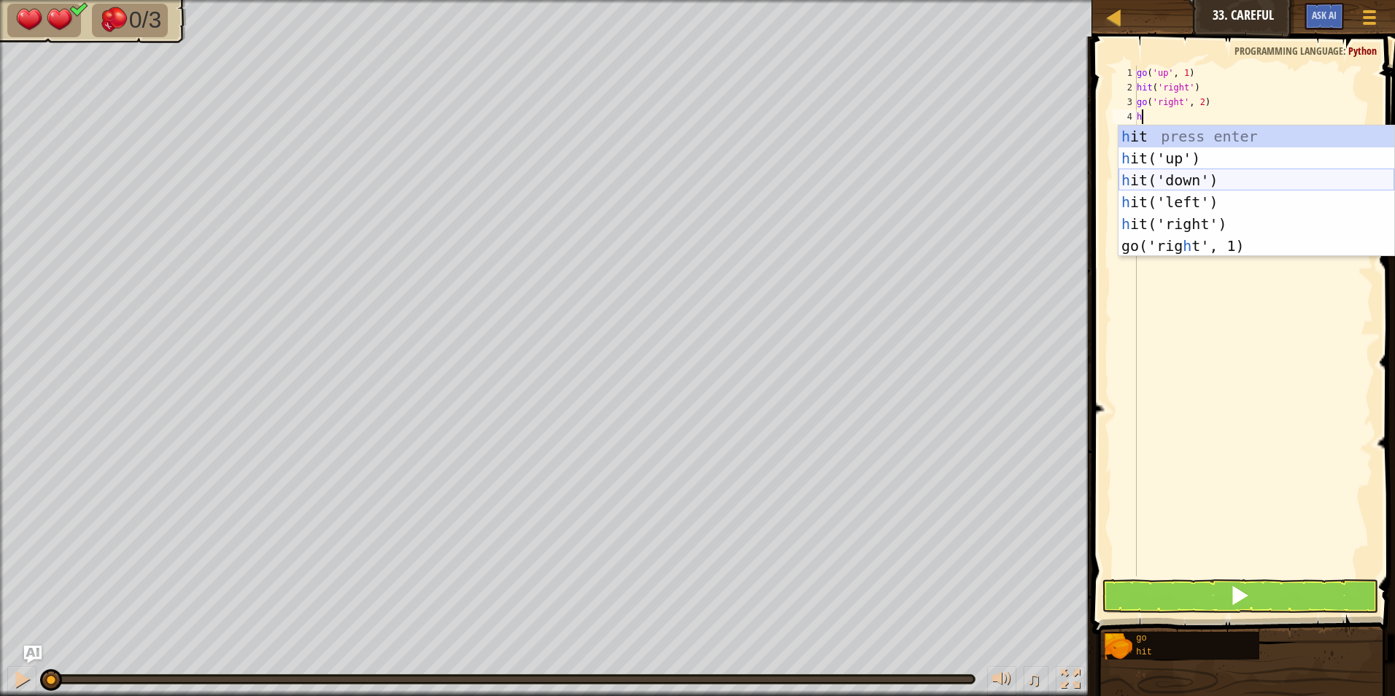
click at [1209, 176] on div "h it press enter h it('up') press enter h it('down') press enter h it('left') p…" at bounding box center [1256, 212] width 276 height 175
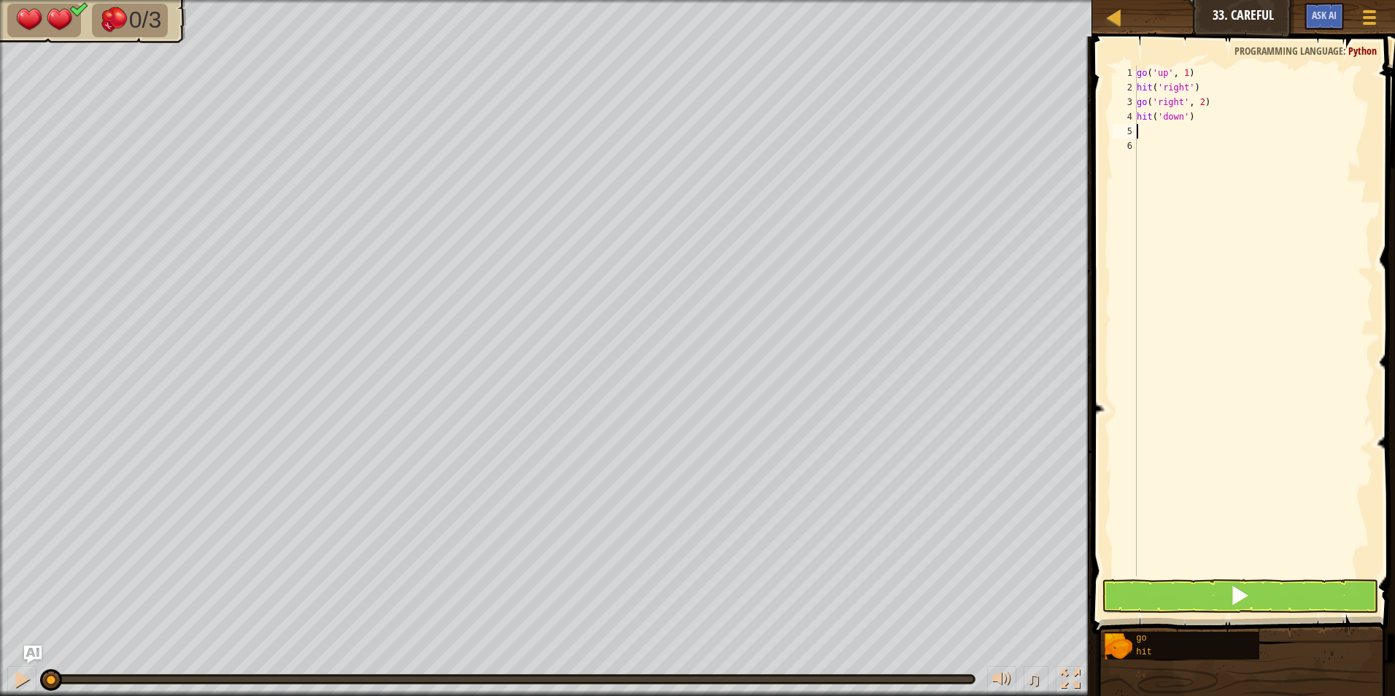
type textarea "g"
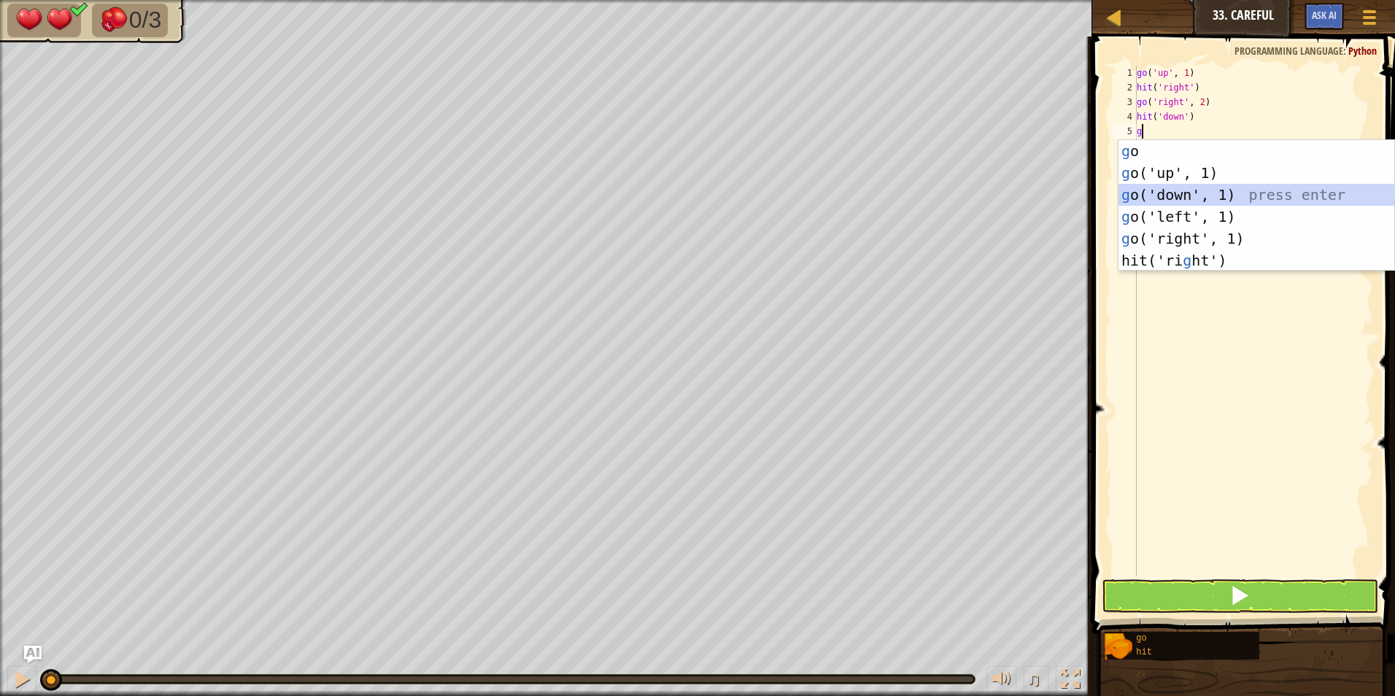
click at [1210, 199] on div "g o press enter g o('up', 1) press enter g o('down', 1) press enter g o('left',…" at bounding box center [1256, 227] width 276 height 175
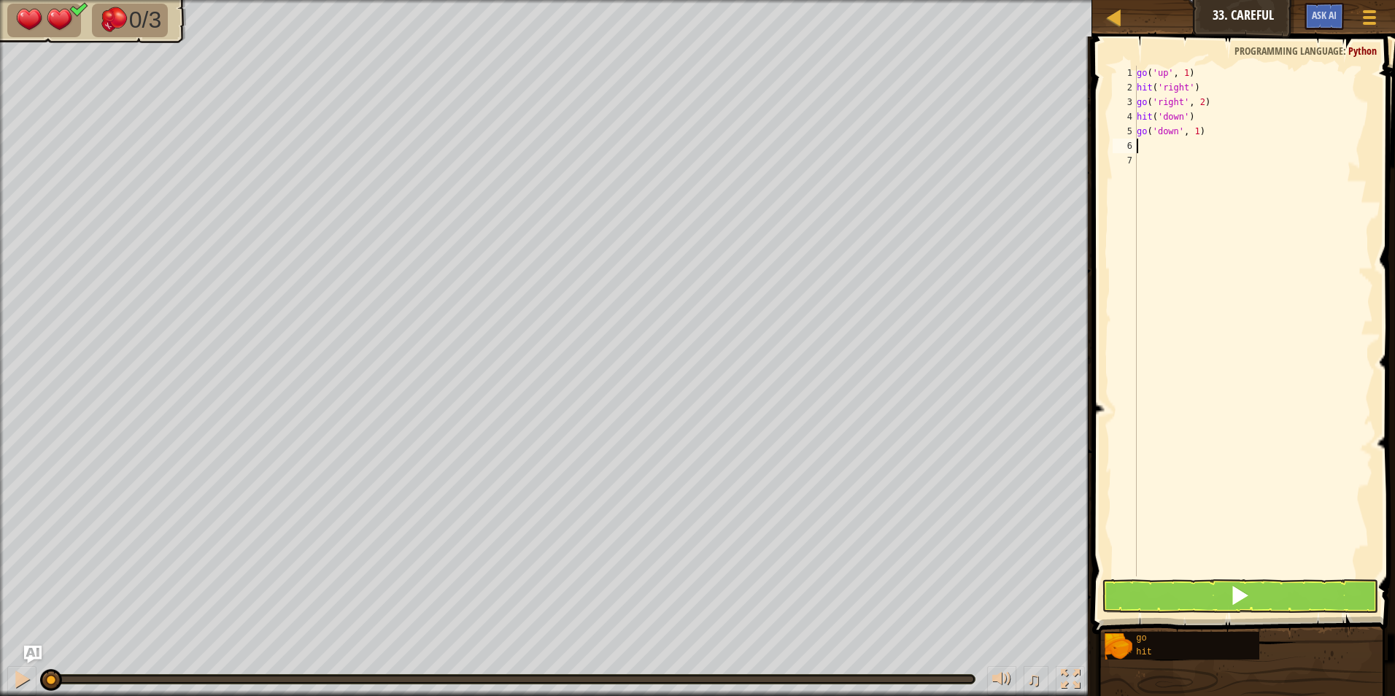
click at [1196, 133] on div "go ( 'up' , 1 ) hit ( 'right' ) go ( 'right' , 2 ) hit ( 'down' ) go ( 'down' ,…" at bounding box center [1253, 336] width 239 height 540
type textarea "go('down', 2)"
click at [1143, 146] on div "go ( 'up' , 1 ) hit ( 'right' ) go ( 'right' , 2 ) hit ( 'down' ) go ( 'down' ,…" at bounding box center [1253, 336] width 239 height 540
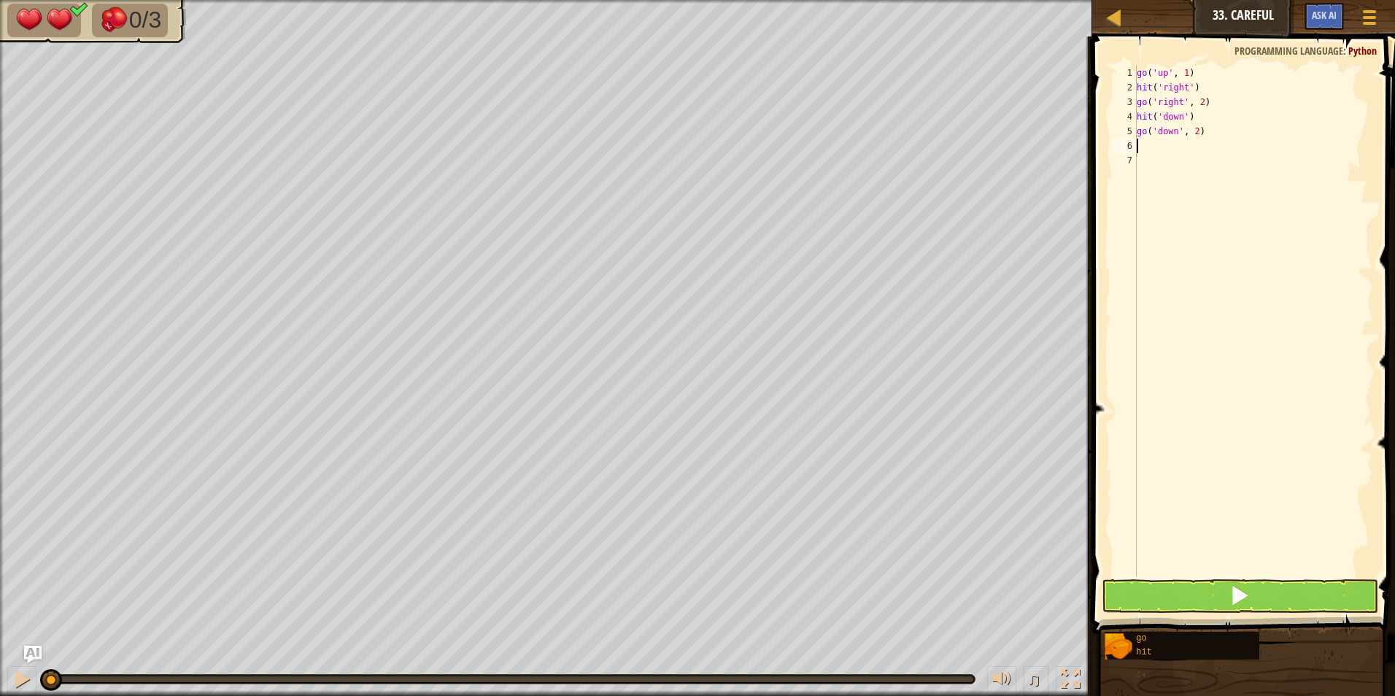
type textarea "h"
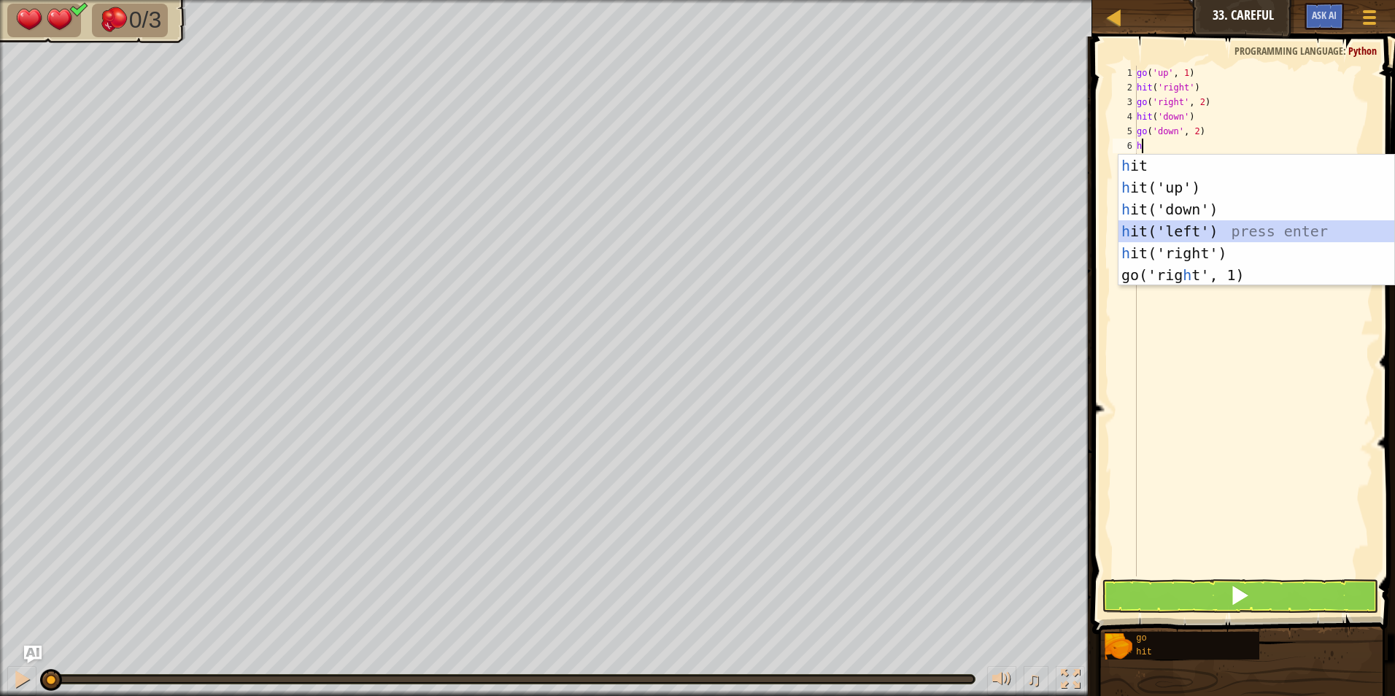
click at [1177, 232] on div "h it press enter h it('up') press enter h it('down') press enter h it('left') p…" at bounding box center [1256, 242] width 276 height 175
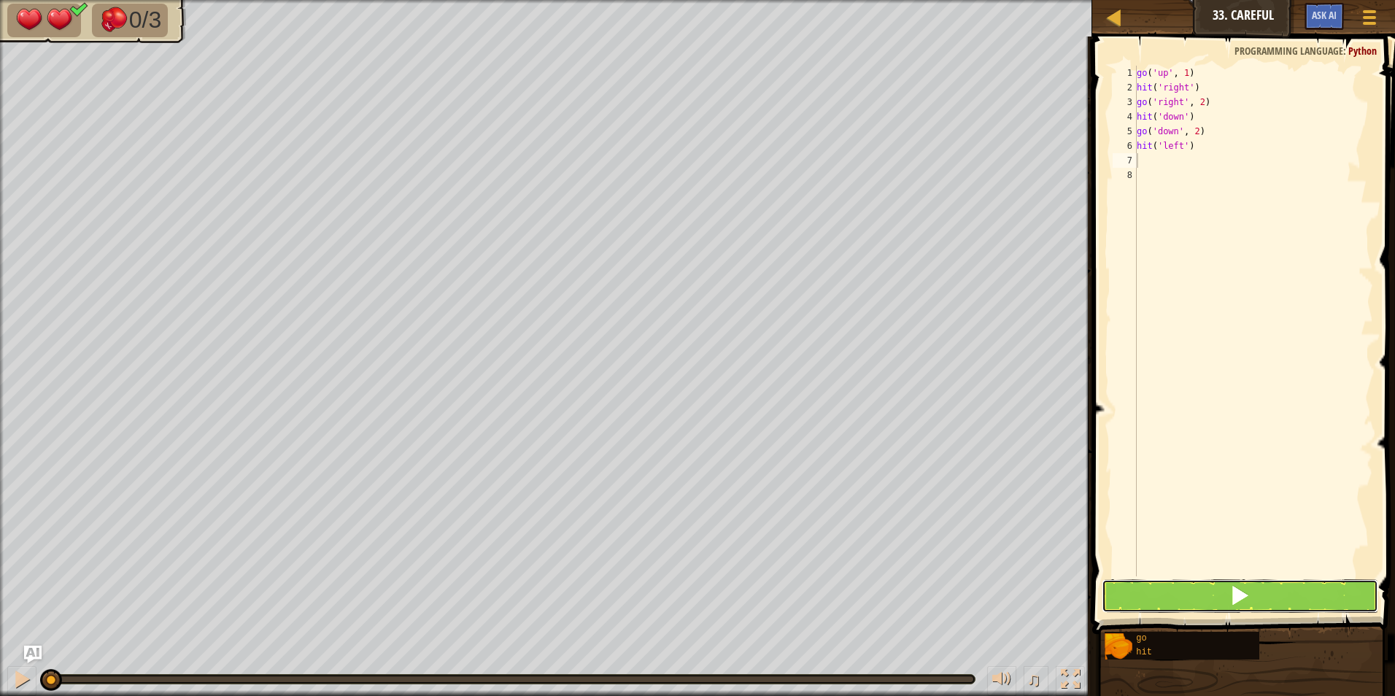
click at [1124, 592] on button at bounding box center [1240, 596] width 277 height 34
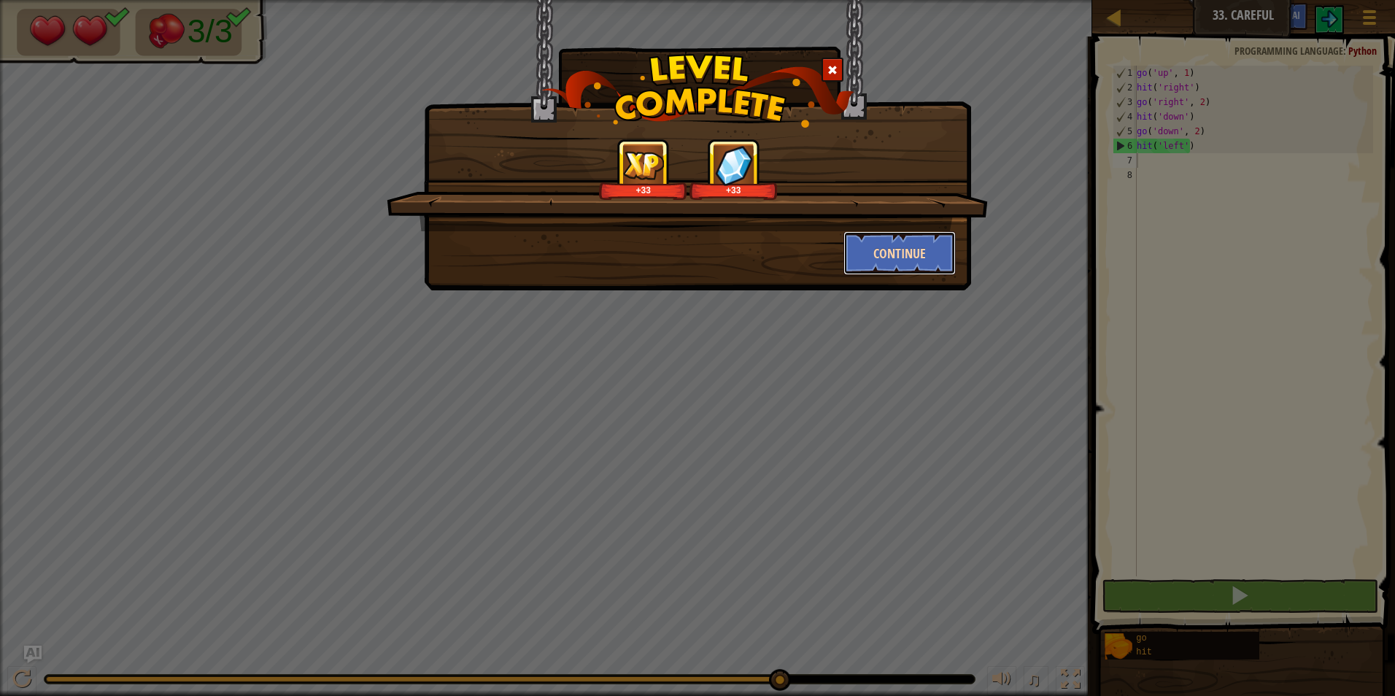
click at [897, 254] on button "Continue" at bounding box center [899, 253] width 113 height 44
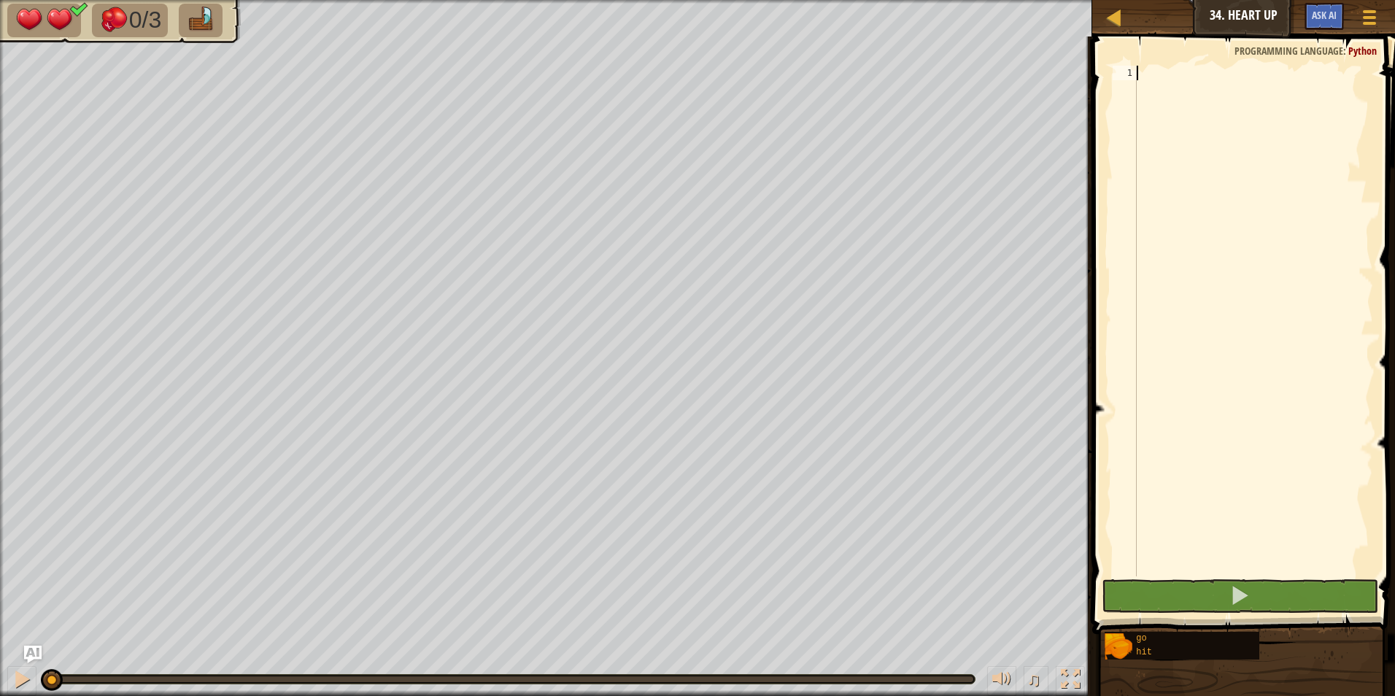
type textarea "g"
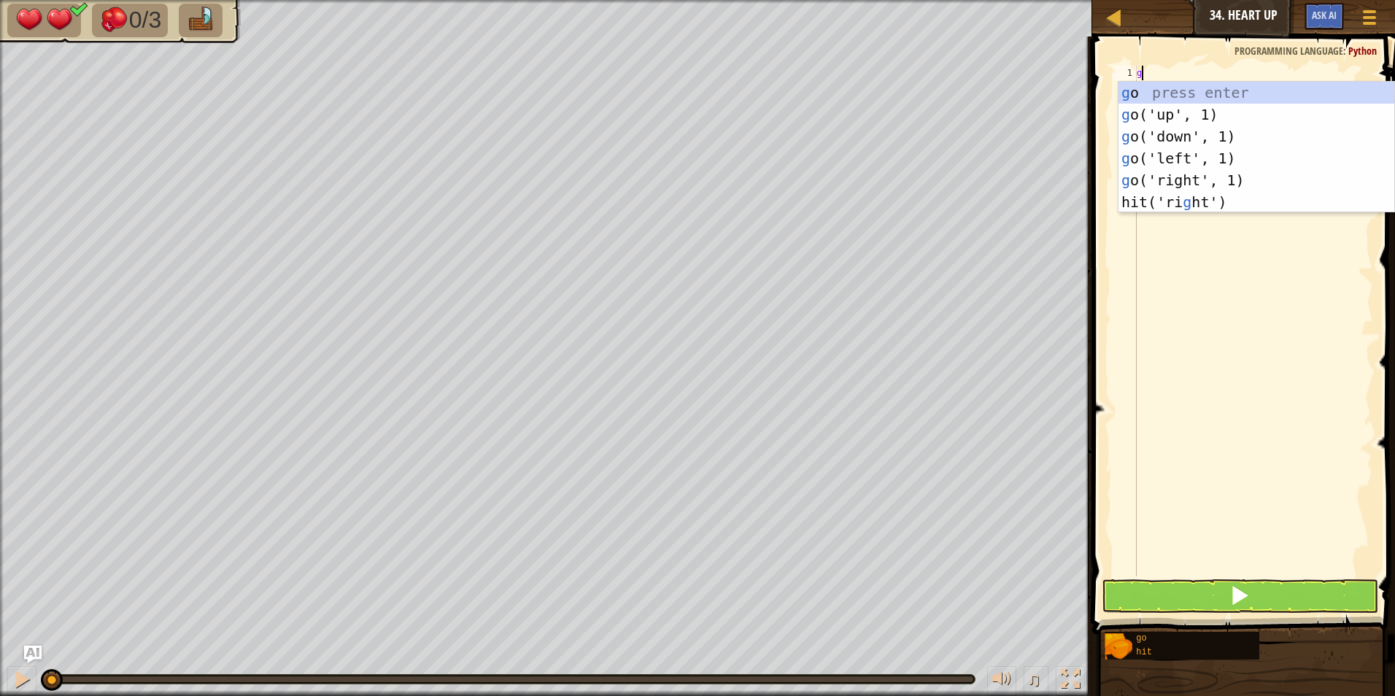
scroll to position [7, 0]
click at [1201, 179] on div "g o press enter g o('up', 1) press enter g o('down', 1) press enter g o('left',…" at bounding box center [1256, 169] width 276 height 175
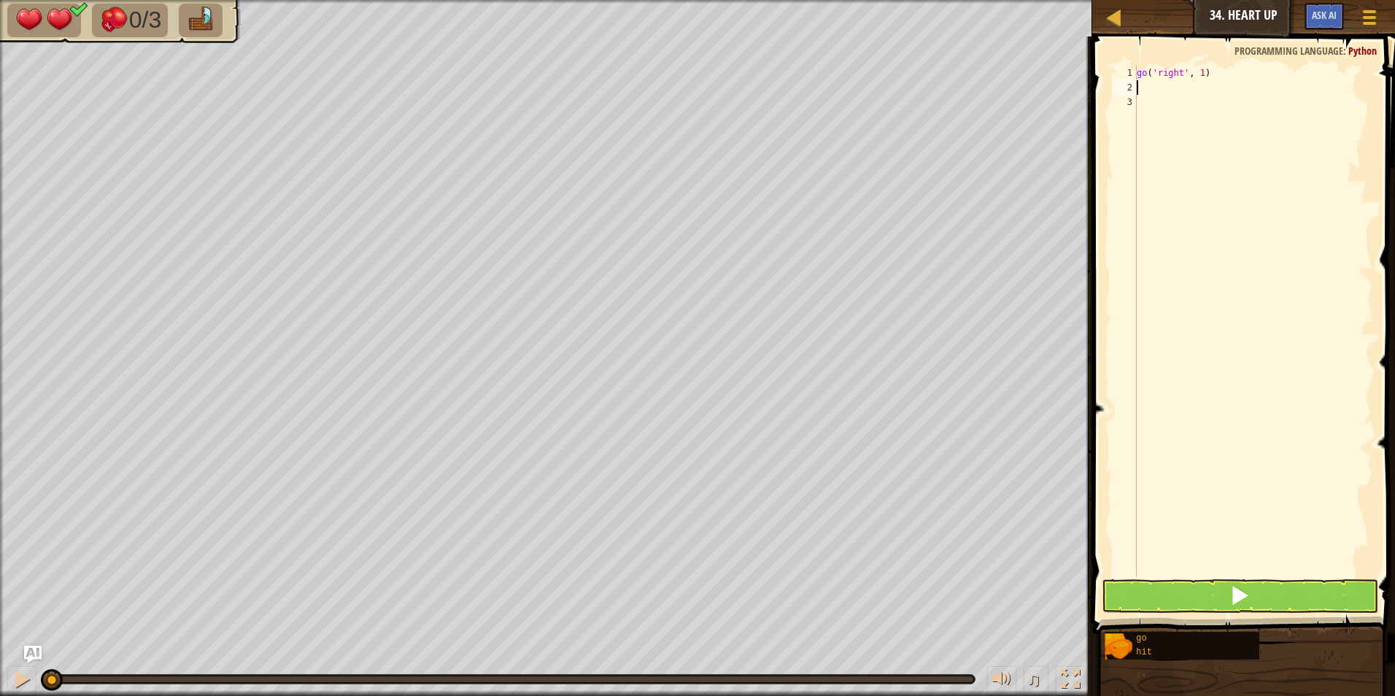
type textarea "h"
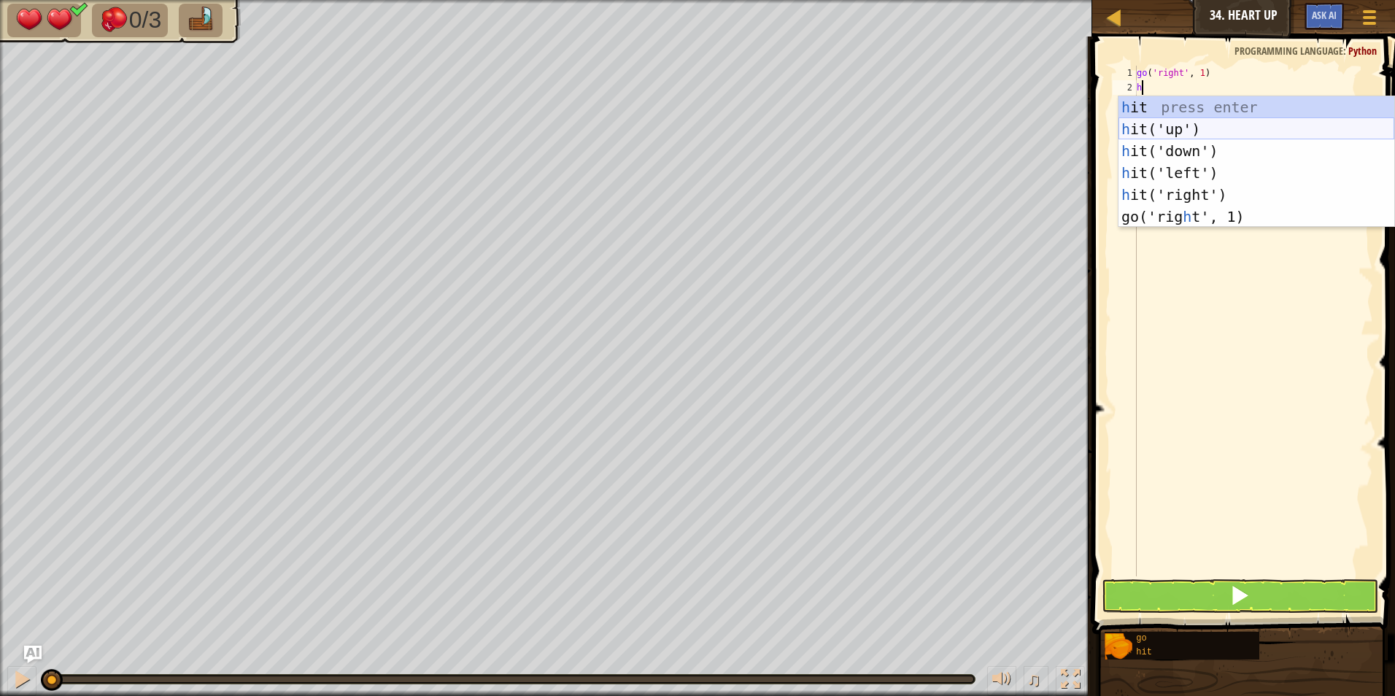
click at [1188, 131] on div "h it press enter h it('up') press enter h it('down') press enter h it('left') p…" at bounding box center [1256, 183] width 276 height 175
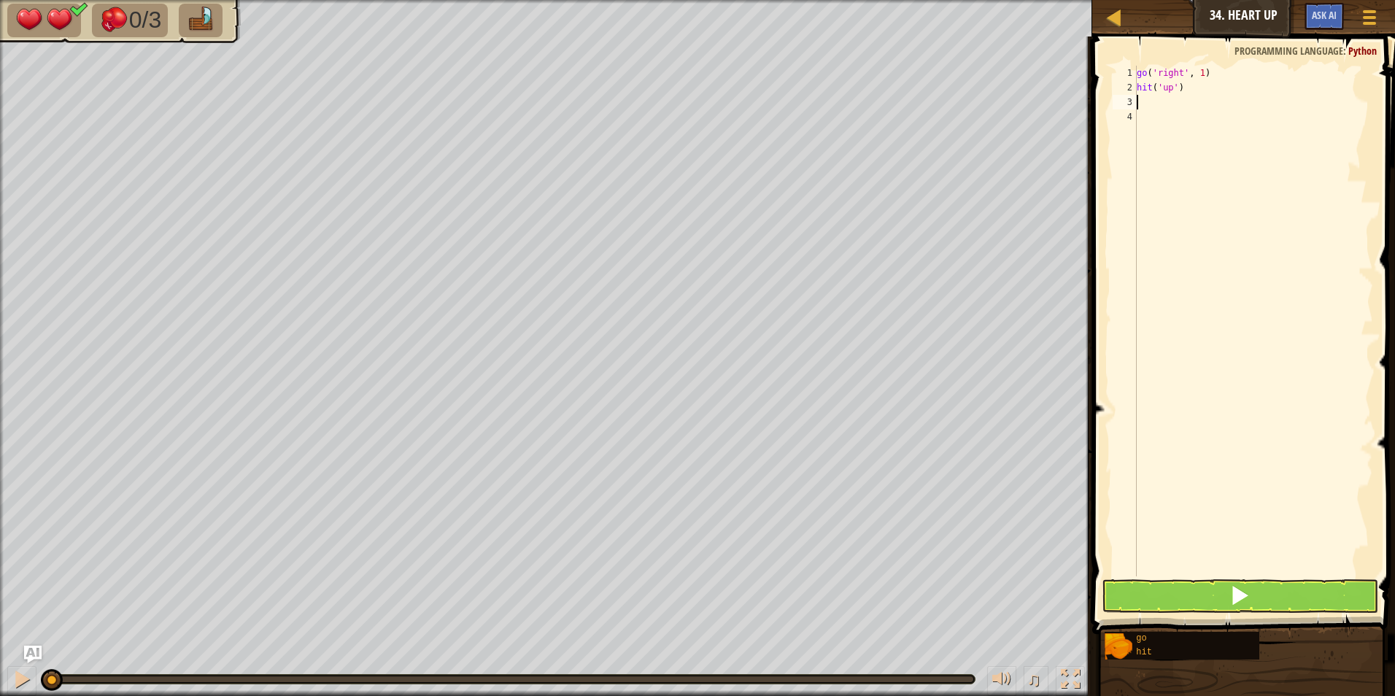
type textarea "h"
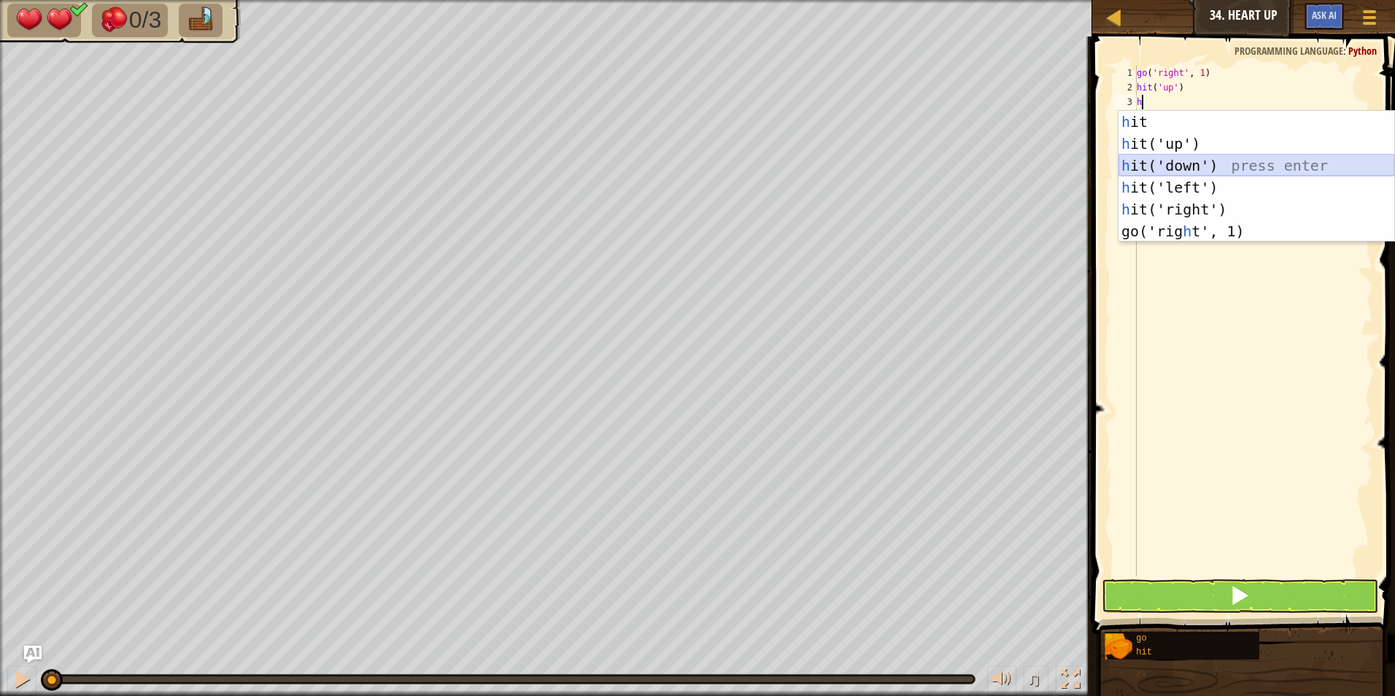
click at [1162, 165] on div "h it press enter h it('up') press enter h it('down') press enter h it('left') p…" at bounding box center [1256, 198] width 276 height 175
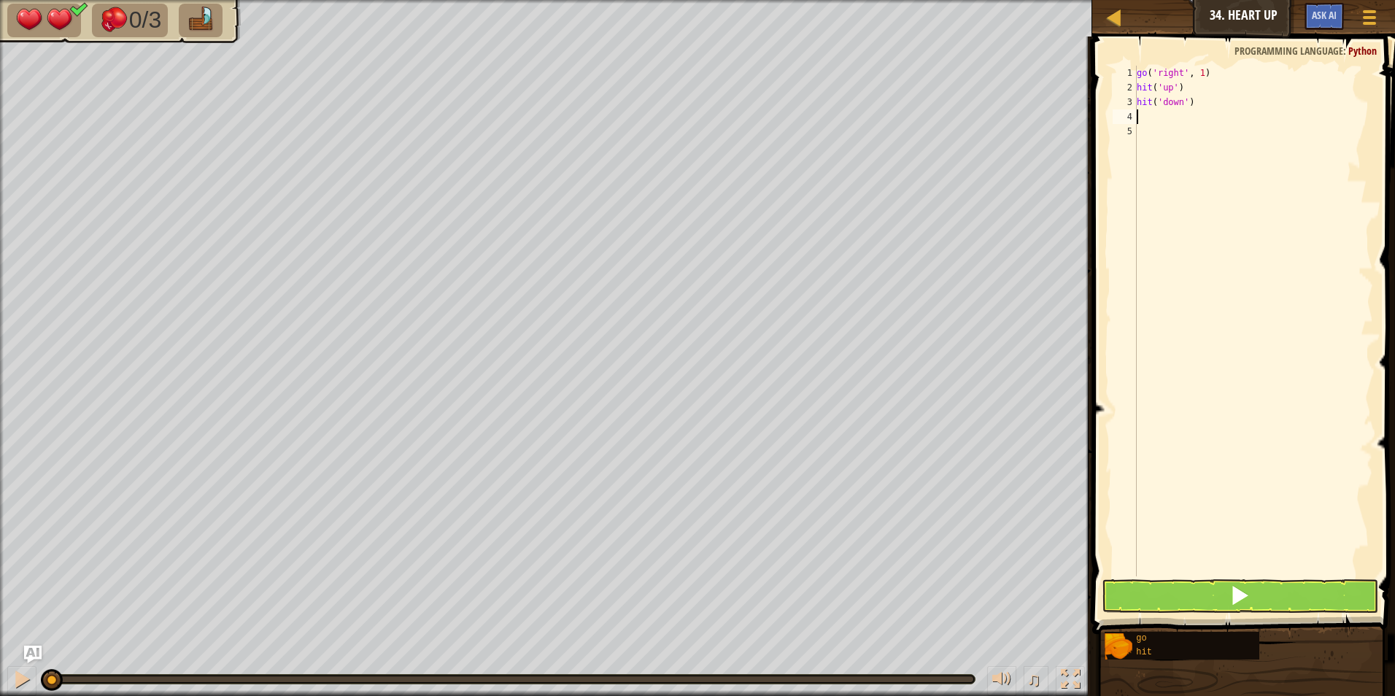
type textarea "h"
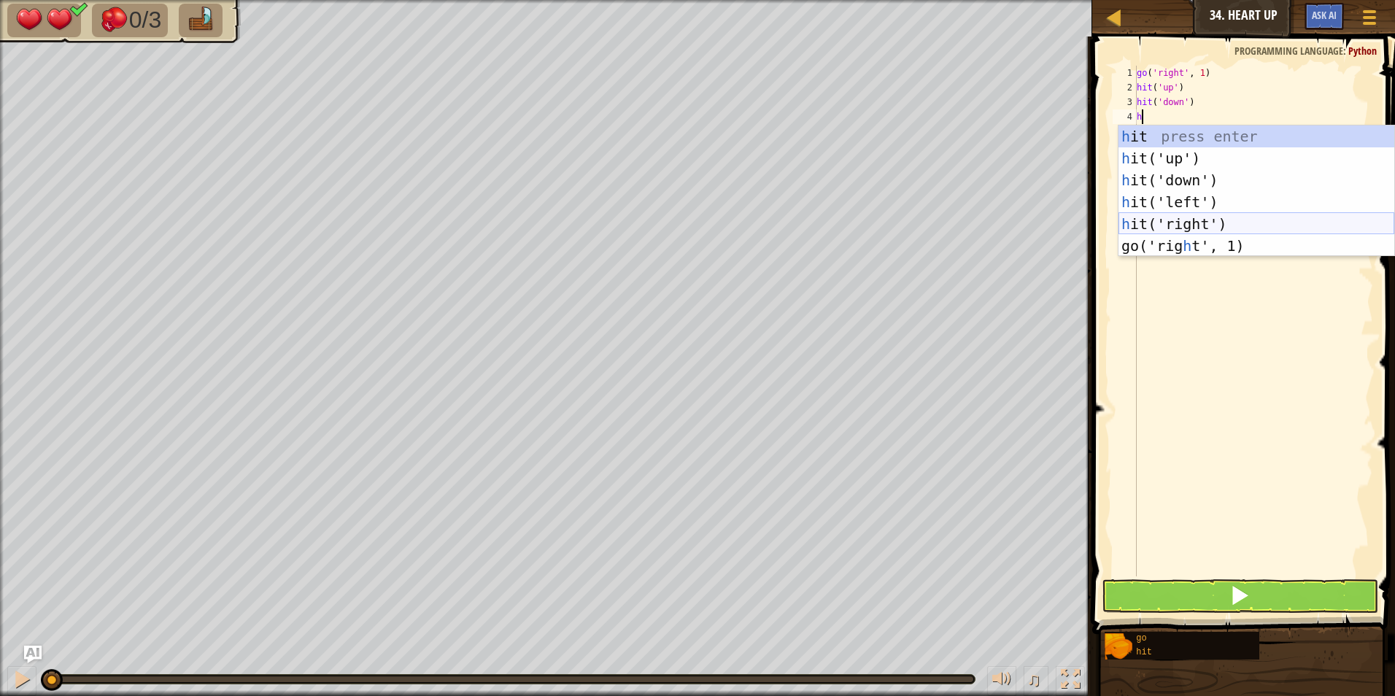
click at [1169, 220] on div "h it press enter h it('up') press enter h it('down') press enter h it('left') p…" at bounding box center [1256, 212] width 276 height 175
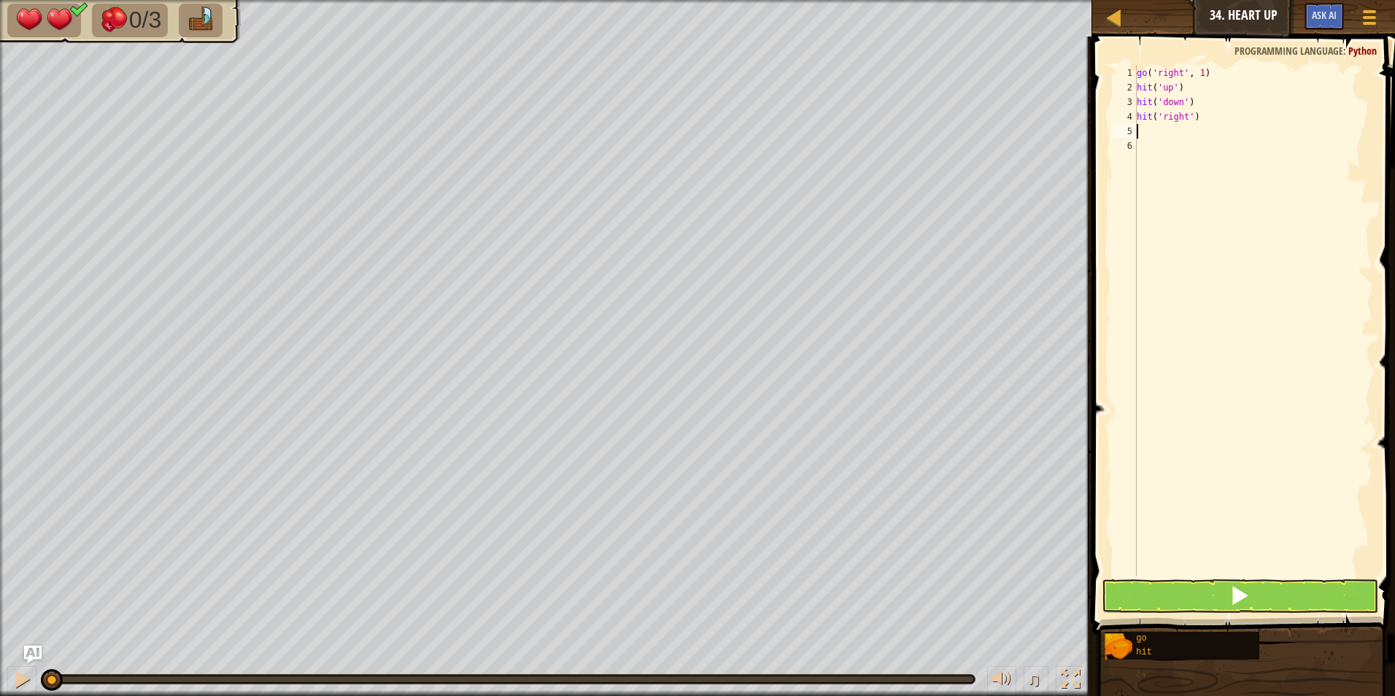
type textarea "g"
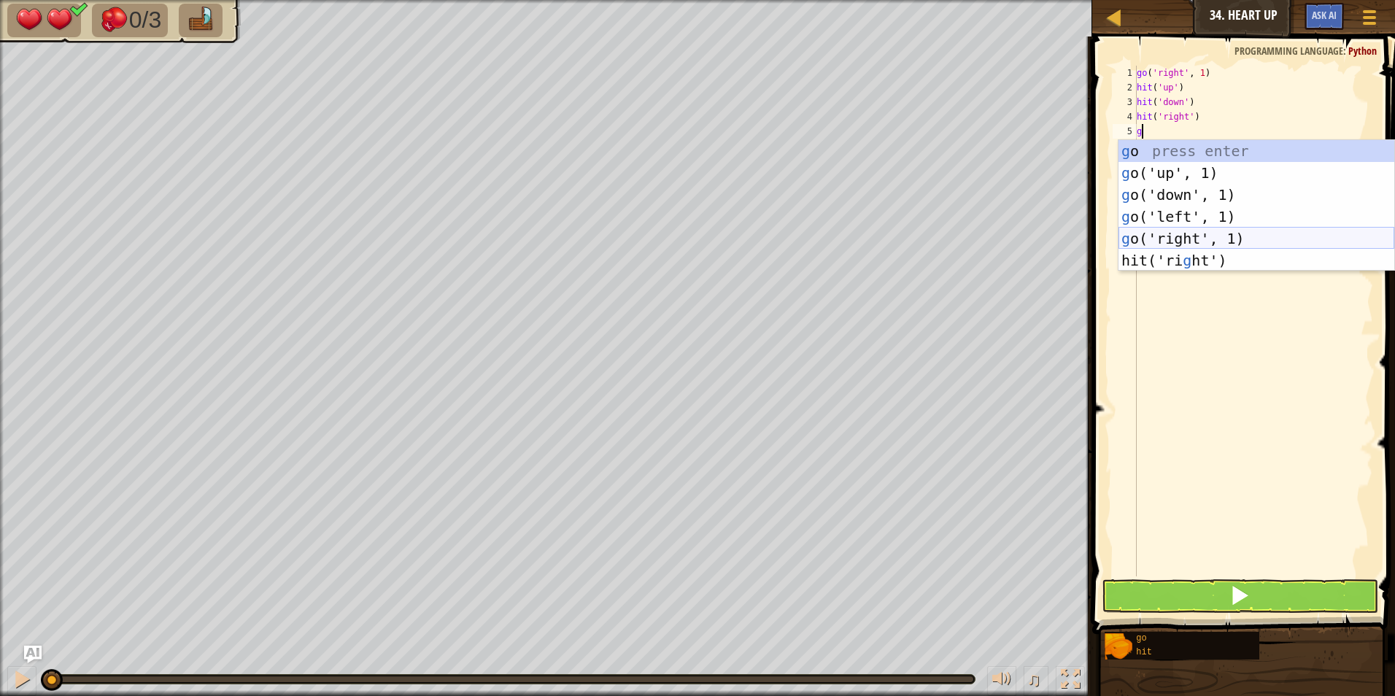
click at [1184, 228] on div "g o press enter g o('up', 1) press enter g o('down', 1) press enter g o('left',…" at bounding box center [1256, 227] width 276 height 175
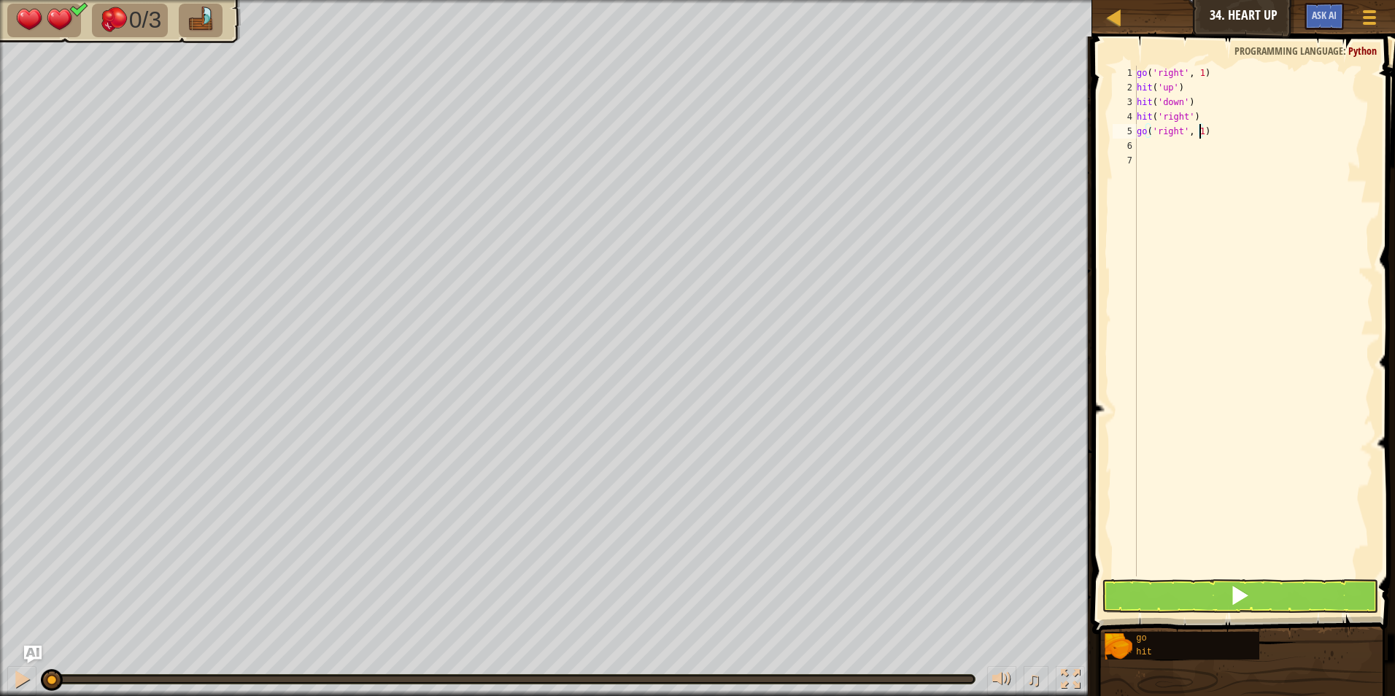
click at [1198, 138] on div "go ( 'right' , 1 ) hit ( 'up' ) hit ( 'down' ) hit ( 'right' ) go ( 'right' , 1…" at bounding box center [1253, 336] width 239 height 540
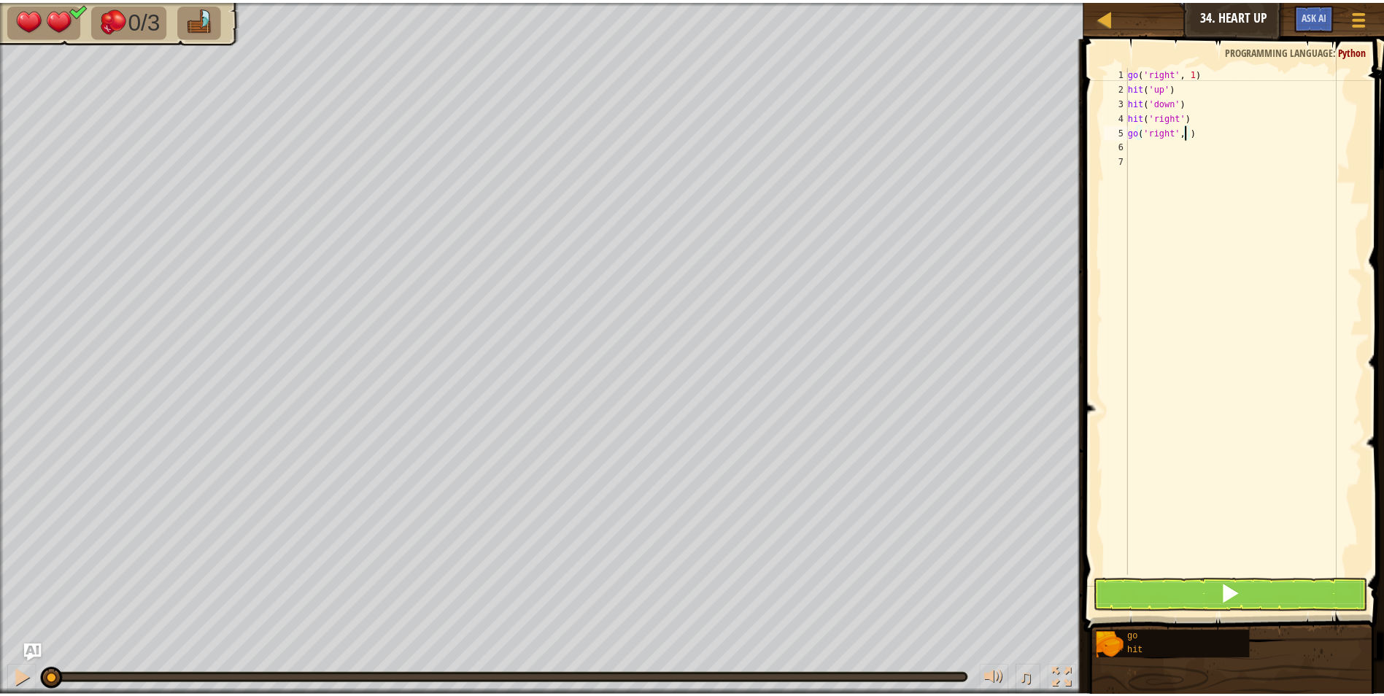
scroll to position [7, 4]
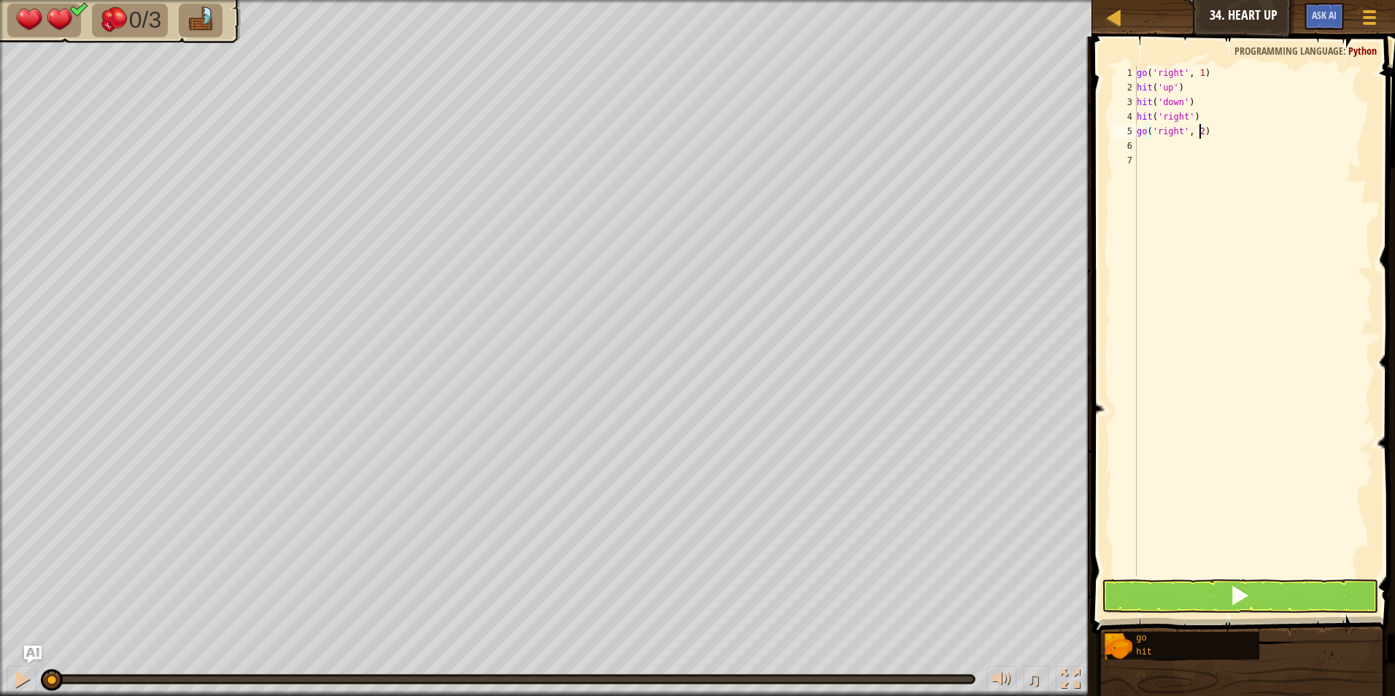
type textarea "go('right', 2)"
click at [1136, 593] on button at bounding box center [1240, 596] width 277 height 34
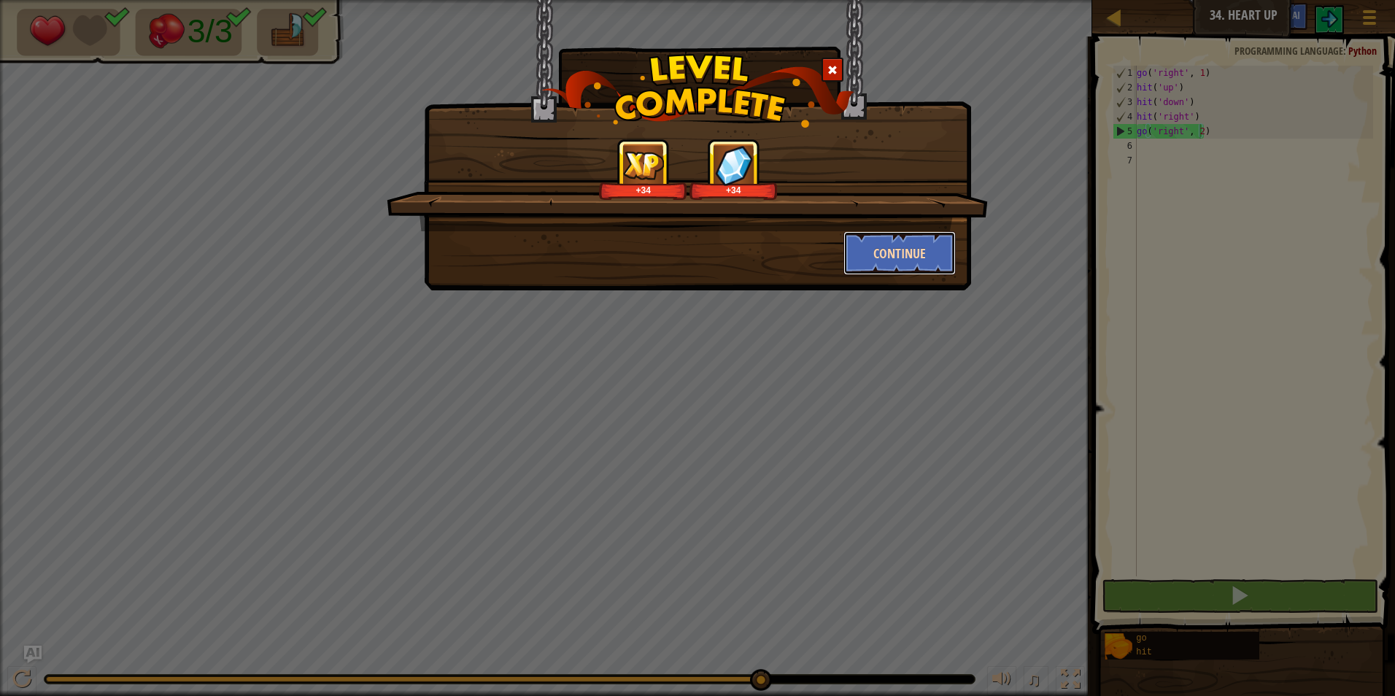
click at [918, 257] on button "Continue" at bounding box center [899, 253] width 113 height 44
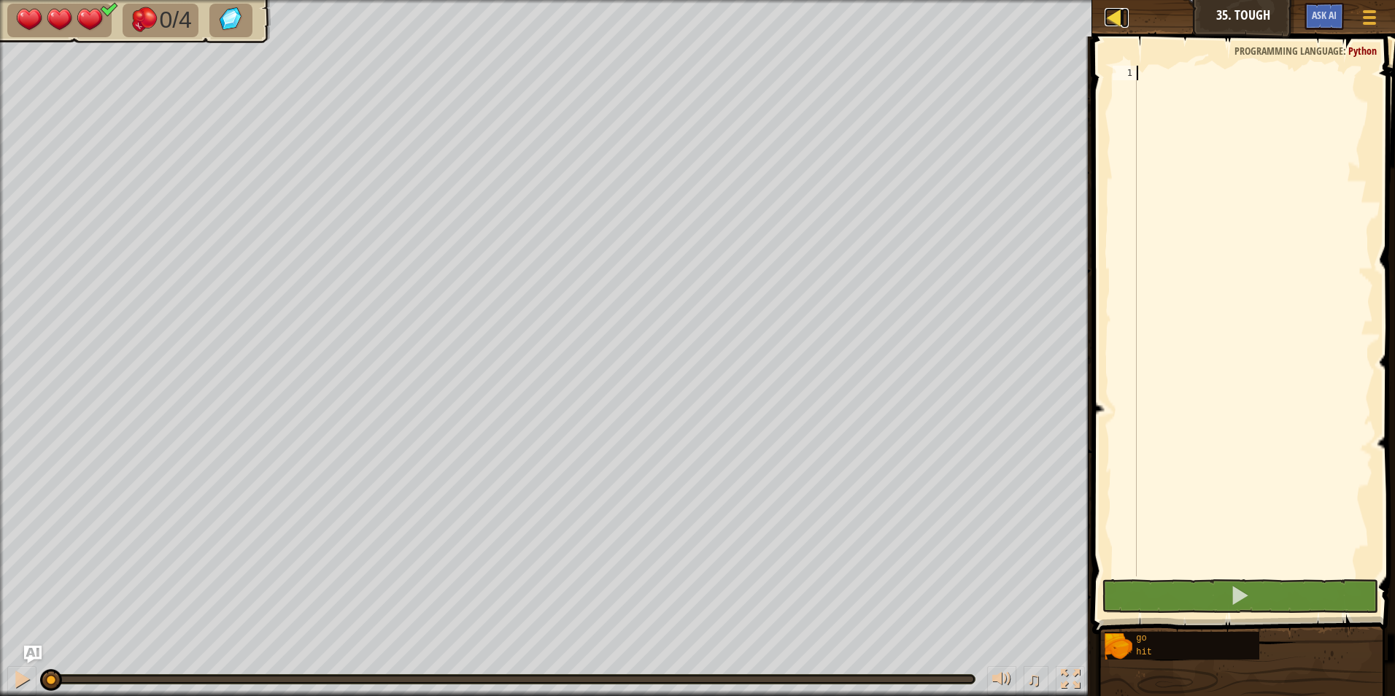
click at [1112, 13] on div at bounding box center [1113, 17] width 18 height 18
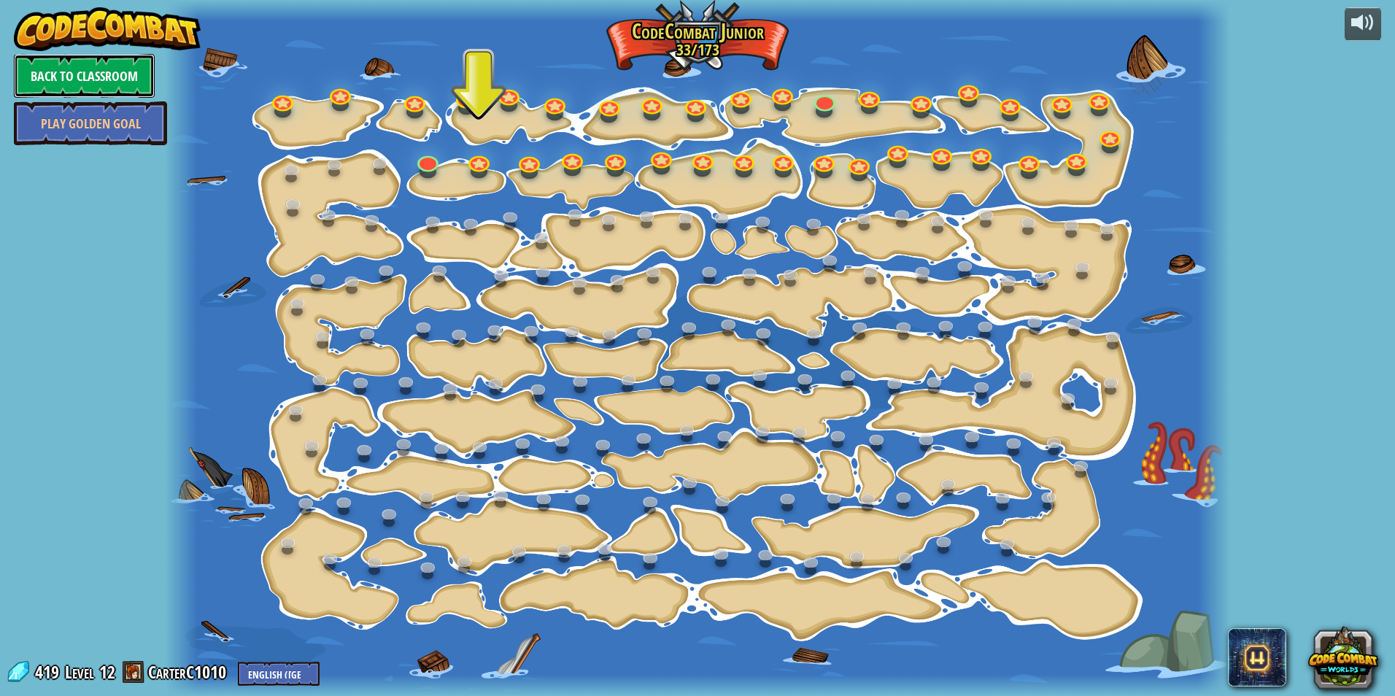
click at [65, 71] on link "Back to Classroom" at bounding box center [84, 76] width 141 height 44
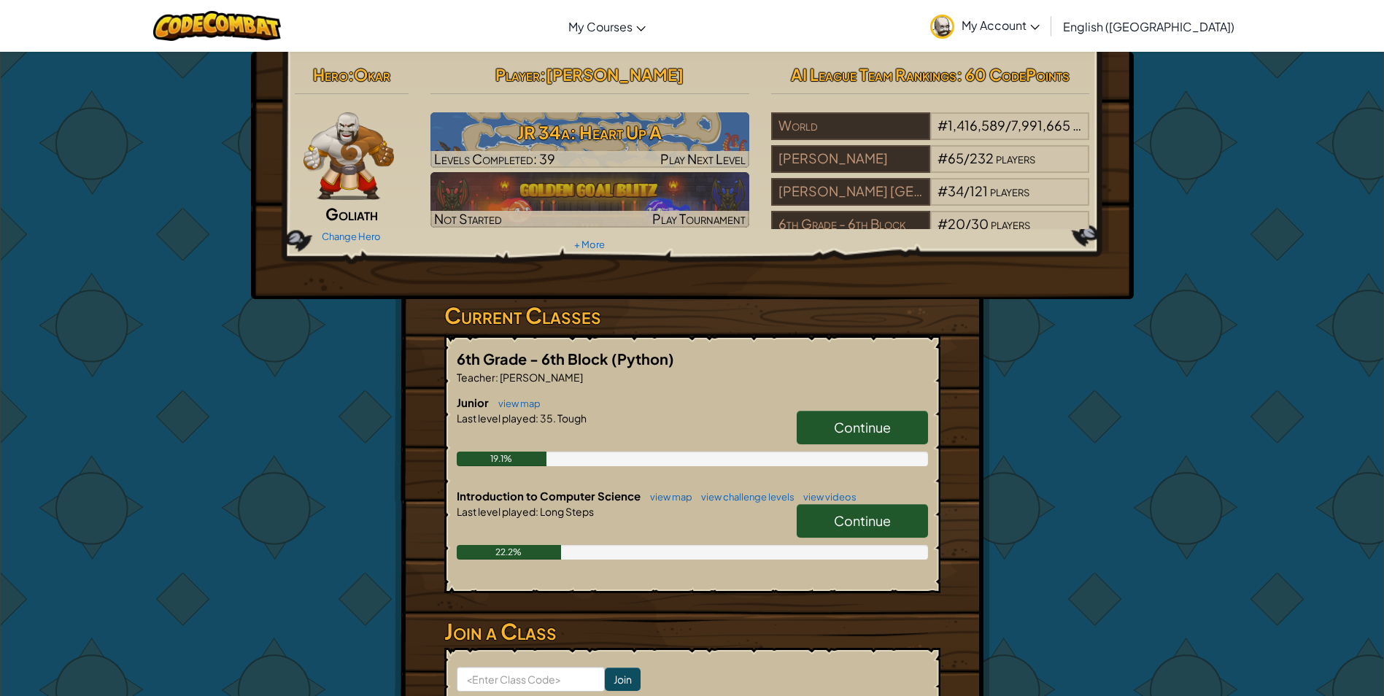
scroll to position [73, 0]
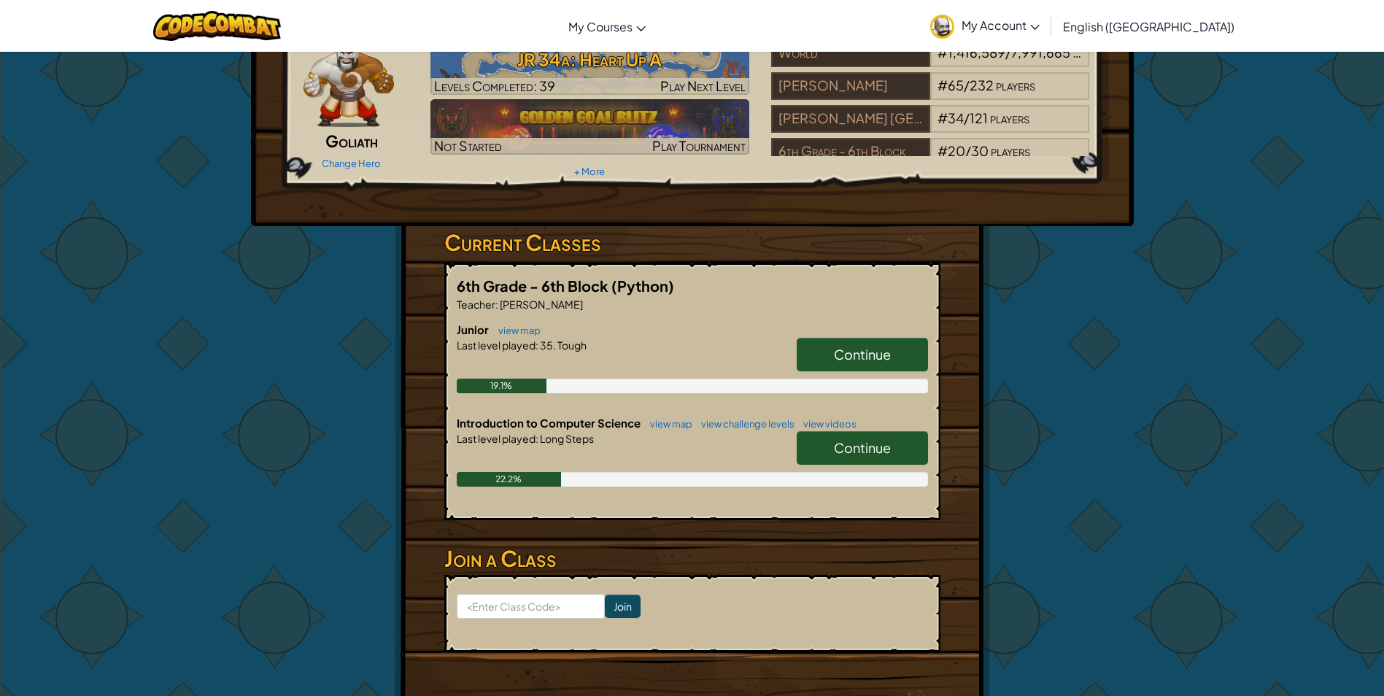
click at [828, 457] on link "Continue" at bounding box center [862, 448] width 131 height 34
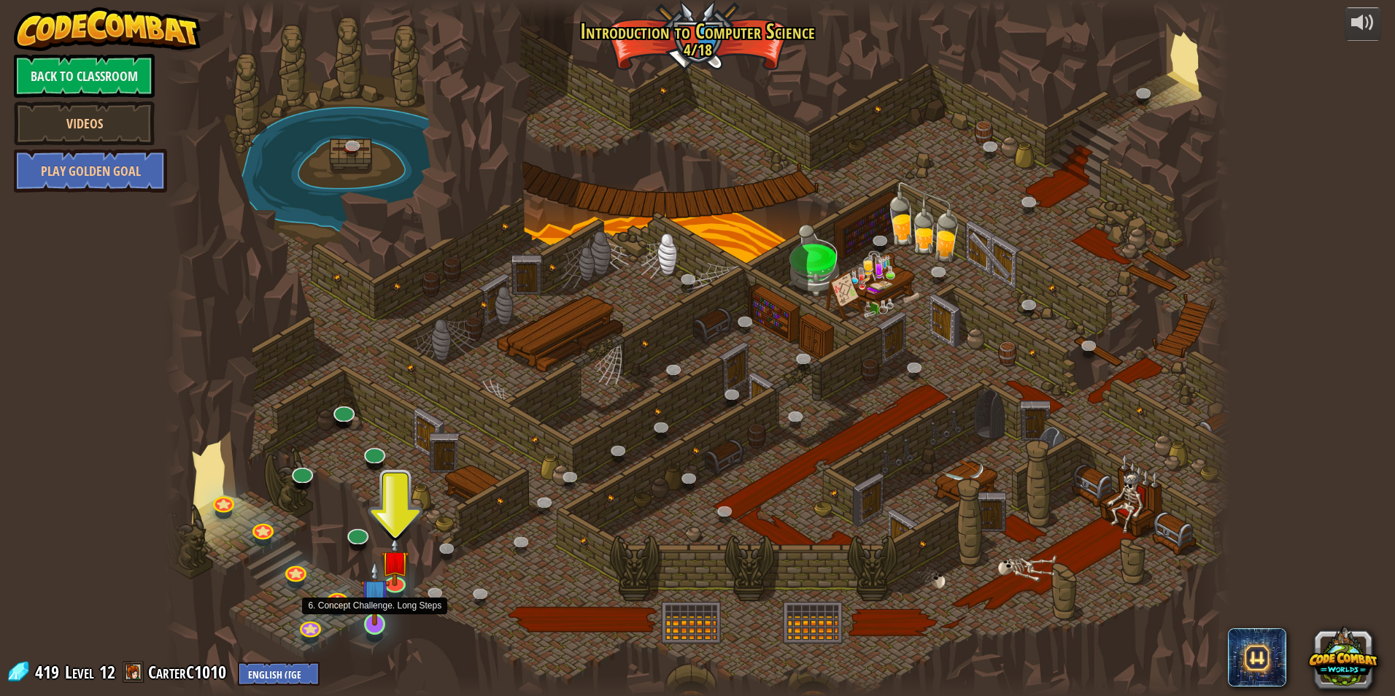
click at [371, 610] on img at bounding box center [374, 593] width 28 height 66
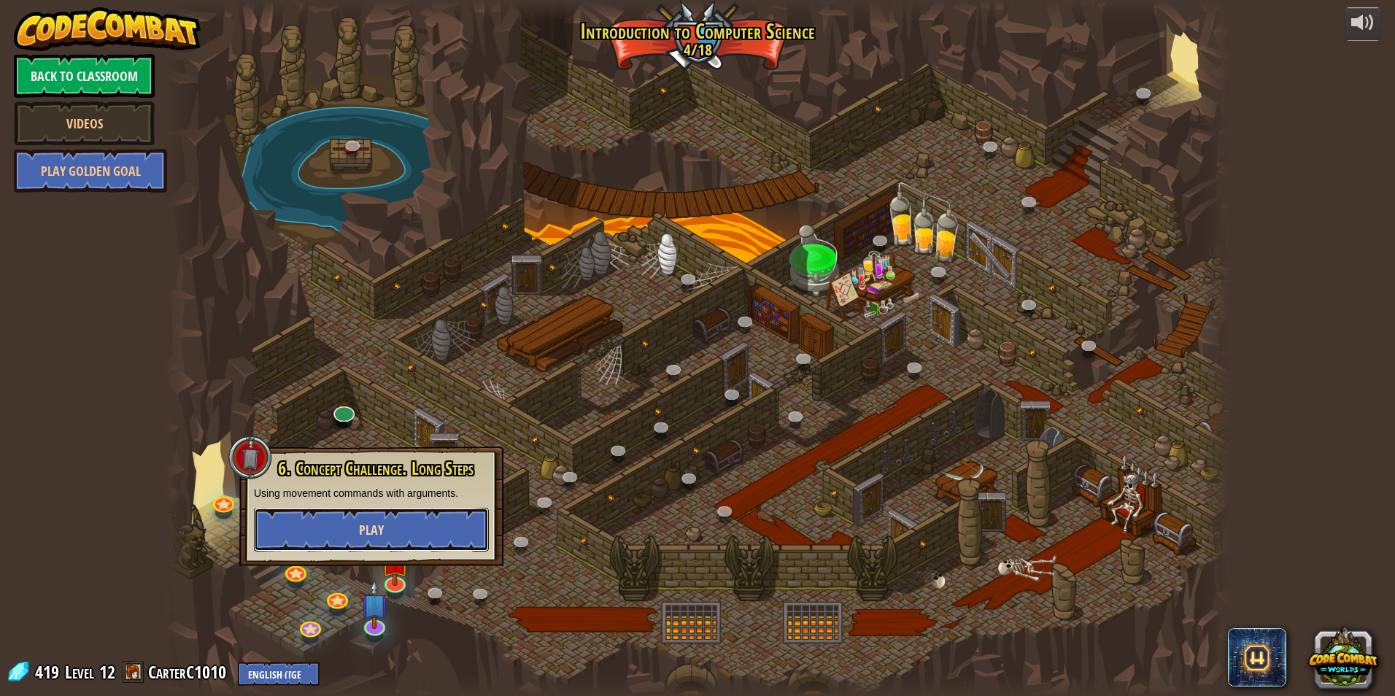
click at [423, 539] on button "Play" at bounding box center [371, 530] width 235 height 44
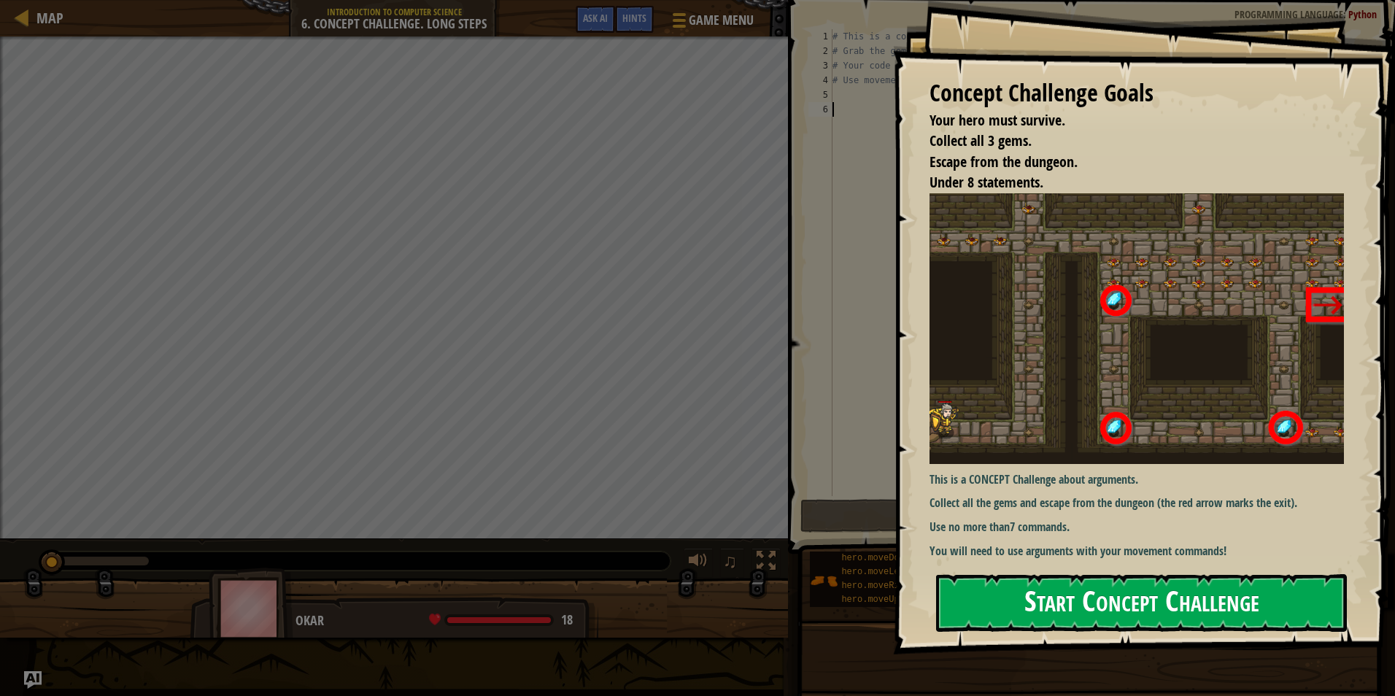
click at [993, 587] on button "Start Concept Challenge" at bounding box center [1141, 603] width 411 height 58
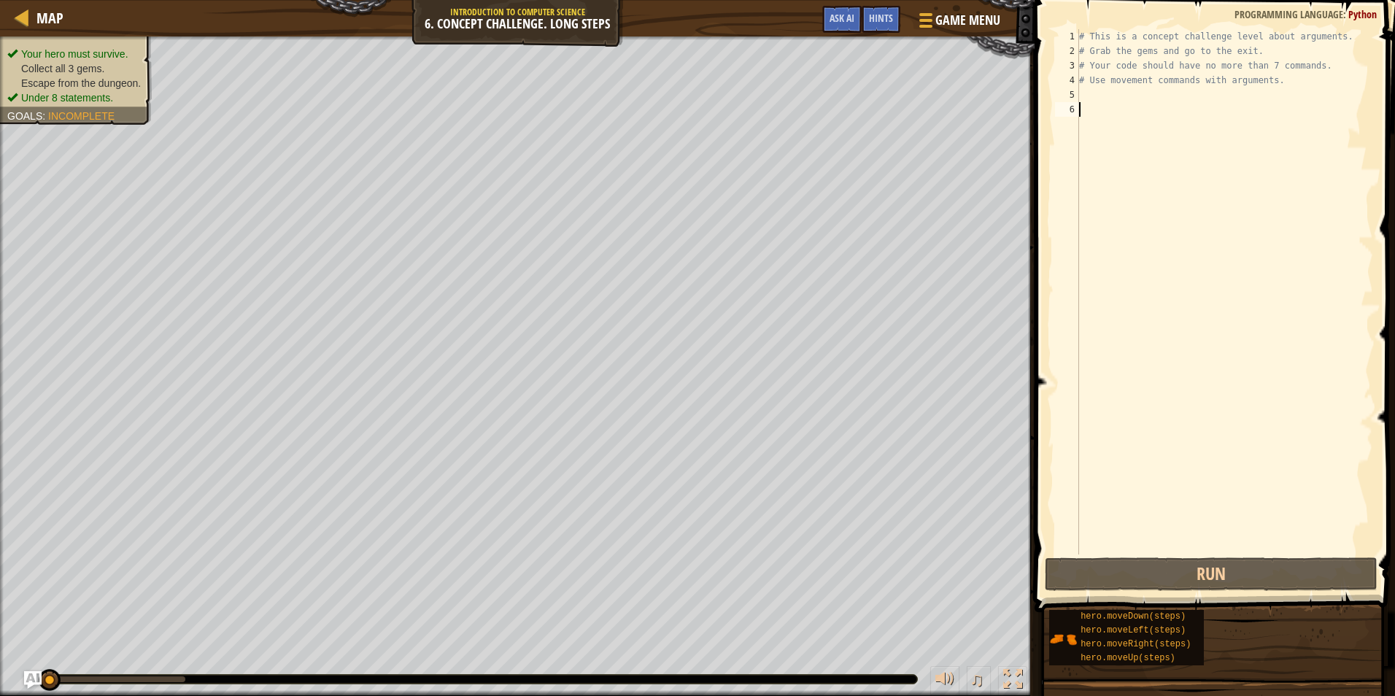
type textarea "g"
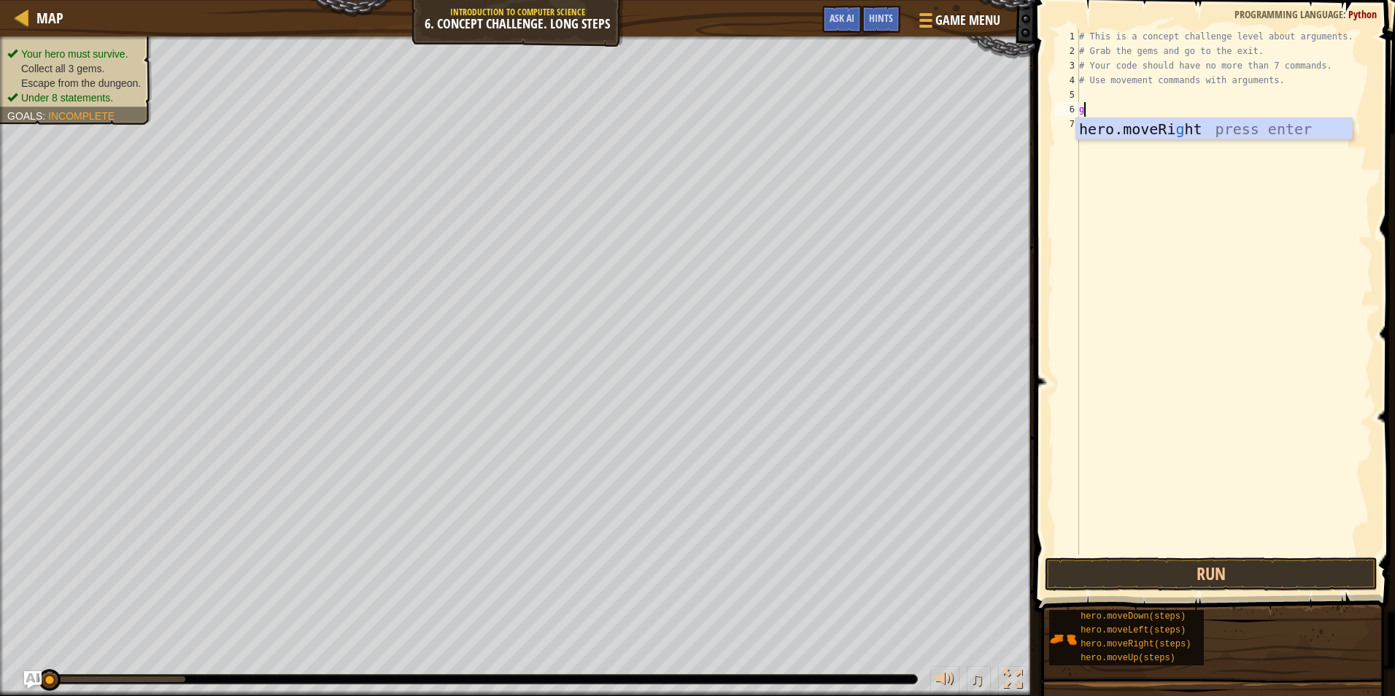
scroll to position [7, 0]
click at [1088, 98] on div "# This is a concept challenge level about arguments. # Grab the gems and go to …" at bounding box center [1224, 306] width 297 height 554
type textarea "h"
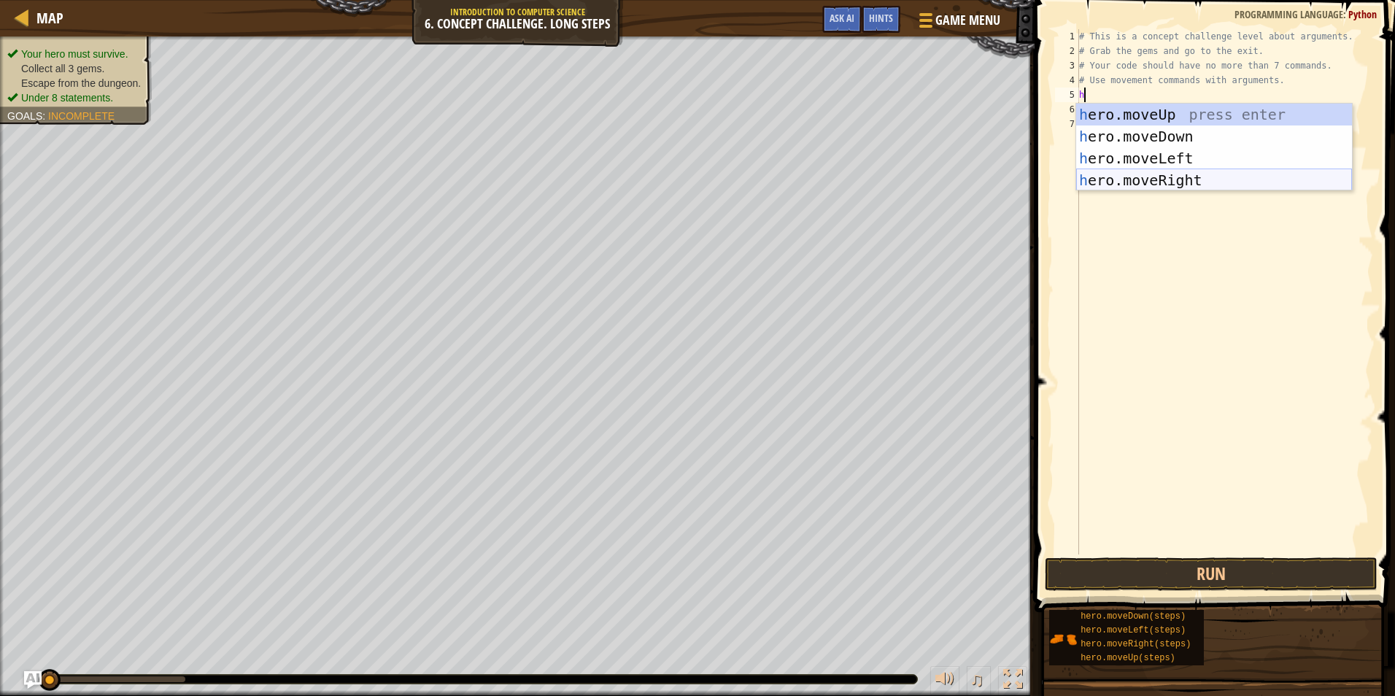
click at [1143, 185] on div "h ero.moveUp press enter h ero.moveDown press enter h ero.moveLeft press enter …" at bounding box center [1214, 169] width 276 height 131
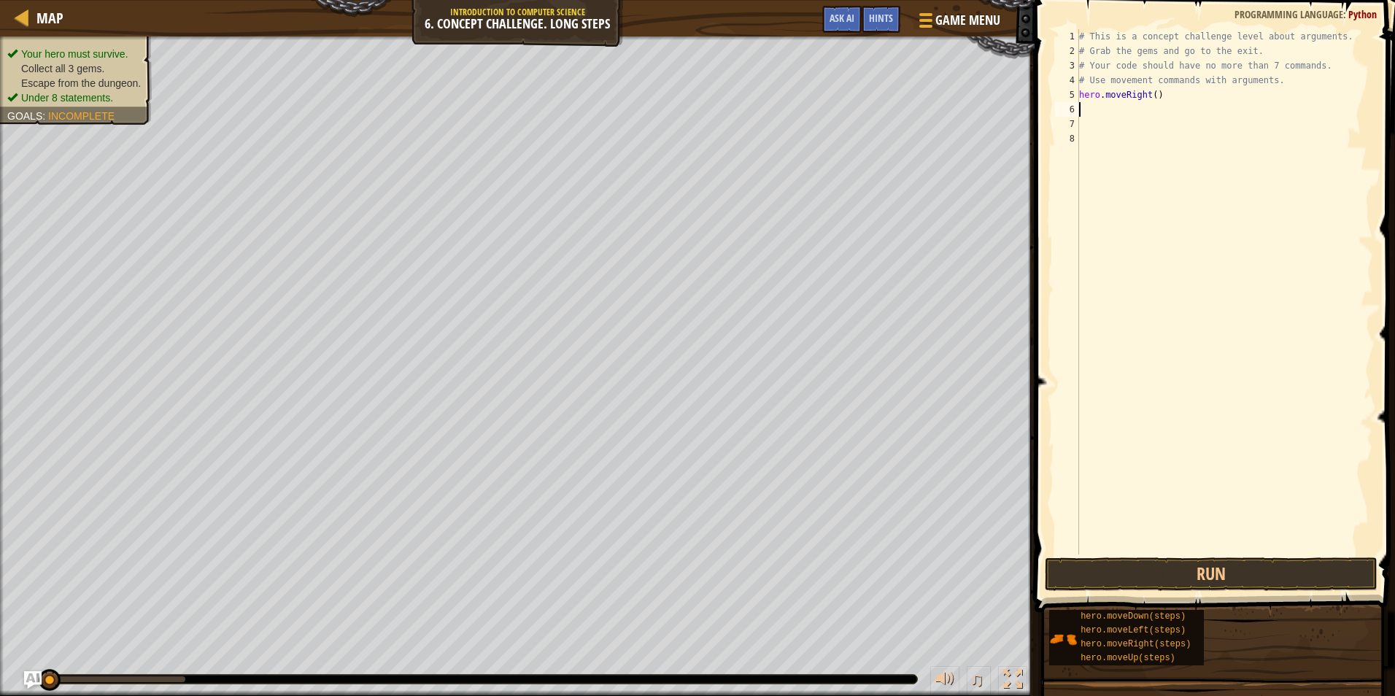
type textarea "h"
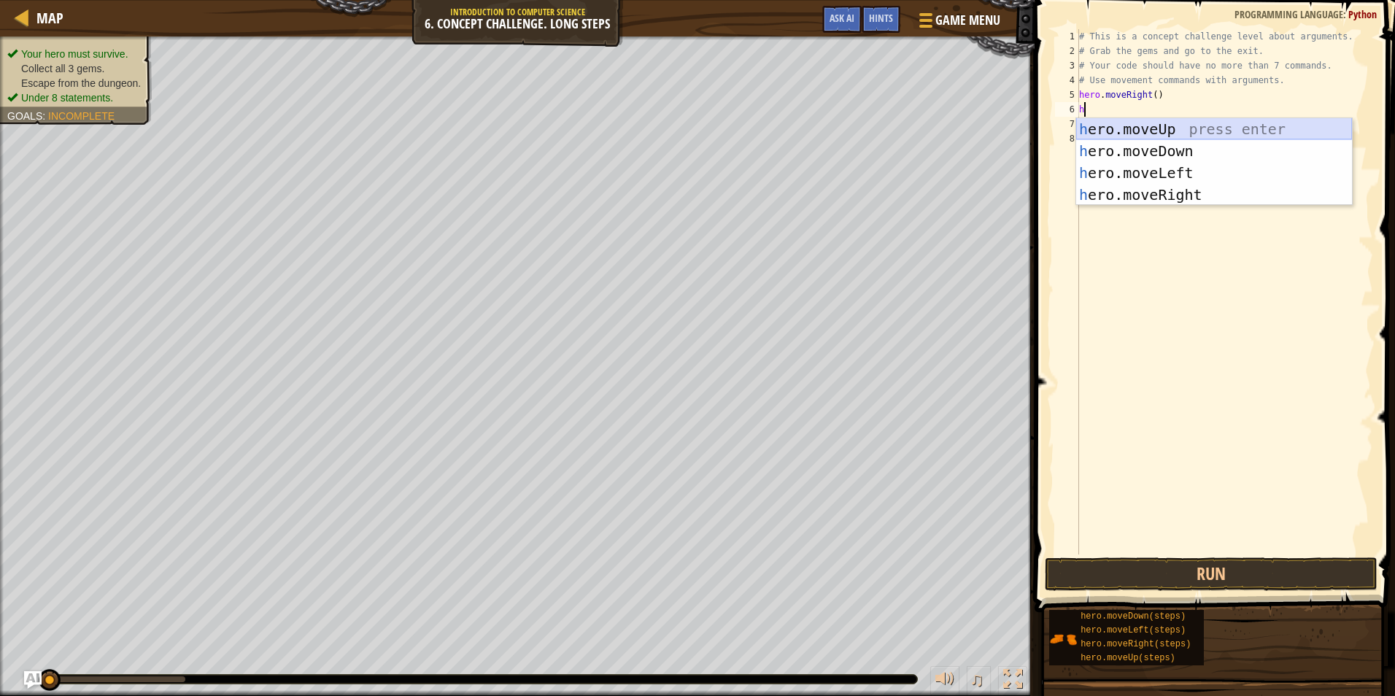
click at [1145, 125] on div "h ero.moveUp press enter h ero.moveDown press enter h ero.moveLeft press enter …" at bounding box center [1214, 183] width 276 height 131
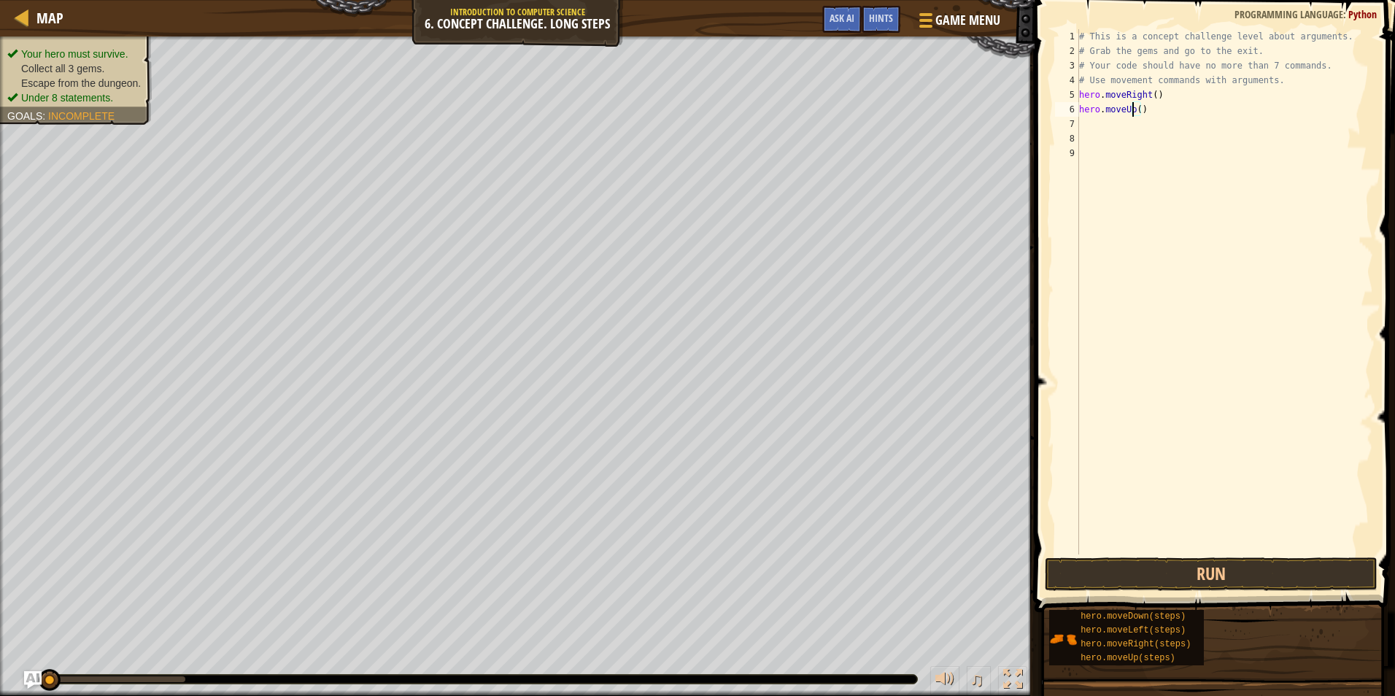
click at [1131, 112] on div "# This is a concept challenge level about arguments. # Grab the gems and go to …" at bounding box center [1224, 306] width 297 height 554
click at [1135, 112] on div "# This is a concept challenge level about arguments. # Grab the gems and go to …" at bounding box center [1224, 306] width 297 height 554
type textarea "hero.moveUp(3)"
click at [1104, 125] on div "# This is a concept challenge level about arguments. # Grab the gems and go to …" at bounding box center [1224, 306] width 297 height 554
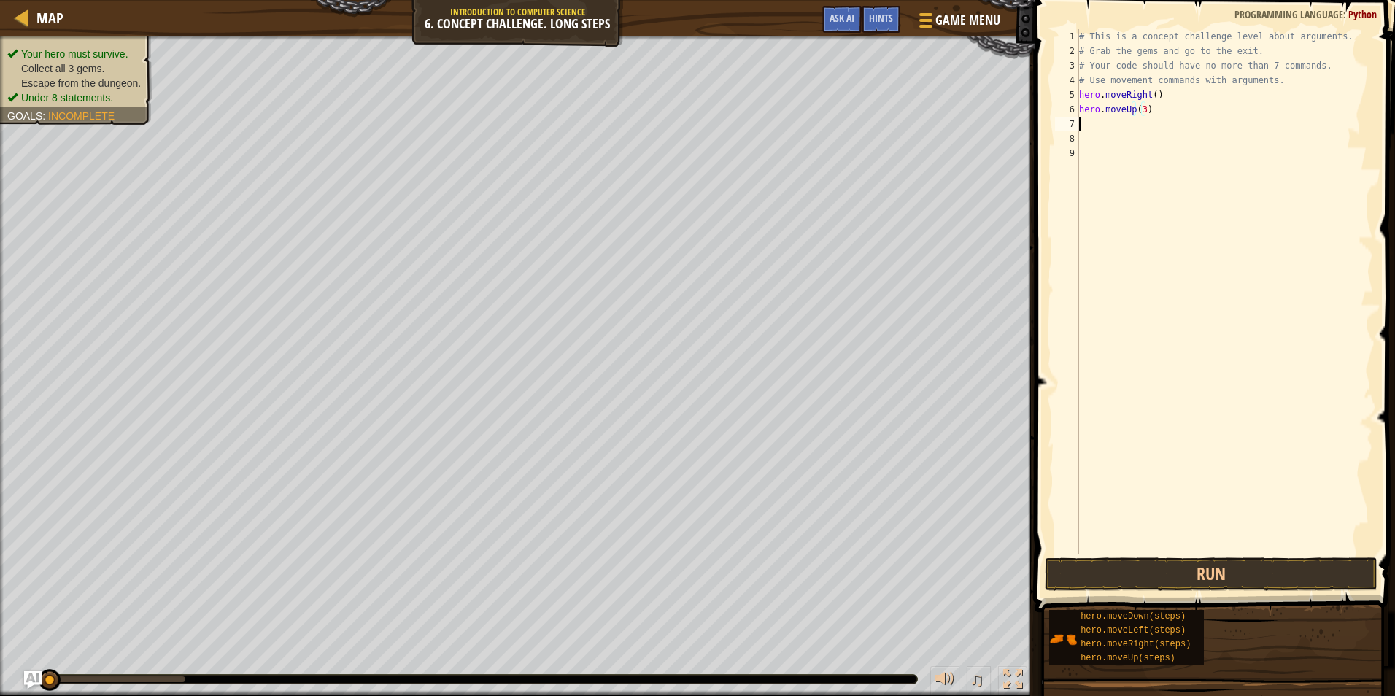
scroll to position [7, 0]
type textarea "h"
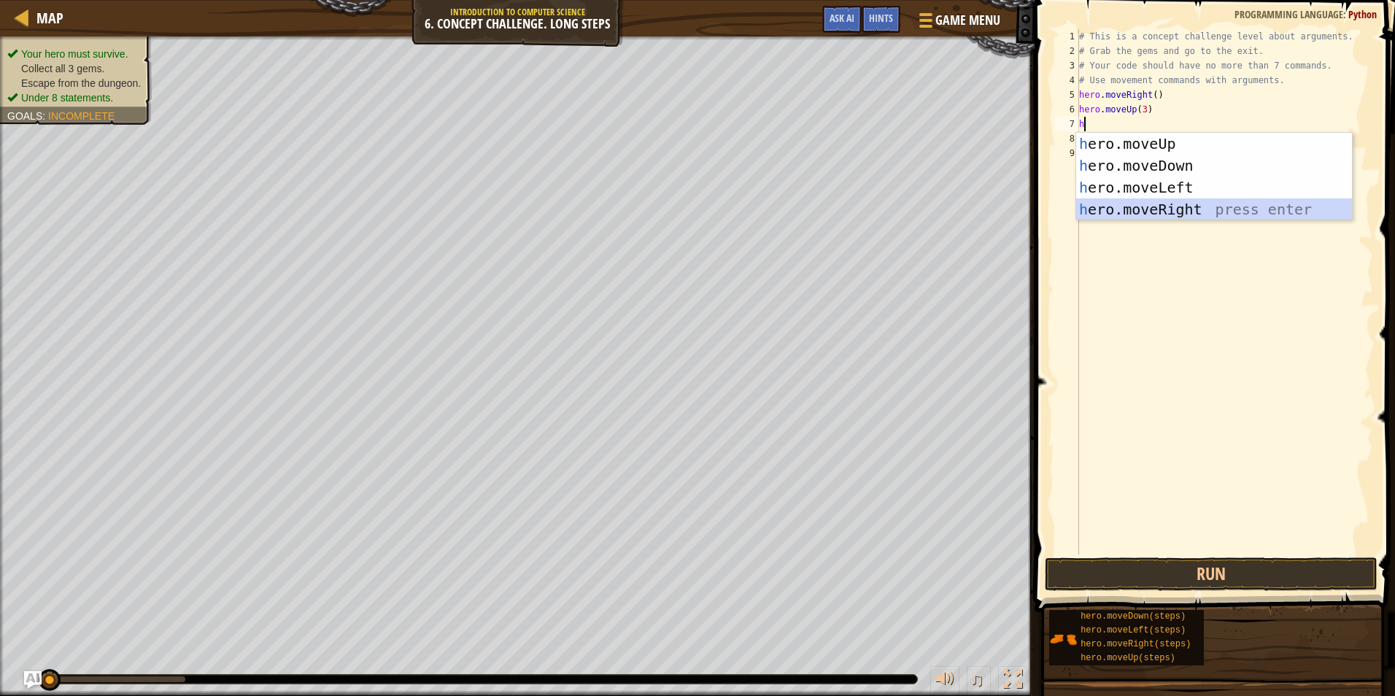
click at [1161, 209] on div "h ero.moveUp press enter h ero.moveDown press enter h ero.moveLeft press enter …" at bounding box center [1214, 198] width 276 height 131
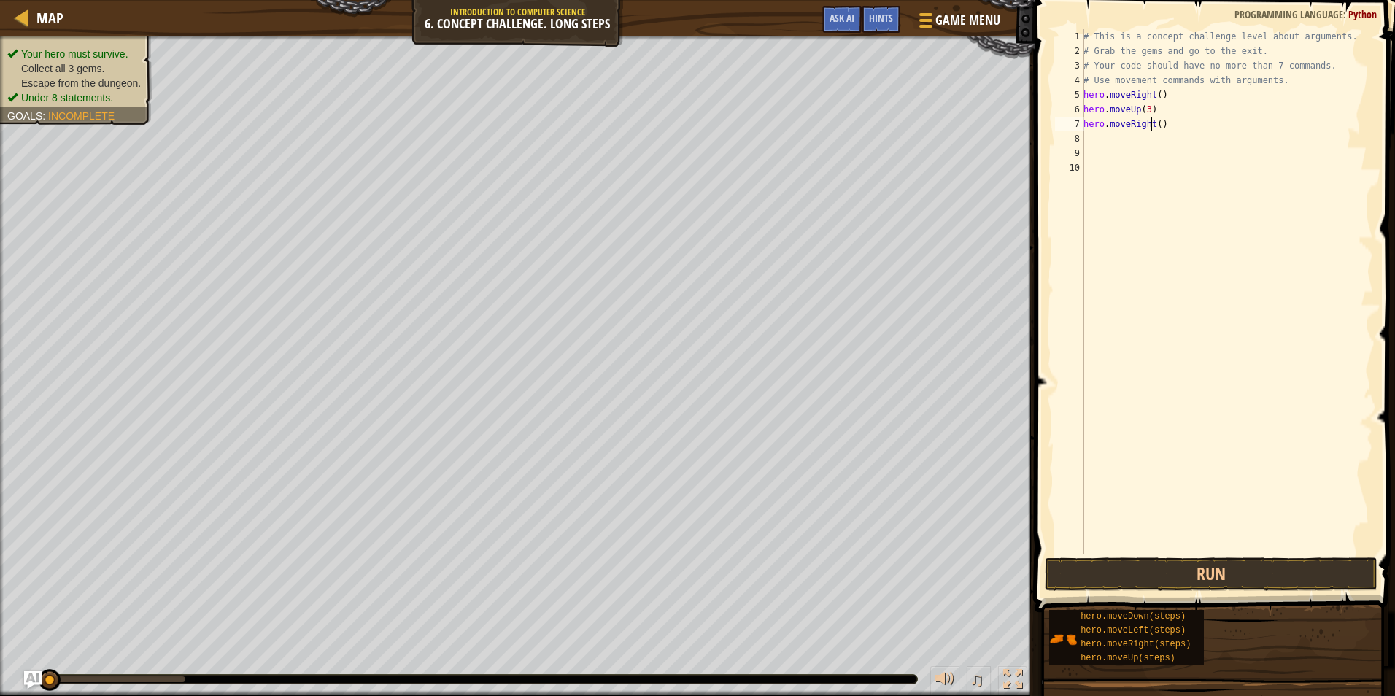
click at [1152, 131] on div "# This is a concept challenge level about arguments. # Grab the gems and go to …" at bounding box center [1226, 306] width 293 height 554
click at [1153, 129] on div "# This is a concept challenge level about arguments. # Grab the gems and go to …" at bounding box center [1226, 306] width 293 height 554
click at [1155, 126] on div "# This is a concept challenge level about arguments. # Grab the gems and go to …" at bounding box center [1226, 306] width 293 height 554
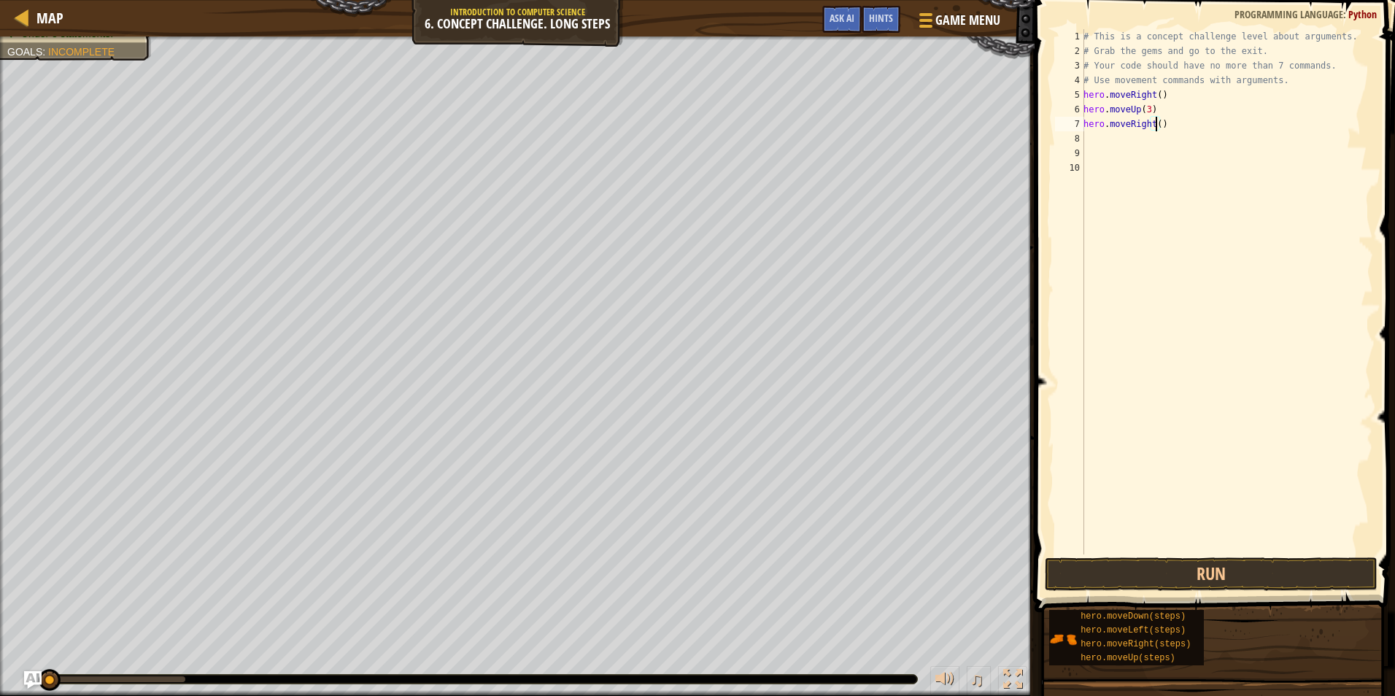
type textarea "hero.moveRight(2)"
click at [1104, 139] on div "# This is a concept challenge level about arguments. # Grab the gems and go to …" at bounding box center [1226, 306] width 293 height 554
type textarea "h"
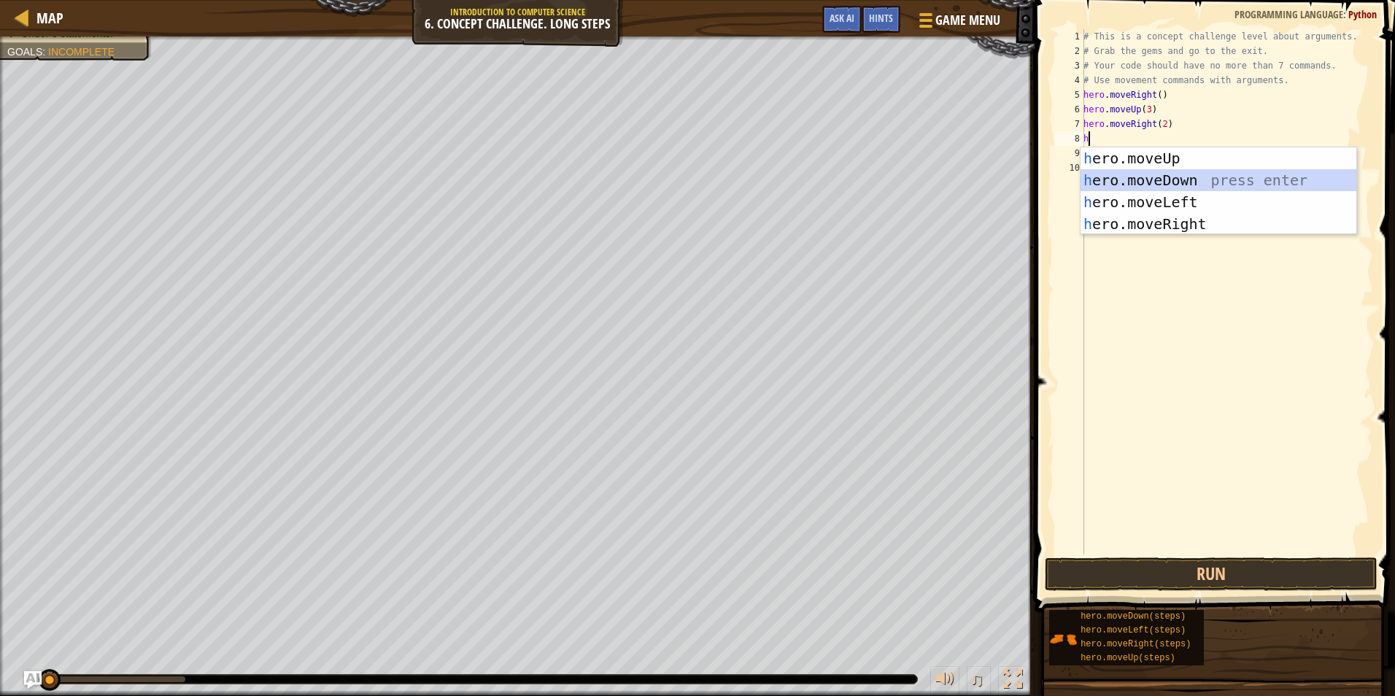
click at [1167, 185] on div "h ero.moveUp press enter h ero.moveDown press enter h ero.moveLeft press enter …" at bounding box center [1218, 212] width 276 height 131
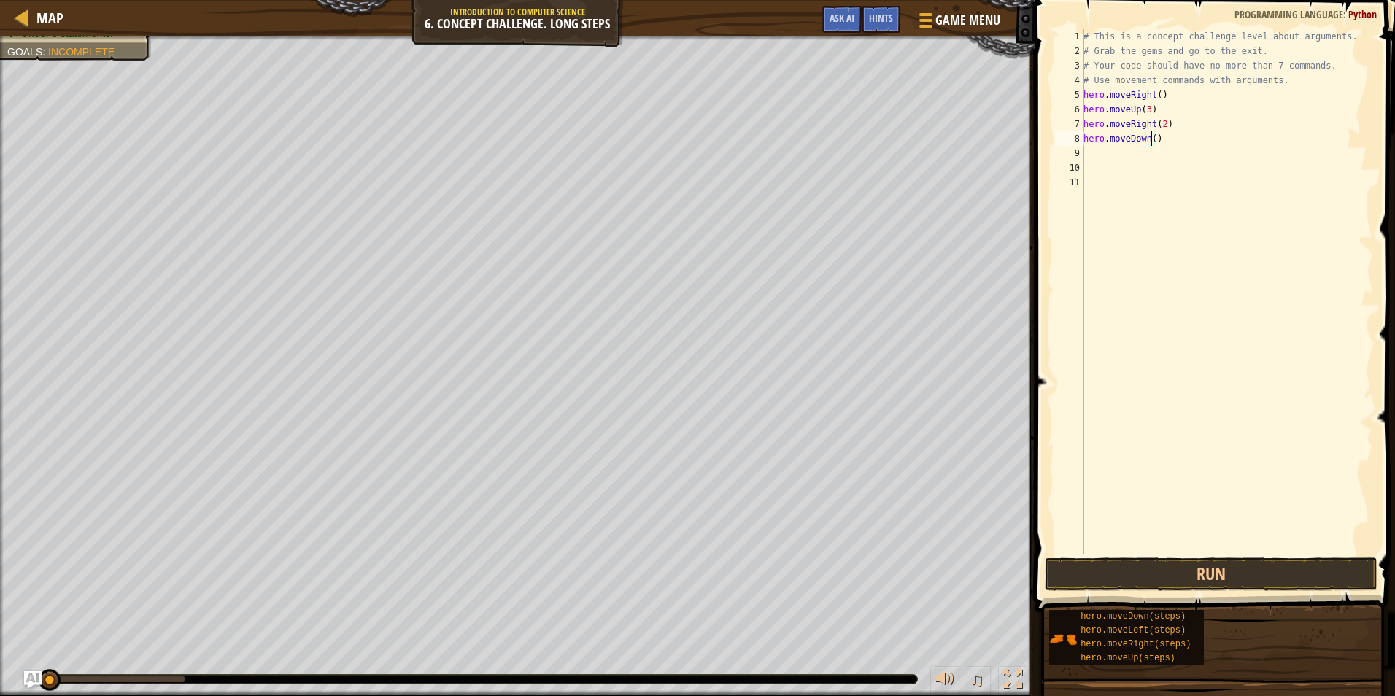
click at [1149, 142] on div "# This is a concept challenge level about arguments. # Grab the gems and go to …" at bounding box center [1226, 306] width 293 height 554
type textarea "hero.moveDown(3)"
click at [1090, 154] on div "# This is a concept challenge level about arguments. # Grab the gems and go to …" at bounding box center [1226, 306] width 293 height 554
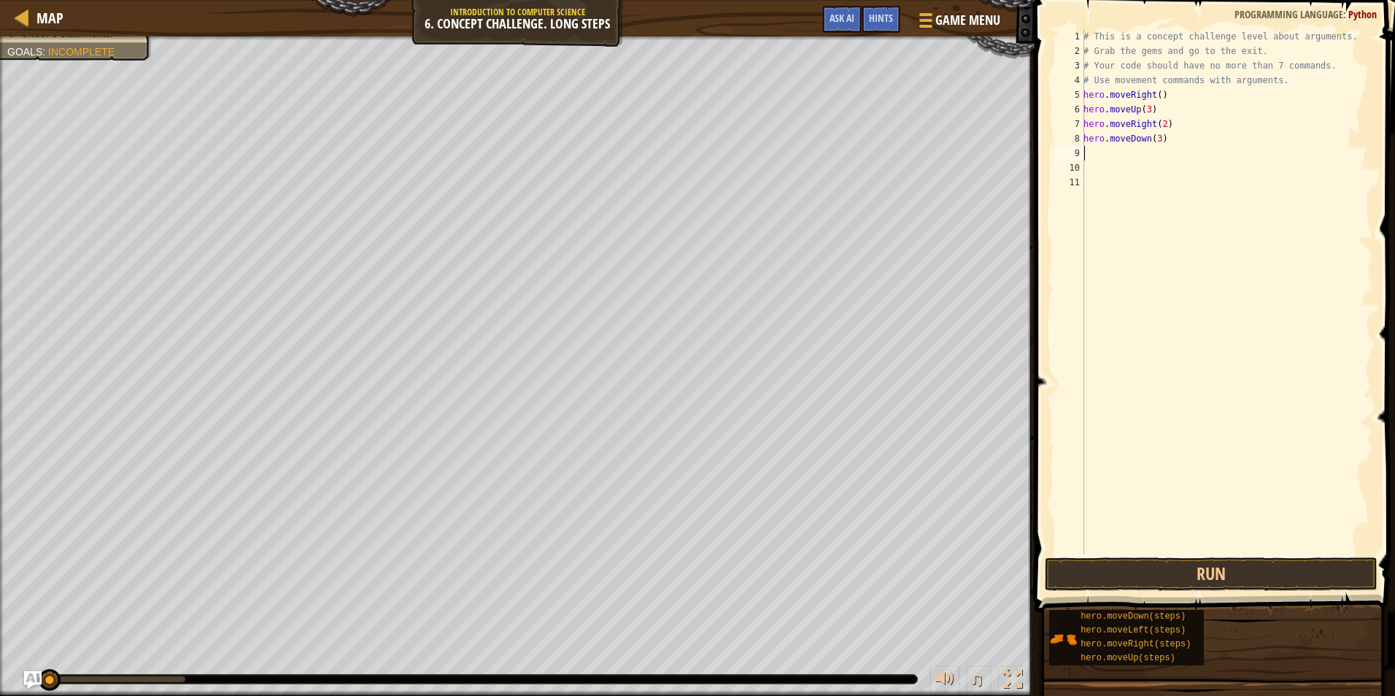
type textarea "h"
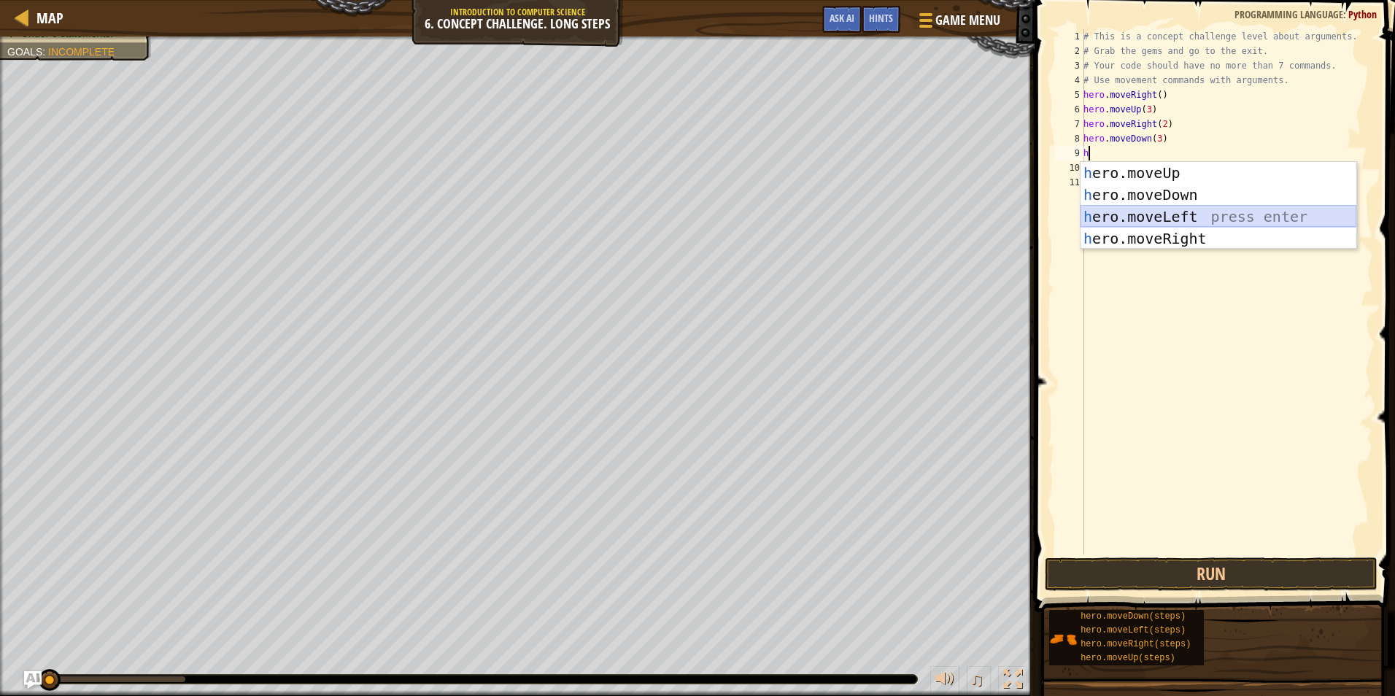
click at [1167, 212] on div "h ero.moveUp press enter h ero.moveDown press enter h ero.moveLeft press enter …" at bounding box center [1218, 227] width 276 height 131
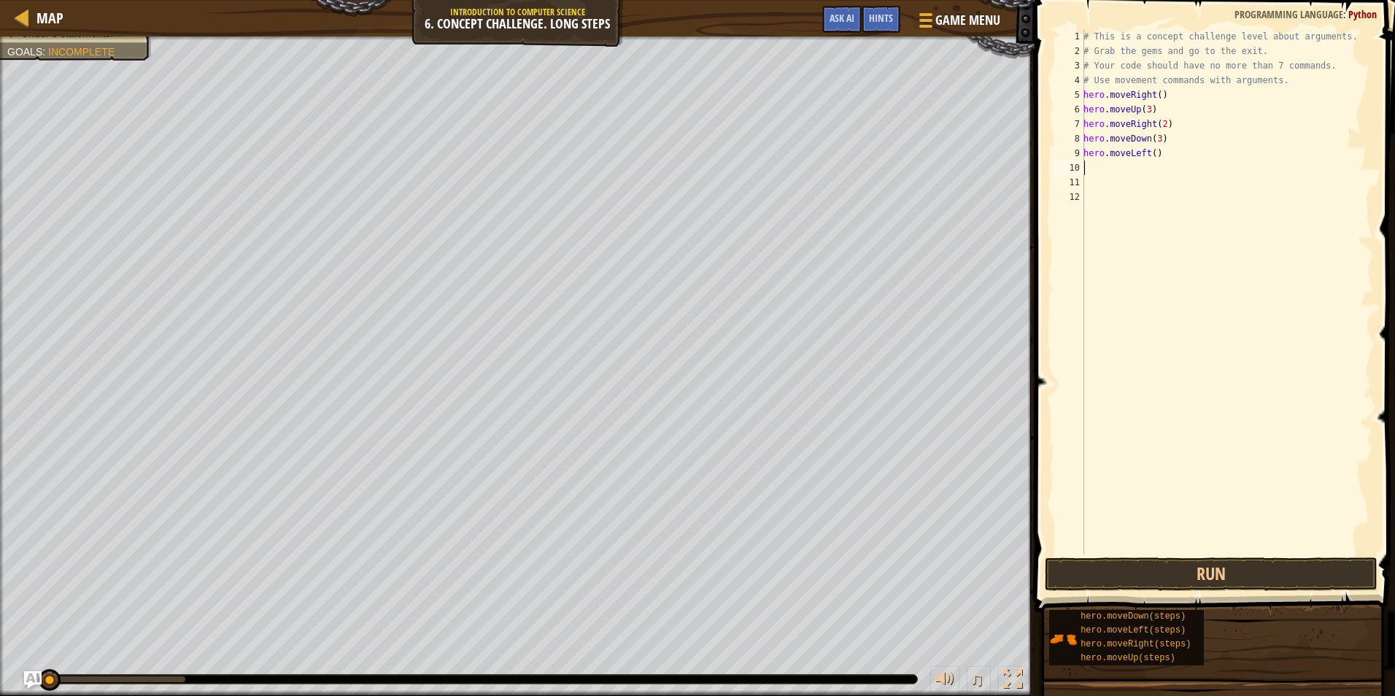
type textarea "h"
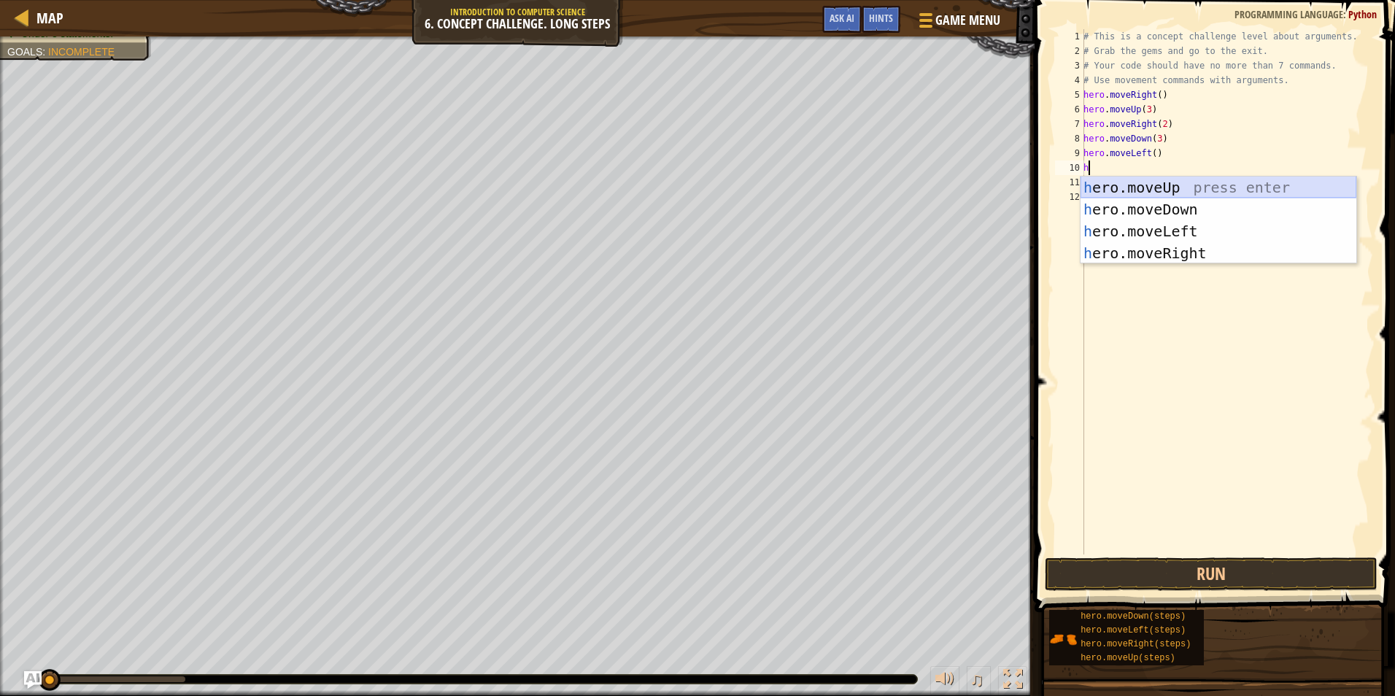
click at [1156, 185] on div "h ero.moveUp press enter h ero.moveDown press enter h ero.moveLeft press enter …" at bounding box center [1218, 242] width 276 height 131
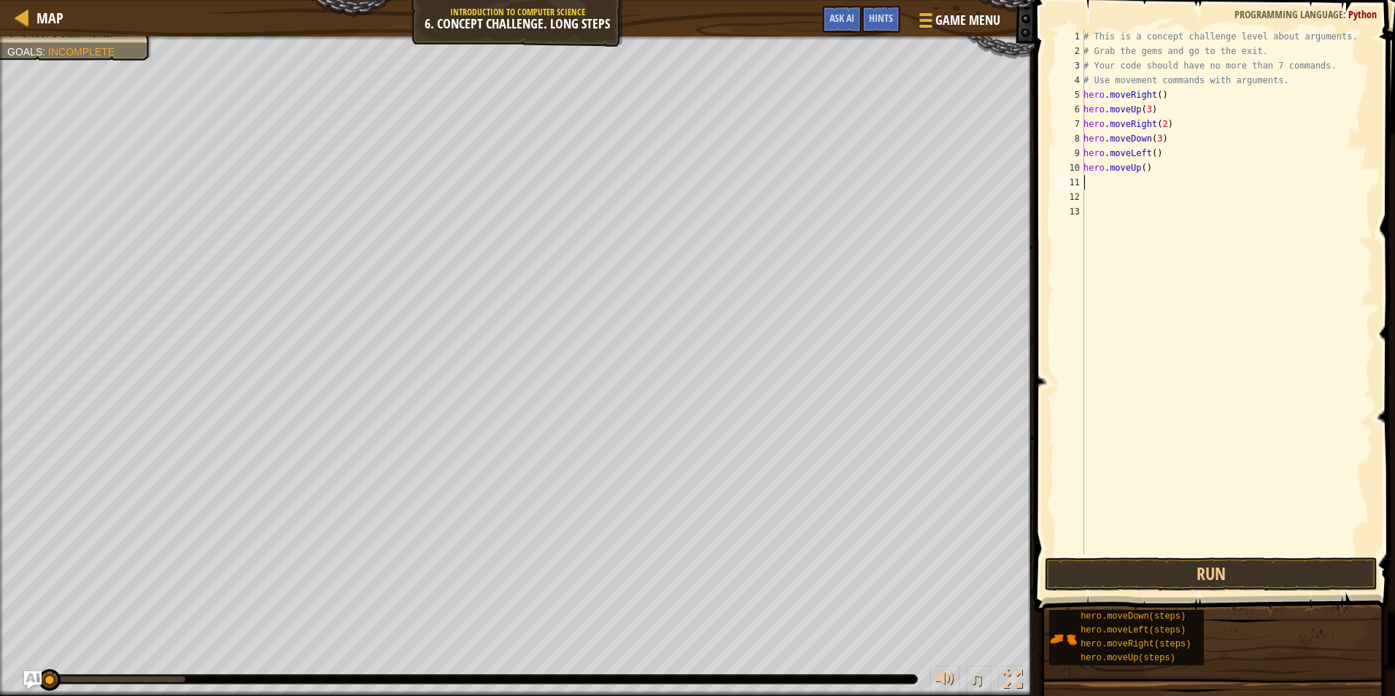
click at [1140, 169] on div "# This is a concept challenge level about arguments. # Grab the gems and go to …" at bounding box center [1226, 306] width 293 height 554
type textarea "hero.moveUp(2)"
click at [1093, 189] on div "# This is a concept challenge level about arguments. # Grab the gems and go to …" at bounding box center [1226, 306] width 293 height 554
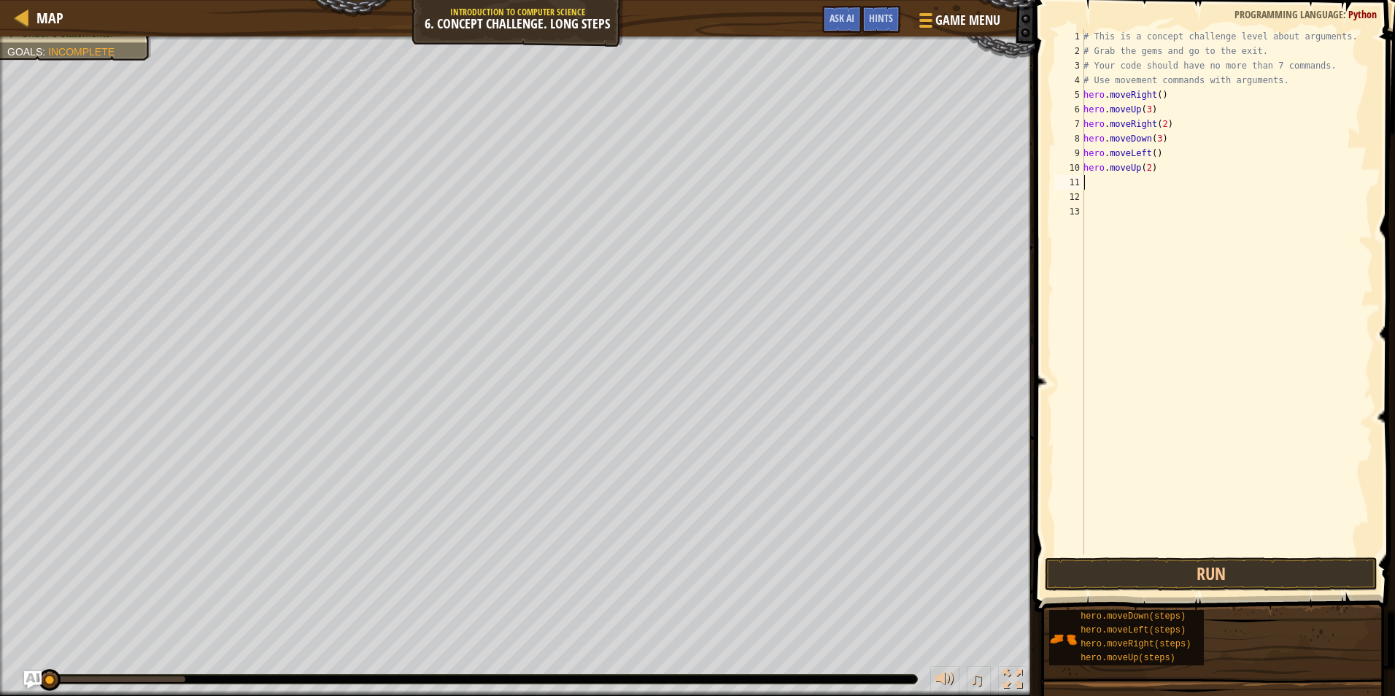
type textarea "h"
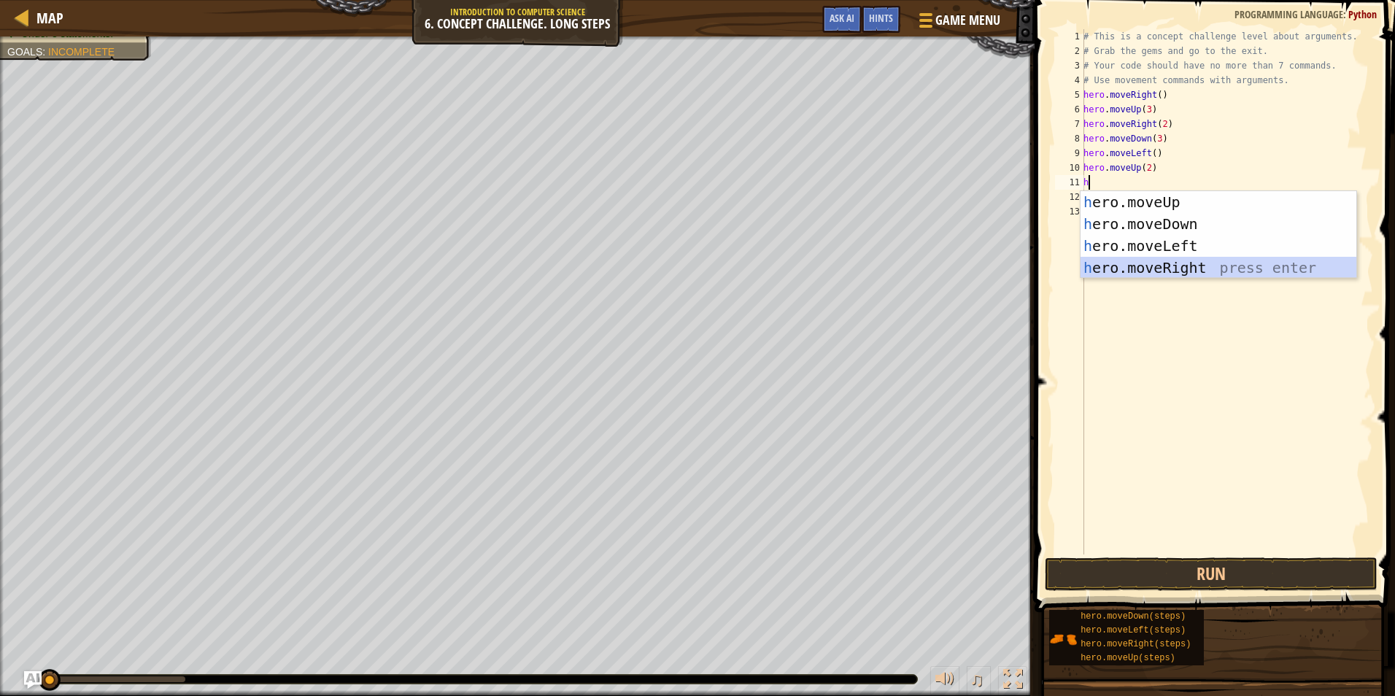
click at [1234, 266] on div "h ero.moveUp press enter h ero.moveDown press enter h ero.moveLeft press enter …" at bounding box center [1218, 256] width 276 height 131
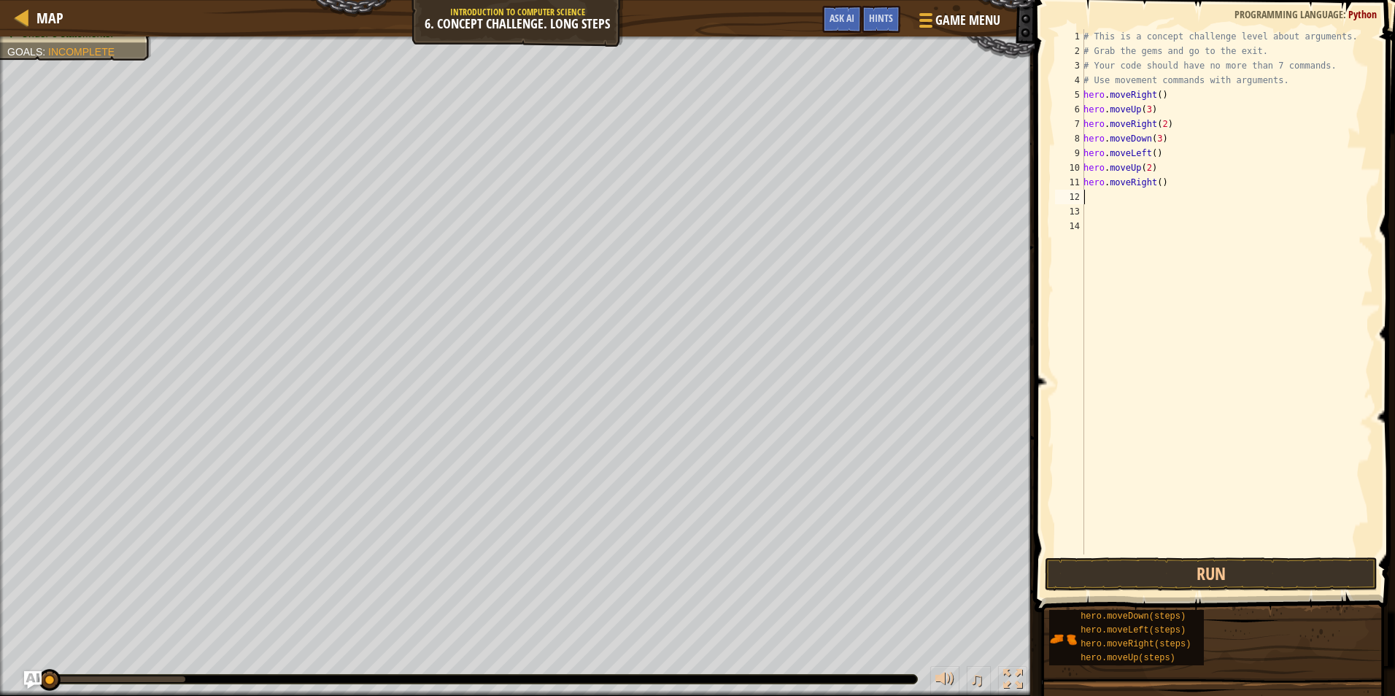
type textarea "h"
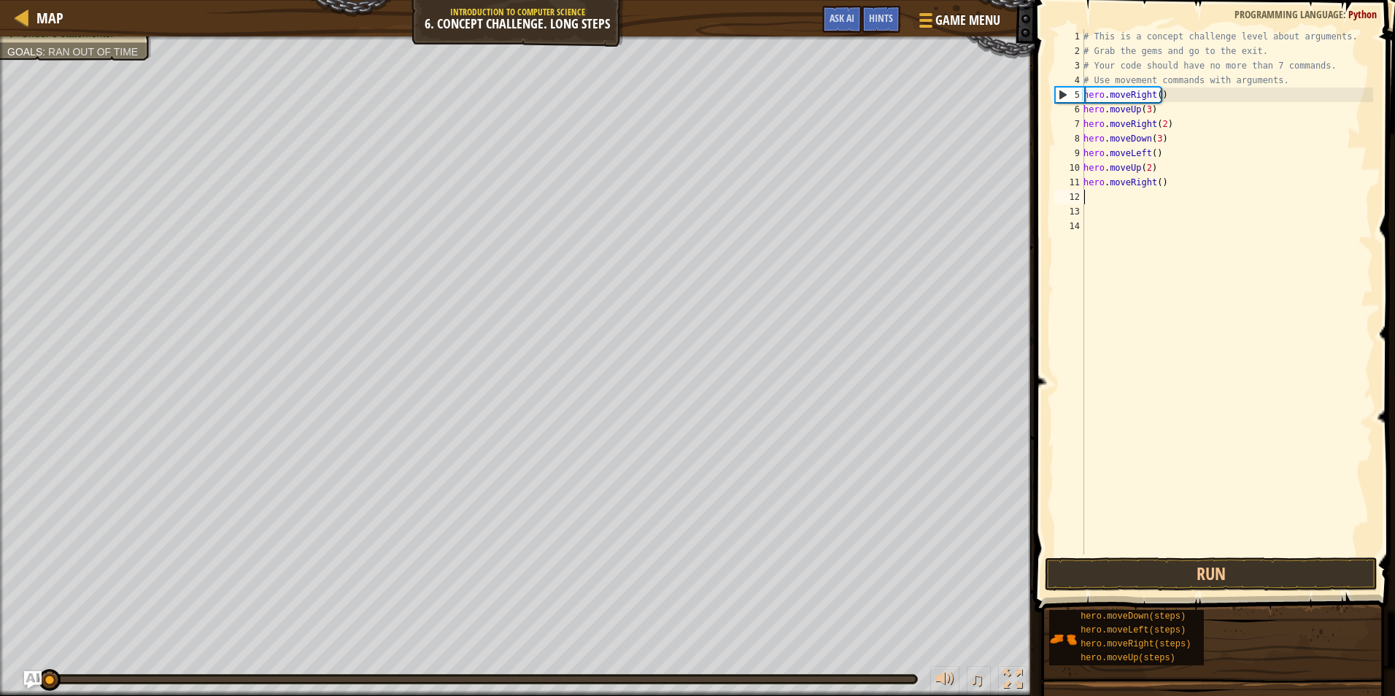
click at [1155, 190] on div "# This is a concept challenge level about arguments. # Grab the gems and go to …" at bounding box center [1226, 306] width 293 height 554
click at [1155, 186] on div "# This is a concept challenge level about arguments. # Grab the gems and go to …" at bounding box center [1226, 306] width 293 height 554
type textarea "hero.moveRight(3)"
click at [1114, 551] on div "# This is a concept challenge level about arguments. # Grab the gems and go to …" at bounding box center [1226, 306] width 293 height 554
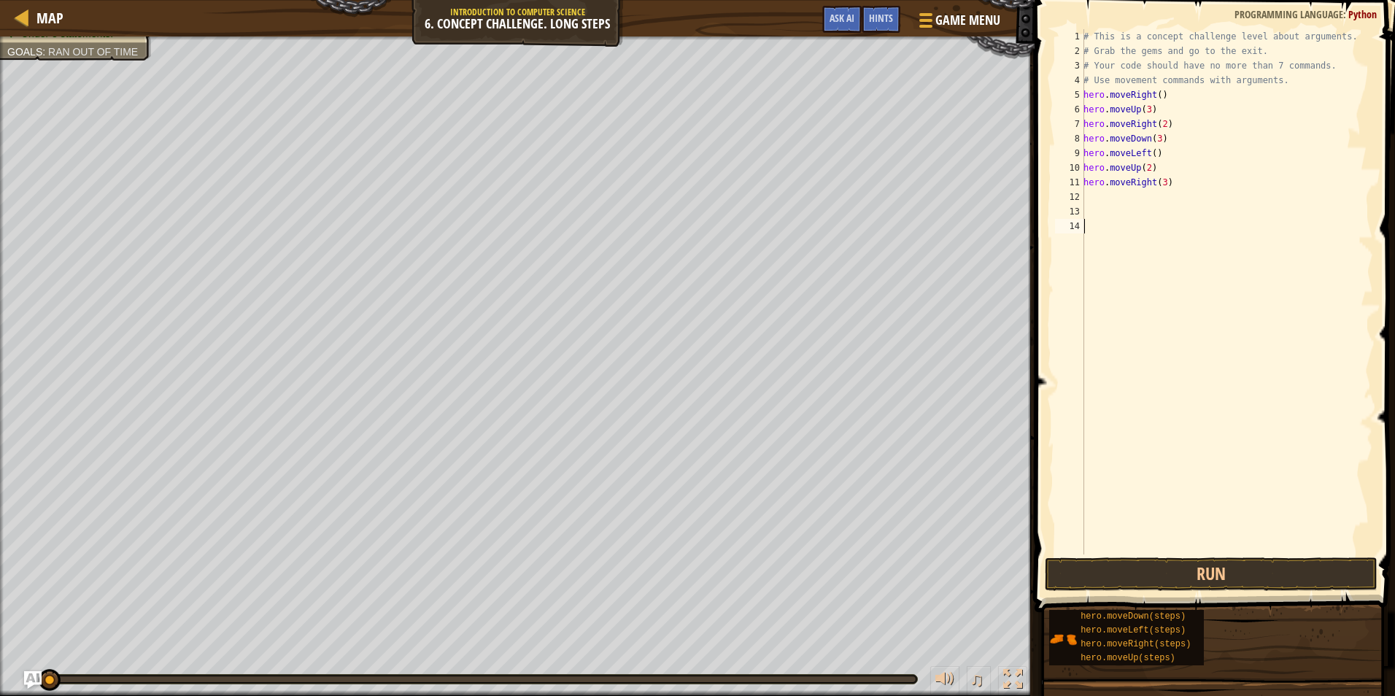
scroll to position [7, 0]
click at [1112, 576] on button "Run" at bounding box center [1211, 574] width 333 height 34
